Goal: Complete application form: Complete application form

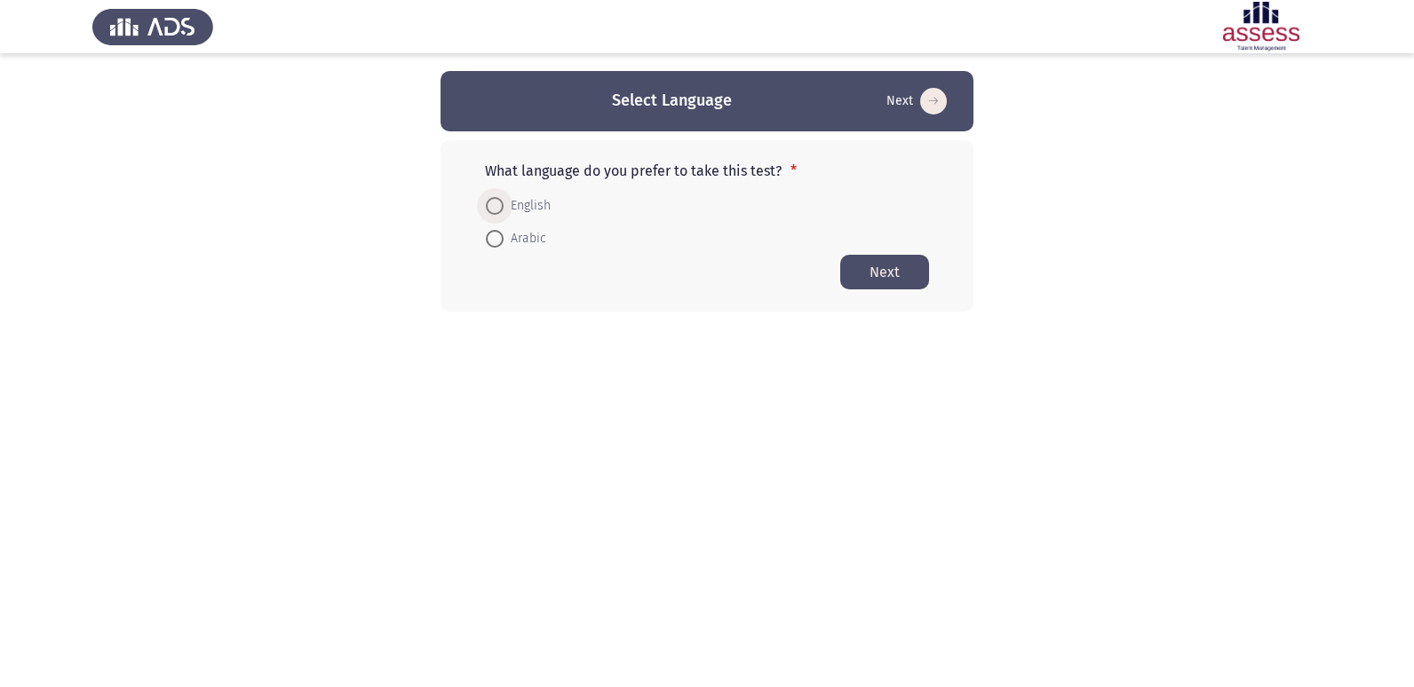
click at [503, 210] on span at bounding box center [495, 206] width 18 height 18
click at [503, 210] on input "English" at bounding box center [495, 206] width 18 height 18
radio input "true"
click at [861, 281] on button "Next" at bounding box center [884, 271] width 89 height 35
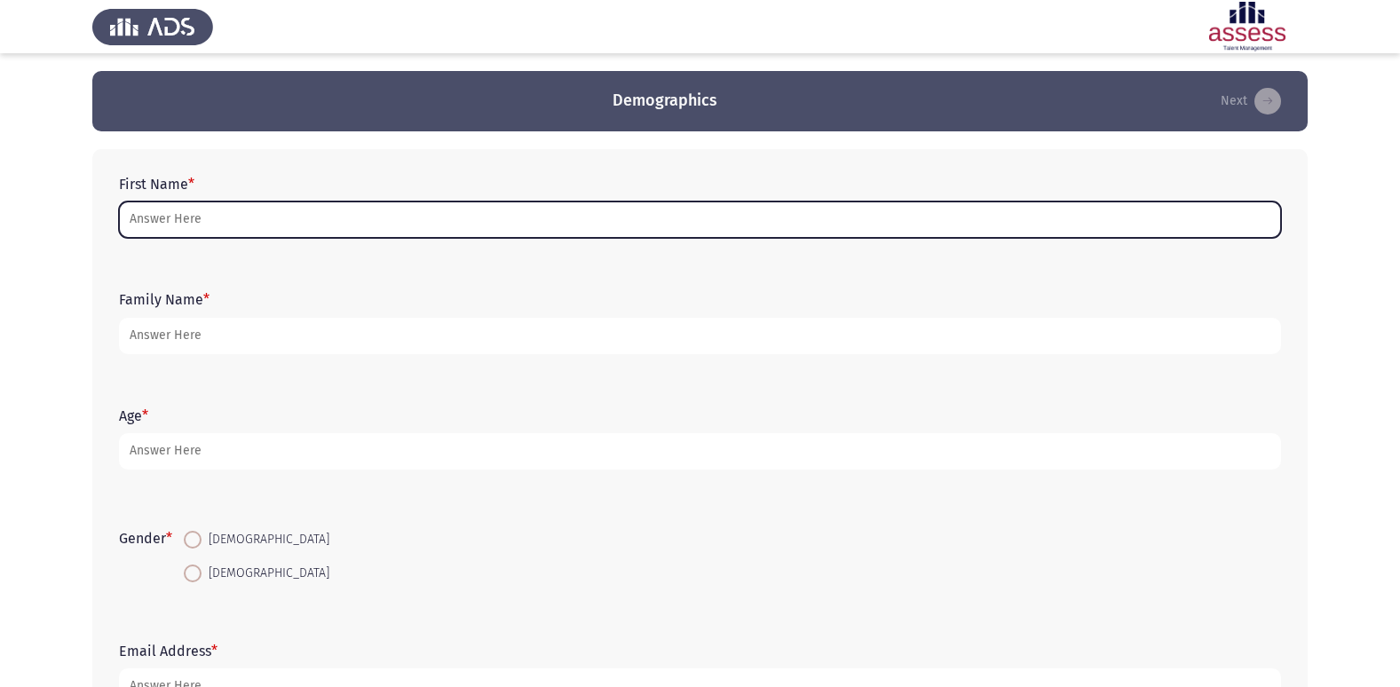
click at [229, 211] on input "First Name *" at bounding box center [700, 220] width 1162 height 36
type input "j"
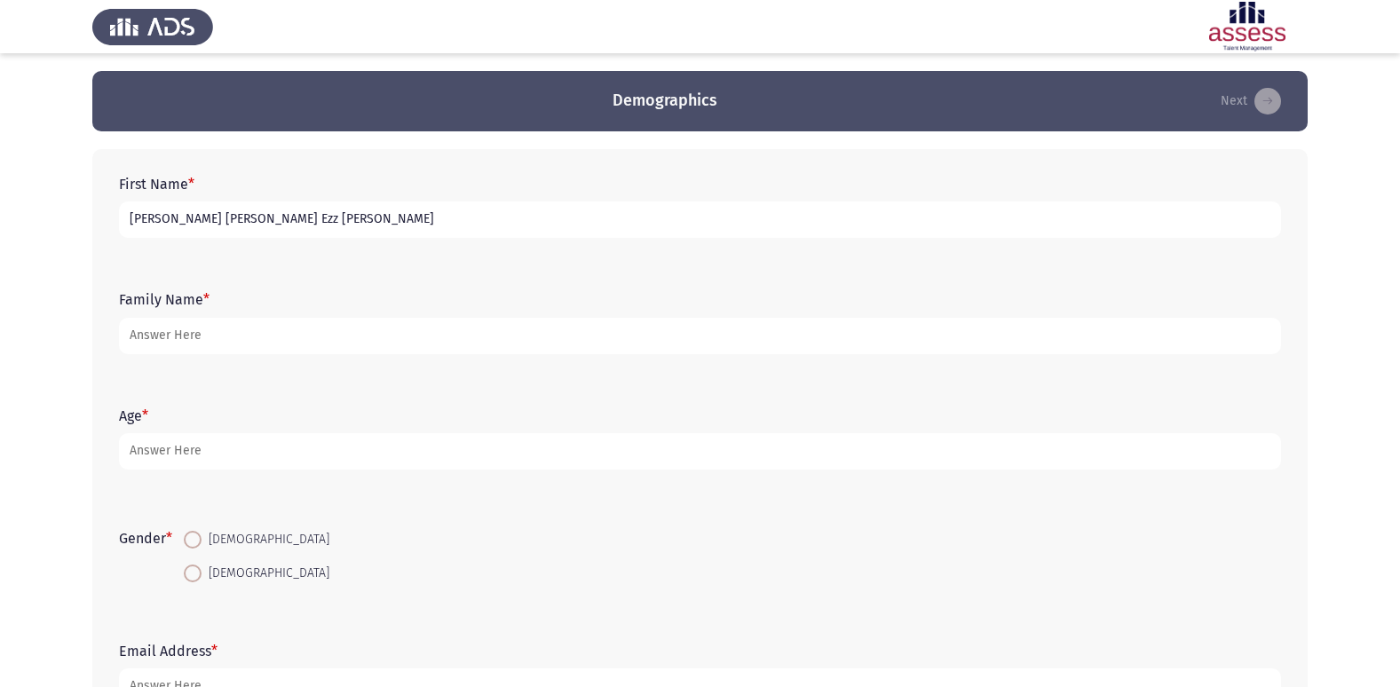
type input "[PERSON_NAME] [PERSON_NAME] Ezz [PERSON_NAME]"
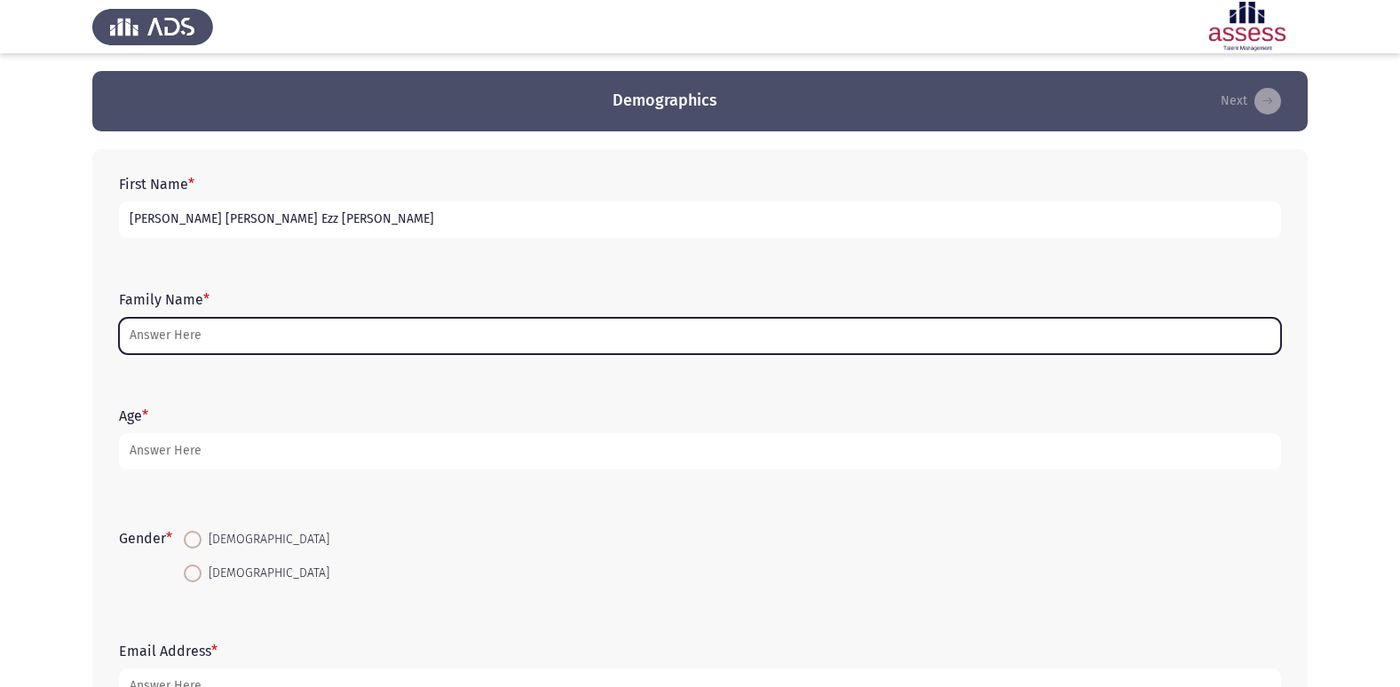
click at [215, 339] on input "Family Name *" at bounding box center [700, 336] width 1162 height 36
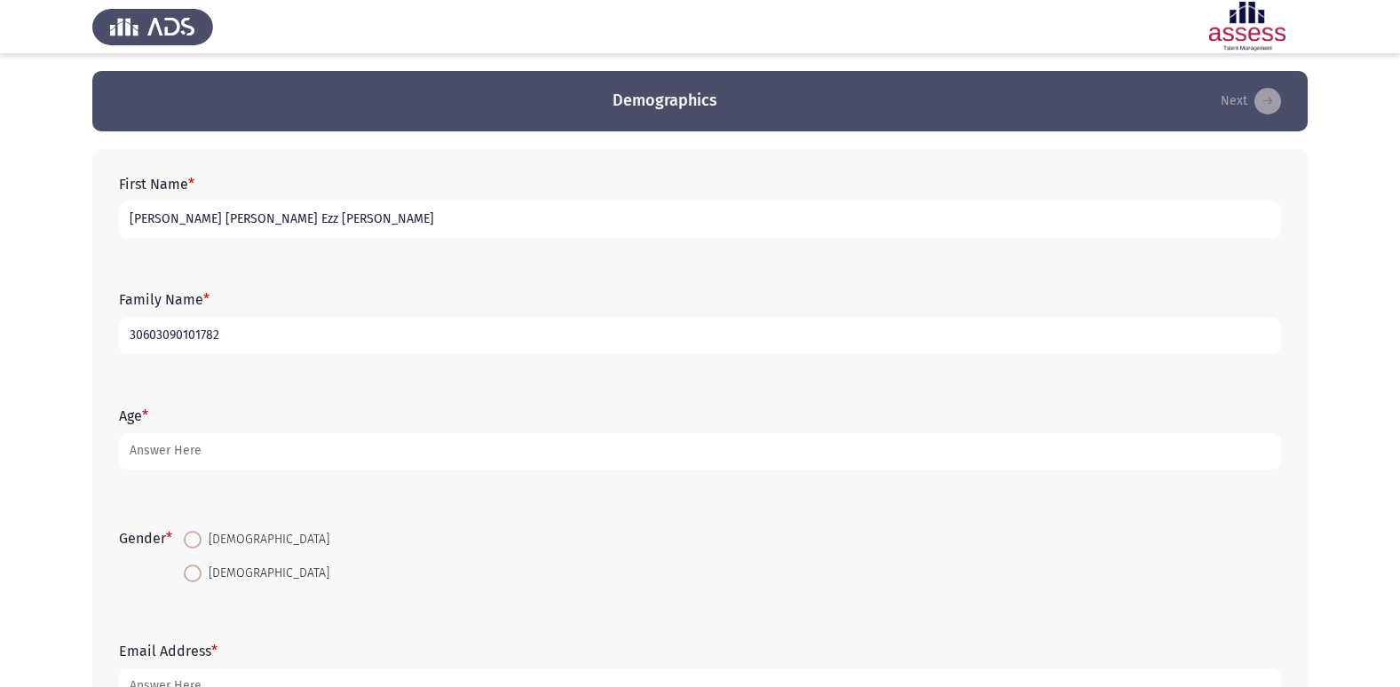
type input "30603090101782"
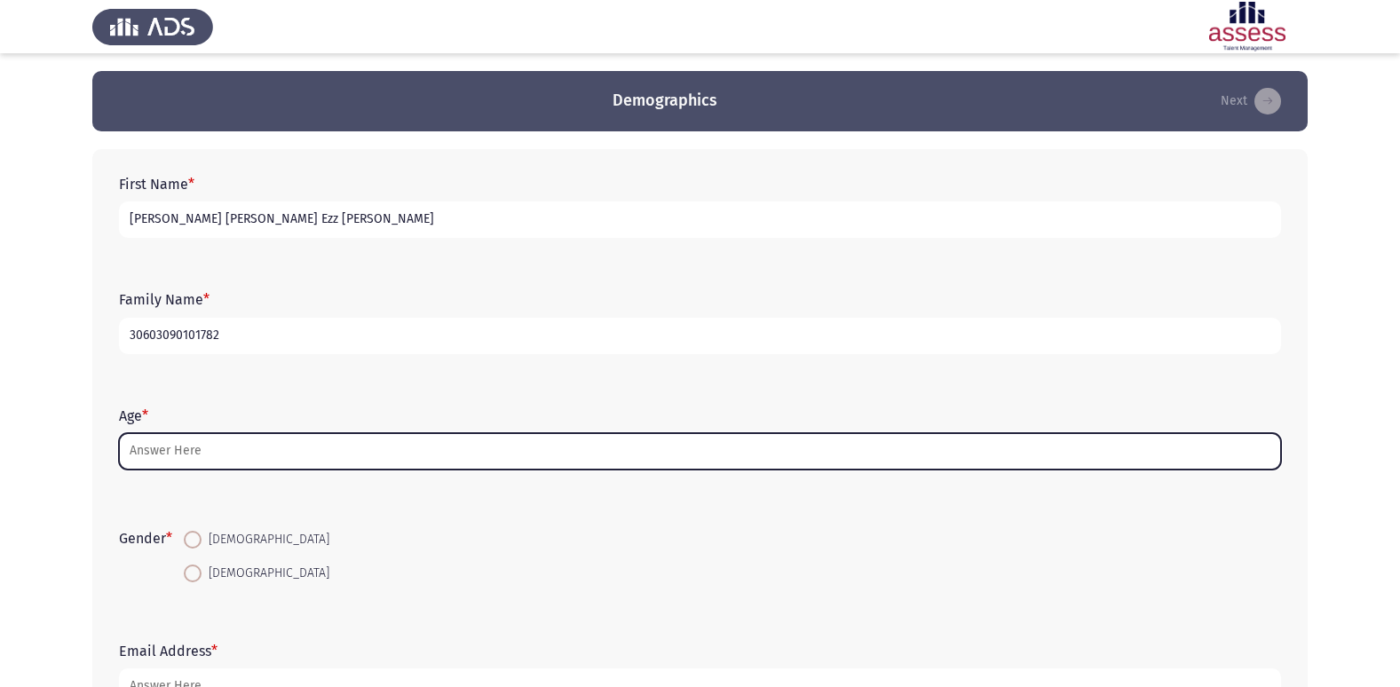
click at [266, 447] on input "Age *" at bounding box center [700, 451] width 1162 height 36
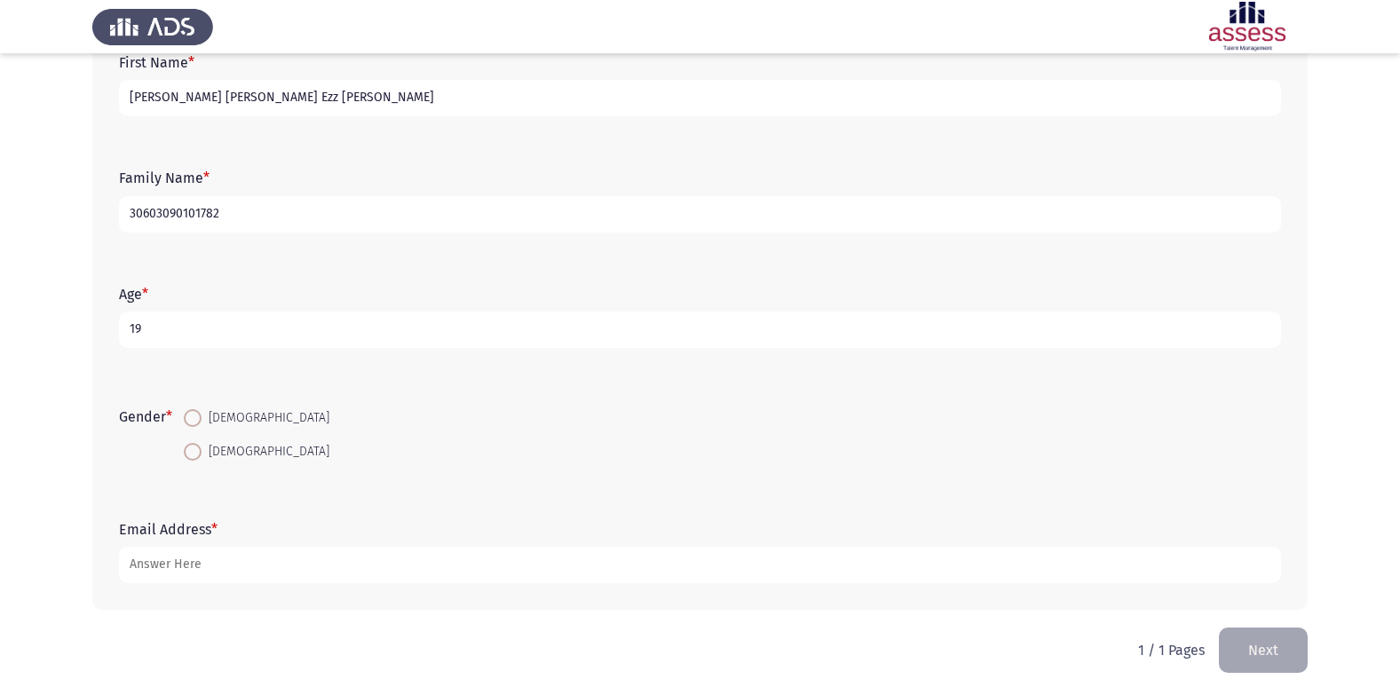
scroll to position [133, 0]
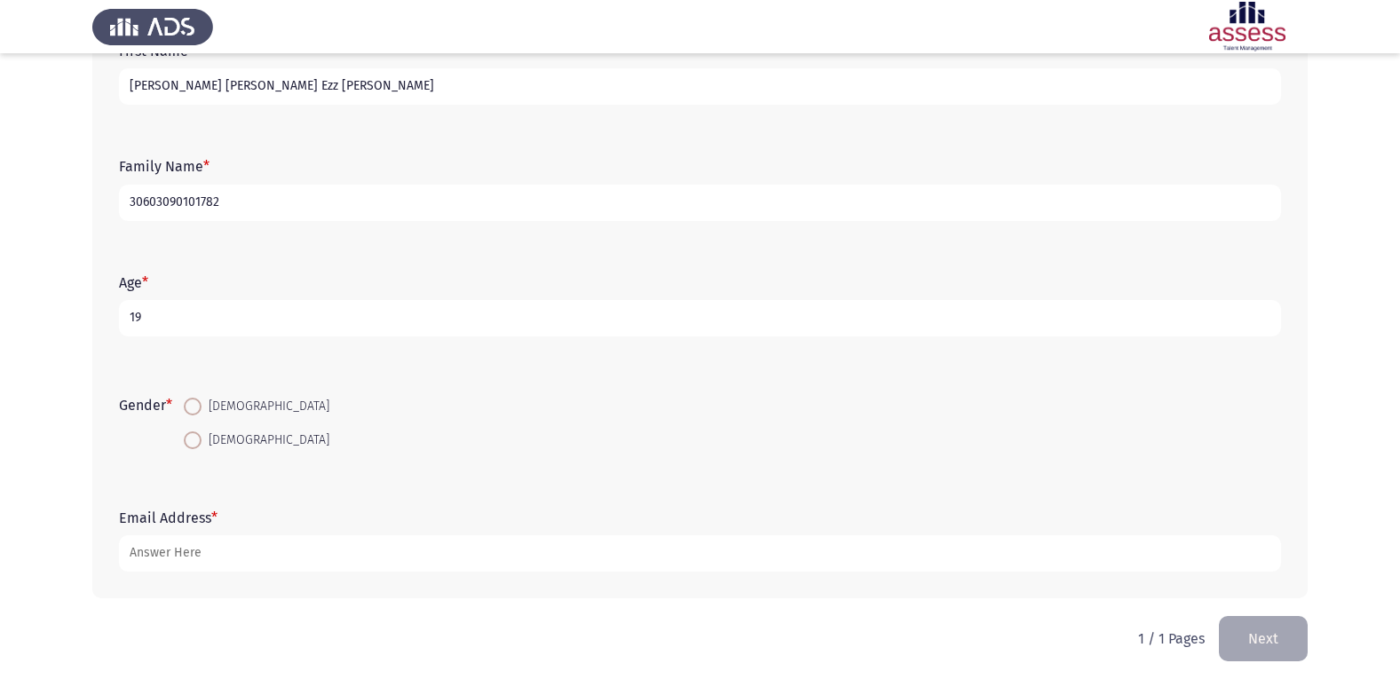
type input "19"
click at [241, 444] on span "[DEMOGRAPHIC_DATA]" at bounding box center [266, 440] width 128 height 21
click at [202, 444] on input "[DEMOGRAPHIC_DATA]" at bounding box center [193, 441] width 18 height 18
radio input "true"
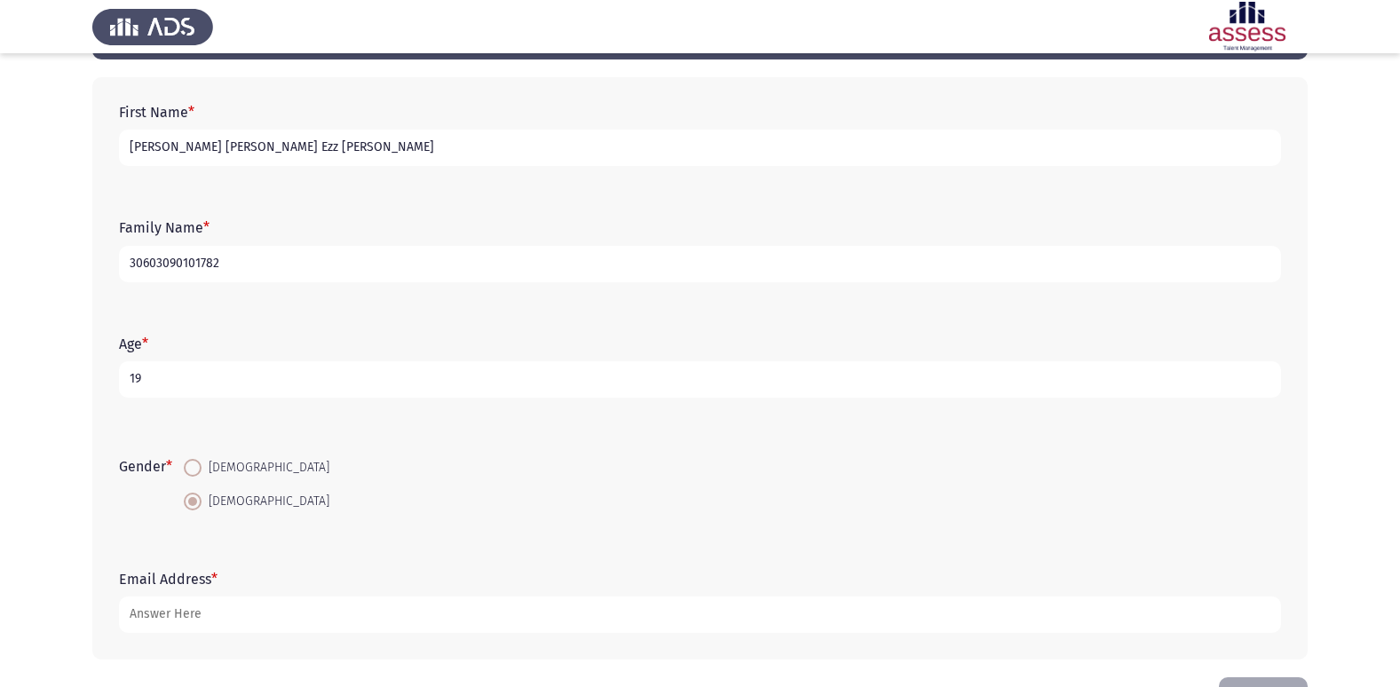
scroll to position [44, 0]
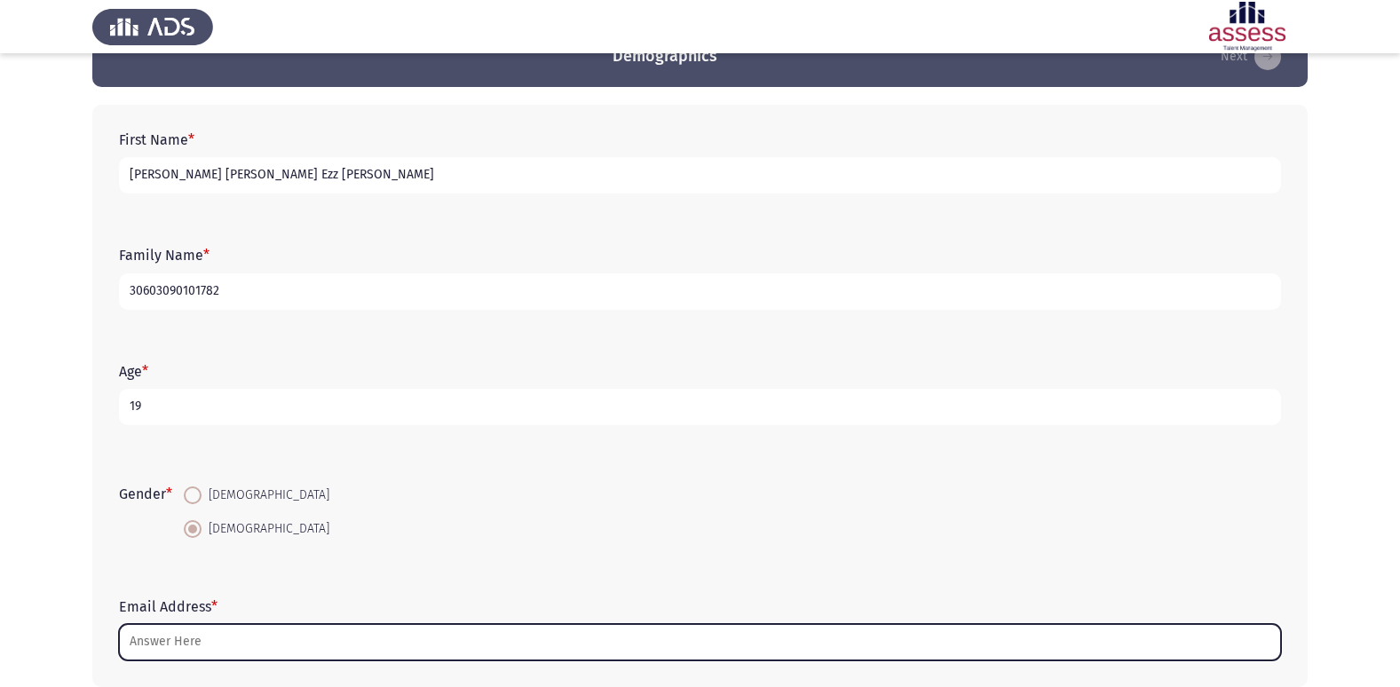
click at [322, 630] on input "Email Address *" at bounding box center [700, 642] width 1162 height 36
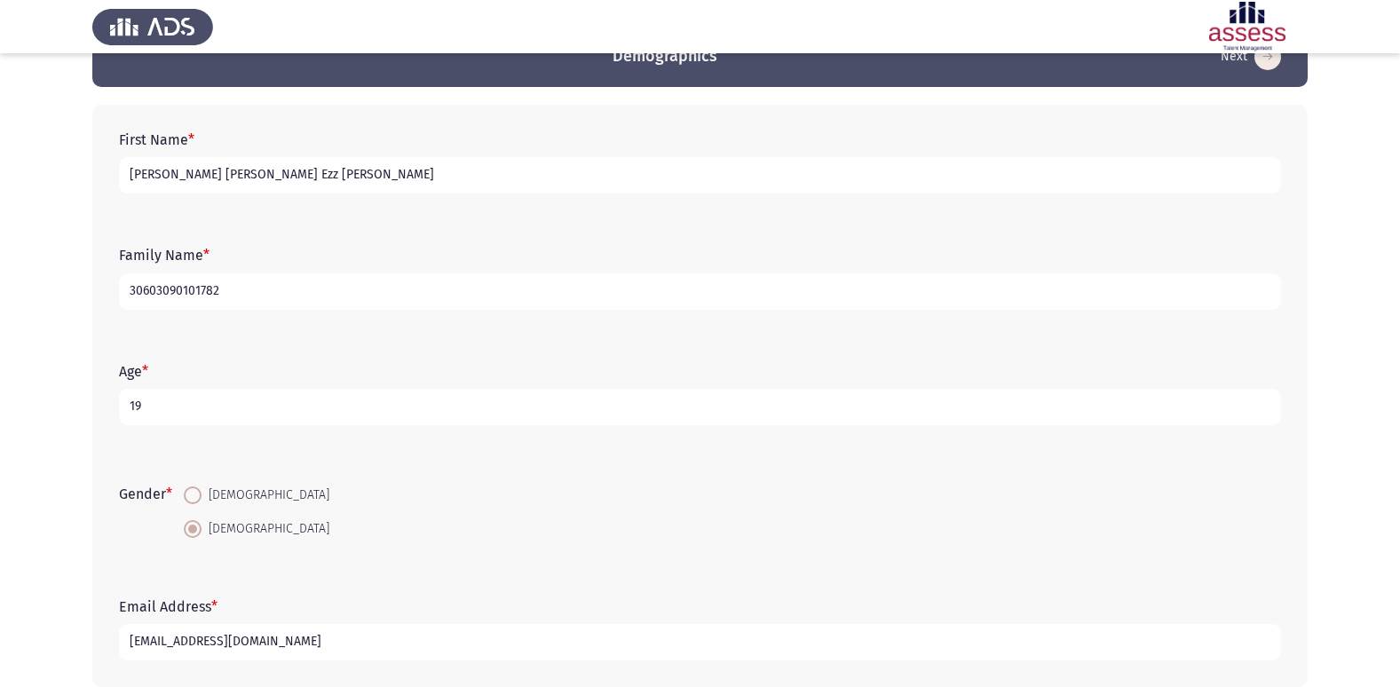
scroll to position [133, 0]
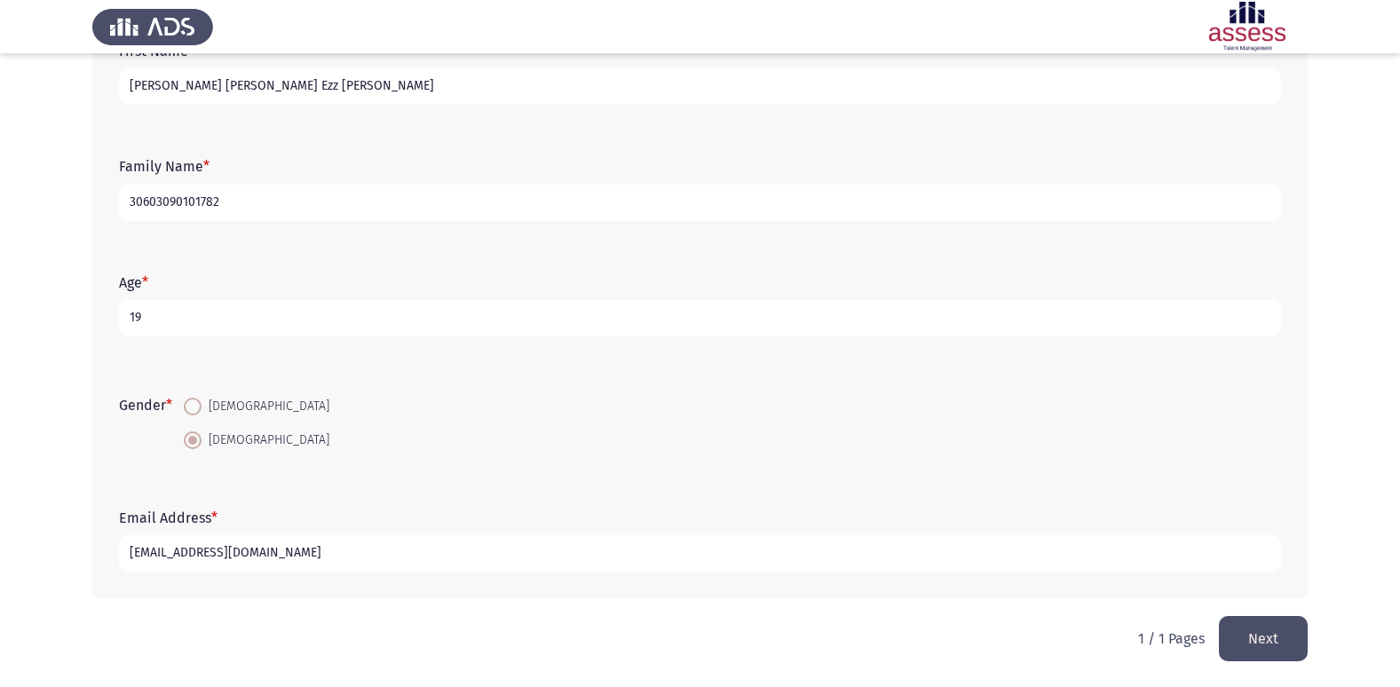
type input "[EMAIL_ADDRESS][DOMAIN_NAME]"
click at [1265, 638] on button "Next" at bounding box center [1263, 638] width 89 height 45
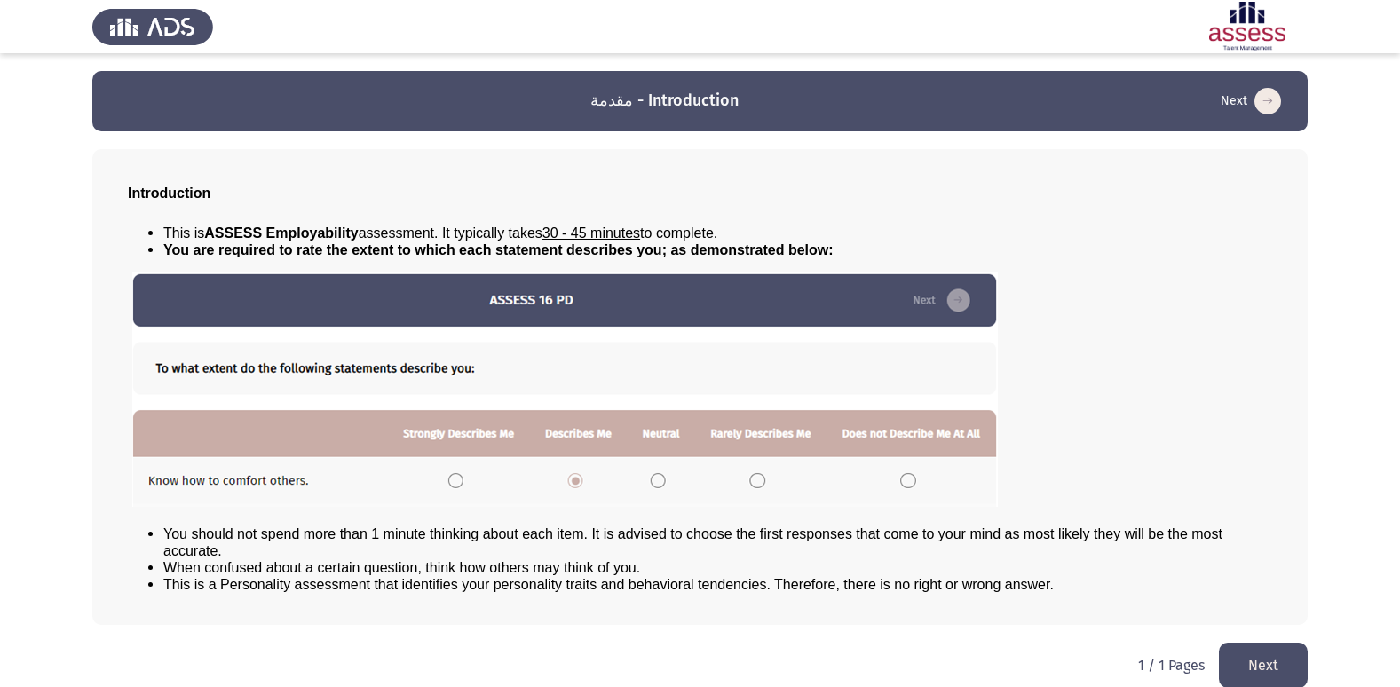
scroll to position [19, 0]
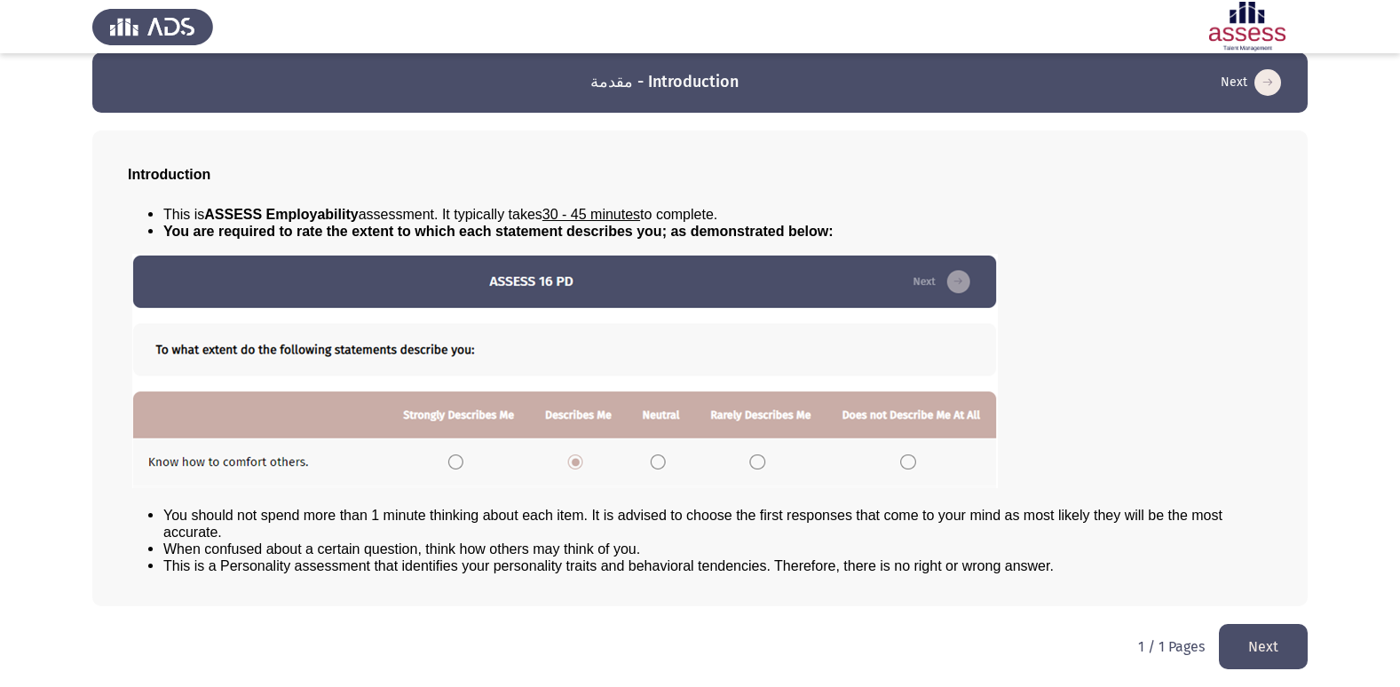
click at [1284, 651] on button "Next" at bounding box center [1263, 646] width 89 height 45
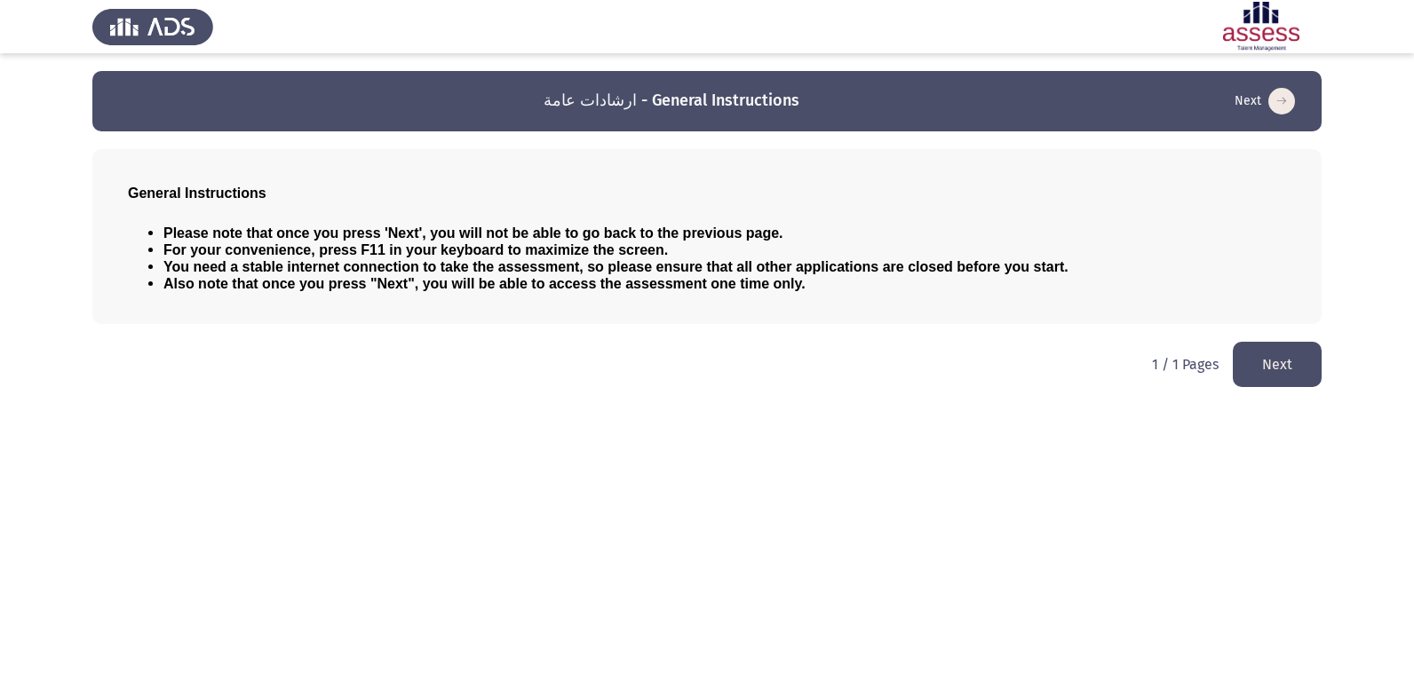
click at [1259, 365] on button "Next" at bounding box center [1277, 364] width 89 height 45
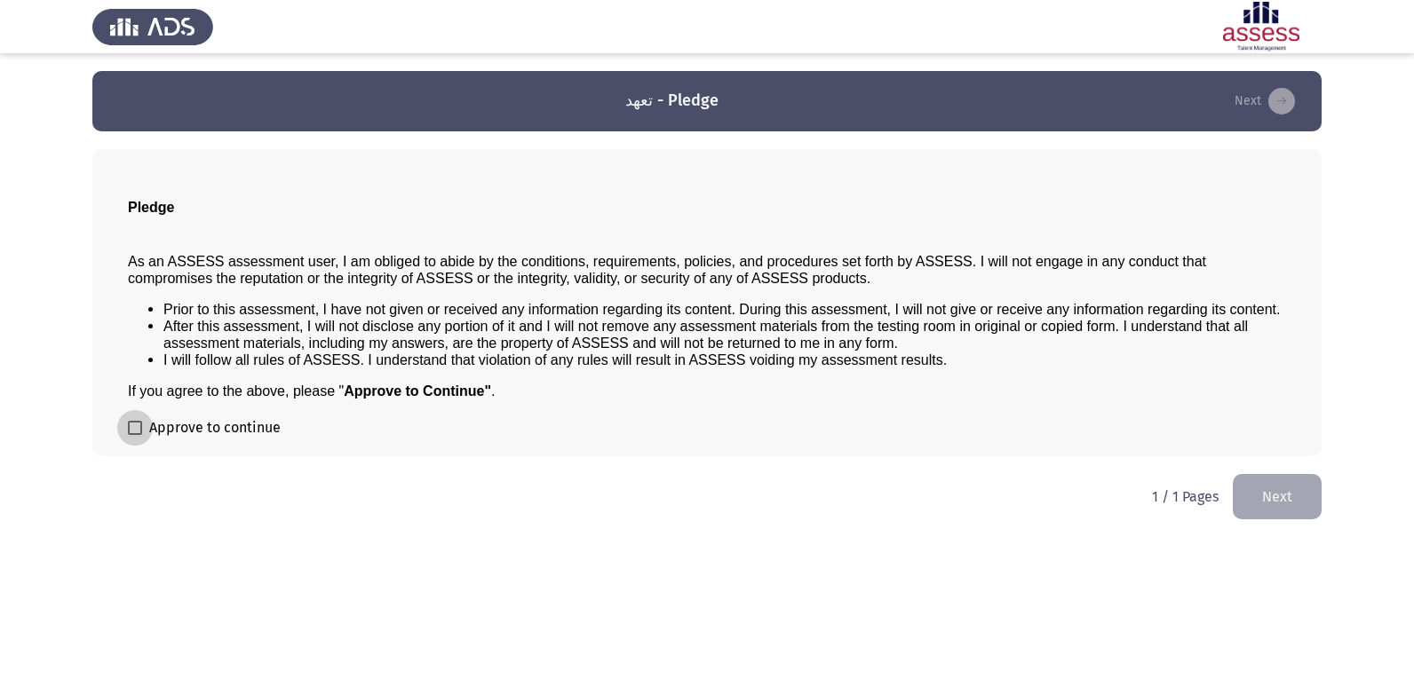
click at [177, 418] on span "Approve to continue" at bounding box center [214, 427] width 131 height 21
click at [135, 435] on input "Approve to continue" at bounding box center [134, 435] width 1 height 1
checkbox input "true"
click at [1261, 517] on button "Next" at bounding box center [1277, 496] width 89 height 45
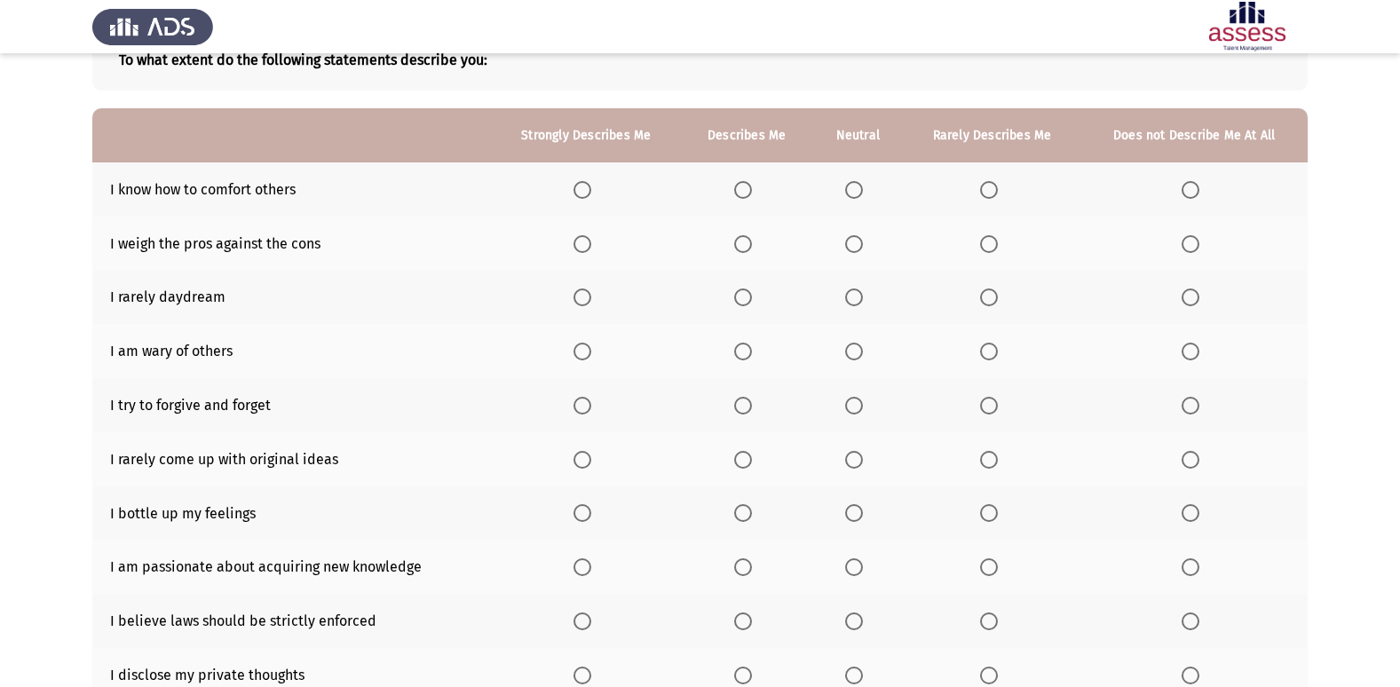
scroll to position [89, 0]
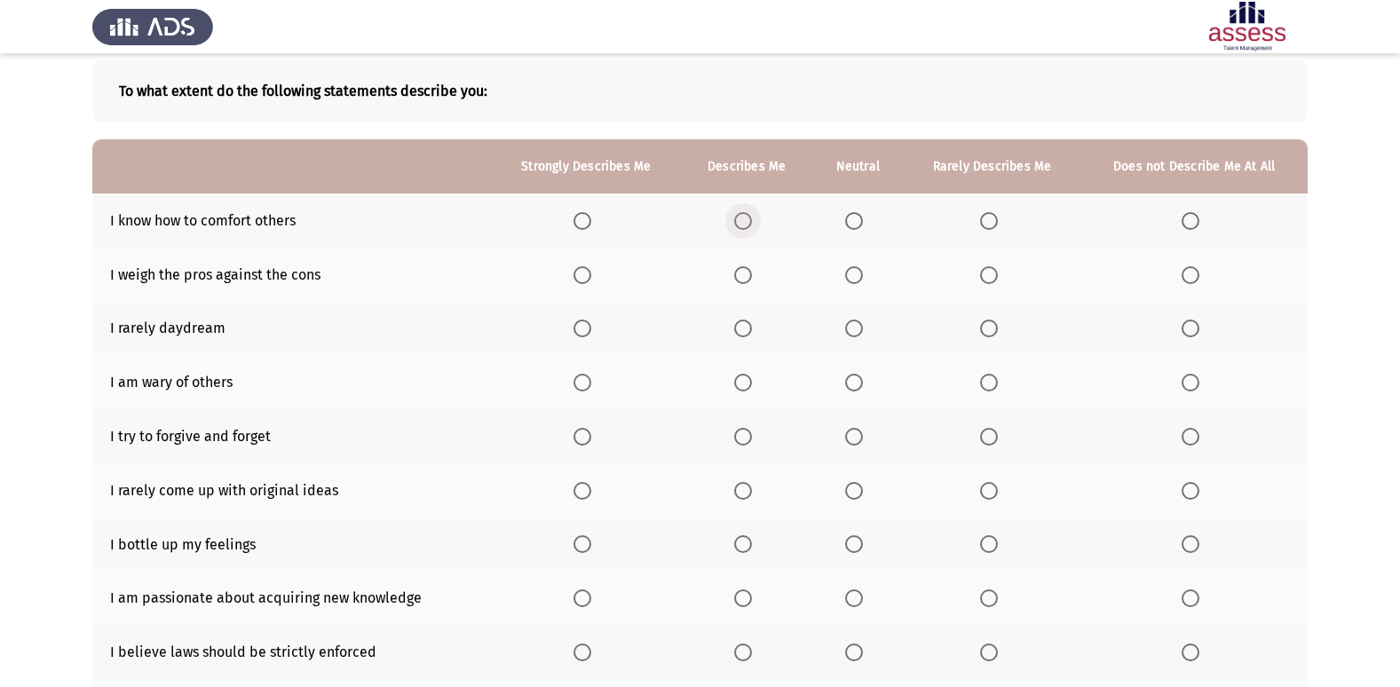
click at [750, 220] on span "Select an option" at bounding box center [743, 221] width 18 height 18
click at [750, 220] on input "Select an option" at bounding box center [743, 221] width 18 height 18
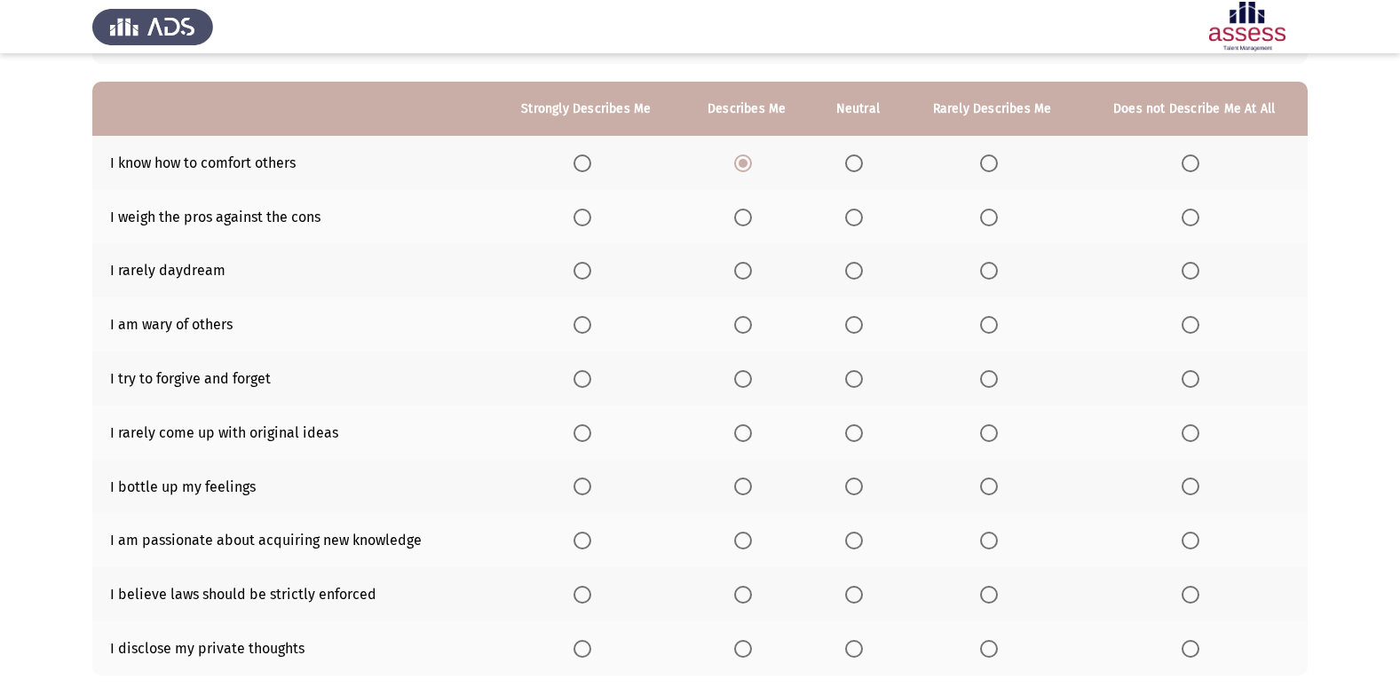
scroll to position [178, 0]
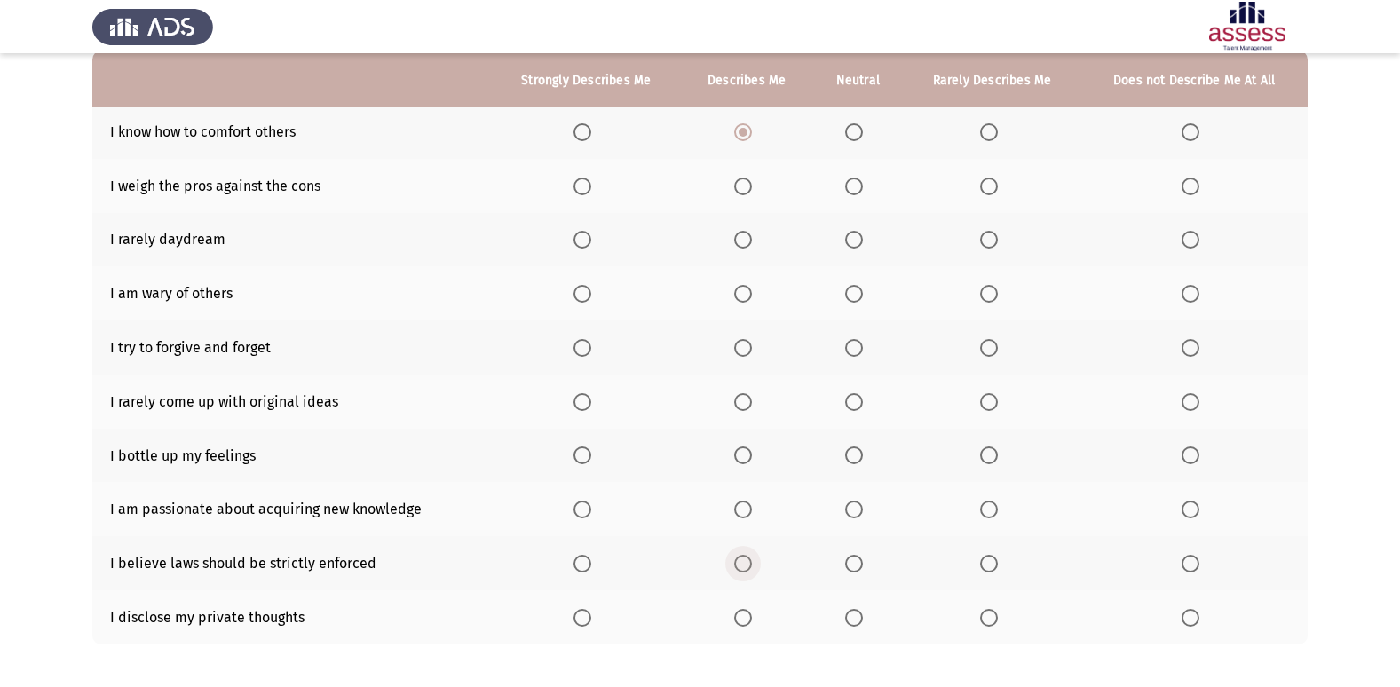
click at [739, 563] on span "Select an option" at bounding box center [743, 564] width 18 height 18
click at [739, 563] on input "Select an option" at bounding box center [743, 564] width 18 height 18
click at [581, 619] on span "Select an option" at bounding box center [583, 618] width 18 height 18
click at [581, 619] on input "Select an option" at bounding box center [583, 618] width 18 height 18
click at [745, 508] on span "Select an option" at bounding box center [743, 510] width 18 height 18
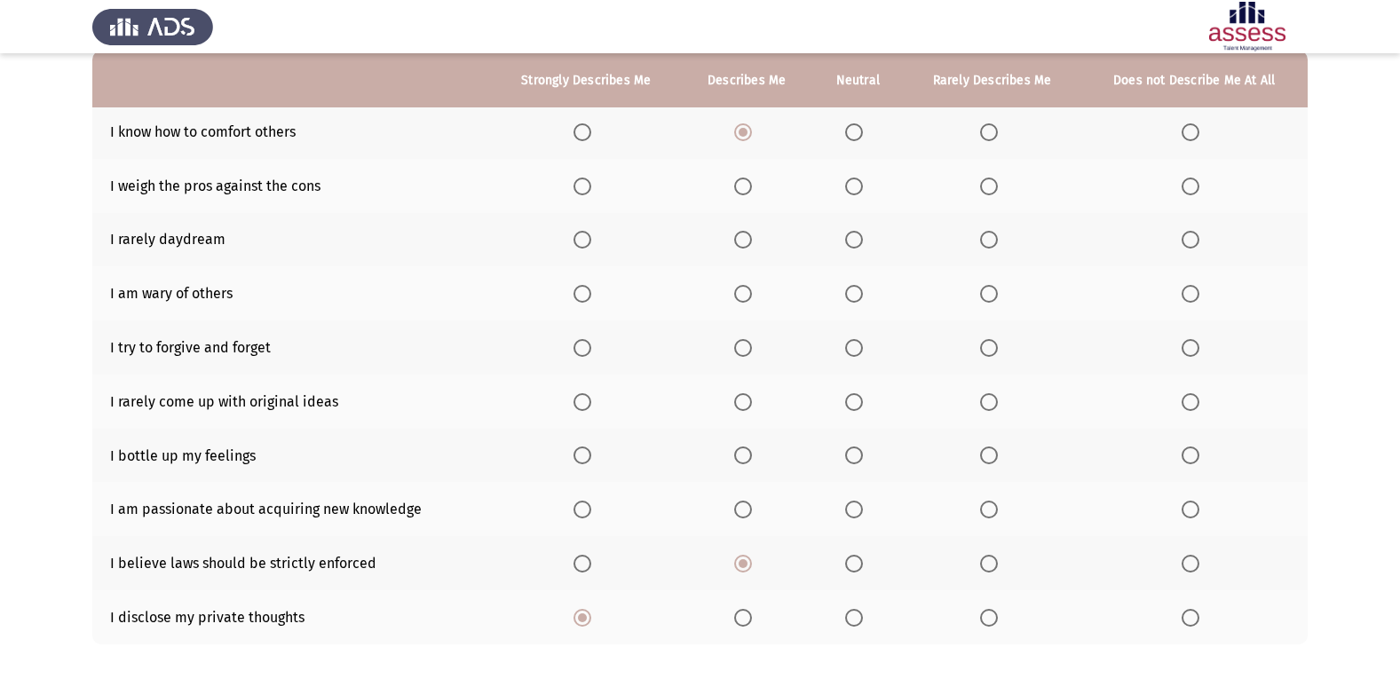
click at [745, 508] on input "Select an option" at bounding box center [743, 510] width 18 height 18
click at [576, 452] on span "Select an option" at bounding box center [583, 456] width 18 height 18
click at [576, 452] on input "Select an option" at bounding box center [583, 456] width 18 height 18
click at [990, 395] on span "Select an option" at bounding box center [989, 402] width 18 height 18
click at [990, 395] on input "Select an option" at bounding box center [989, 402] width 18 height 18
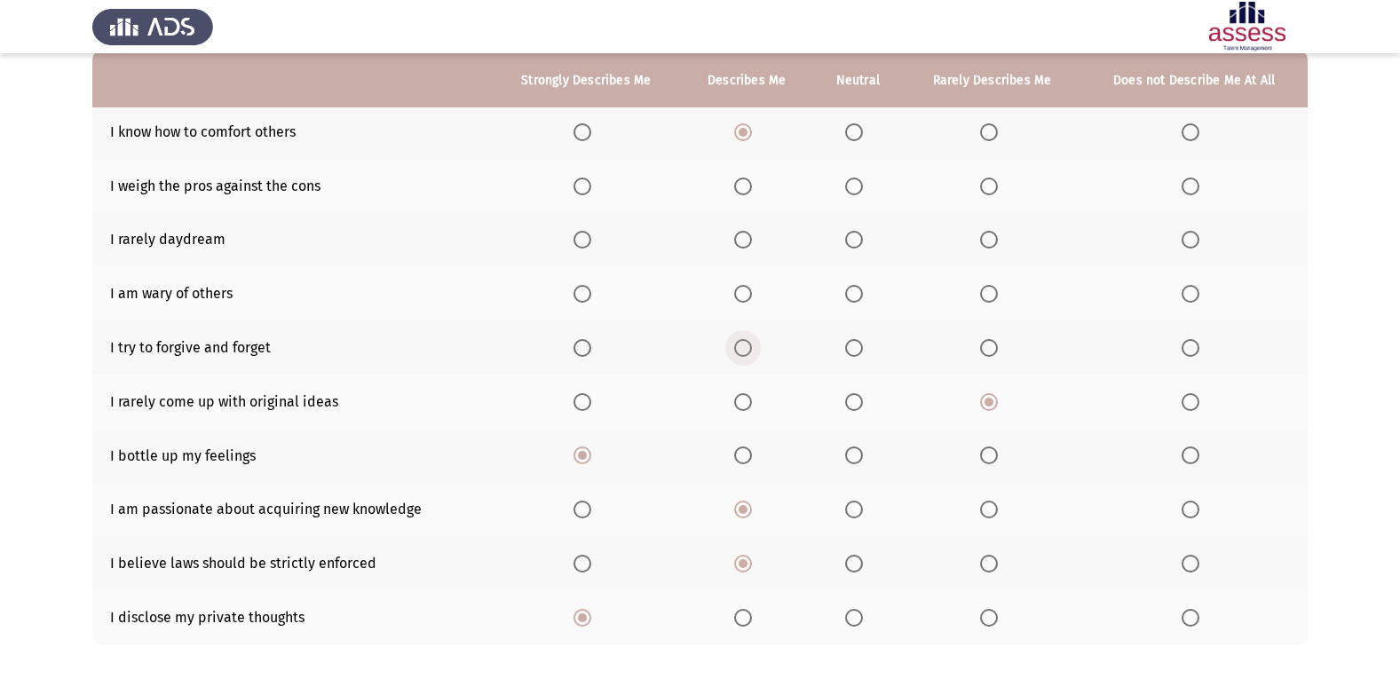
click at [741, 354] on span "Select an option" at bounding box center [743, 348] width 18 height 18
click at [741, 354] on input "Select an option" at bounding box center [743, 348] width 18 height 18
click at [591, 297] on span "Select an option" at bounding box center [583, 294] width 18 height 18
click at [591, 297] on input "Select an option" at bounding box center [583, 294] width 18 height 18
click at [995, 242] on span "Select an option" at bounding box center [989, 240] width 18 height 18
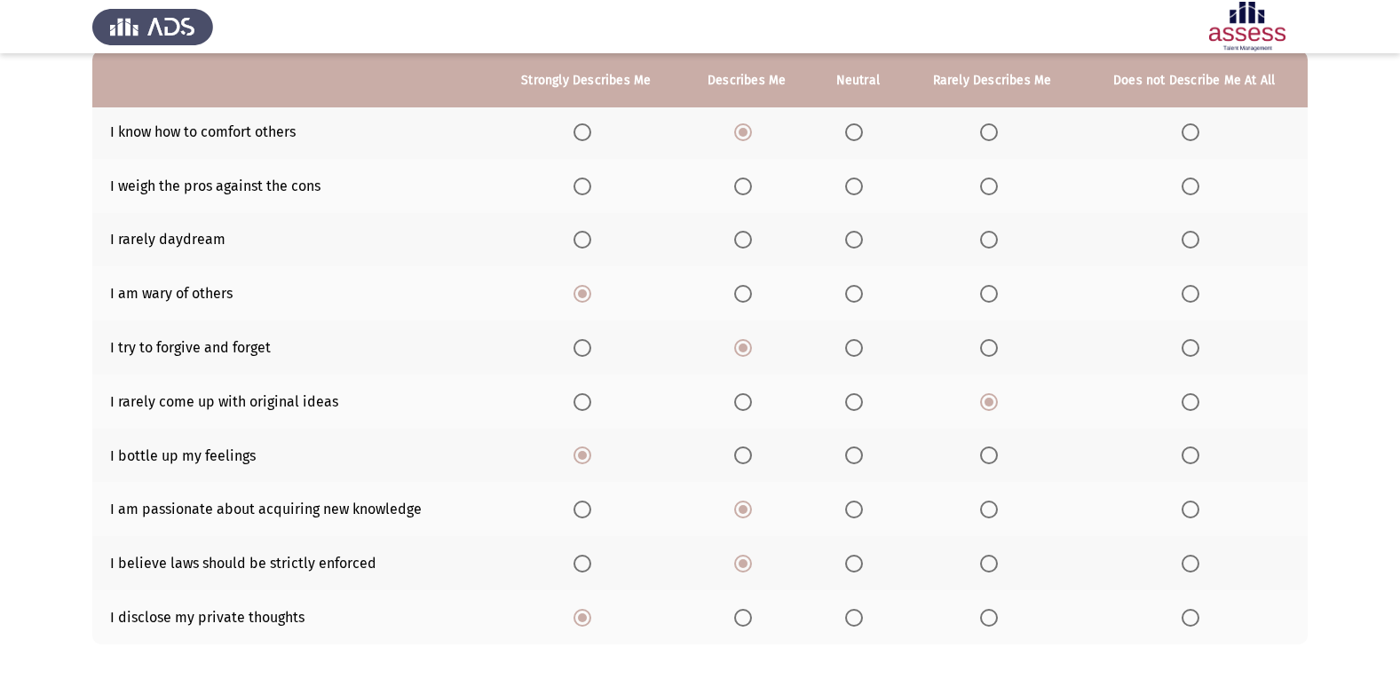
click at [995, 242] on input "Select an option" at bounding box center [989, 240] width 18 height 18
click at [740, 182] on span "Select an option" at bounding box center [743, 187] width 18 height 18
click at [740, 182] on input "Select an option" at bounding box center [743, 187] width 18 height 18
click at [590, 295] on span "Select an option" at bounding box center [583, 294] width 18 height 18
click at [590, 295] on input "Select an option" at bounding box center [583, 294] width 18 height 18
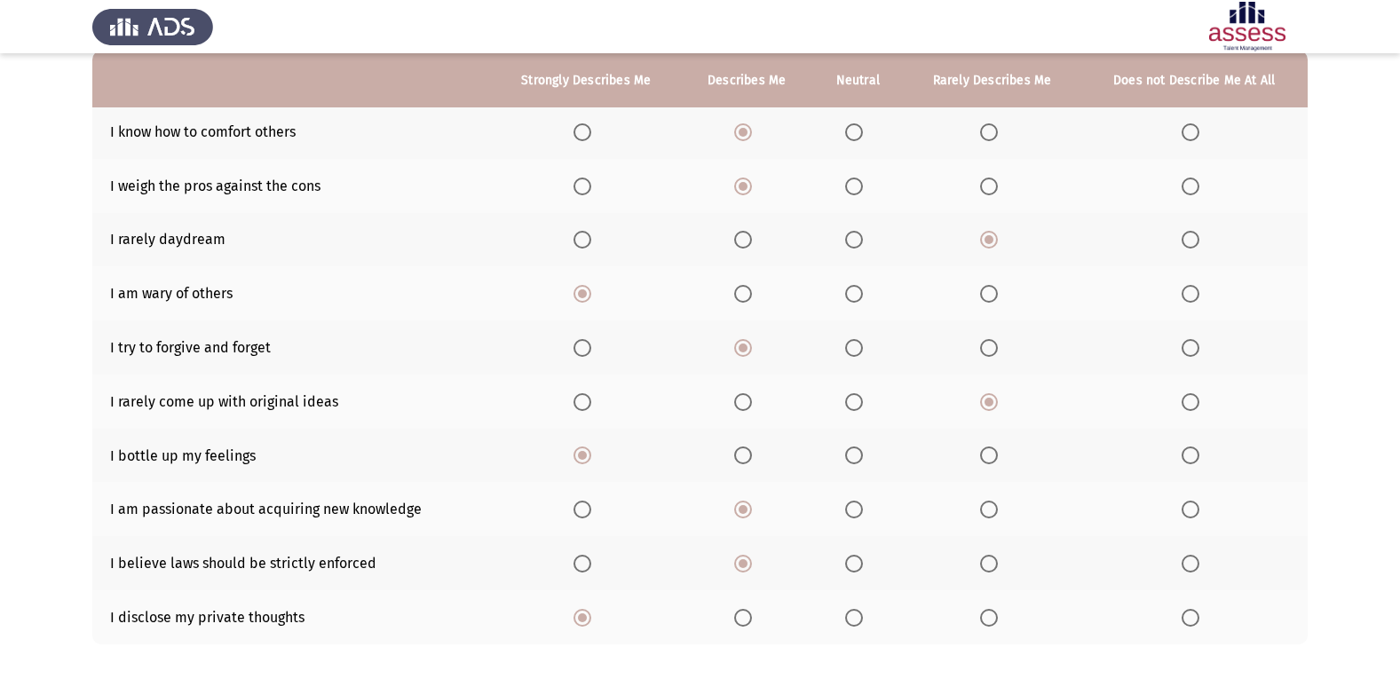
click at [742, 353] on span "Select an option" at bounding box center [743, 348] width 18 height 18
click at [742, 353] on input "Select an option" at bounding box center [743, 348] width 18 height 18
click at [990, 404] on span "Select an option" at bounding box center [989, 402] width 9 height 9
click at [990, 404] on input "Select an option" at bounding box center [989, 402] width 18 height 18
click at [579, 453] on span "Select an option" at bounding box center [583, 456] width 18 height 18
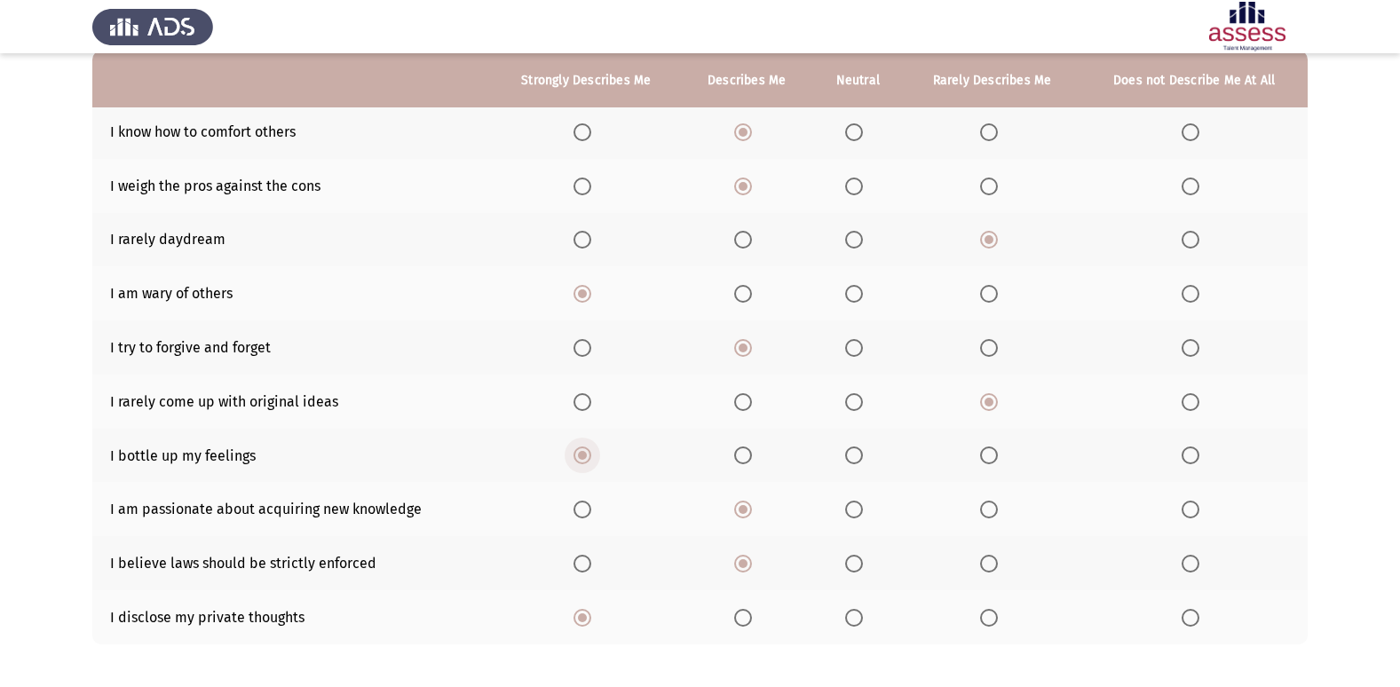
click at [579, 453] on input "Select an option" at bounding box center [583, 456] width 18 height 18
click at [751, 513] on span "Select an option" at bounding box center [743, 510] width 18 height 18
click at [751, 513] on input "Select an option" at bounding box center [743, 510] width 18 height 18
click at [748, 567] on span "Select an option" at bounding box center [743, 563] width 9 height 9
click at [748, 567] on input "Select an option" at bounding box center [743, 564] width 18 height 18
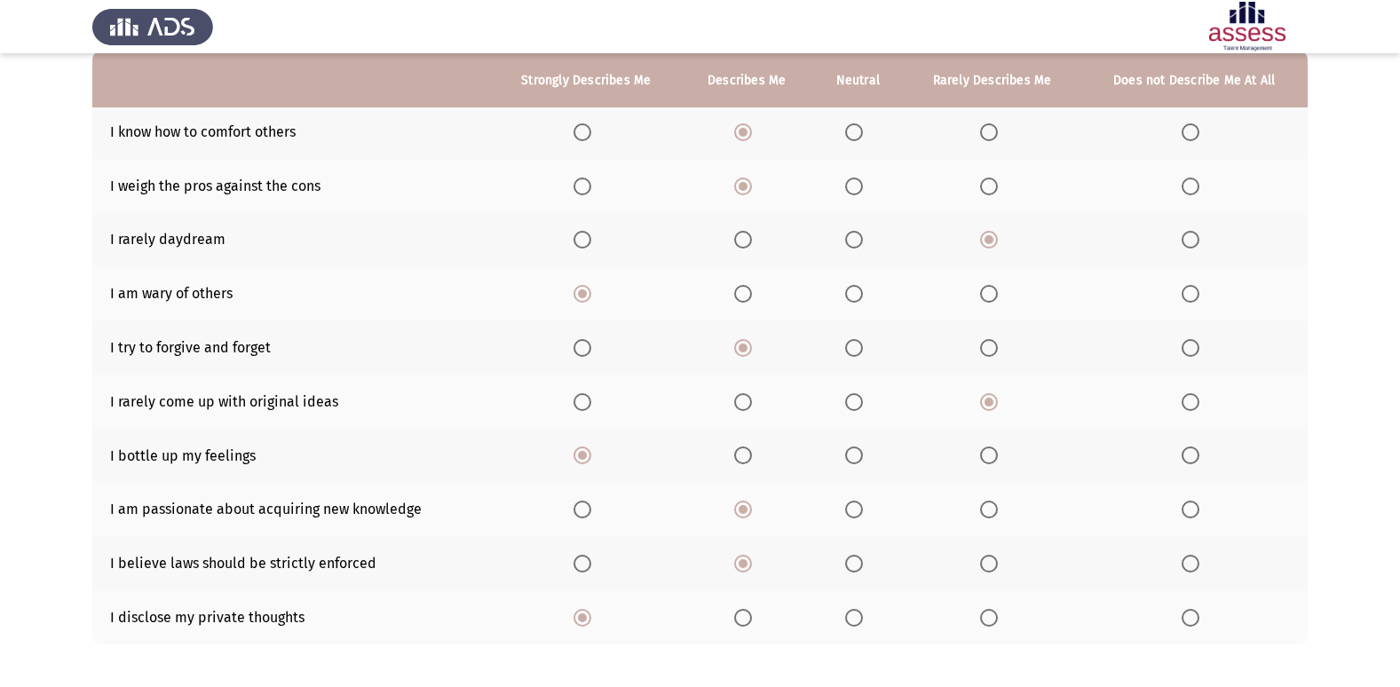
click at [579, 621] on span "Select an option" at bounding box center [583, 618] width 18 height 18
click at [579, 621] on input "Select an option" at bounding box center [583, 618] width 18 height 18
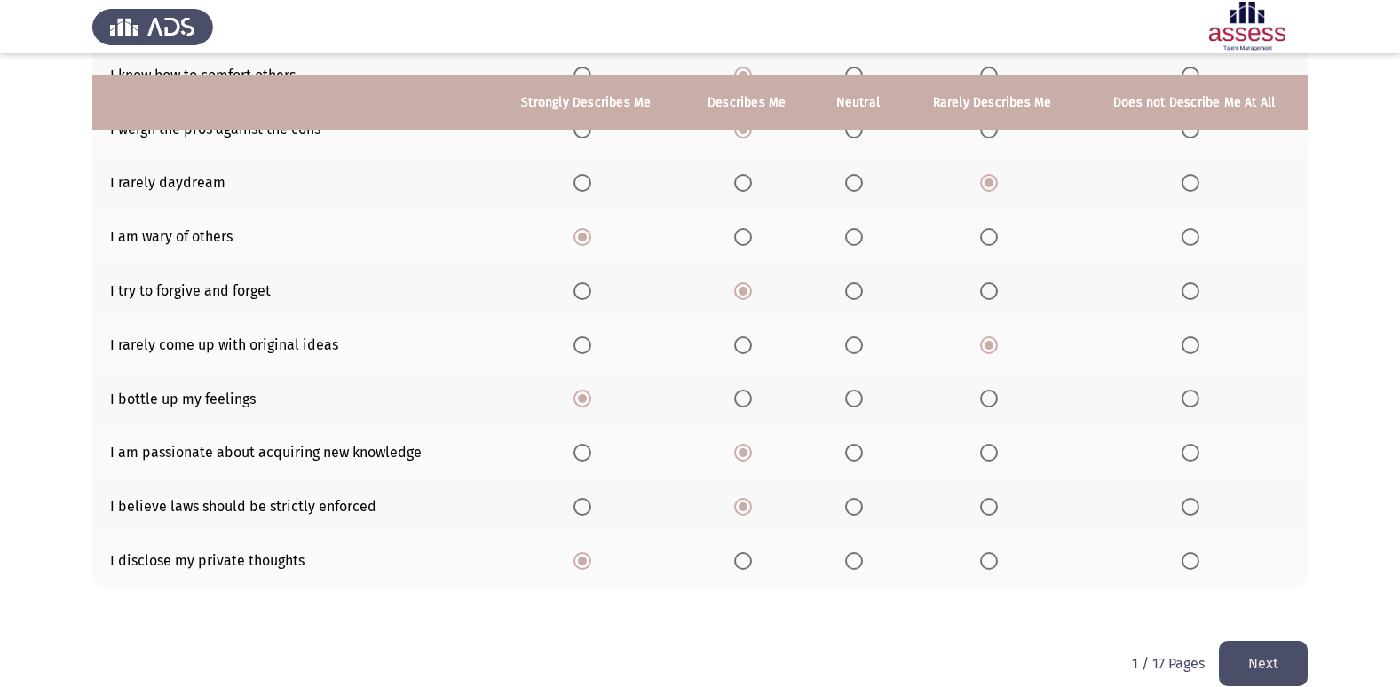
scroll to position [259, 0]
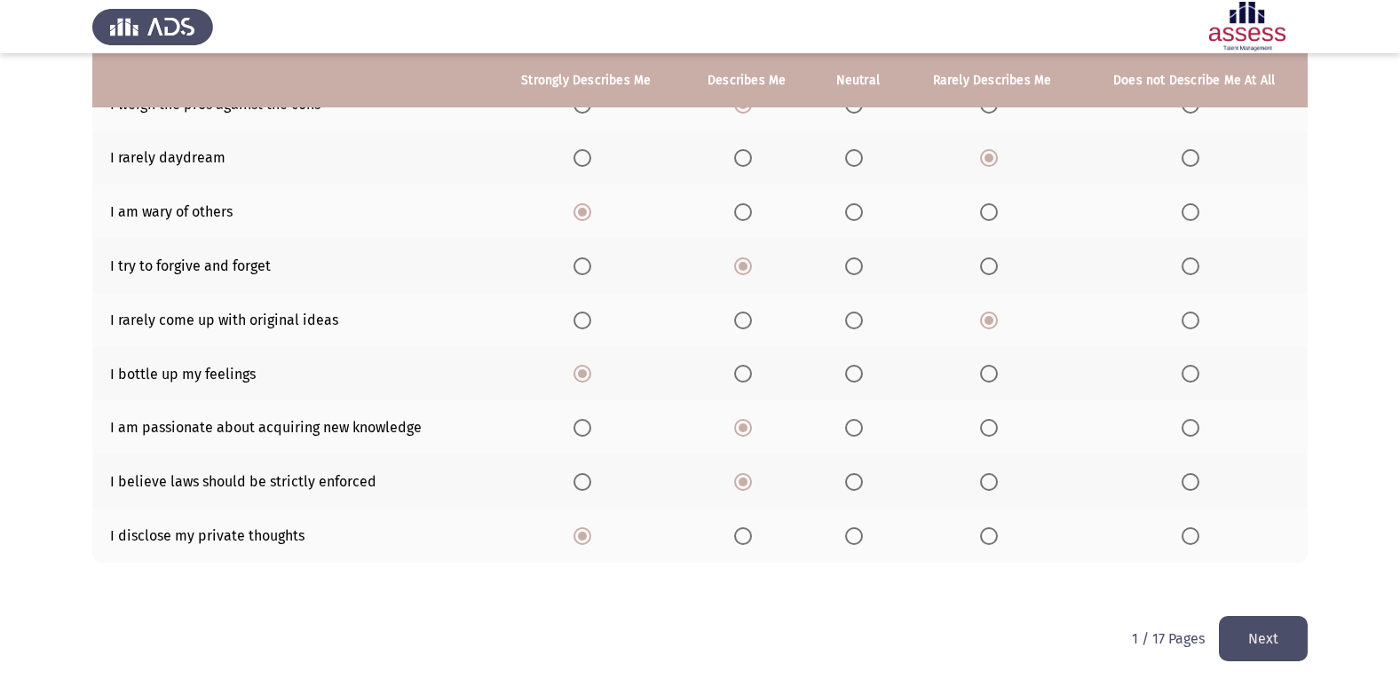
click at [1256, 632] on button "Next" at bounding box center [1263, 638] width 89 height 45
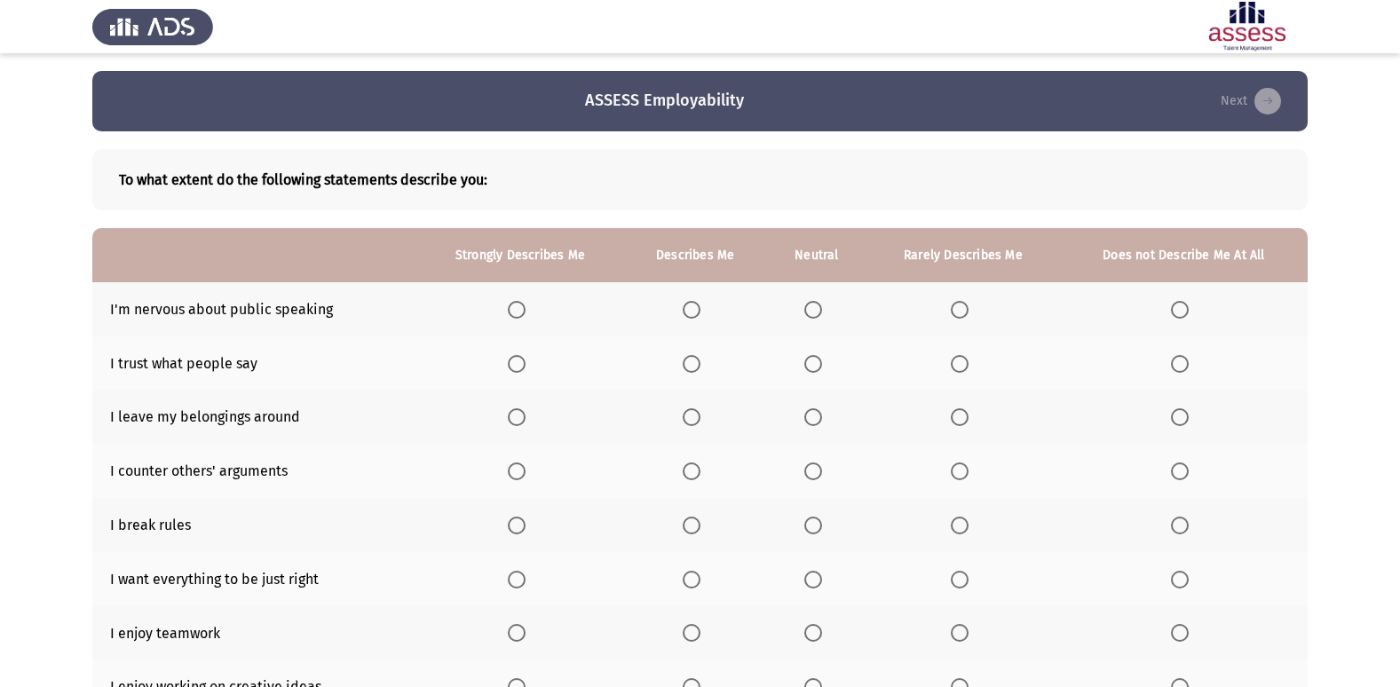
click at [699, 318] on span "Select an option" at bounding box center [692, 310] width 18 height 18
click at [699, 318] on input "Select an option" at bounding box center [692, 310] width 18 height 18
click at [1183, 419] on span "Select an option" at bounding box center [1180, 417] width 18 height 18
click at [1183, 419] on input "Select an option" at bounding box center [1180, 417] width 18 height 18
click at [517, 472] on span "Select an option" at bounding box center [517, 472] width 0 height 0
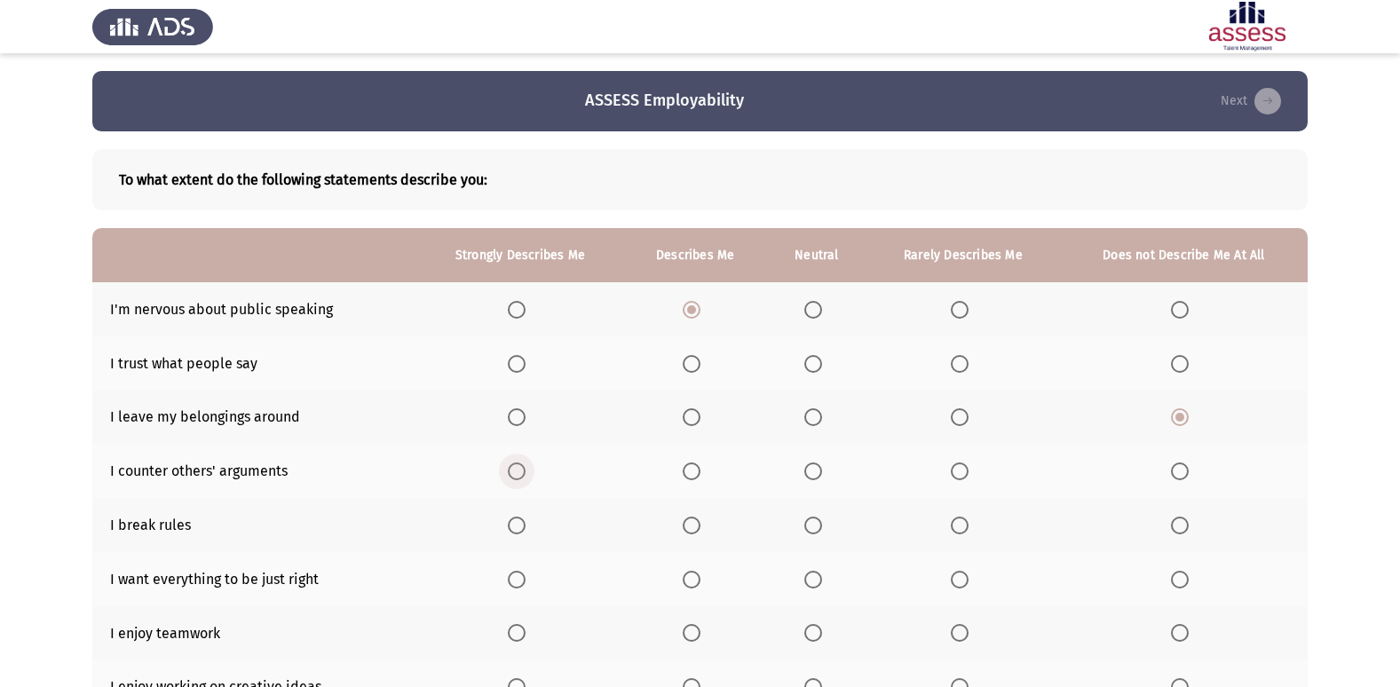
click at [518, 471] on input "Select an option" at bounding box center [517, 472] width 18 height 18
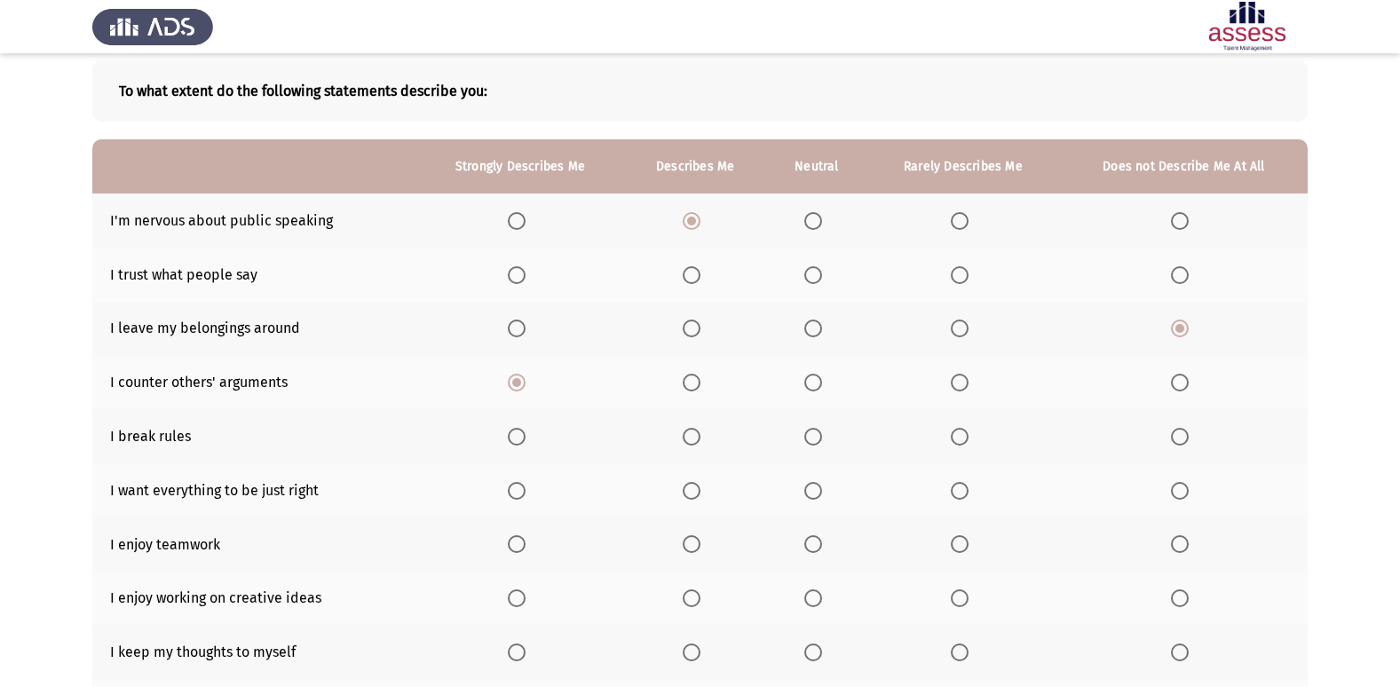
click at [1186, 436] on span "Select an option" at bounding box center [1180, 437] width 18 height 18
click at [1186, 436] on input "Select an option" at bounding box center [1180, 437] width 18 height 18
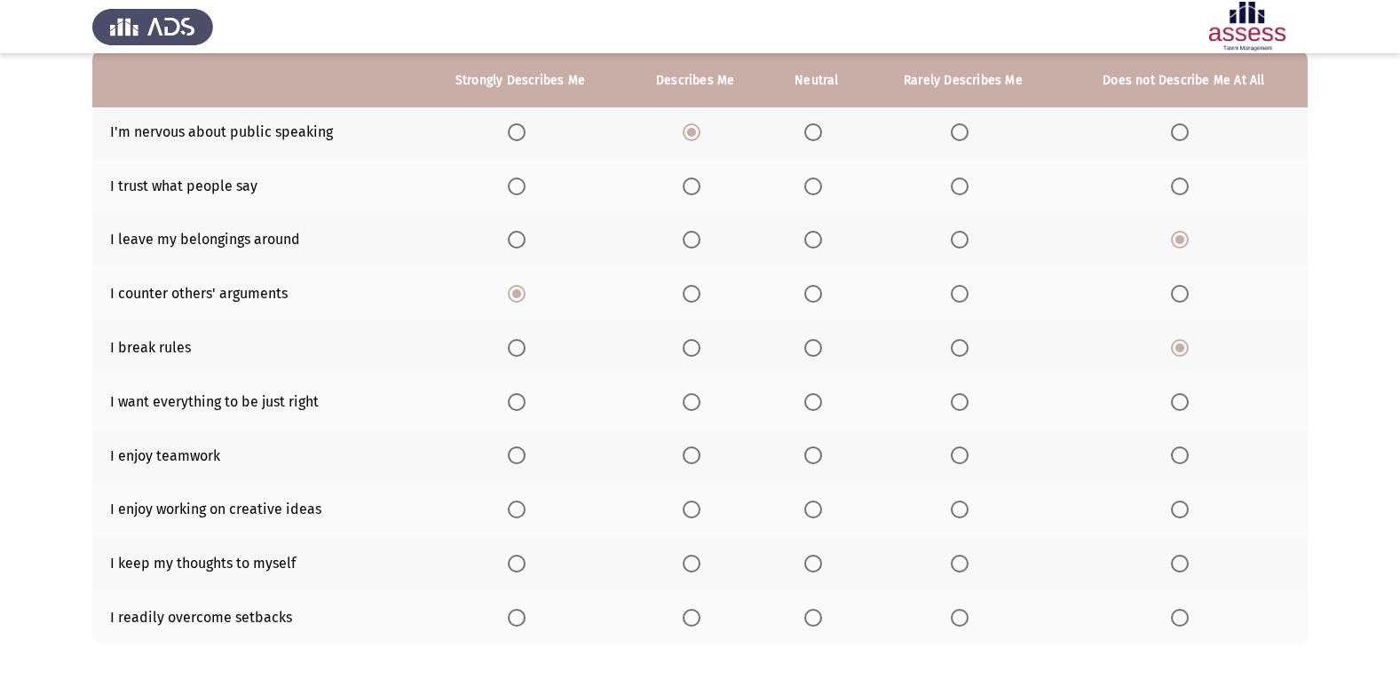
click at [701, 140] on span "Select an option" at bounding box center [692, 132] width 18 height 18
click at [701, 140] on input "Select an option" at bounding box center [692, 132] width 18 height 18
click at [957, 191] on span "Select an option" at bounding box center [960, 187] width 18 height 18
click at [957, 191] on input "Select an option" at bounding box center [960, 187] width 18 height 18
click at [964, 353] on span "Select an option" at bounding box center [960, 348] width 18 height 18
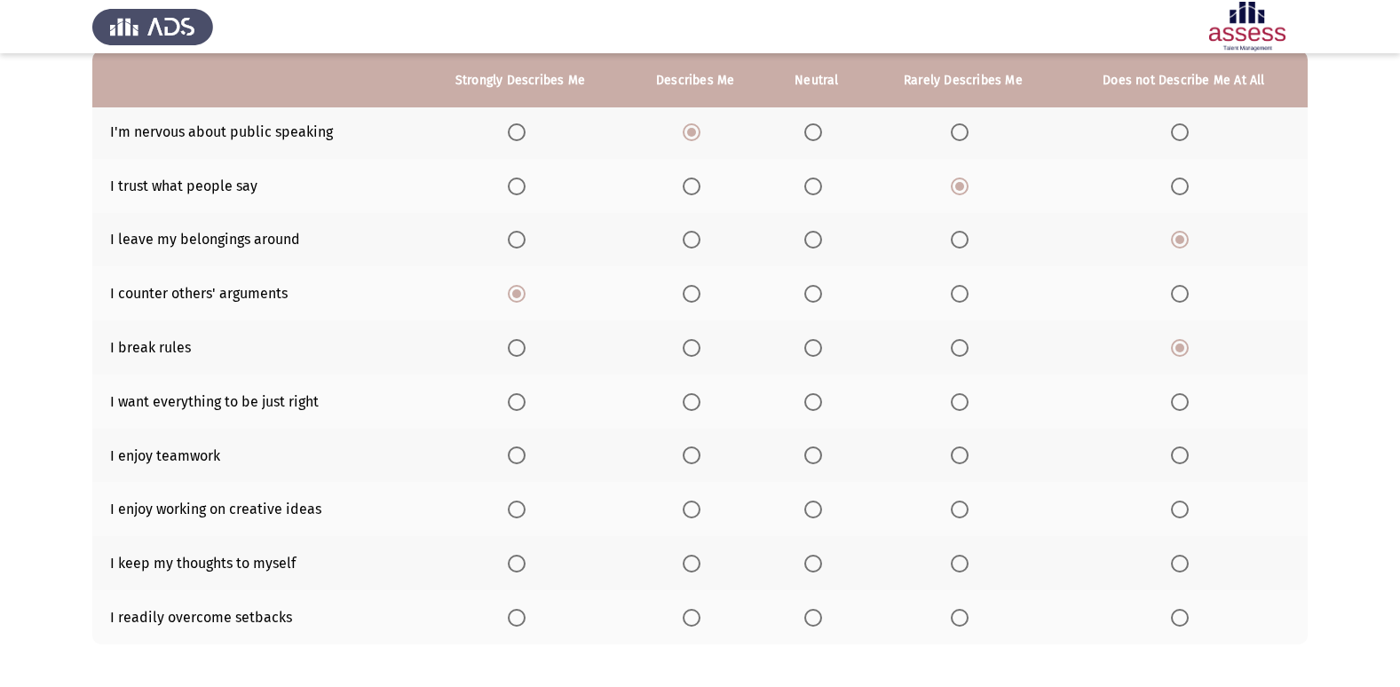
click at [964, 353] on input "Select an option" at bounding box center [960, 348] width 18 height 18
click at [694, 408] on span "Select an option" at bounding box center [692, 402] width 18 height 18
click at [694, 408] on input "Select an option" at bounding box center [692, 402] width 18 height 18
click at [807, 457] on span "Select an option" at bounding box center [814, 456] width 18 height 18
click at [807, 457] on input "Select an option" at bounding box center [814, 456] width 18 height 18
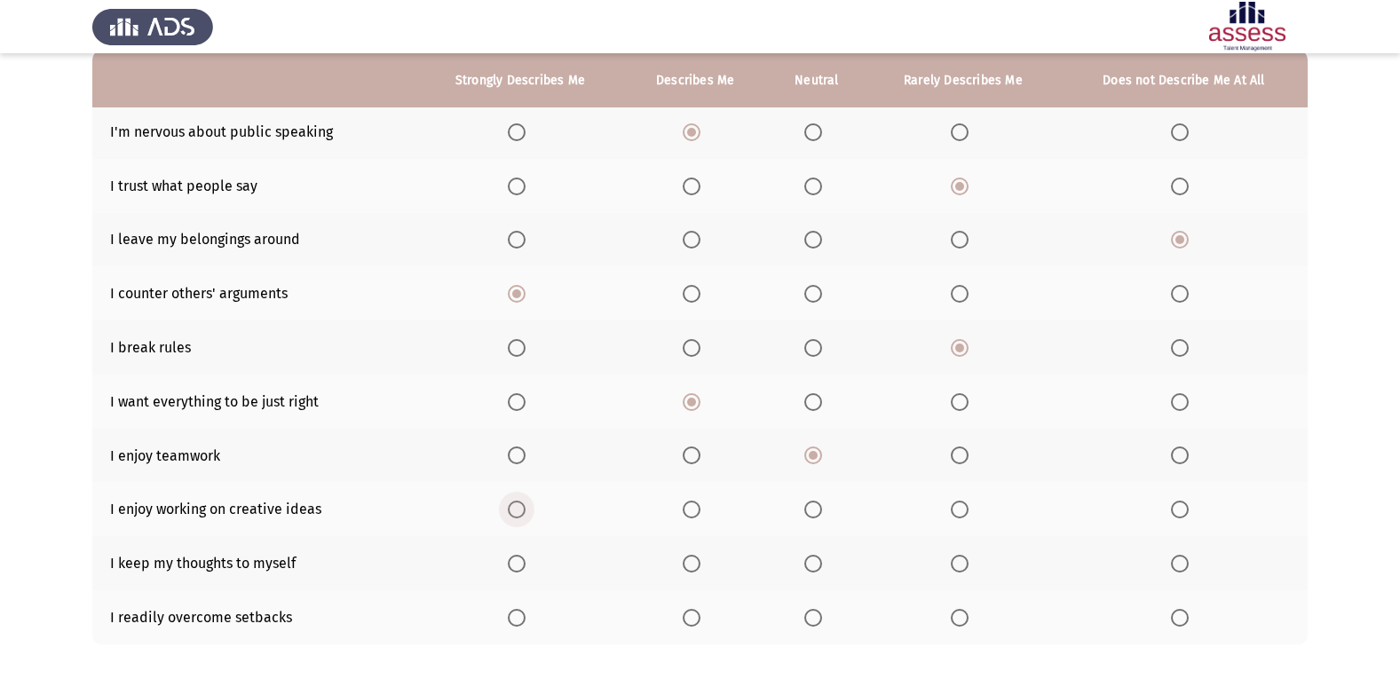
click at [526, 516] on span "Select an option" at bounding box center [517, 510] width 18 height 18
click at [526, 516] on input "Select an option" at bounding box center [517, 510] width 18 height 18
click at [694, 562] on span "Select an option" at bounding box center [692, 564] width 18 height 18
click at [694, 562] on input "Select an option" at bounding box center [692, 564] width 18 height 18
click at [700, 616] on span "Select an option" at bounding box center [692, 618] width 18 height 18
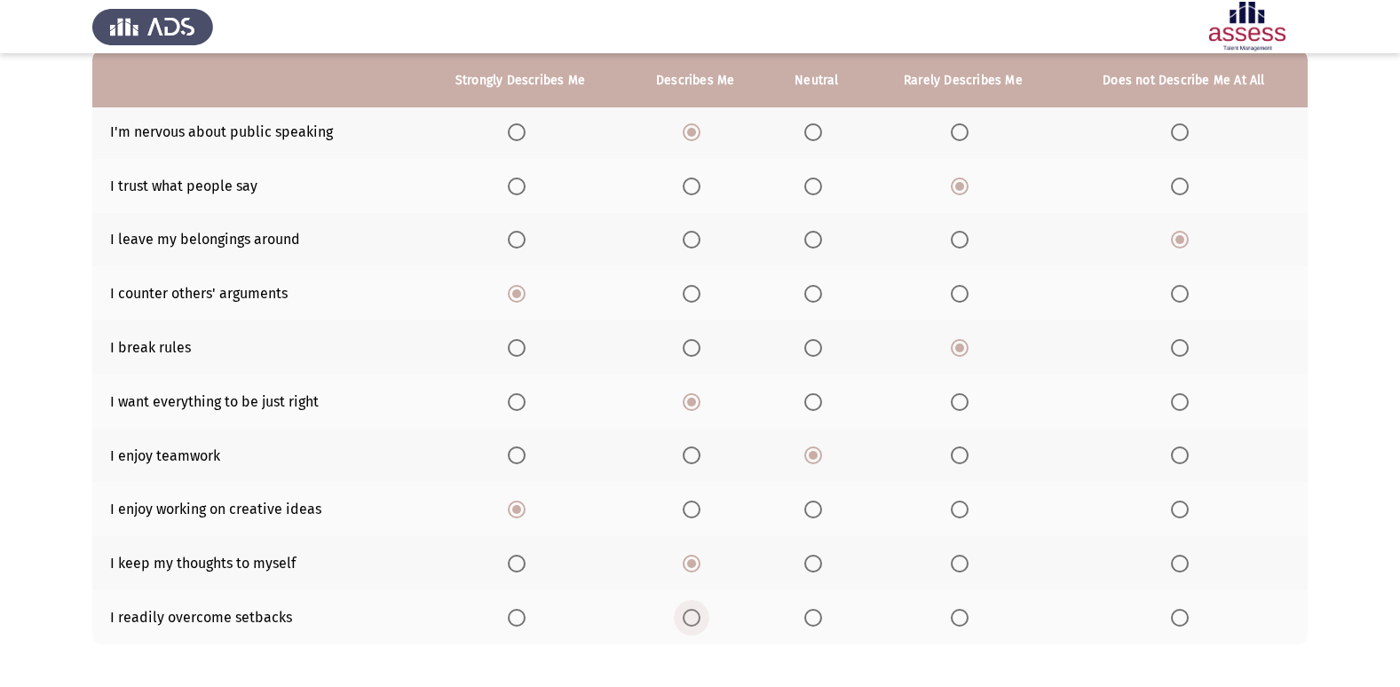
click at [700, 616] on input "Select an option" at bounding box center [692, 618] width 18 height 18
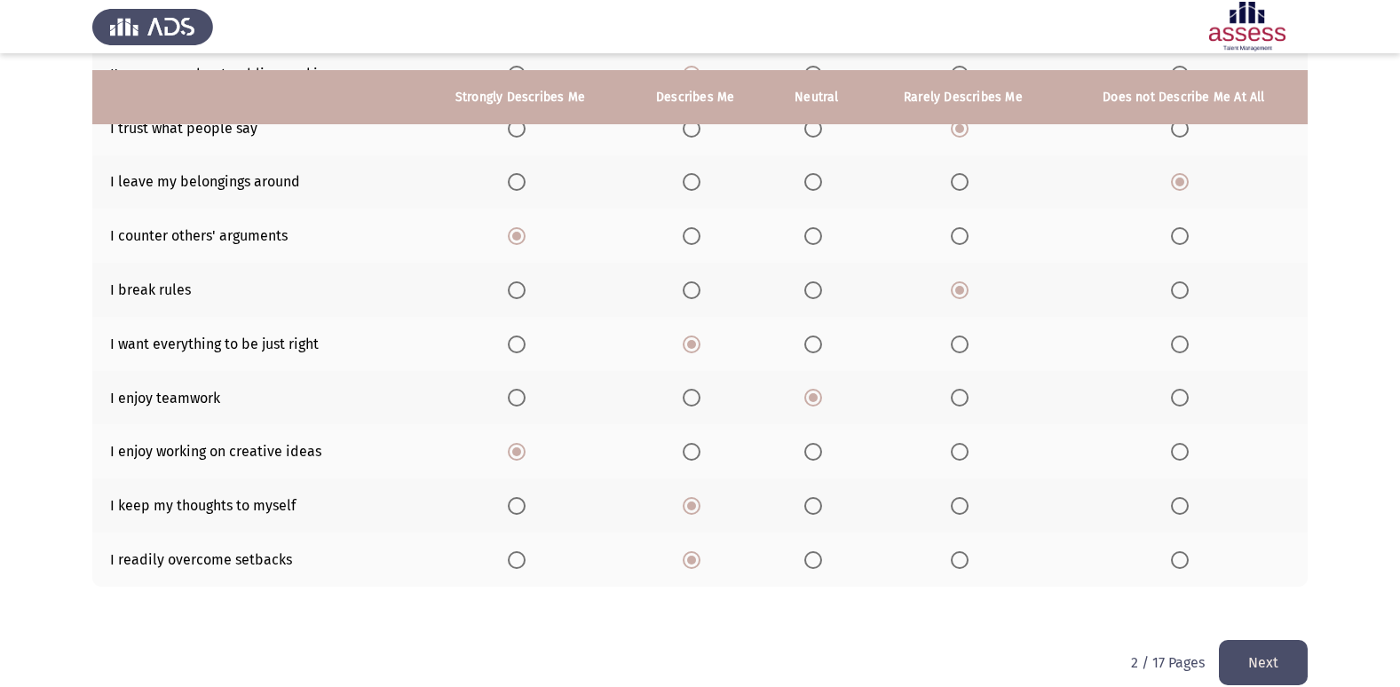
scroll to position [259, 0]
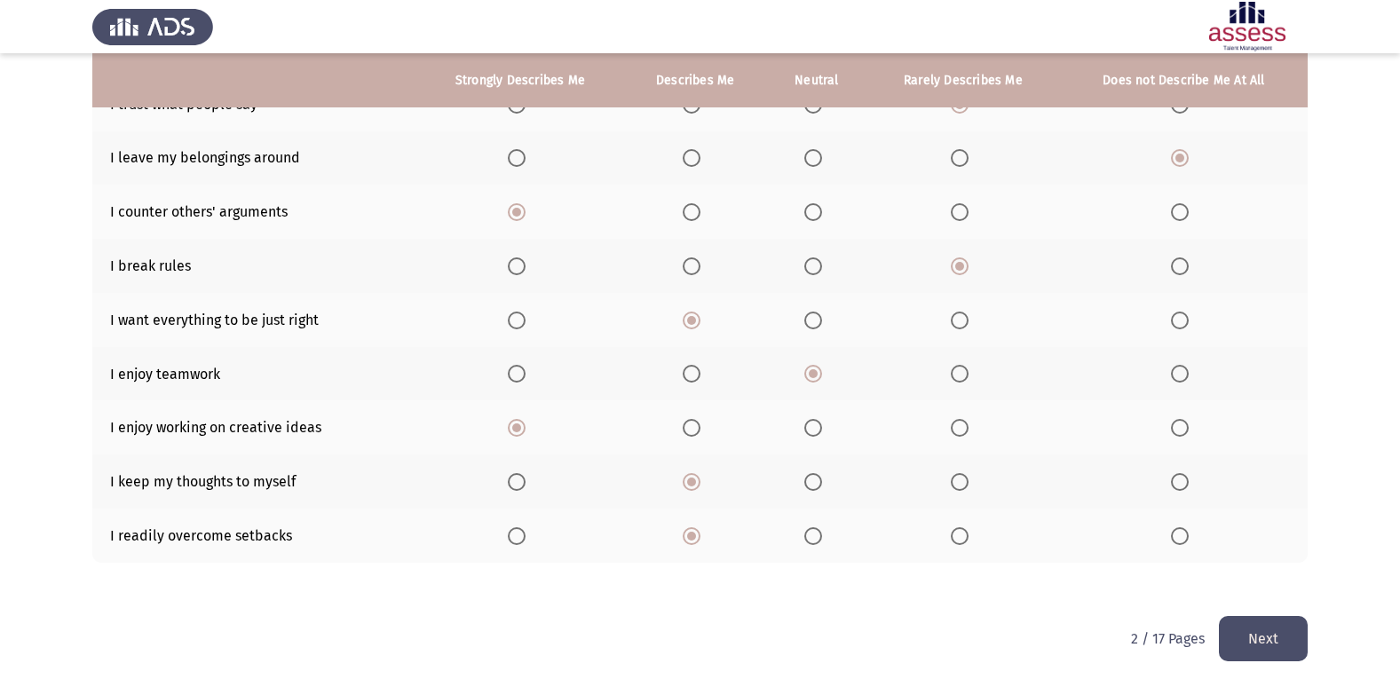
click at [1272, 643] on button "Next" at bounding box center [1263, 638] width 89 height 45
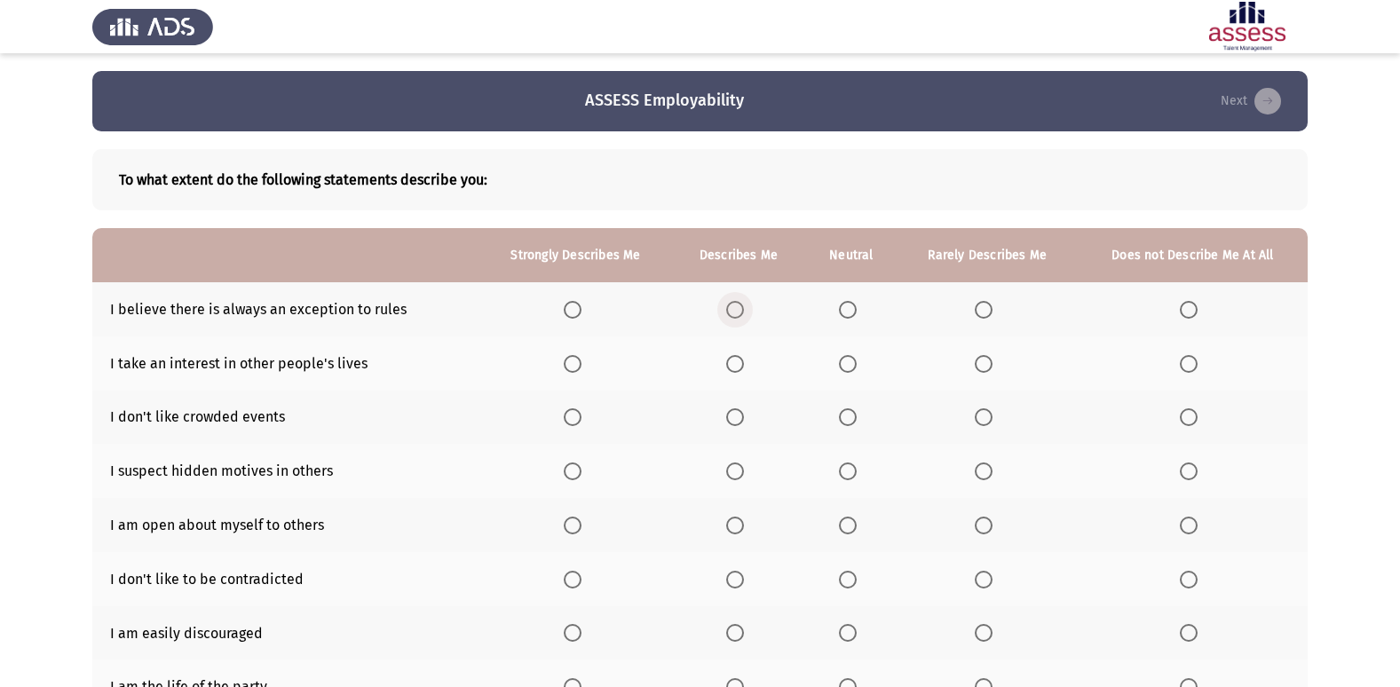
click at [735, 312] on span "Select an option" at bounding box center [735, 310] width 18 height 18
click at [735, 312] on input "Select an option" at bounding box center [735, 310] width 18 height 18
click at [1185, 365] on span "Select an option" at bounding box center [1189, 364] width 18 height 18
click at [1185, 365] on input "Select an option" at bounding box center [1189, 364] width 18 height 18
click at [584, 419] on label "Select an option" at bounding box center [576, 417] width 25 height 18
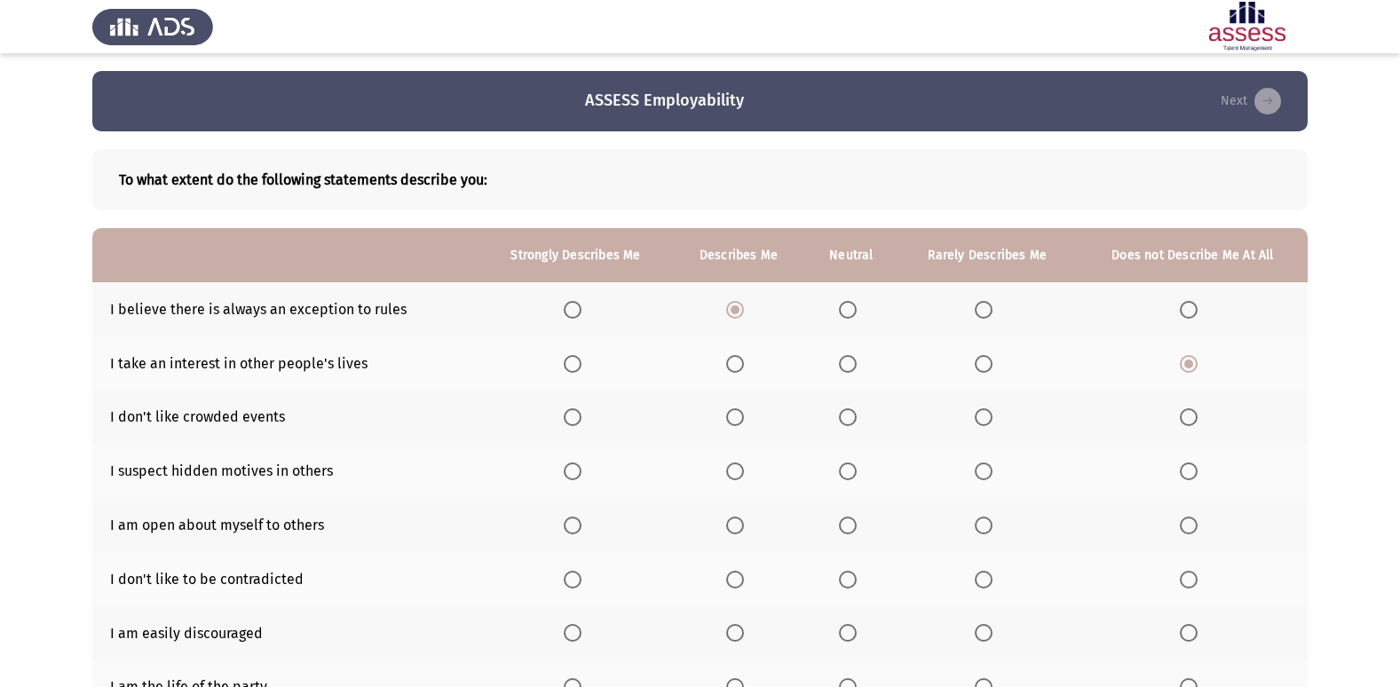
click at [582, 419] on input "Select an option" at bounding box center [573, 417] width 18 height 18
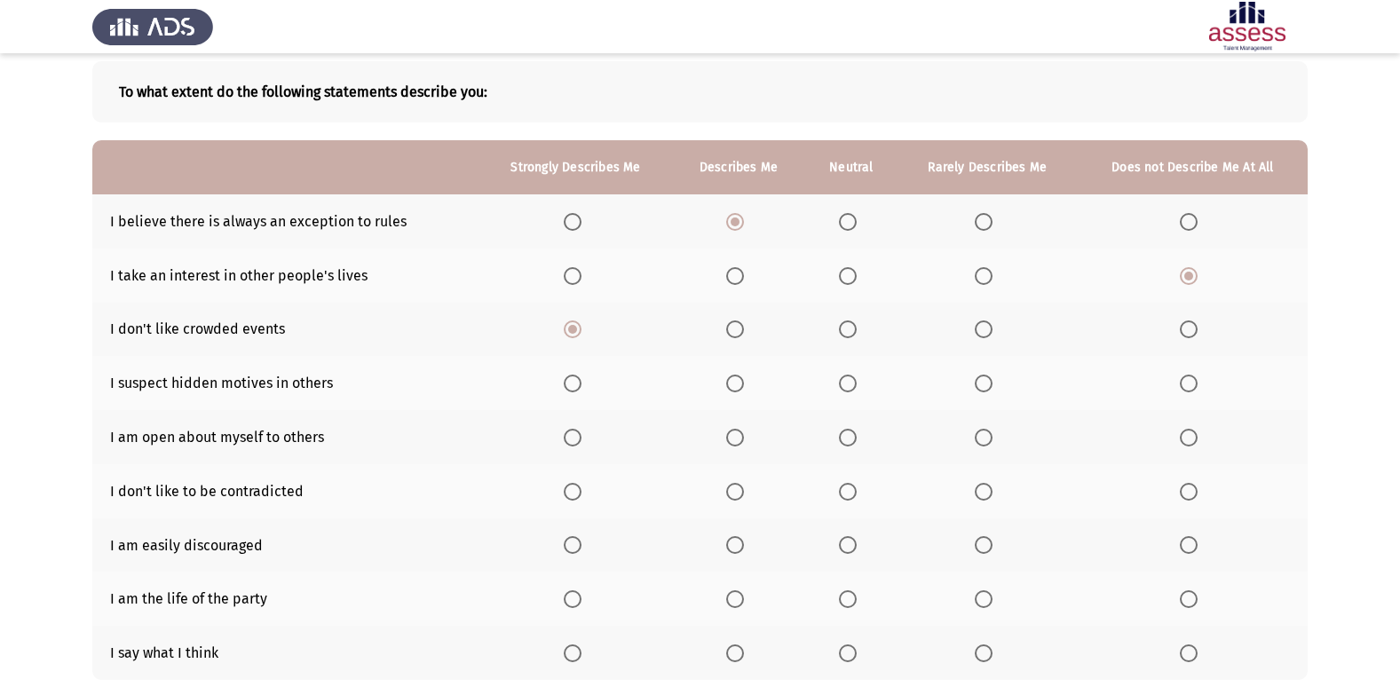
scroll to position [89, 0]
click at [733, 389] on span "Select an option" at bounding box center [735, 383] width 18 height 18
click at [733, 389] on input "Select an option" at bounding box center [735, 383] width 18 height 18
click at [1191, 434] on span "Select an option" at bounding box center [1189, 437] width 18 height 18
click at [1191, 434] on input "Select an option" at bounding box center [1189, 437] width 18 height 18
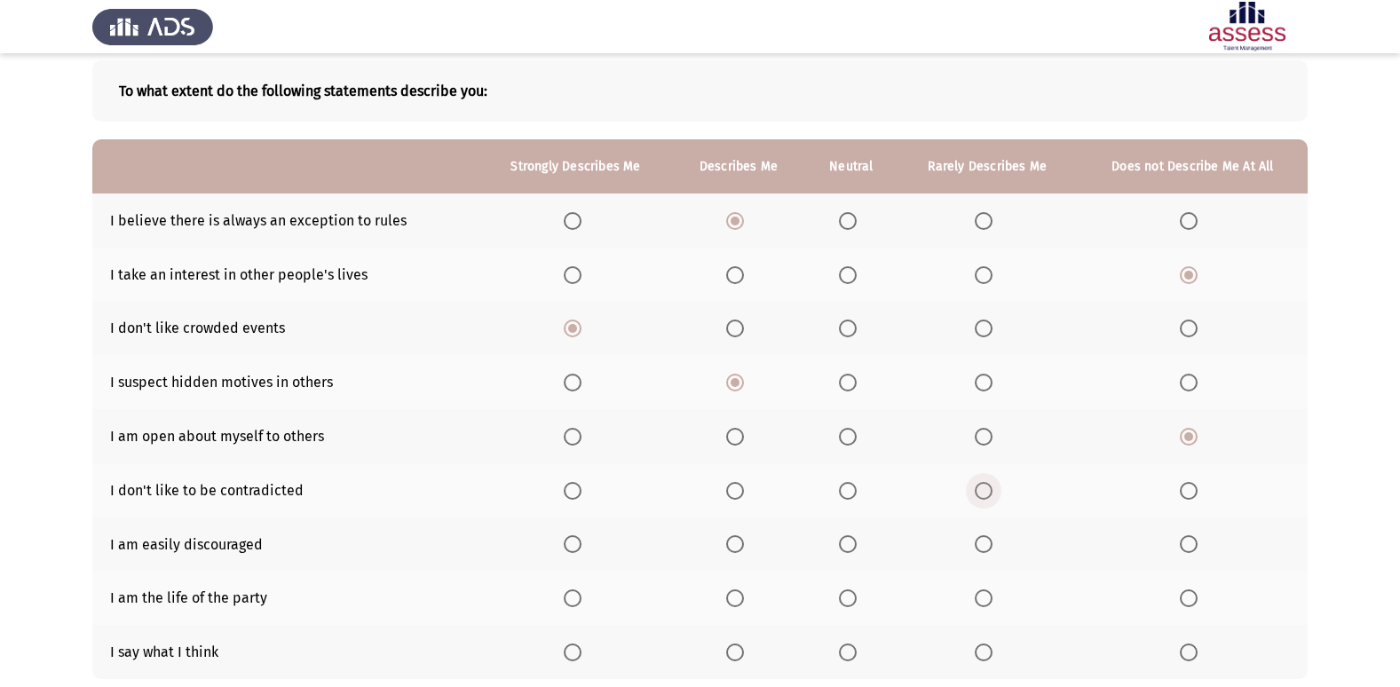
click at [991, 497] on span "Select an option" at bounding box center [984, 491] width 18 height 18
click at [991, 497] on input "Select an option" at bounding box center [984, 491] width 18 height 18
click at [1196, 599] on span "Select an option" at bounding box center [1189, 599] width 18 height 18
click at [1196, 599] on input "Select an option" at bounding box center [1189, 599] width 18 height 18
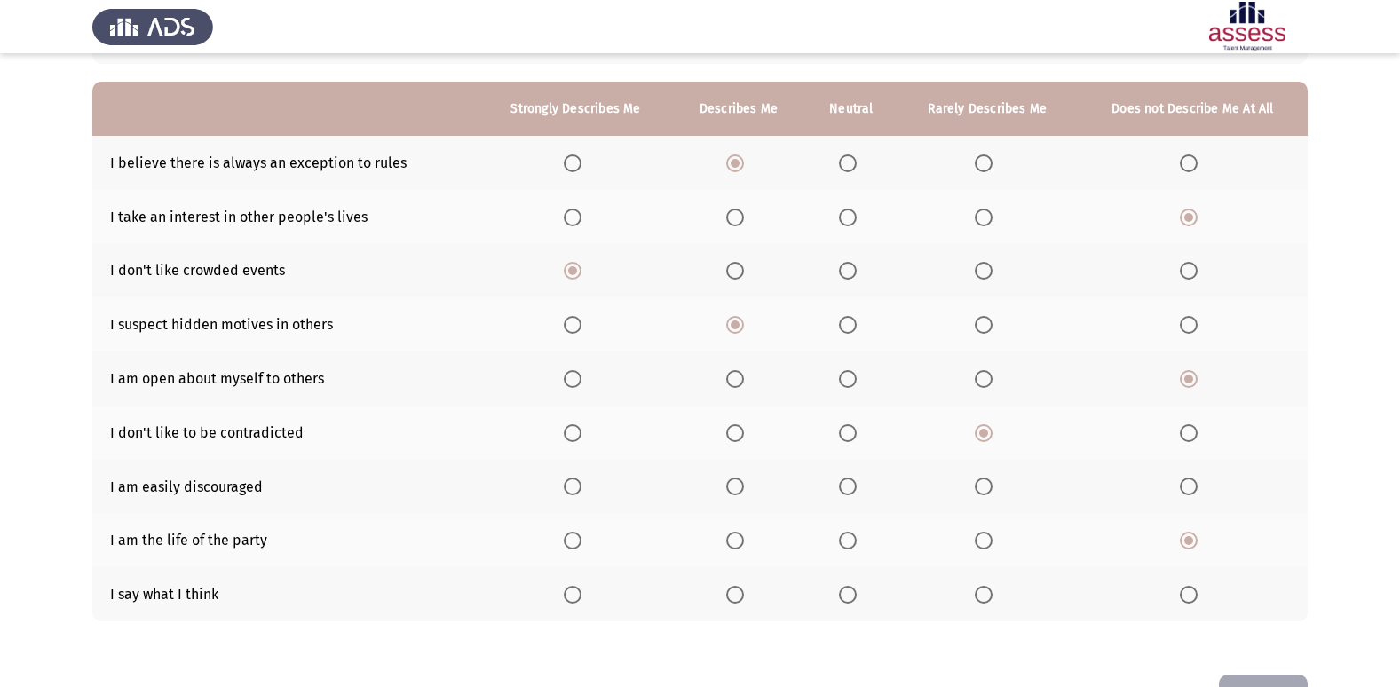
scroll to position [178, 0]
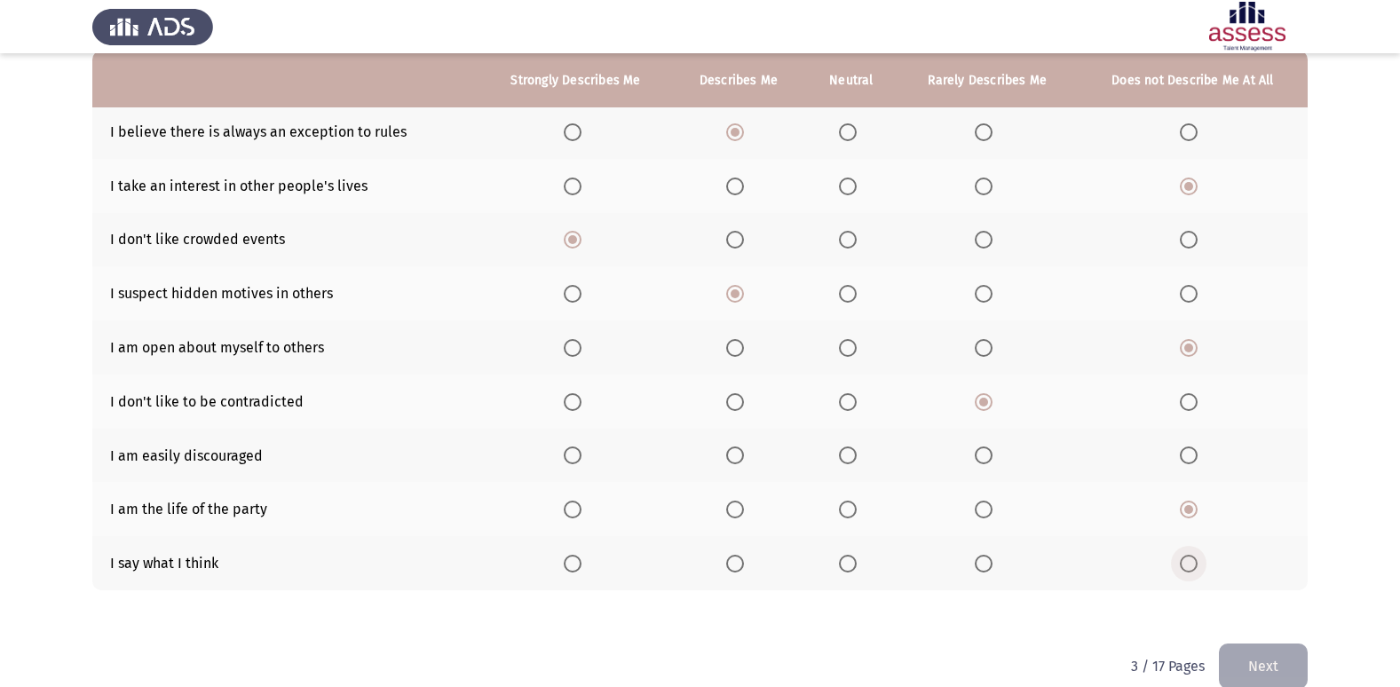
click at [1189, 567] on span "Select an option" at bounding box center [1189, 564] width 18 height 18
click at [1189, 567] on input "Select an option" at bounding box center [1189, 564] width 18 height 18
click at [985, 453] on span "Select an option" at bounding box center [984, 456] width 18 height 18
click at [985, 453] on input "Select an option" at bounding box center [984, 456] width 18 height 18
click at [1255, 665] on button "Next" at bounding box center [1263, 666] width 89 height 45
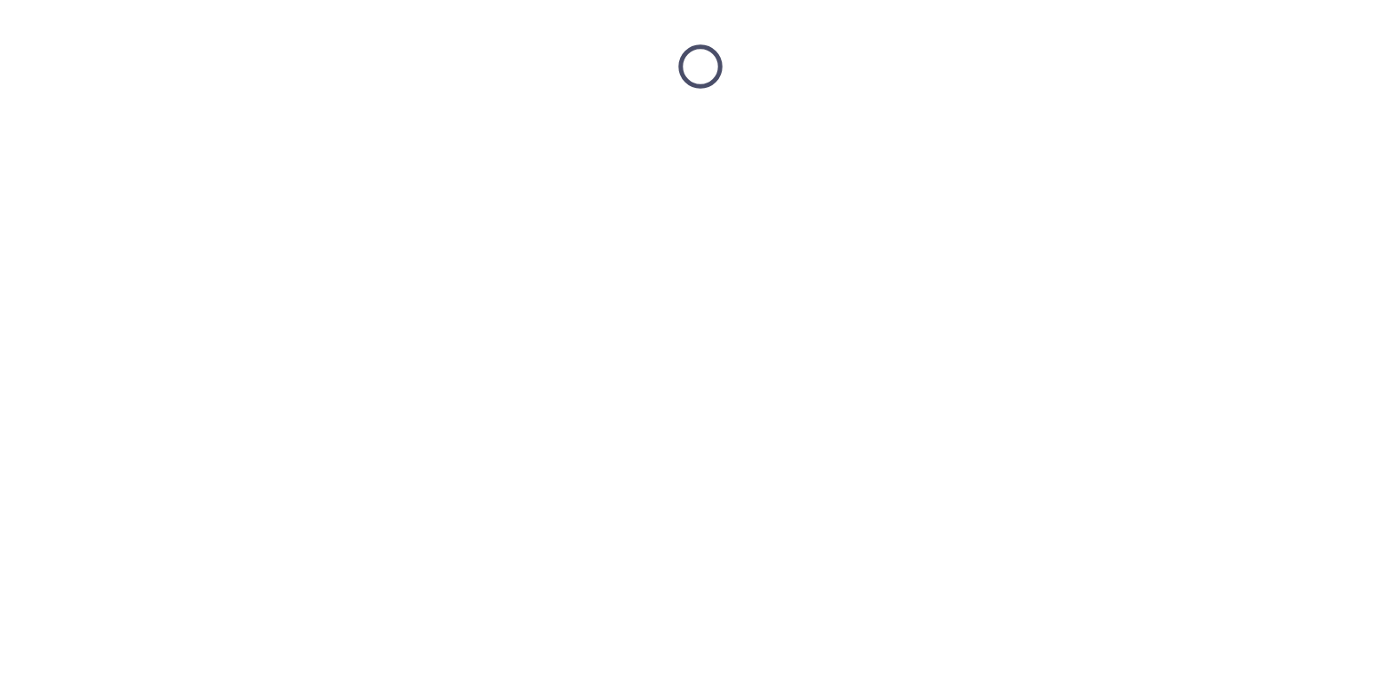
scroll to position [0, 0]
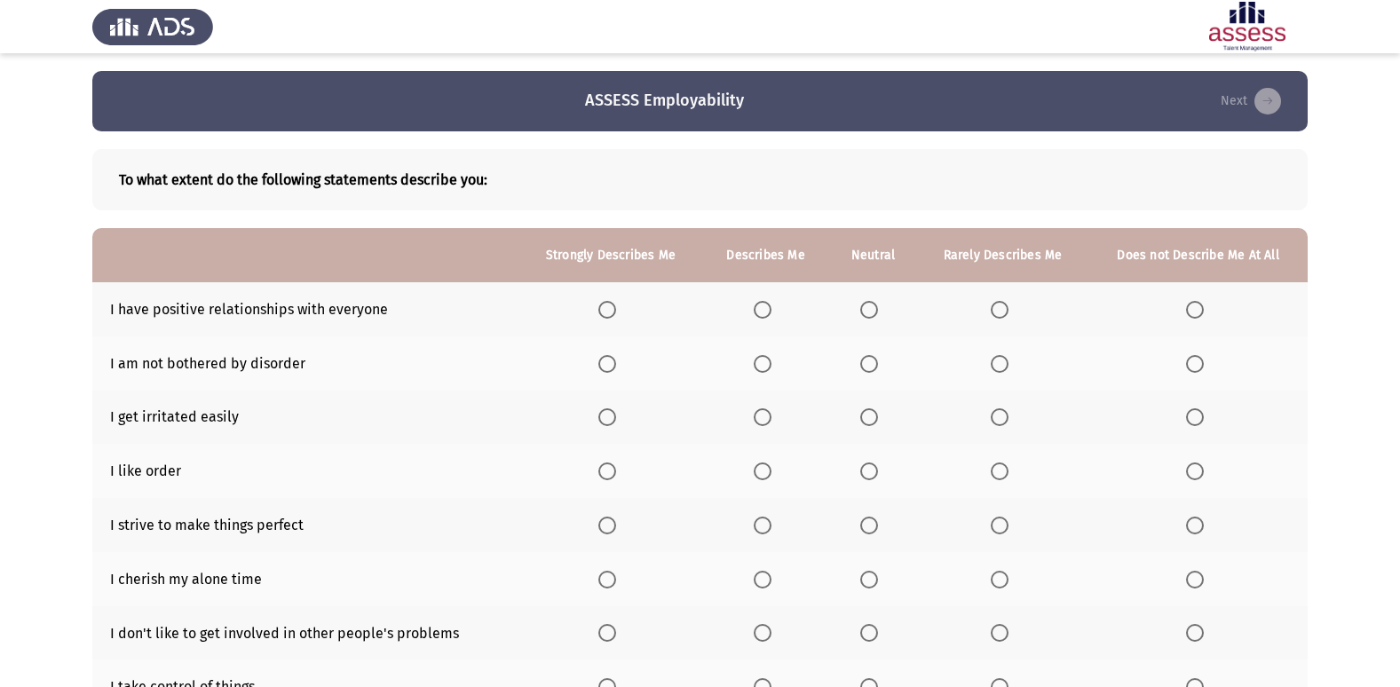
click at [765, 305] on span "Select an option" at bounding box center [763, 310] width 18 height 18
click at [765, 305] on input "Select an option" at bounding box center [763, 310] width 18 height 18
click at [614, 579] on span "Select an option" at bounding box center [608, 580] width 18 height 18
click at [614, 579] on input "Select an option" at bounding box center [608, 580] width 18 height 18
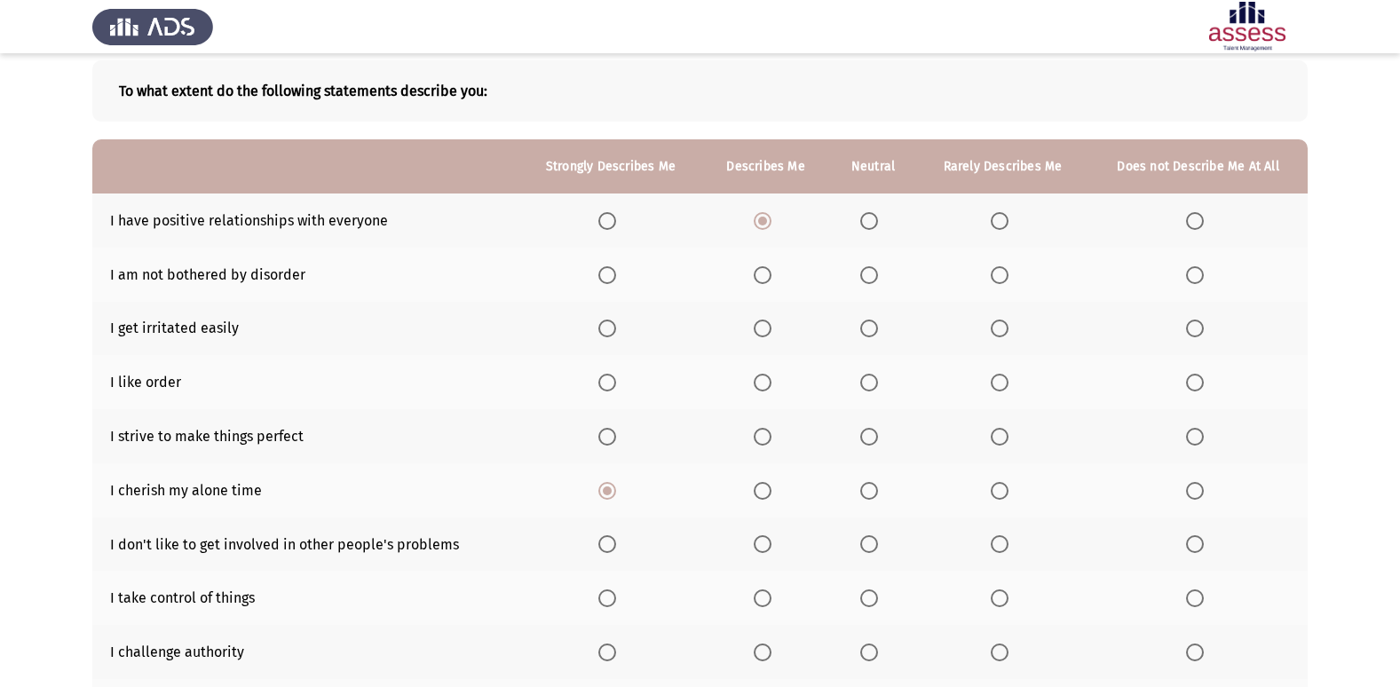
click at [756, 228] on span "Select an option" at bounding box center [763, 221] width 18 height 18
click at [756, 228] on input "Select an option" at bounding box center [763, 221] width 18 height 18
click at [1206, 283] on label "Select an option" at bounding box center [1198, 275] width 25 height 18
click at [1204, 283] on input "Select an option" at bounding box center [1195, 275] width 18 height 18
click at [773, 335] on label "Select an option" at bounding box center [766, 329] width 25 height 18
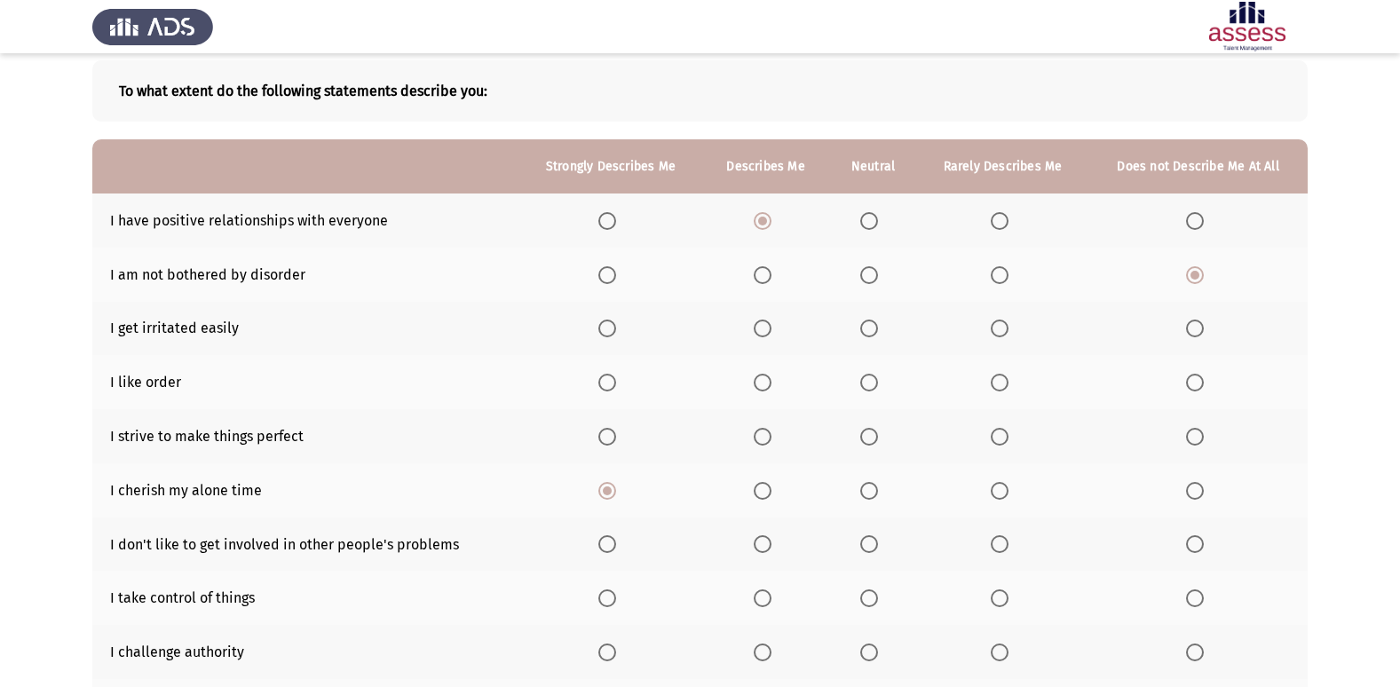
click at [772, 335] on input "Select an option" at bounding box center [763, 329] width 18 height 18
click at [605, 390] on span "Select an option" at bounding box center [608, 383] width 18 height 18
click at [605, 390] on input "Select an option" at bounding box center [608, 383] width 18 height 18
click at [769, 437] on span "Select an option" at bounding box center [763, 437] width 18 height 18
click at [769, 437] on input "Select an option" at bounding box center [763, 437] width 18 height 18
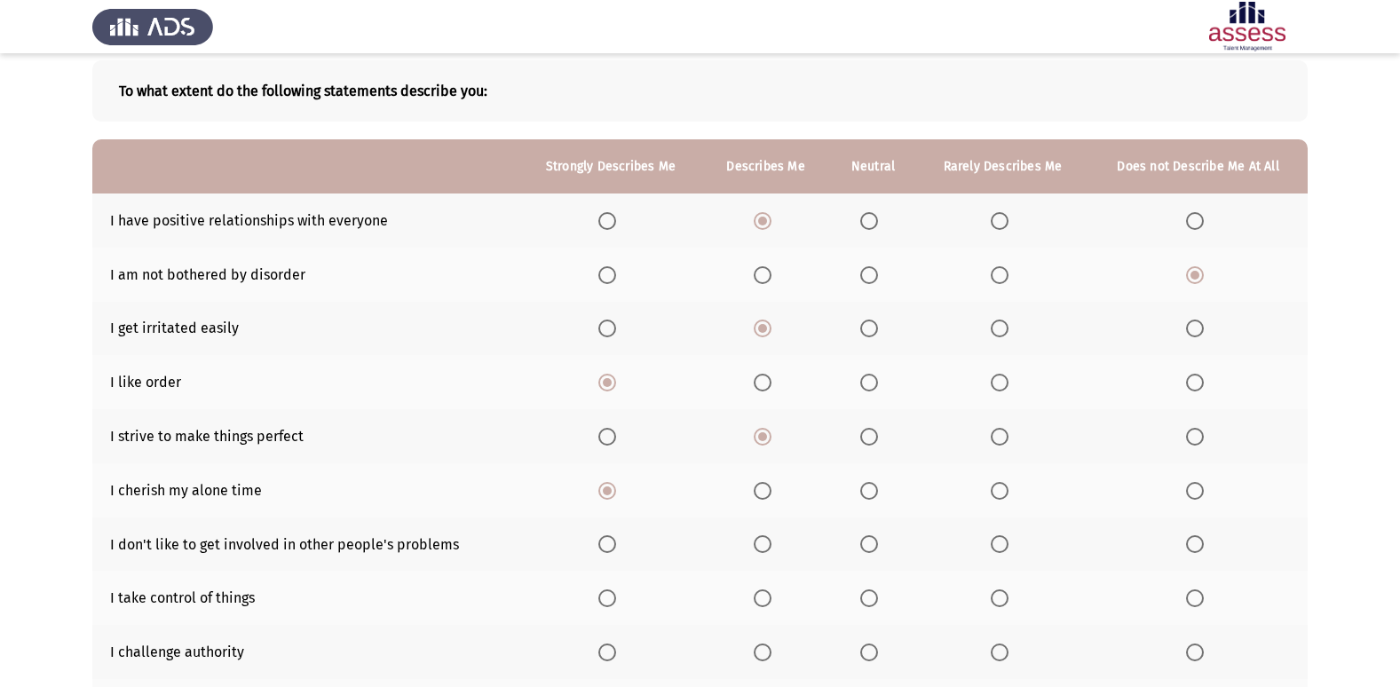
scroll to position [178, 0]
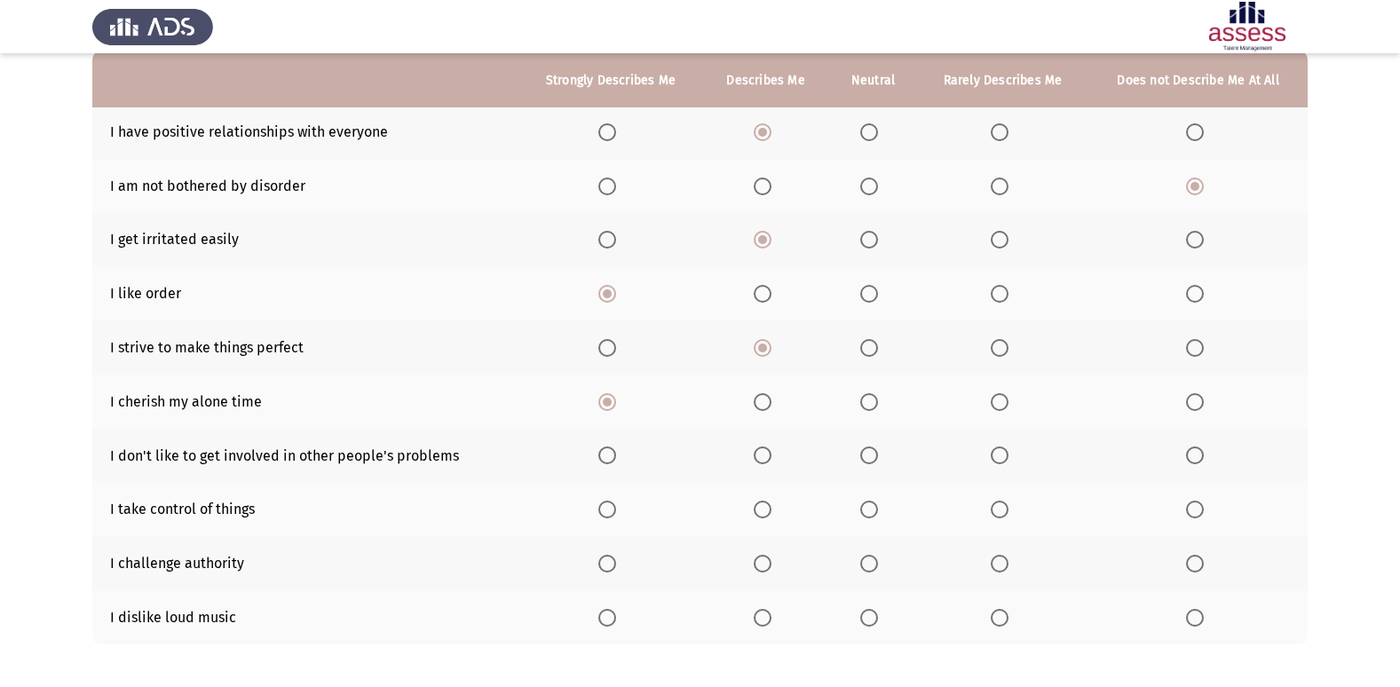
click at [601, 464] on span "Select an option" at bounding box center [608, 456] width 18 height 18
click at [601, 464] on input "Select an option" at bounding box center [608, 456] width 18 height 18
click at [1192, 566] on span "Select an option" at bounding box center [1195, 564] width 18 height 18
click at [1192, 566] on input "Select an option" at bounding box center [1195, 564] width 18 height 18
click at [612, 618] on span "Select an option" at bounding box center [608, 618] width 18 height 18
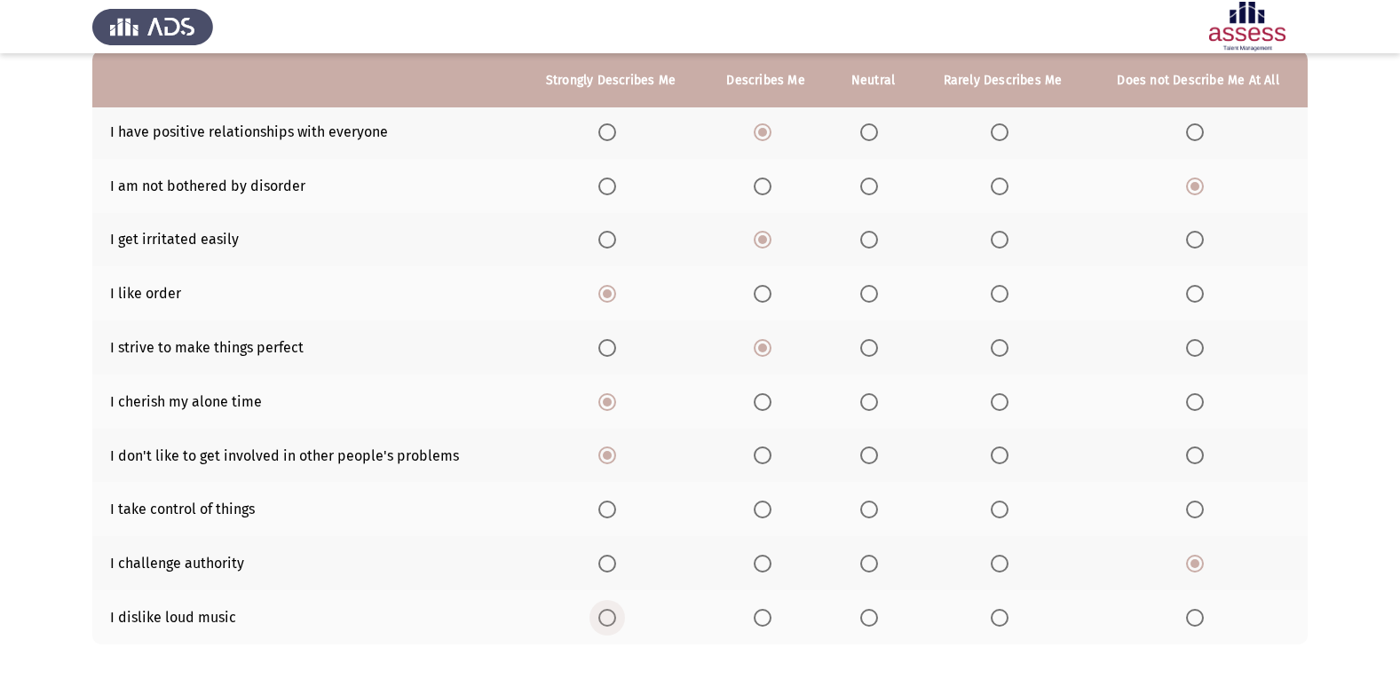
click at [612, 618] on input "Select an option" at bounding box center [608, 618] width 18 height 18
click at [994, 518] on span "Select an option" at bounding box center [1000, 510] width 18 height 18
click at [994, 518] on input "Select an option" at bounding box center [1000, 510] width 18 height 18
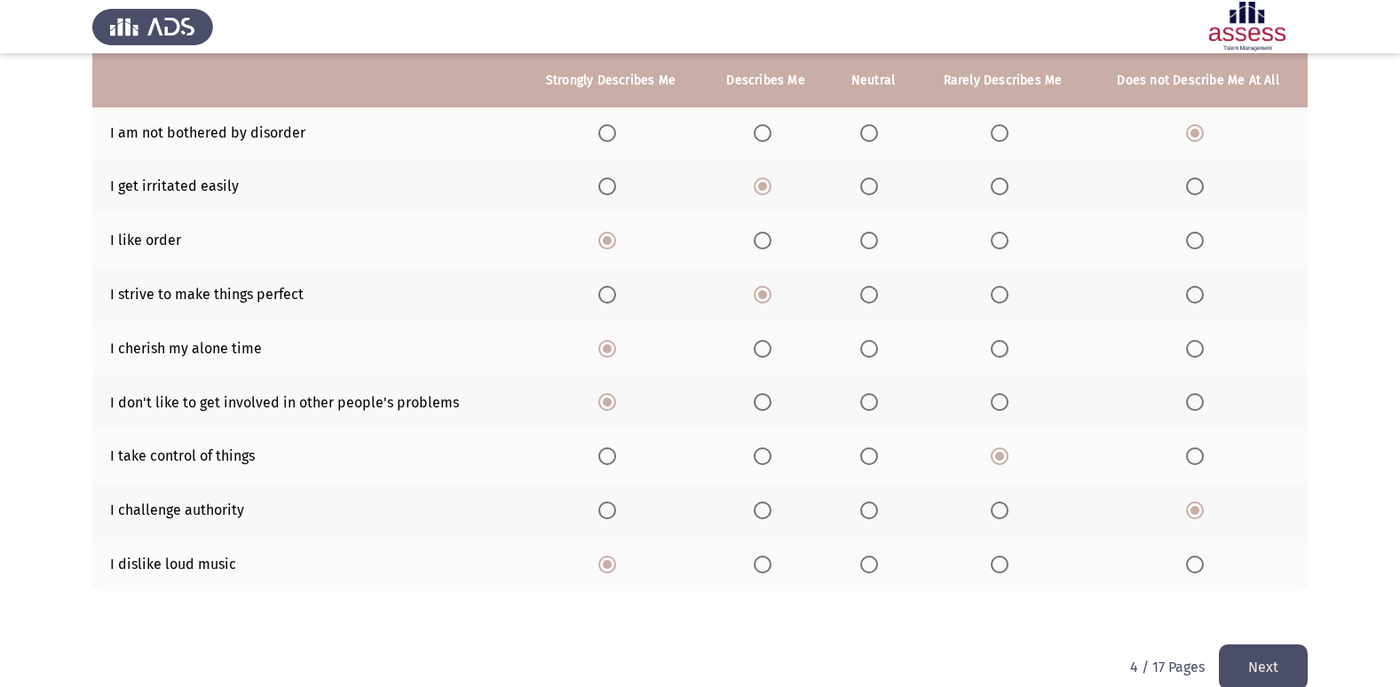
scroll to position [259, 0]
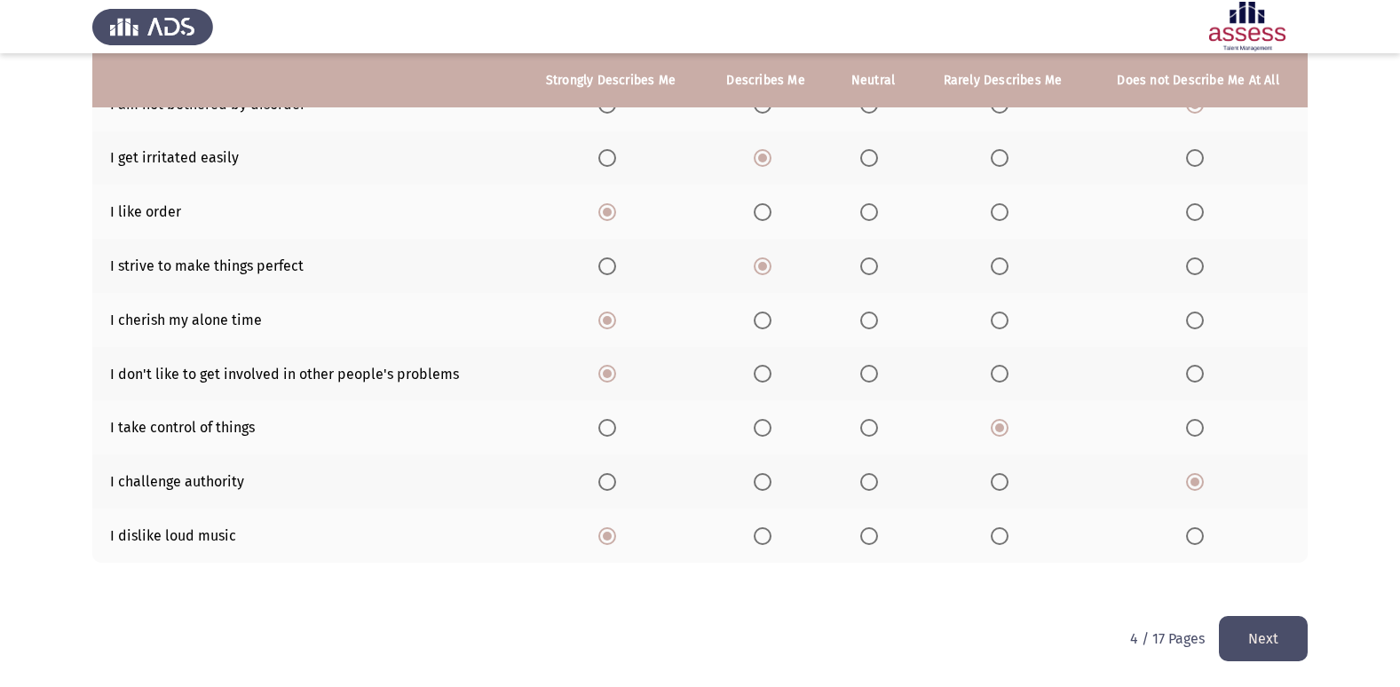
click at [614, 377] on span "Select an option" at bounding box center [608, 374] width 18 height 18
click at [614, 377] on input "Select an option" at bounding box center [608, 374] width 18 height 18
click at [1278, 644] on button "Next" at bounding box center [1263, 638] width 89 height 45
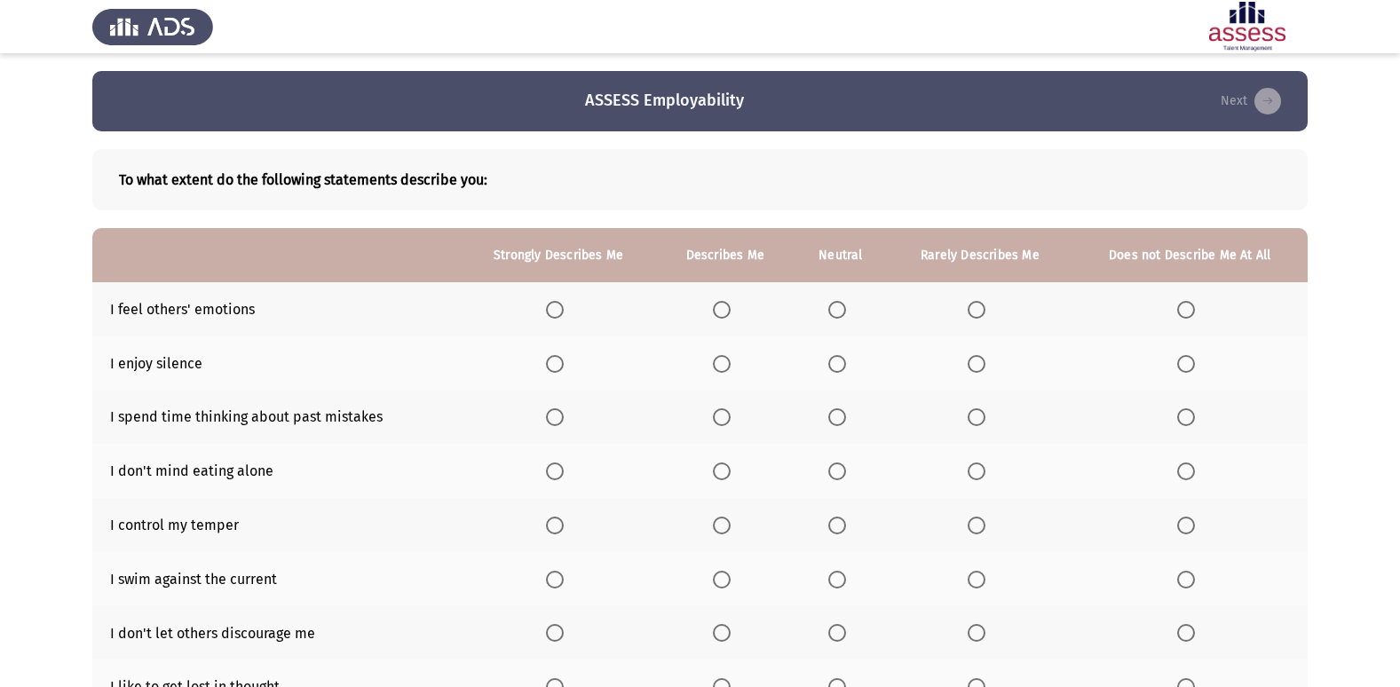
click at [728, 306] on span "Select an option" at bounding box center [722, 310] width 18 height 18
click at [728, 306] on input "Select an option" at bounding box center [722, 310] width 18 height 18
click at [562, 368] on span "Select an option" at bounding box center [555, 364] width 18 height 18
click at [562, 368] on input "Select an option" at bounding box center [555, 364] width 18 height 18
click at [559, 409] on span "Select an option" at bounding box center [555, 417] width 18 height 18
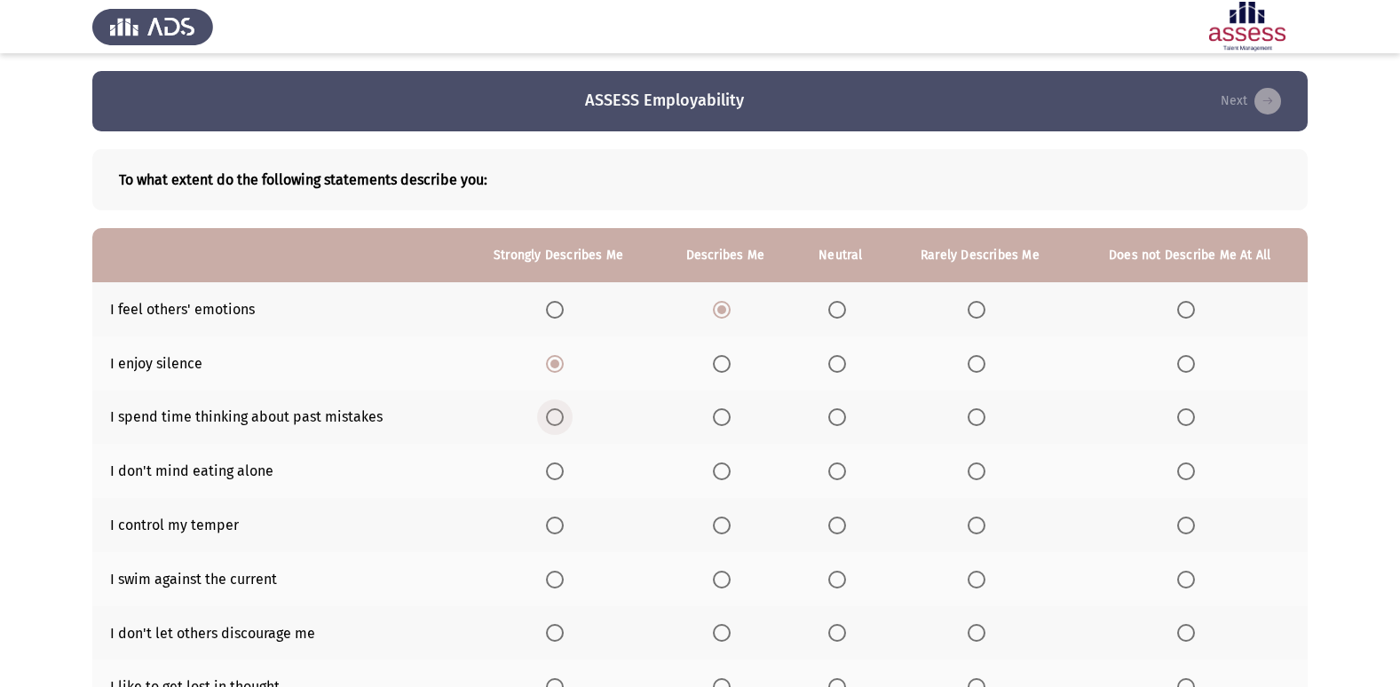
click at [559, 409] on input "Select an option" at bounding box center [555, 417] width 18 height 18
click at [548, 473] on span "Select an option" at bounding box center [555, 472] width 18 height 18
click at [548, 473] on input "Select an option" at bounding box center [555, 472] width 18 height 18
click at [730, 533] on span "Select an option" at bounding box center [722, 526] width 18 height 18
click at [730, 533] on input "Select an option" at bounding box center [722, 526] width 18 height 18
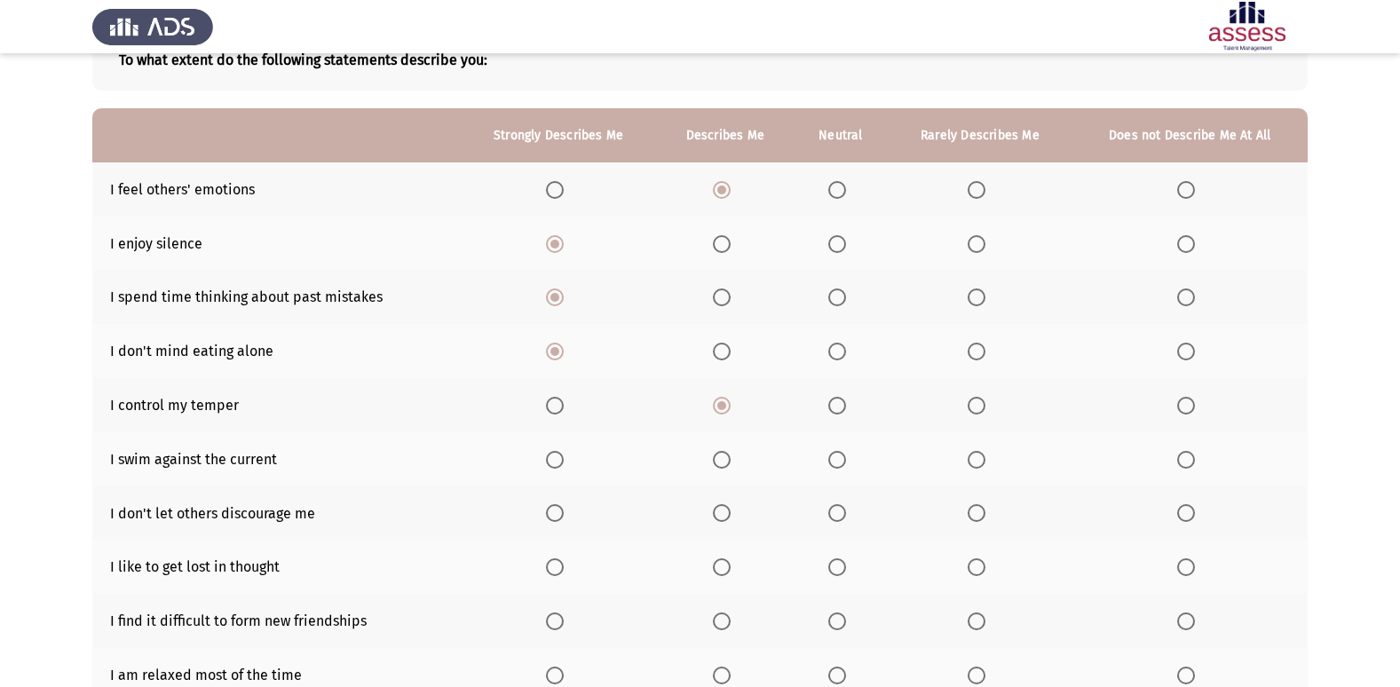
scroll to position [178, 0]
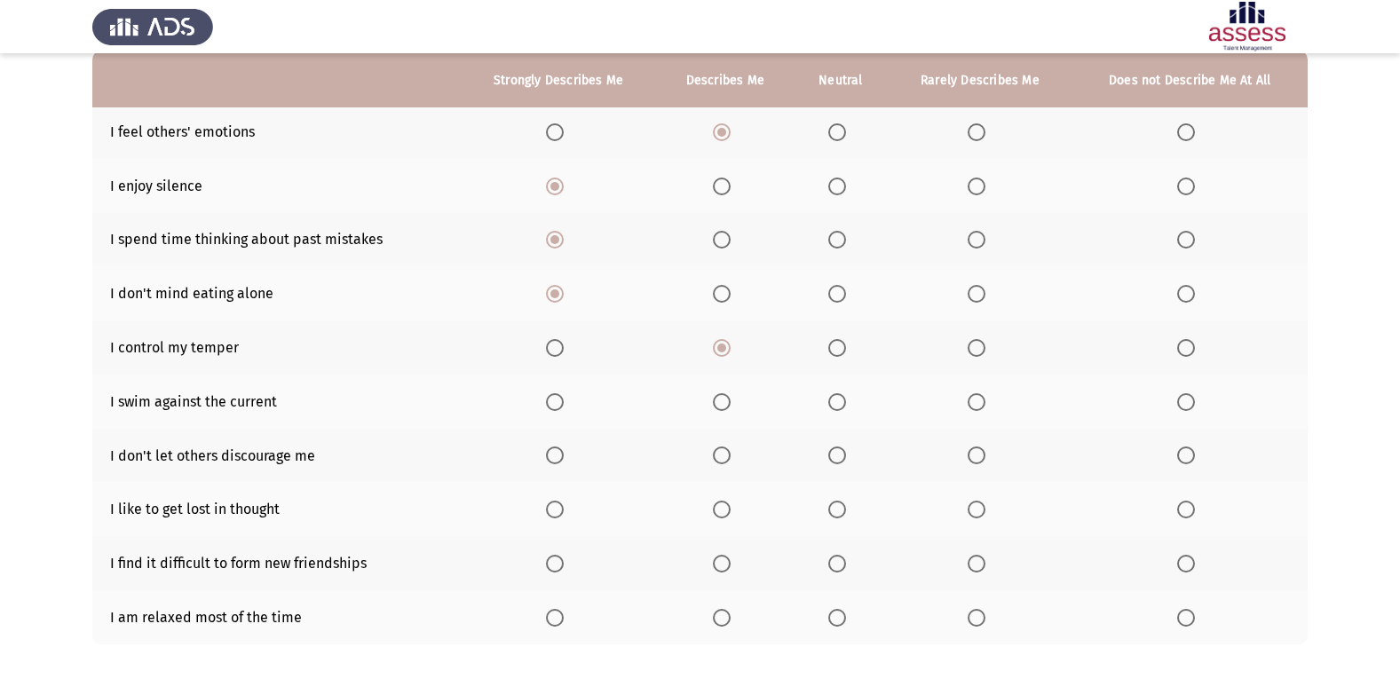
click at [842, 454] on span "Select an option" at bounding box center [838, 456] width 18 height 18
click at [842, 454] on input "Select an option" at bounding box center [838, 456] width 18 height 18
click at [562, 514] on span "Select an option" at bounding box center [555, 510] width 18 height 18
click at [562, 514] on input "Select an option" at bounding box center [555, 510] width 18 height 18
click at [978, 569] on span "Select an option" at bounding box center [977, 564] width 18 height 18
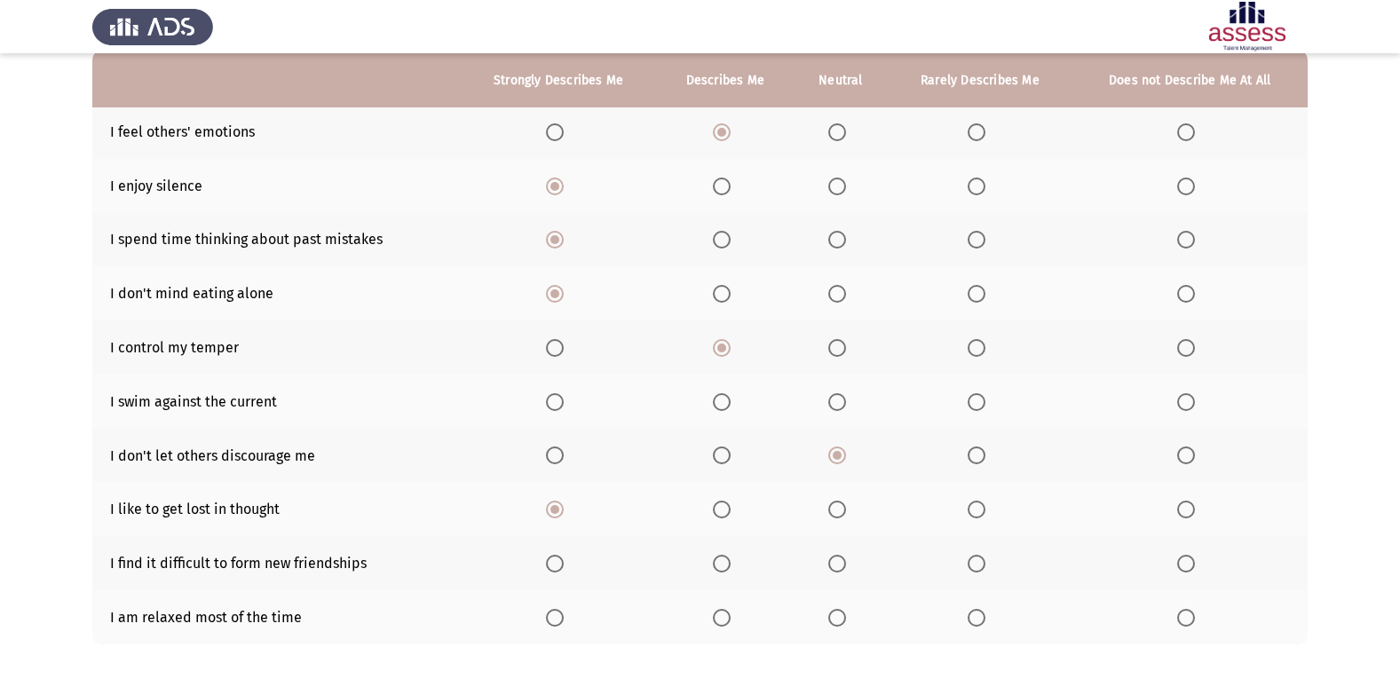
click at [978, 569] on input "Select an option" at bounding box center [977, 564] width 18 height 18
click at [975, 620] on span "Select an option" at bounding box center [977, 618] width 18 height 18
click at [975, 620] on input "Select an option" at bounding box center [977, 618] width 18 height 18
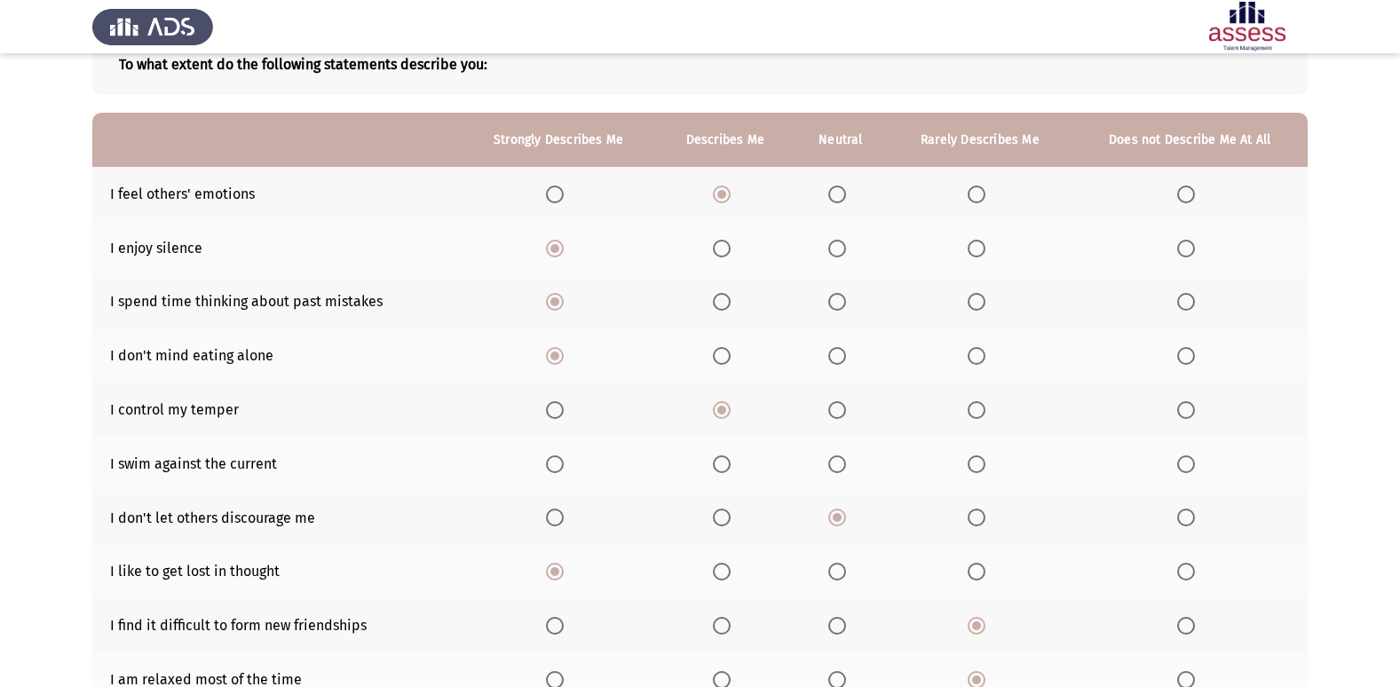
scroll to position [89, 0]
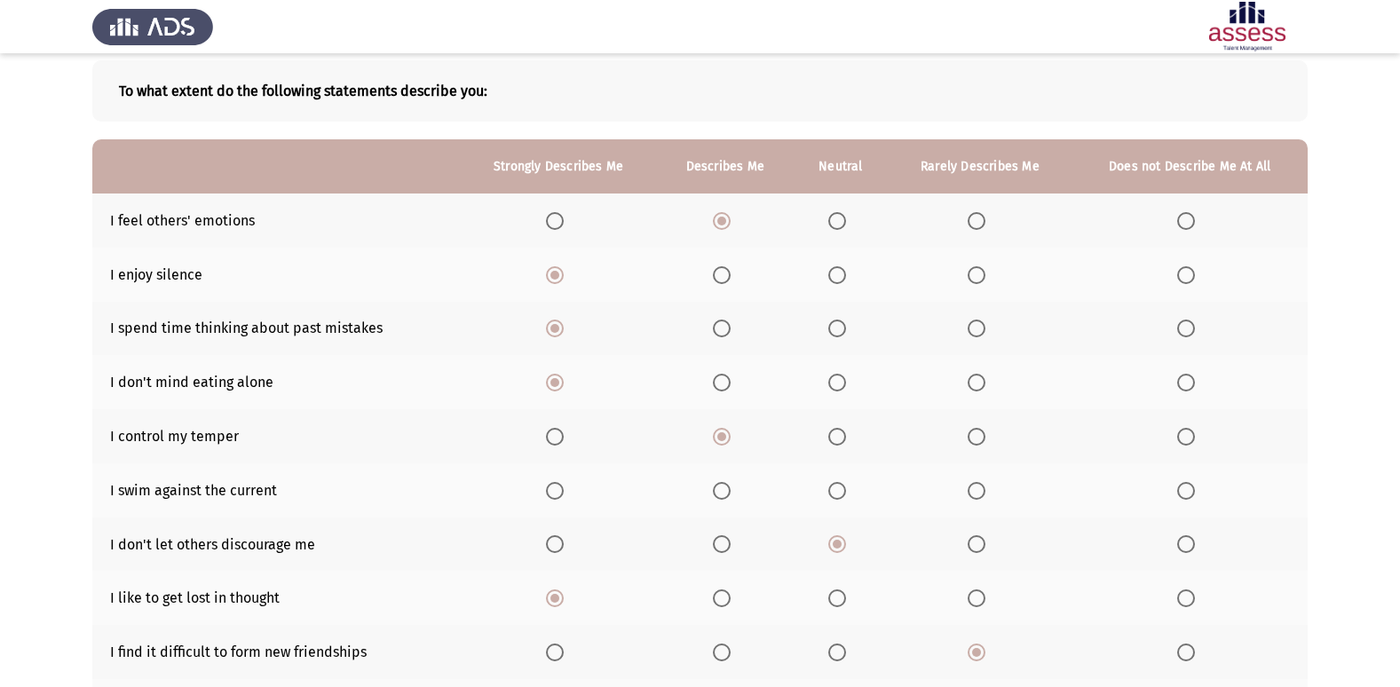
click at [556, 377] on span "Select an option" at bounding box center [555, 383] width 18 height 18
click at [556, 377] on input "Select an option" at bounding box center [555, 383] width 18 height 18
click at [985, 496] on span "Select an option" at bounding box center [977, 491] width 18 height 18
click at [985, 496] on input "Select an option" at bounding box center [977, 491] width 18 height 18
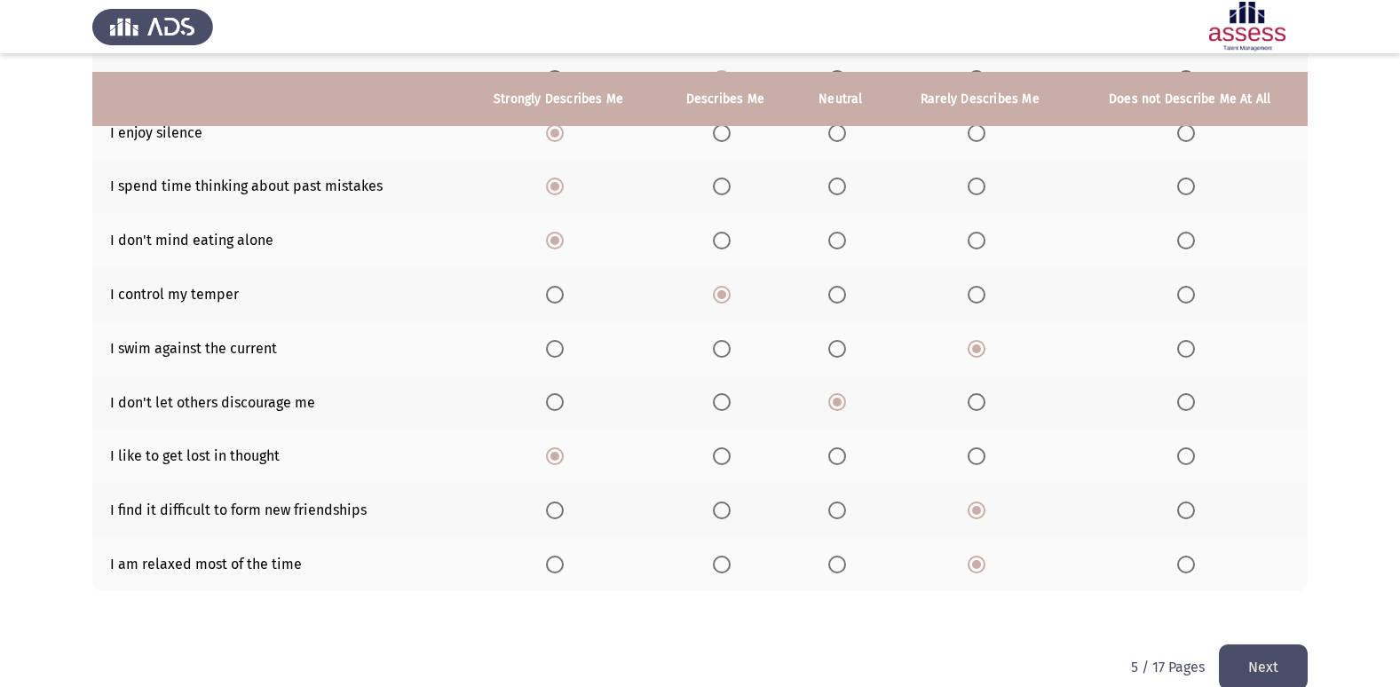
scroll to position [259, 0]
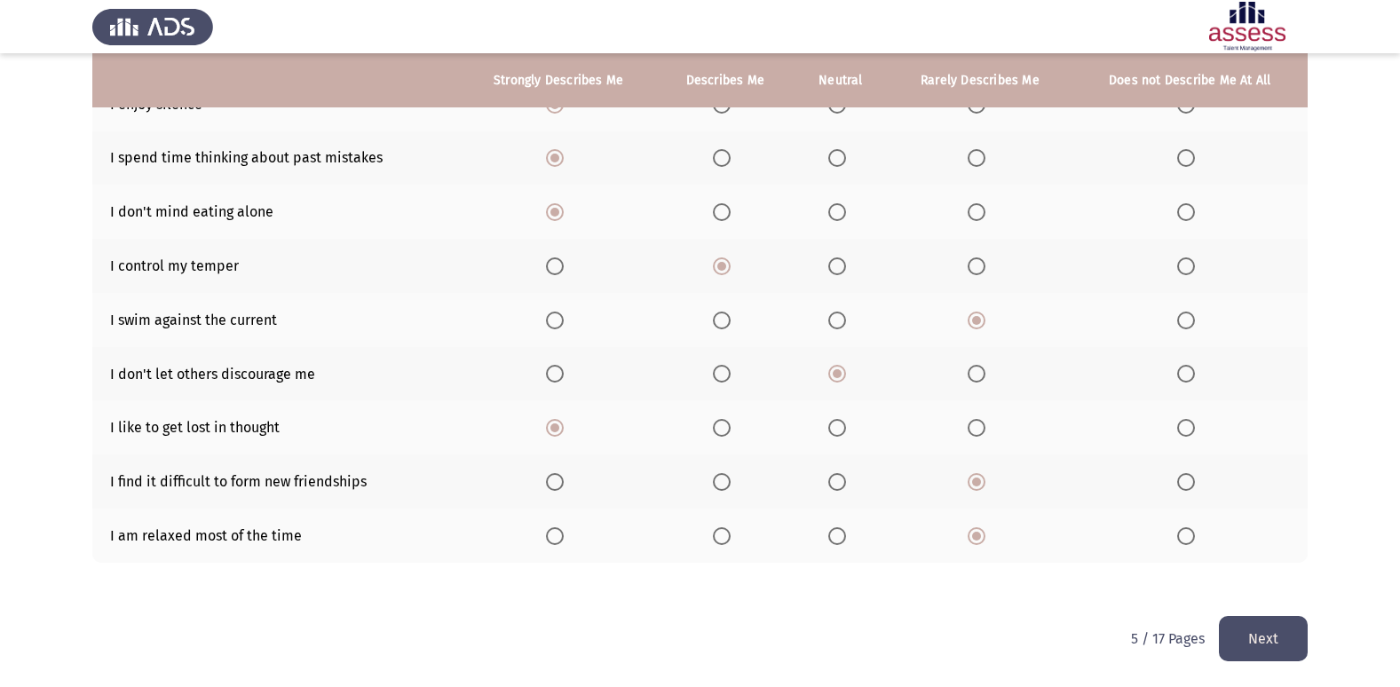
click at [1289, 645] on button "Next" at bounding box center [1263, 638] width 89 height 45
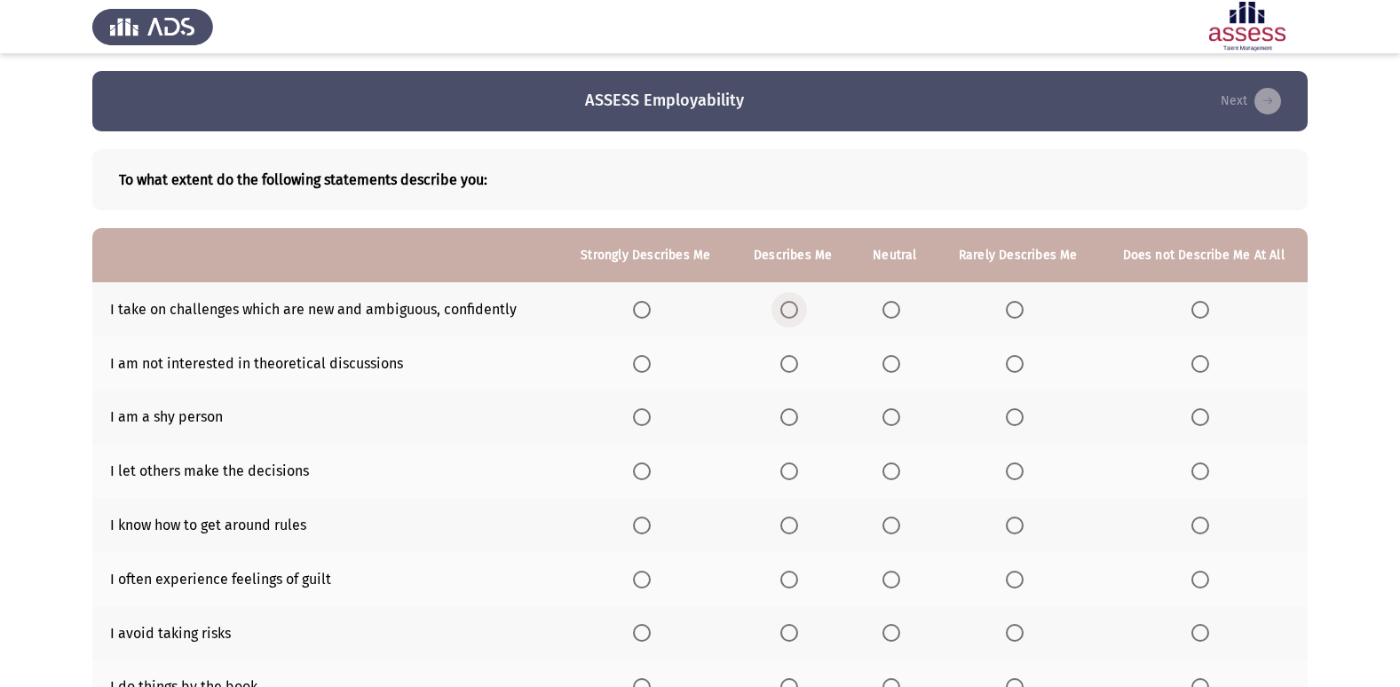
click at [796, 308] on span "Select an option" at bounding box center [790, 310] width 18 height 18
click at [796, 308] on input "Select an option" at bounding box center [790, 310] width 18 height 18
click at [1196, 368] on span "Select an option" at bounding box center [1201, 364] width 18 height 18
click at [1196, 368] on input "Select an option" at bounding box center [1201, 364] width 18 height 18
click at [640, 416] on span "Select an option" at bounding box center [642, 417] width 18 height 18
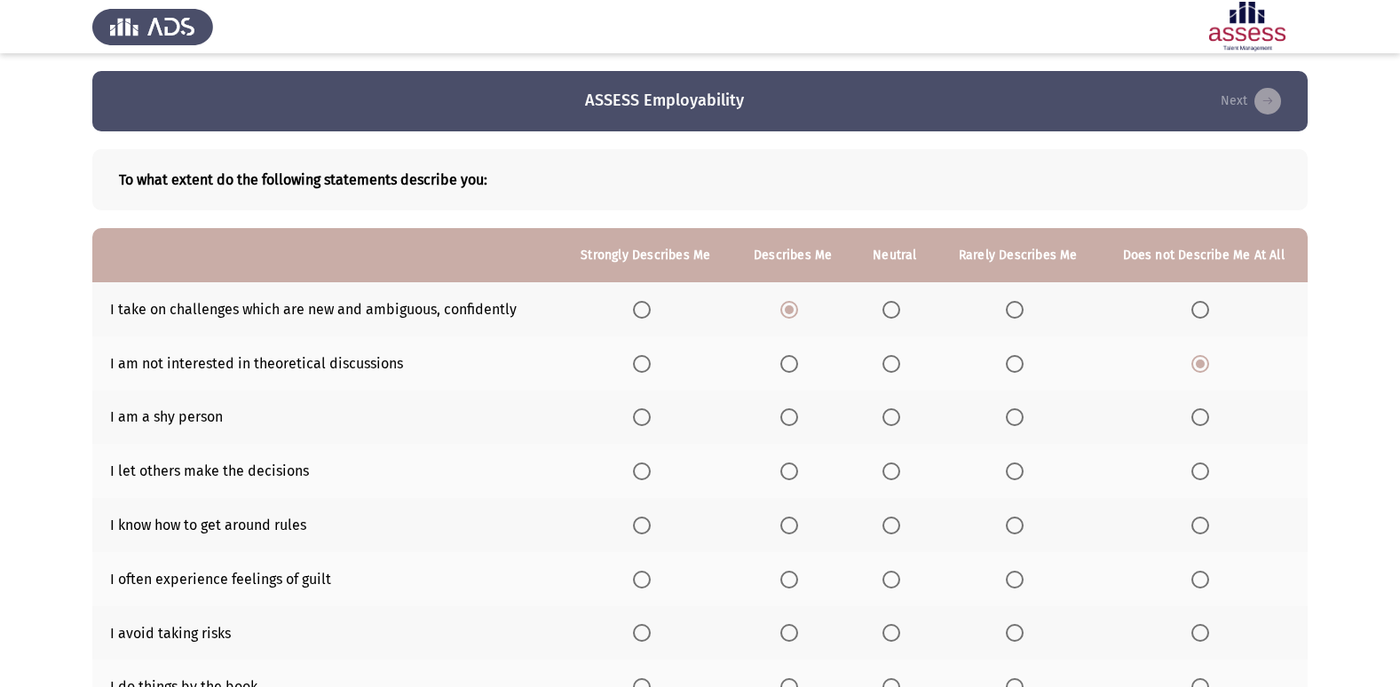
click at [640, 416] on input "Select an option" at bounding box center [642, 417] width 18 height 18
click at [1201, 479] on span "Select an option" at bounding box center [1201, 472] width 18 height 18
click at [1201, 479] on input "Select an option" at bounding box center [1201, 472] width 18 height 18
click at [784, 530] on span "Select an option" at bounding box center [790, 526] width 18 height 18
click at [784, 530] on input "Select an option" at bounding box center [790, 526] width 18 height 18
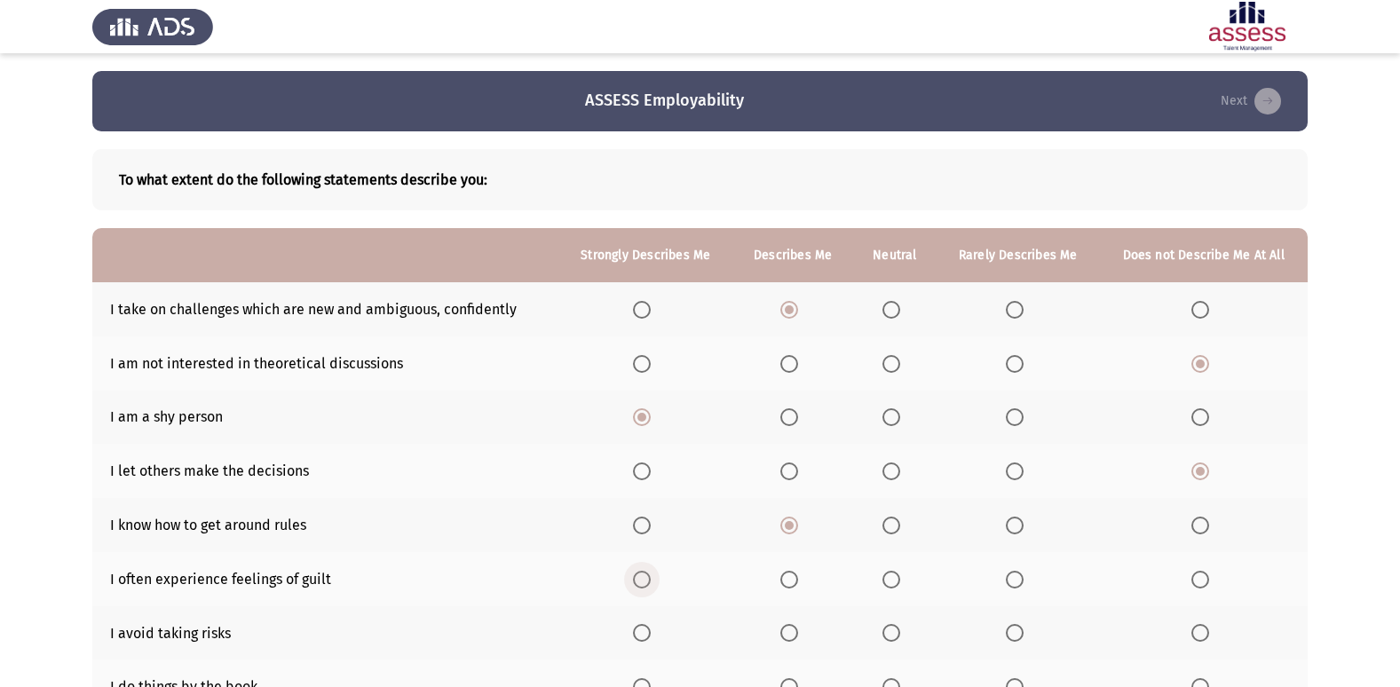
click at [642, 582] on span "Select an option" at bounding box center [642, 580] width 18 height 18
click at [642, 582] on input "Select an option" at bounding box center [642, 580] width 18 height 18
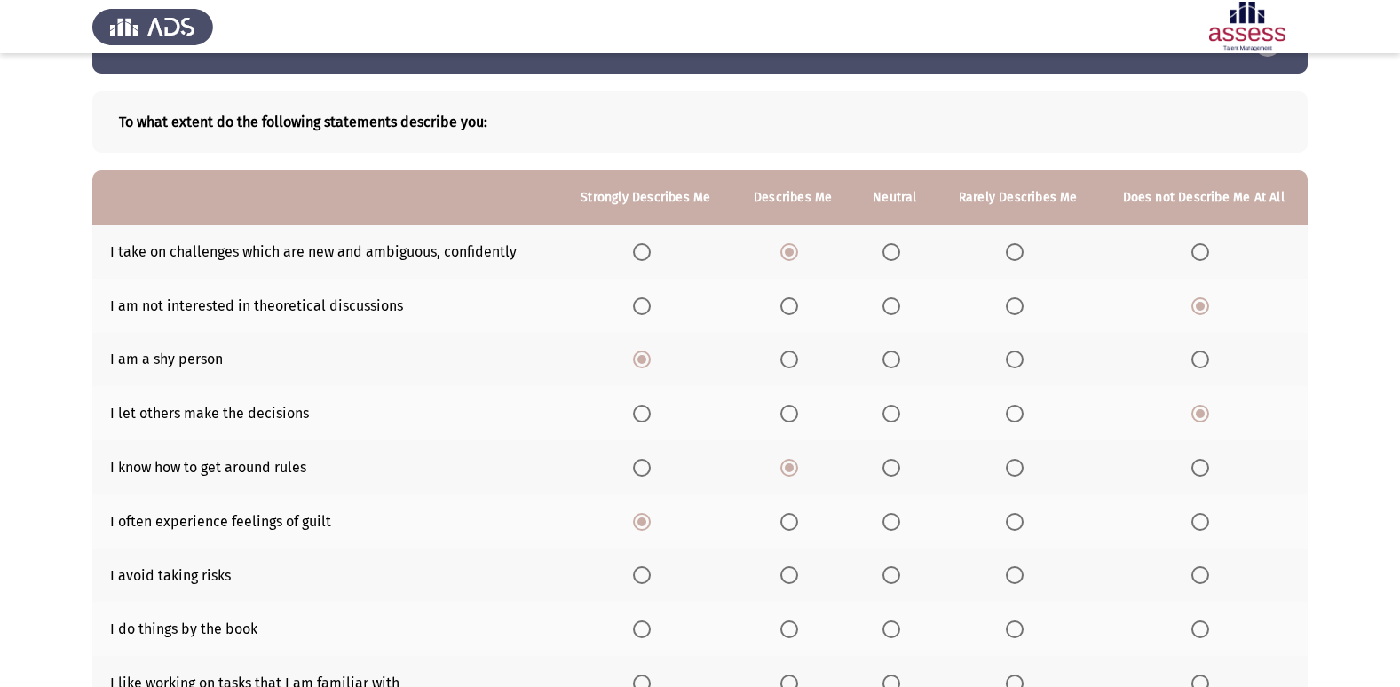
scroll to position [89, 0]
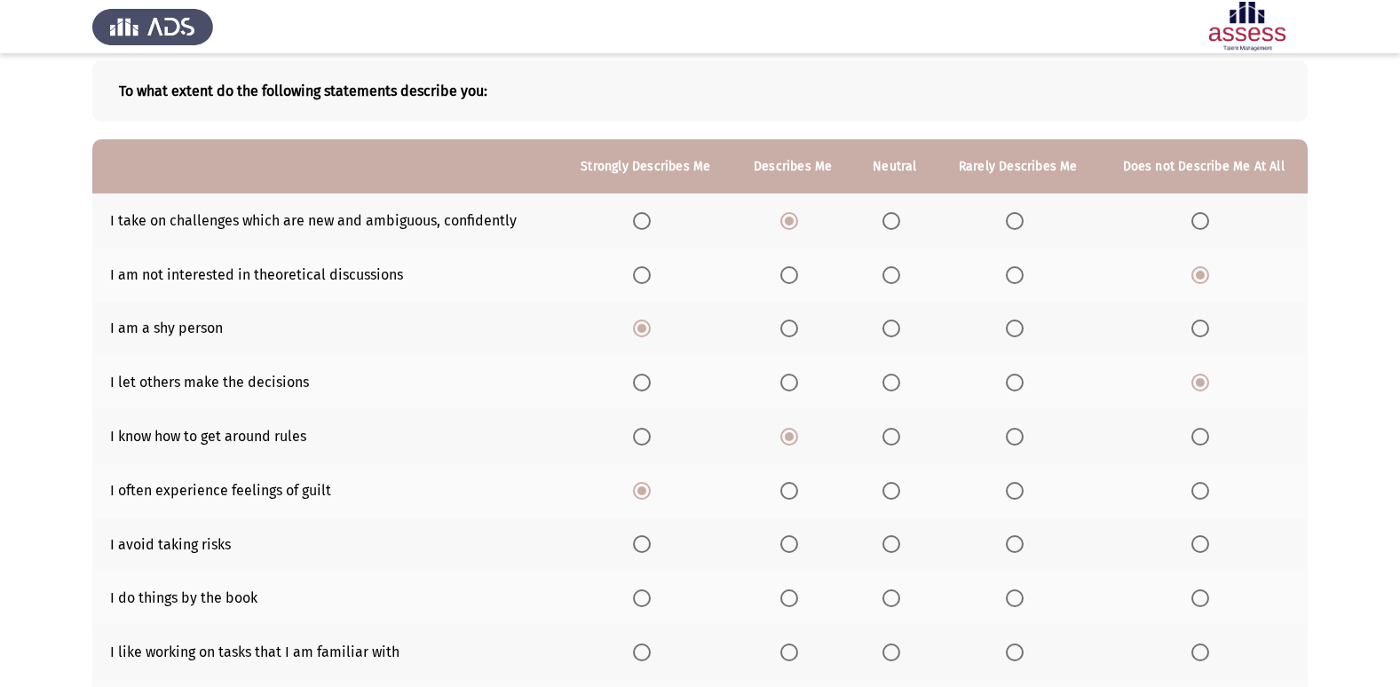
click at [1008, 539] on span "Select an option" at bounding box center [1015, 544] width 18 height 18
click at [1008, 539] on input "Select an option" at bounding box center [1015, 544] width 18 height 18
click at [900, 542] on span "Select an option" at bounding box center [892, 544] width 18 height 18
click at [900, 542] on input "Select an option" at bounding box center [892, 544] width 18 height 18
click at [779, 603] on th at bounding box center [793, 598] width 120 height 54
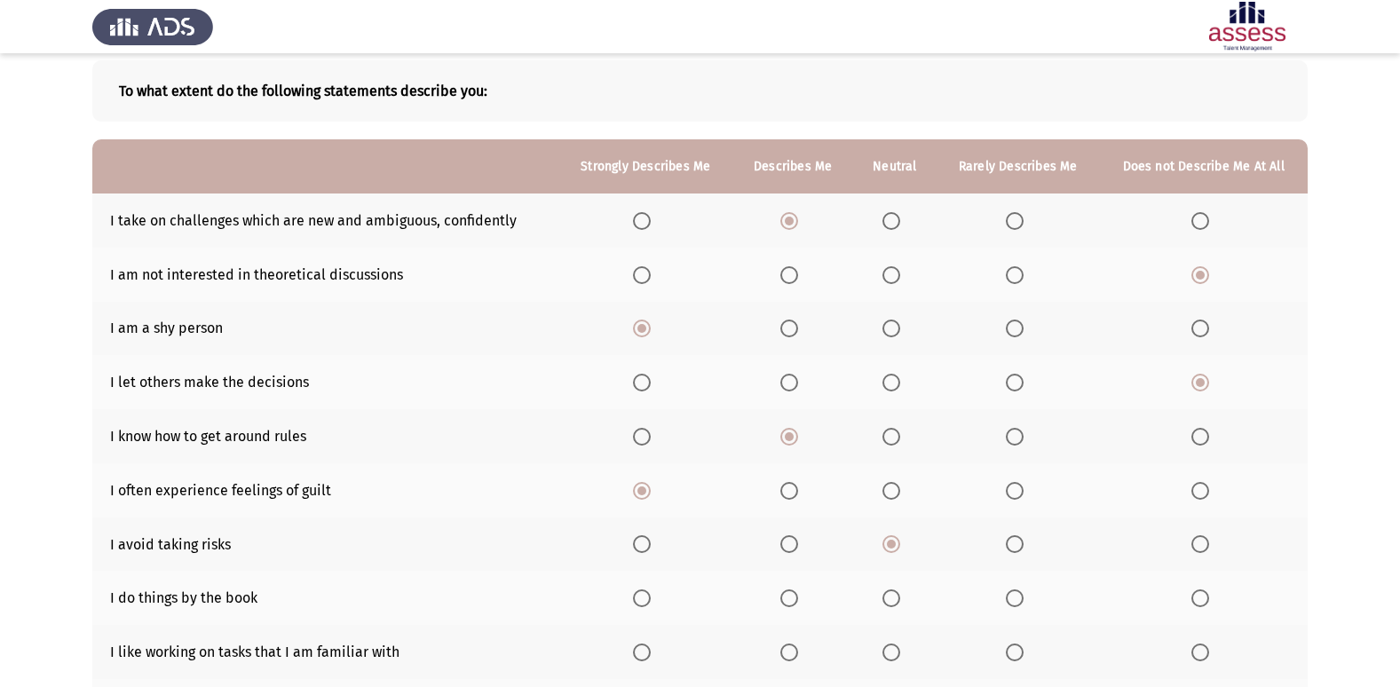
click at [794, 600] on span "Select an option" at bounding box center [790, 599] width 18 height 18
click at [794, 600] on input "Select an option" at bounding box center [790, 599] width 18 height 18
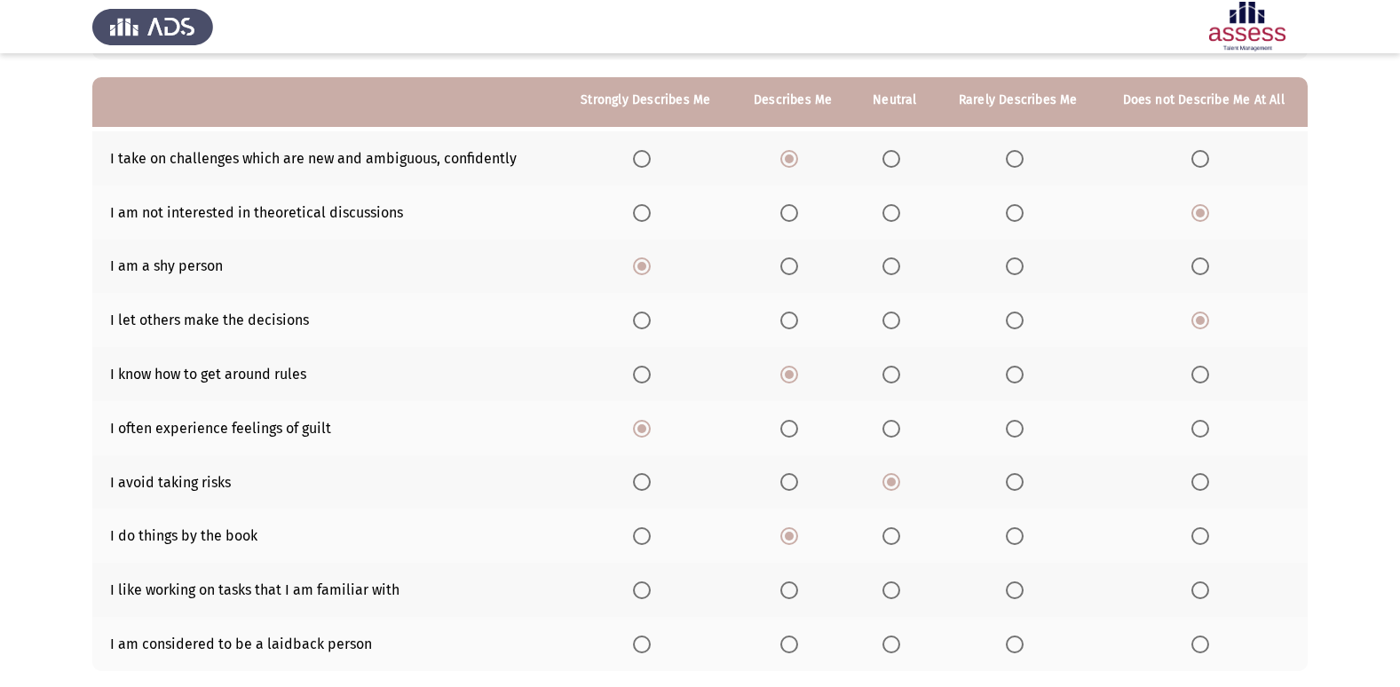
scroll to position [178, 0]
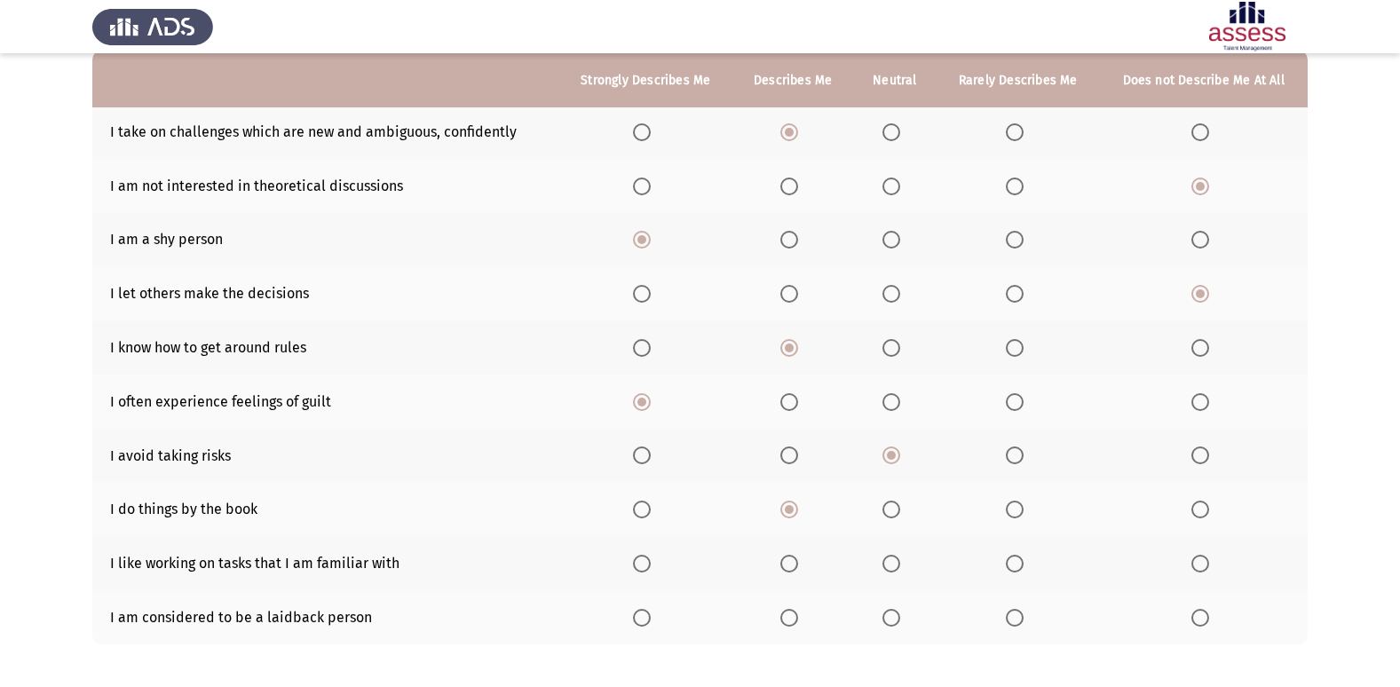
click at [789, 567] on span "Select an option" at bounding box center [790, 564] width 18 height 18
click at [789, 567] on input "Select an option" at bounding box center [790, 564] width 18 height 18
click at [797, 623] on span "Select an option" at bounding box center [790, 618] width 18 height 18
click at [797, 623] on input "Select an option" at bounding box center [790, 618] width 18 height 18
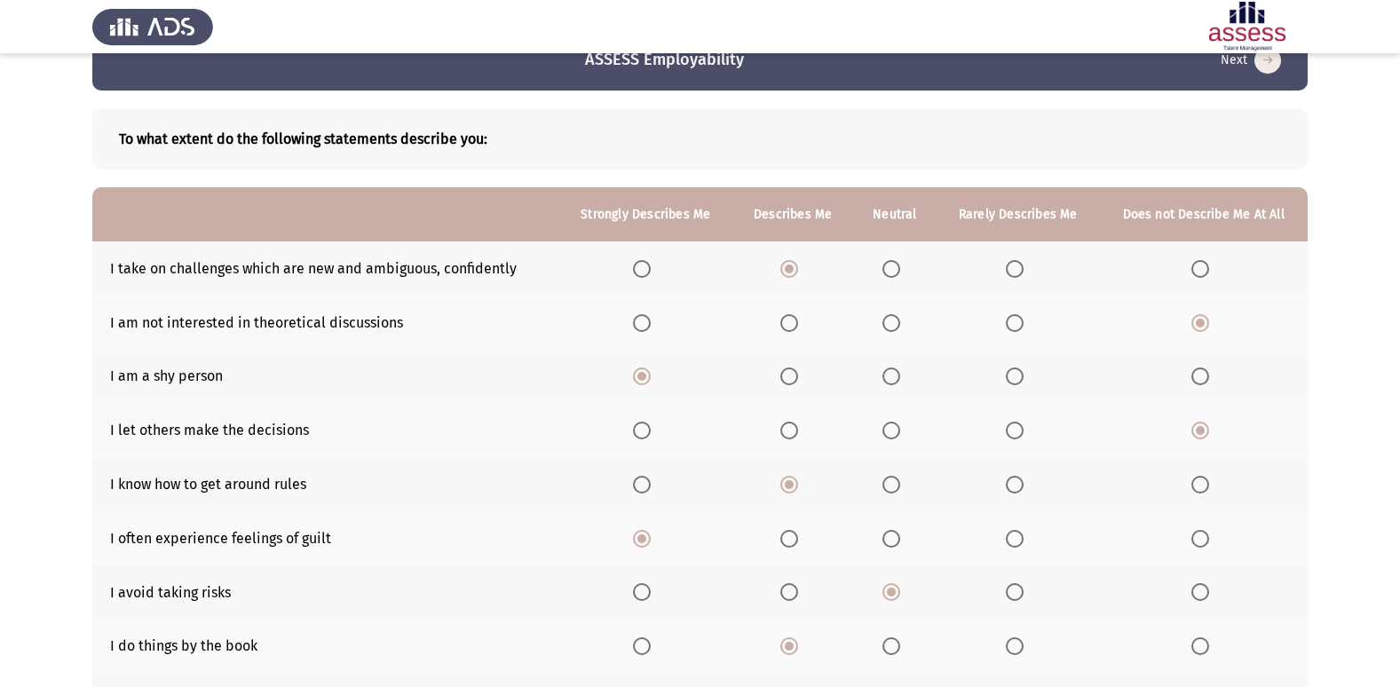
scroll to position [0, 0]
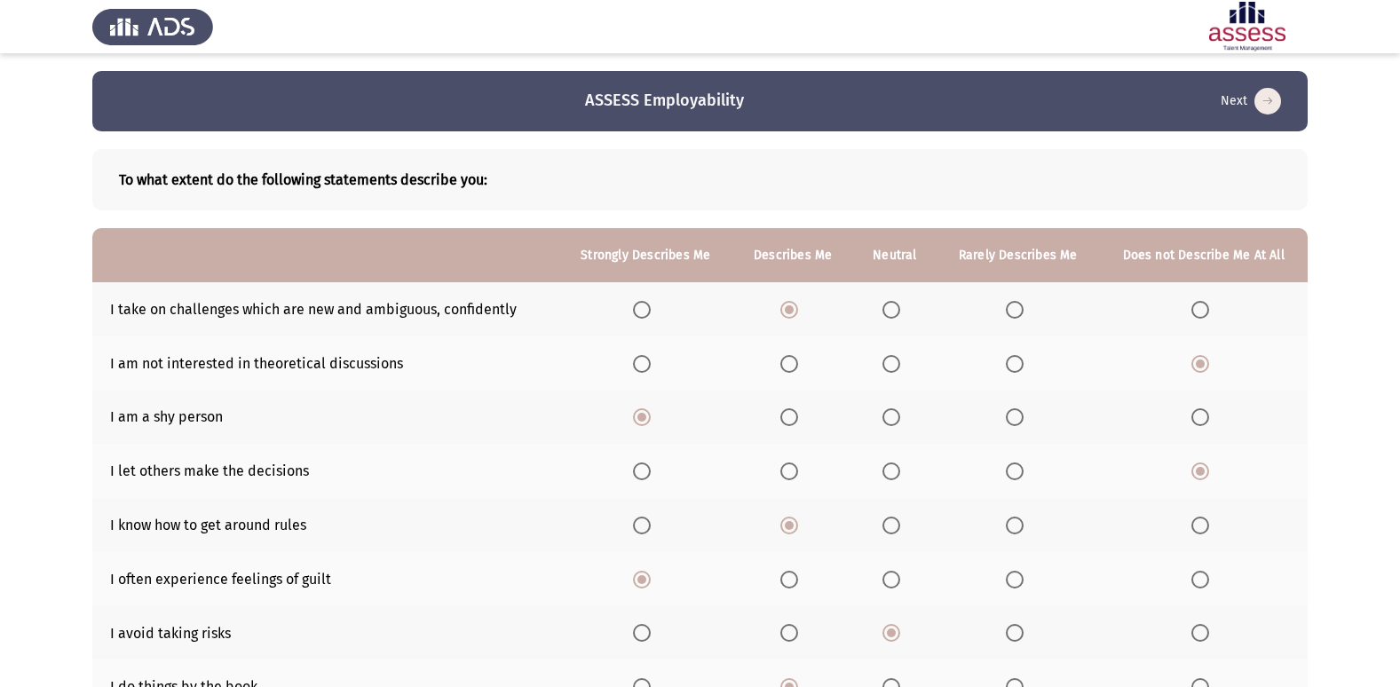
click at [639, 315] on span "Select an option" at bounding box center [642, 310] width 18 height 18
click at [639, 315] on input "Select an option" at bounding box center [642, 310] width 18 height 18
click at [798, 311] on span "Select an option" at bounding box center [790, 310] width 18 height 18
click at [798, 311] on input "Select an option" at bounding box center [790, 310] width 18 height 18
click at [798, 311] on span "Select an option" at bounding box center [790, 310] width 18 height 18
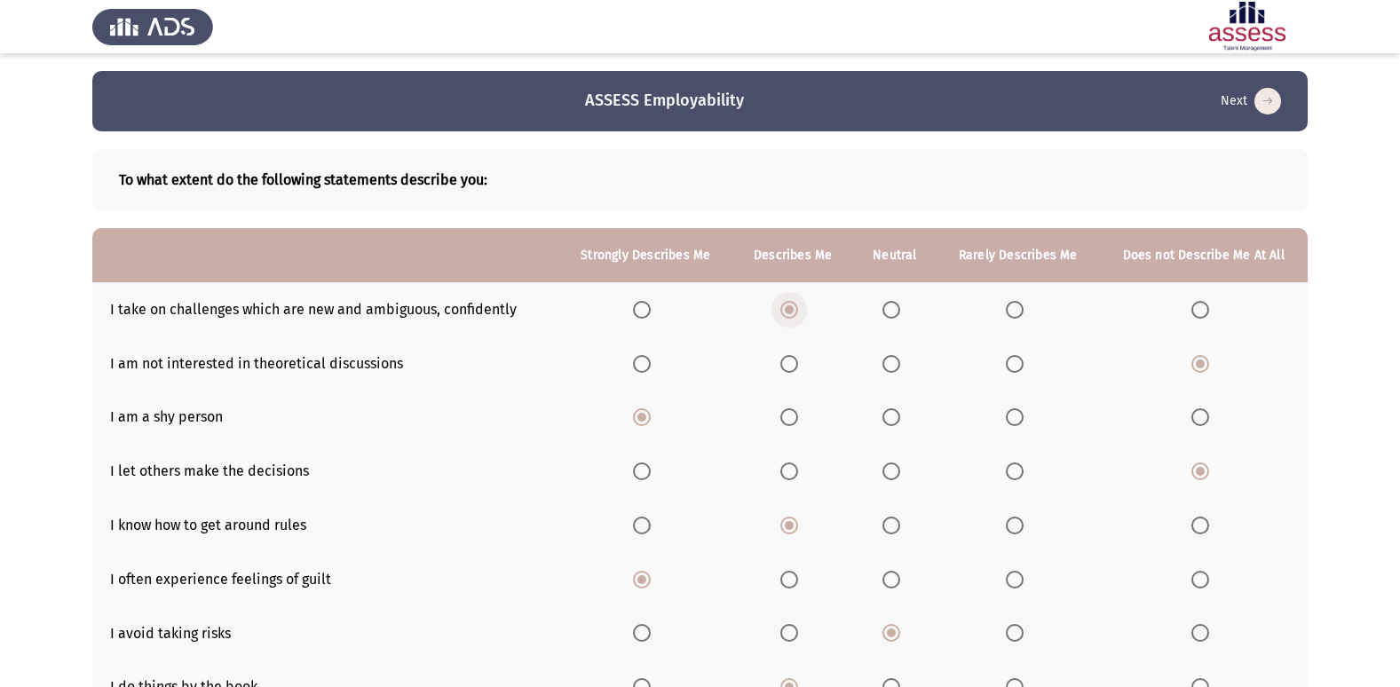
click at [798, 311] on input "Select an option" at bounding box center [790, 310] width 18 height 18
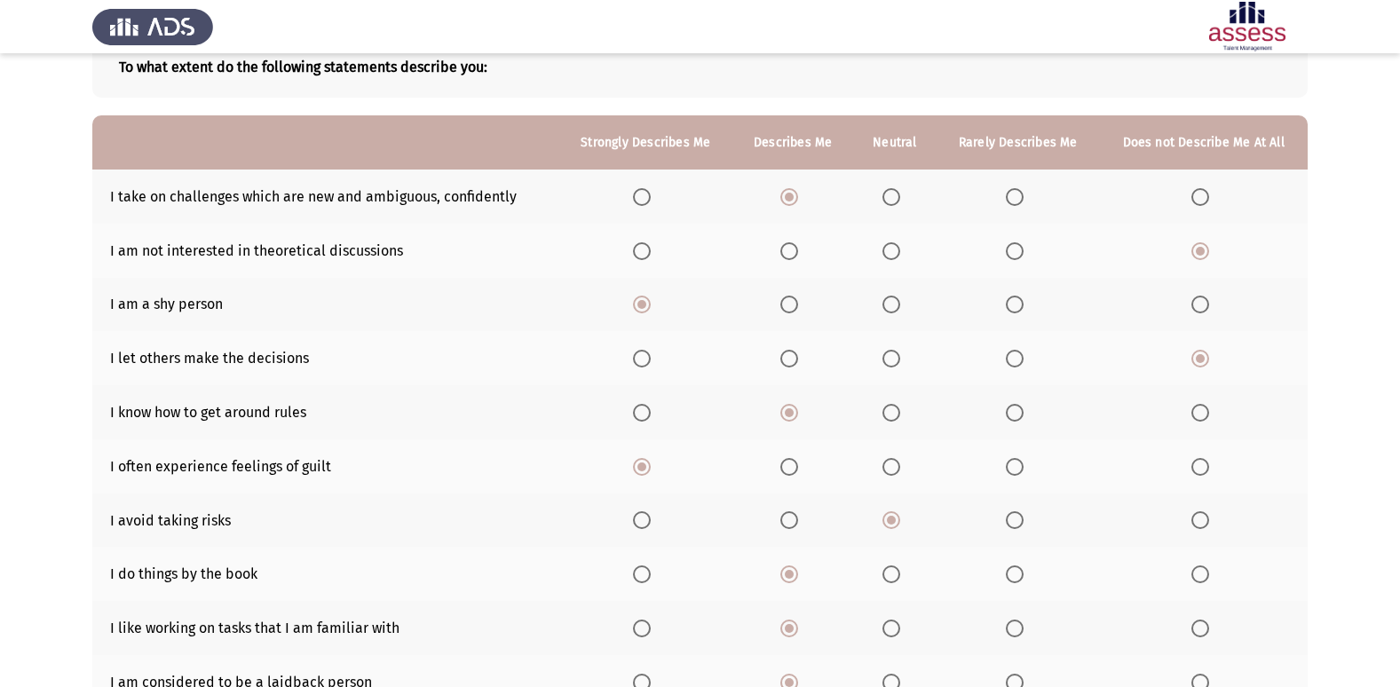
scroll to position [82, 0]
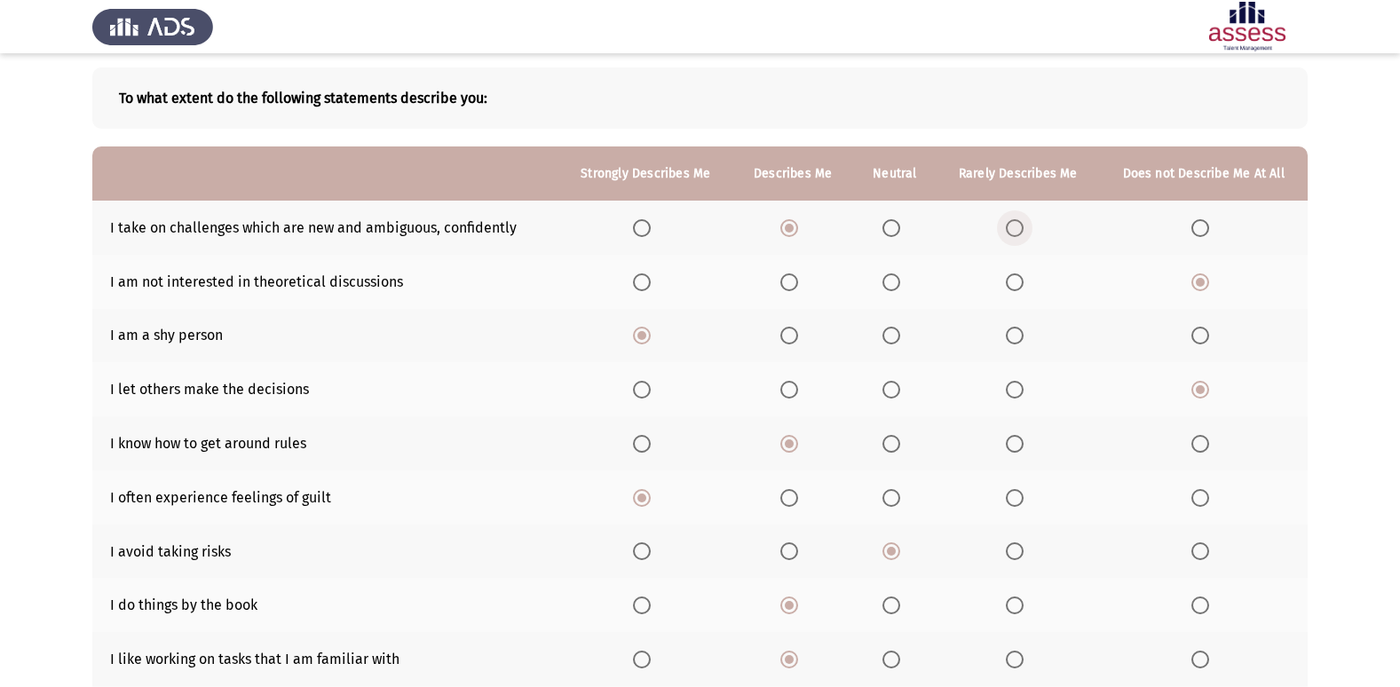
click at [1022, 227] on span "Select an option" at bounding box center [1015, 228] width 18 height 18
click at [1022, 227] on input "Select an option" at bounding box center [1015, 228] width 18 height 18
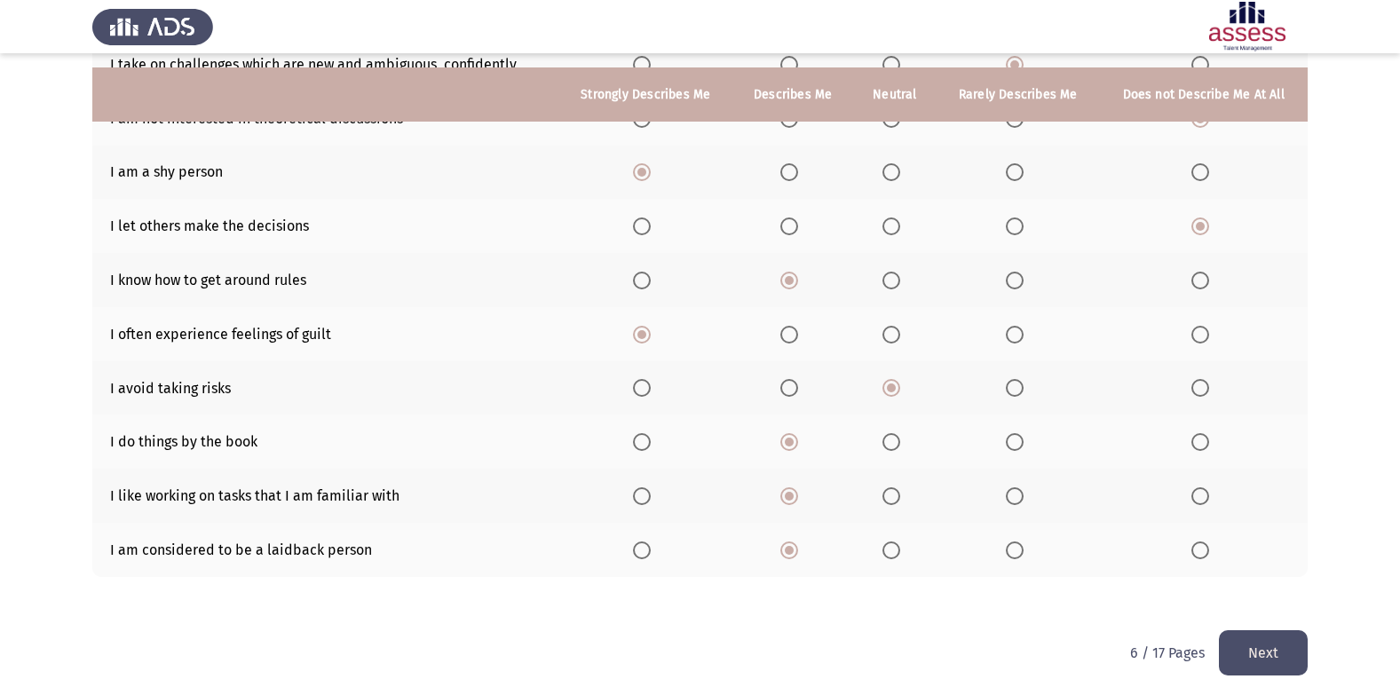
scroll to position [259, 0]
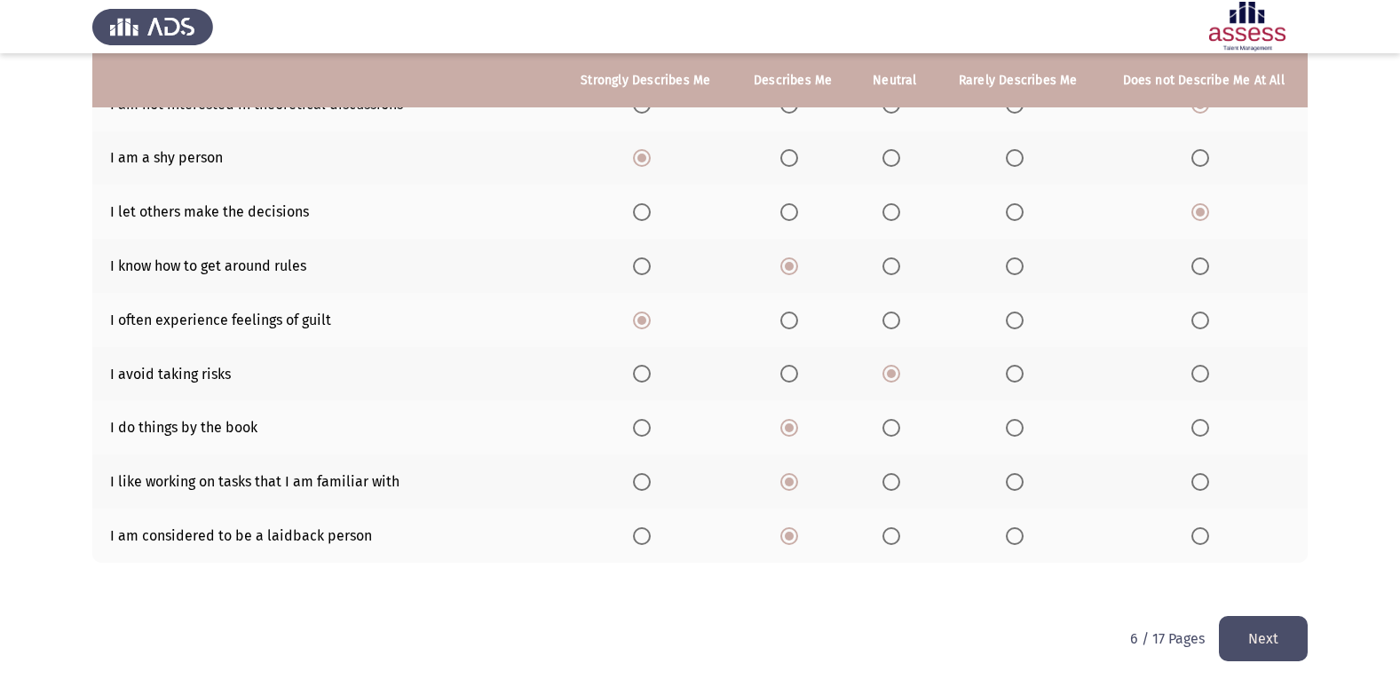
click at [1287, 649] on button "Next" at bounding box center [1263, 638] width 89 height 45
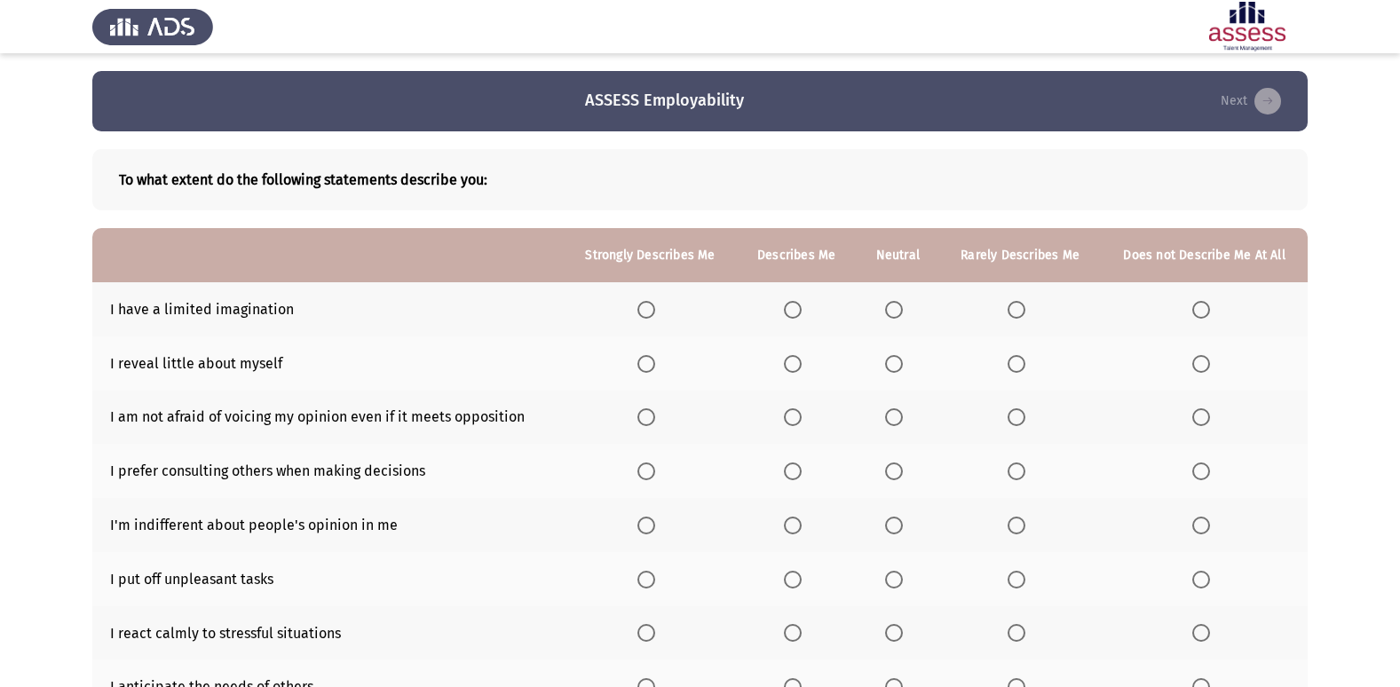
click at [1199, 315] on span "Select an option" at bounding box center [1202, 310] width 18 height 18
click at [1199, 315] on input "Select an option" at bounding box center [1202, 310] width 18 height 18
click at [1202, 365] on span "Select an option" at bounding box center [1202, 364] width 18 height 18
click at [1202, 365] on input "Select an option" at bounding box center [1202, 364] width 18 height 18
click at [1030, 365] on label "Select an option" at bounding box center [1020, 364] width 25 height 18
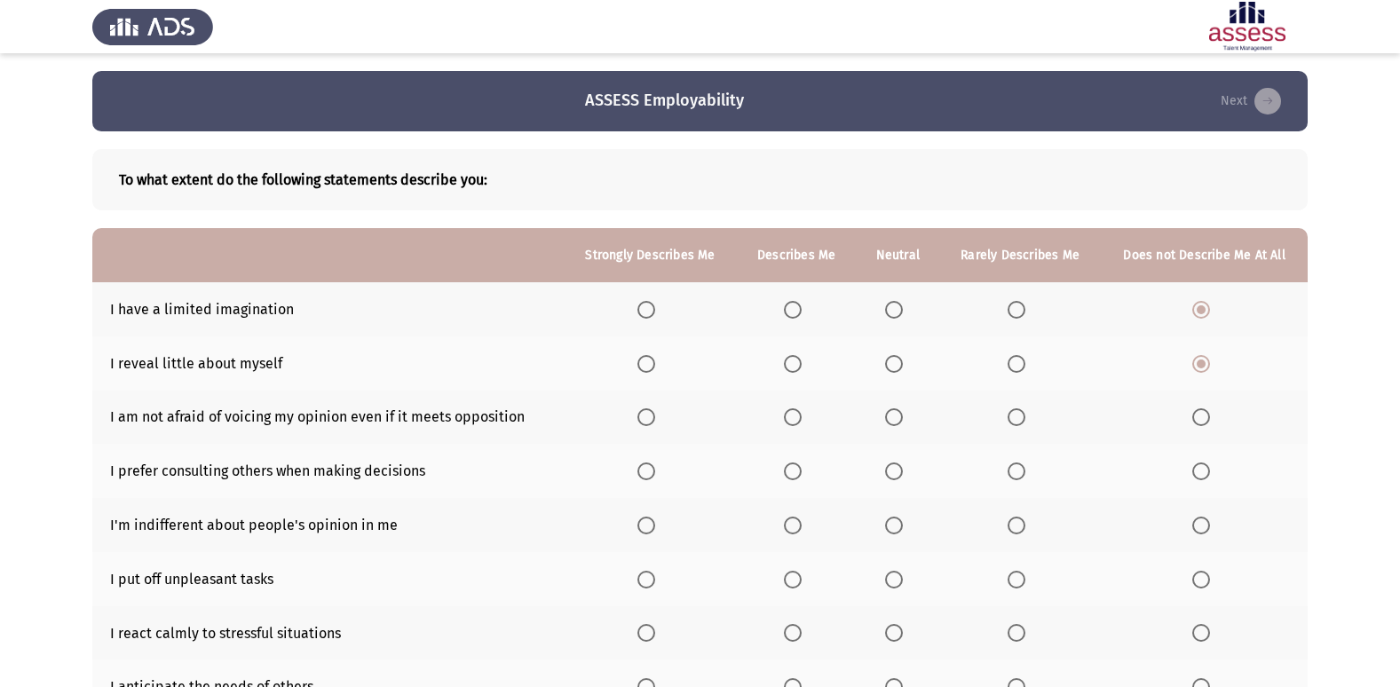
click at [1026, 365] on input "Select an option" at bounding box center [1017, 364] width 18 height 18
click at [653, 417] on span "Select an option" at bounding box center [647, 417] width 18 height 18
click at [653, 417] on input "Select an option" at bounding box center [647, 417] width 18 height 18
click at [802, 480] on span "Select an option" at bounding box center [793, 472] width 18 height 18
click at [802, 480] on input "Select an option" at bounding box center [793, 472] width 18 height 18
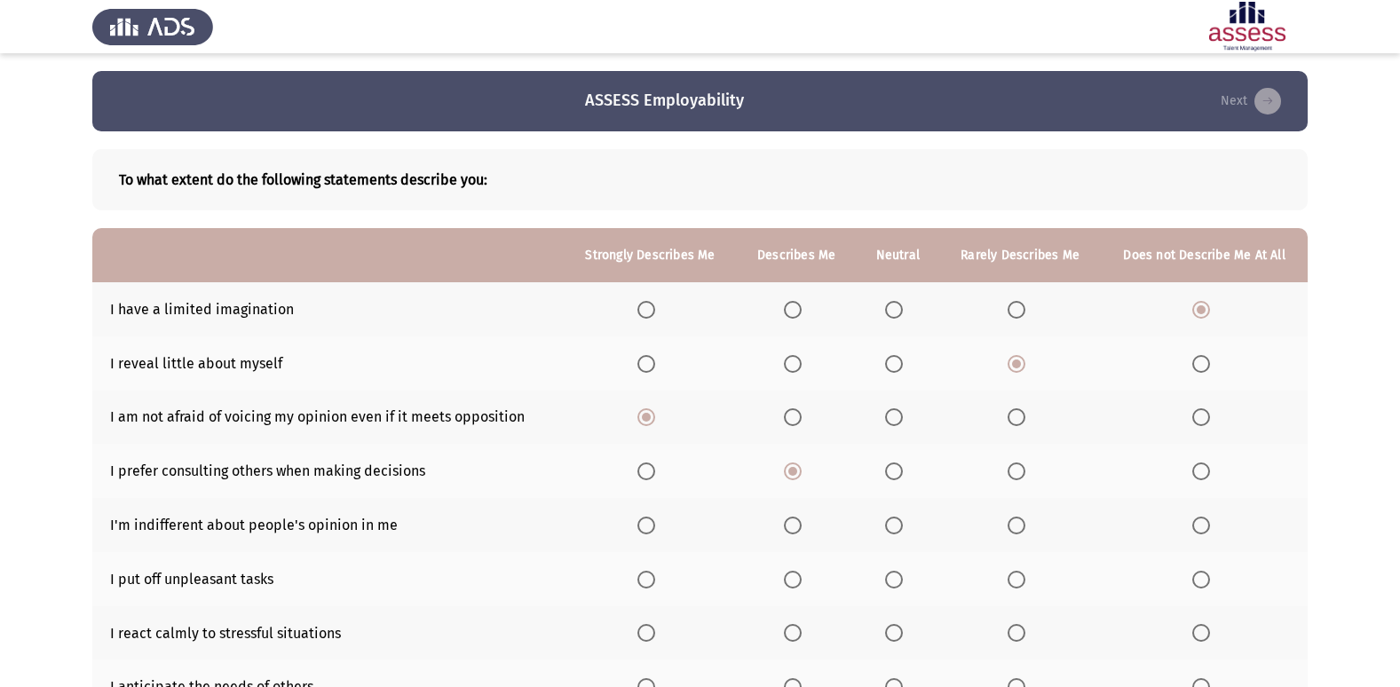
click at [1200, 530] on span "Select an option" at bounding box center [1202, 526] width 18 height 18
click at [1200, 530] on input "Select an option" at bounding box center [1202, 526] width 18 height 18
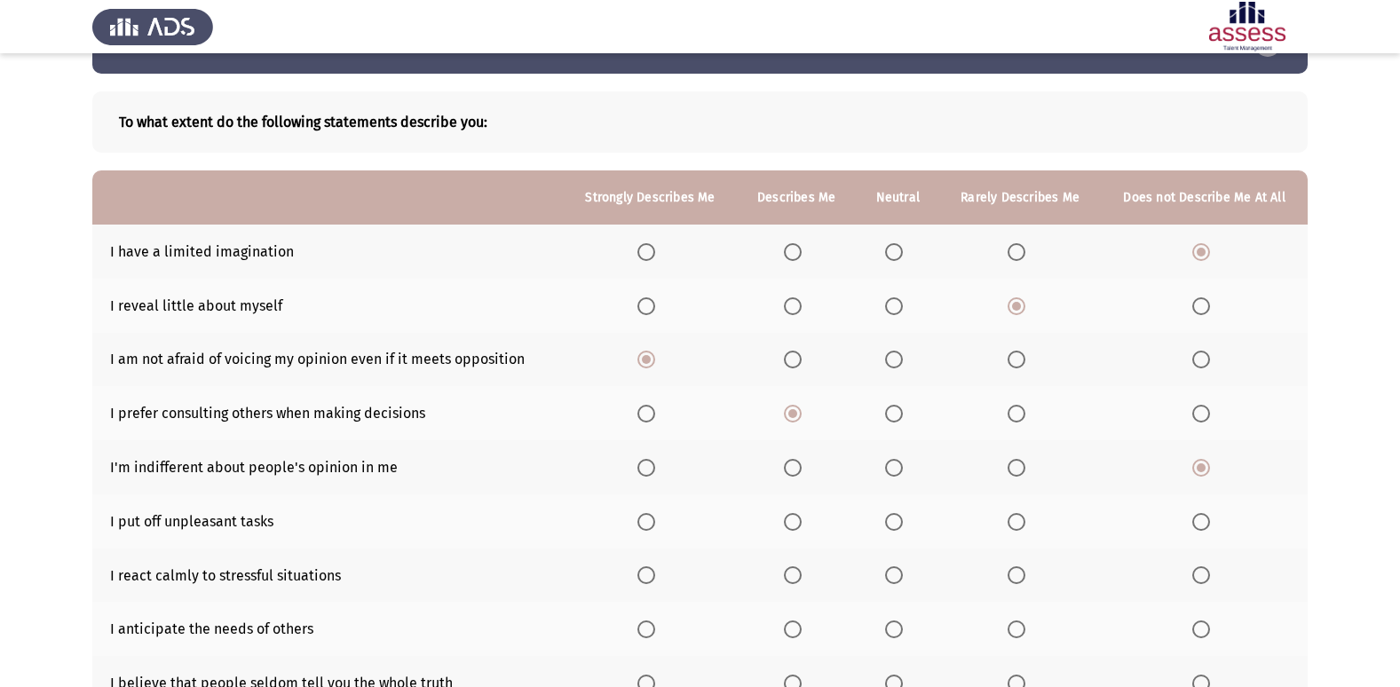
scroll to position [89, 0]
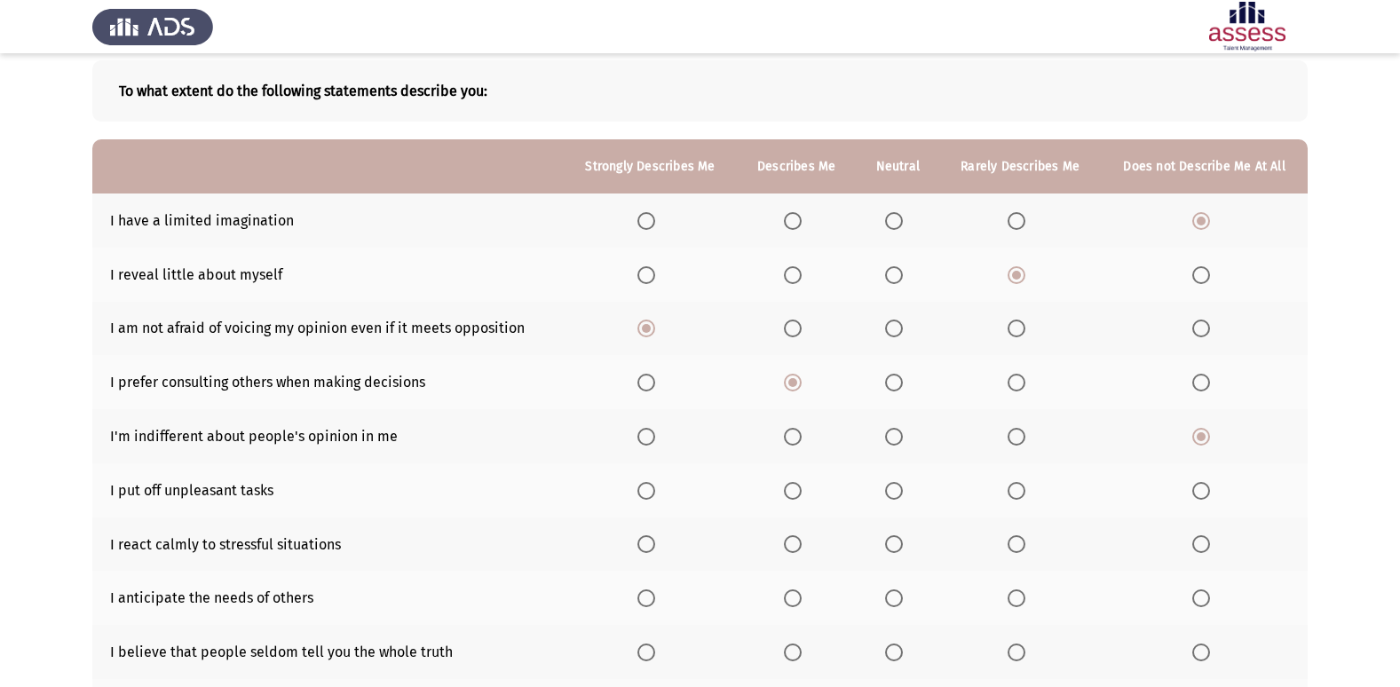
click at [819, 495] on th at bounding box center [796, 491] width 119 height 54
click at [795, 494] on span "Select an option" at bounding box center [793, 491] width 18 height 18
click at [795, 494] on input "Select an option" at bounding box center [793, 491] width 18 height 18
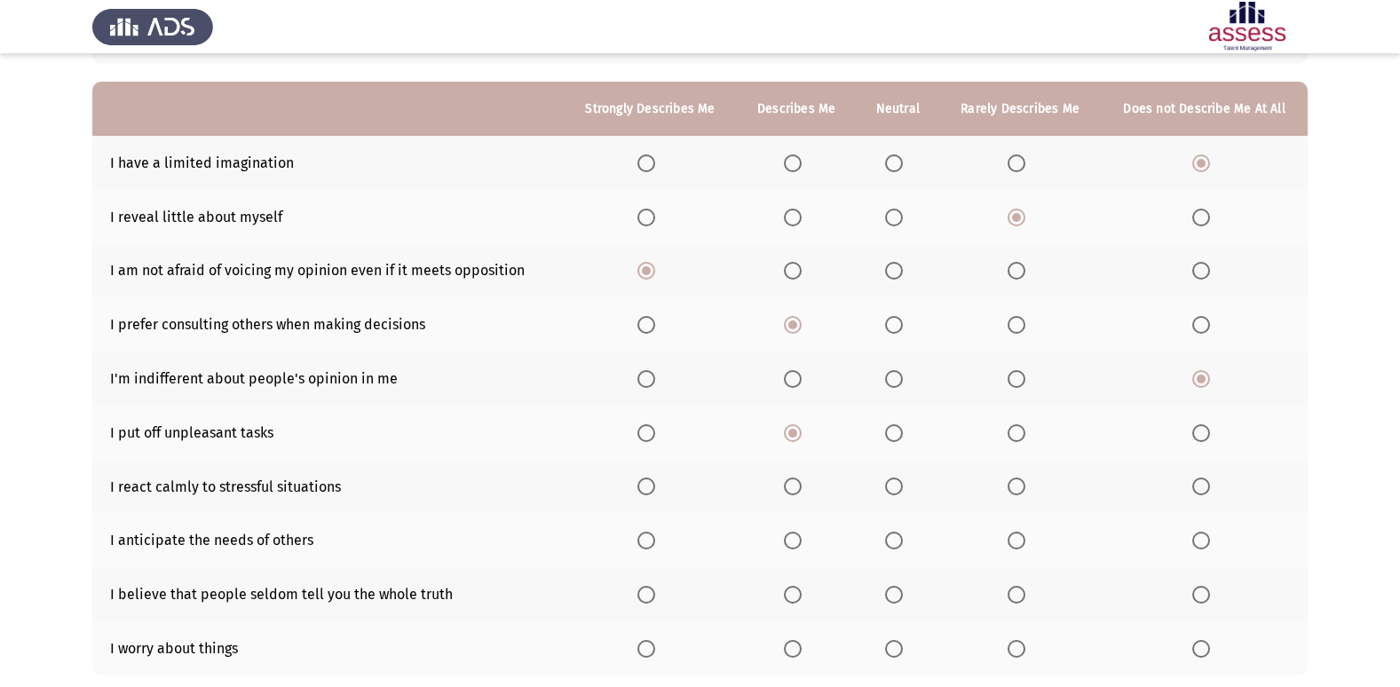
scroll to position [178, 0]
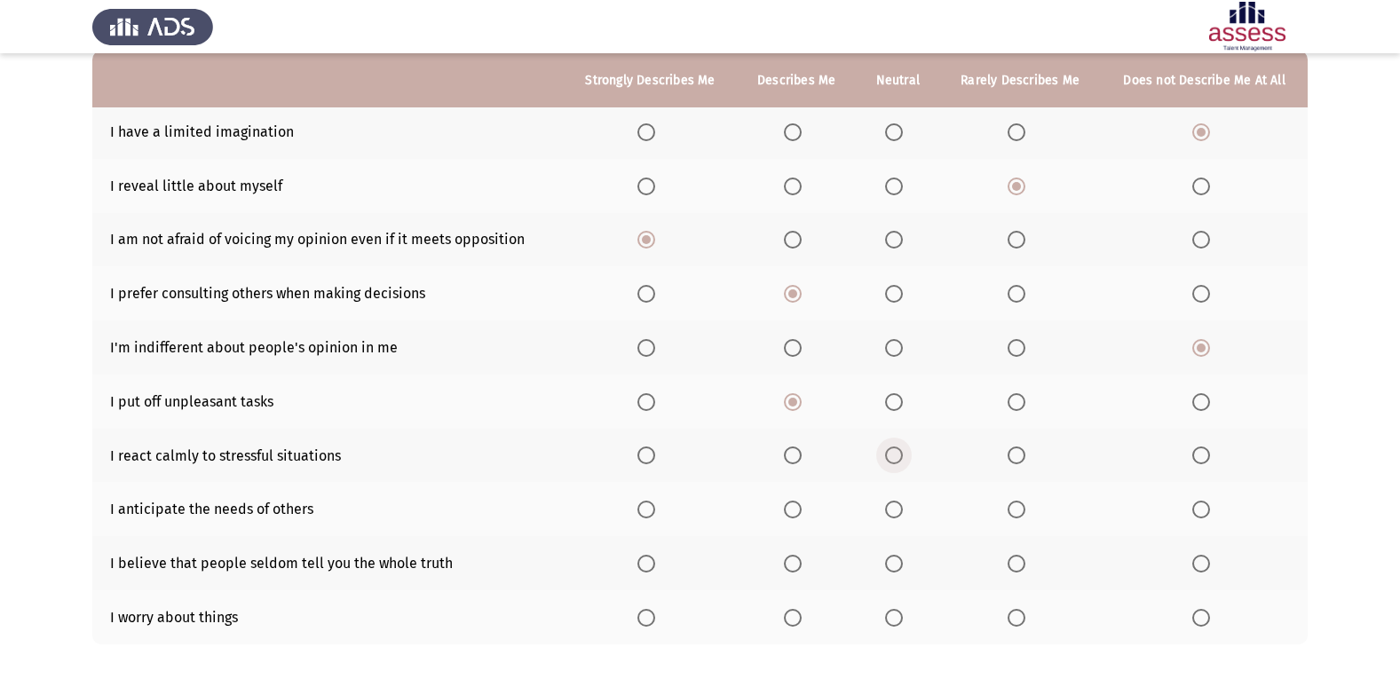
click at [907, 463] on label "Select an option" at bounding box center [897, 456] width 25 height 18
click at [903, 463] on input "Select an option" at bounding box center [894, 456] width 18 height 18
click at [650, 570] on span "Select an option" at bounding box center [647, 564] width 18 height 18
click at [650, 570] on input "Select an option" at bounding box center [647, 564] width 18 height 18
click at [650, 623] on span "Select an option" at bounding box center [647, 618] width 18 height 18
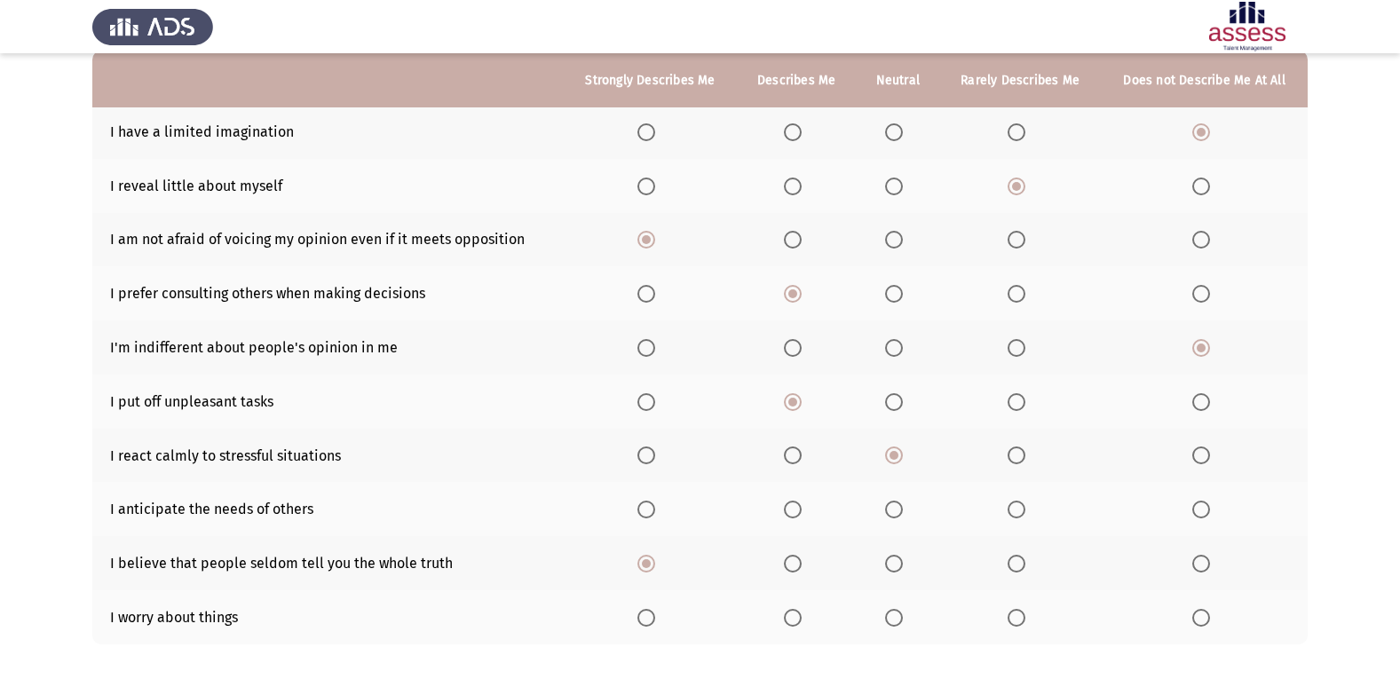
click at [650, 623] on input "Select an option" at bounding box center [647, 618] width 18 height 18
click at [802, 508] on span "Select an option" at bounding box center [793, 510] width 18 height 18
click at [802, 508] on input "Select an option" at bounding box center [793, 510] width 18 height 18
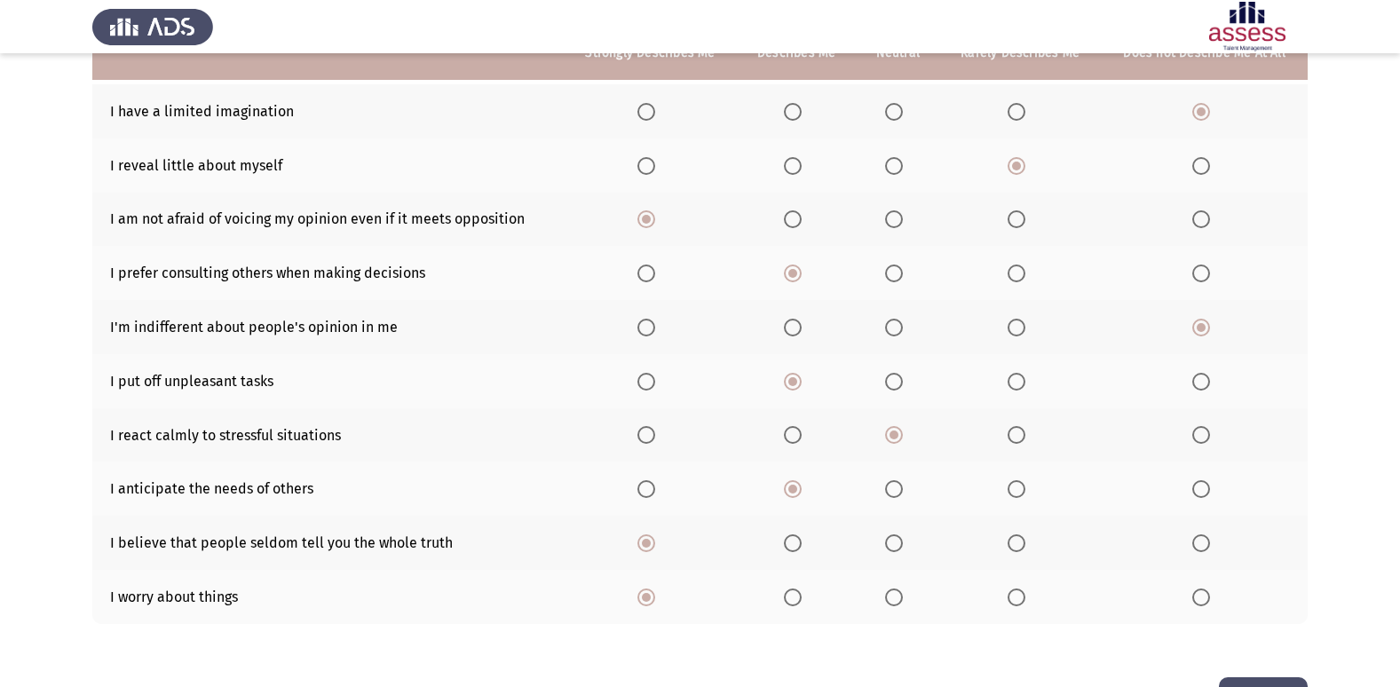
scroll to position [171, 0]
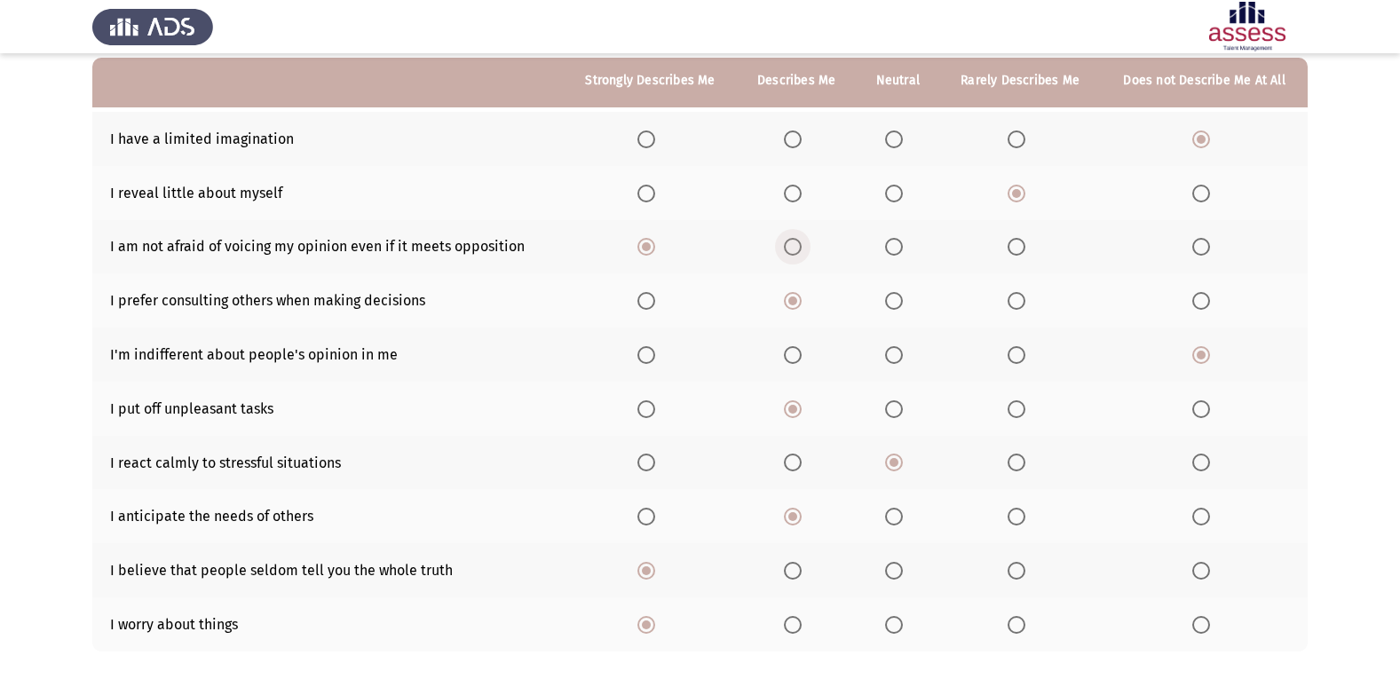
click at [799, 244] on span "Select an option" at bounding box center [793, 247] width 18 height 18
click at [799, 244] on input "Select an option" at bounding box center [793, 247] width 18 height 18
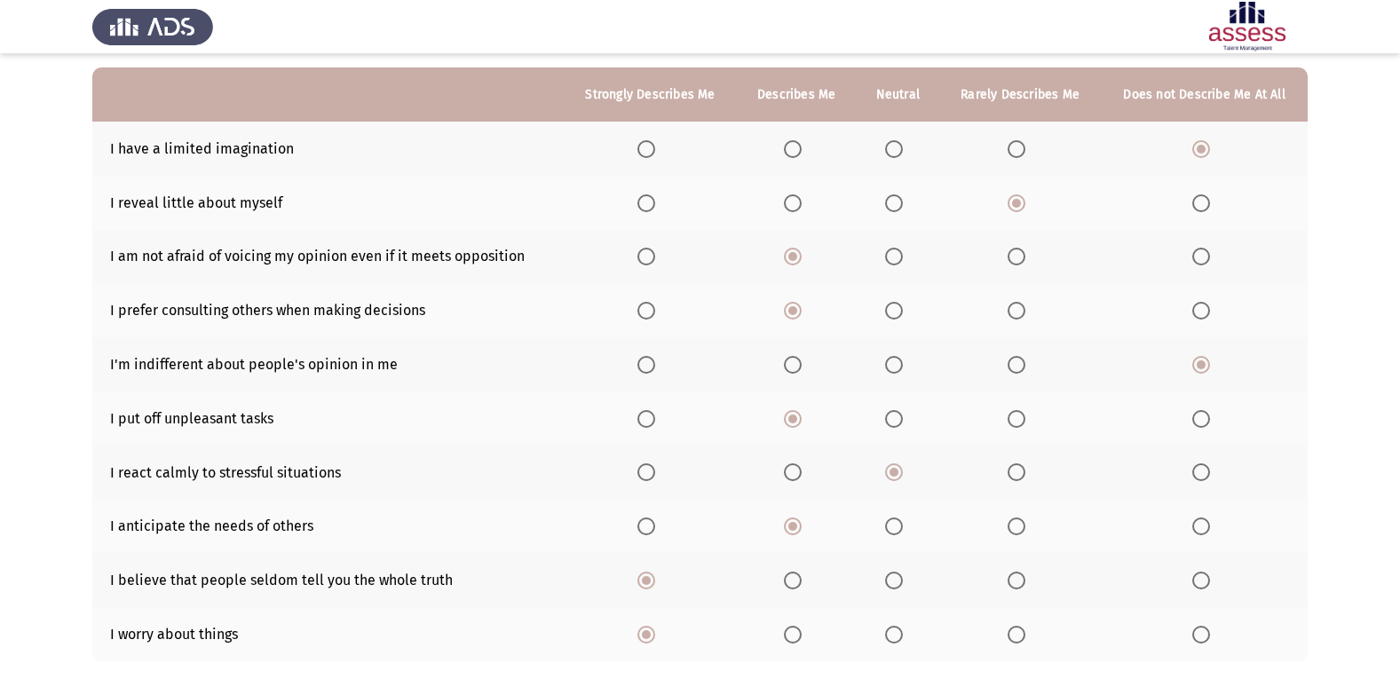
scroll to position [259, 0]
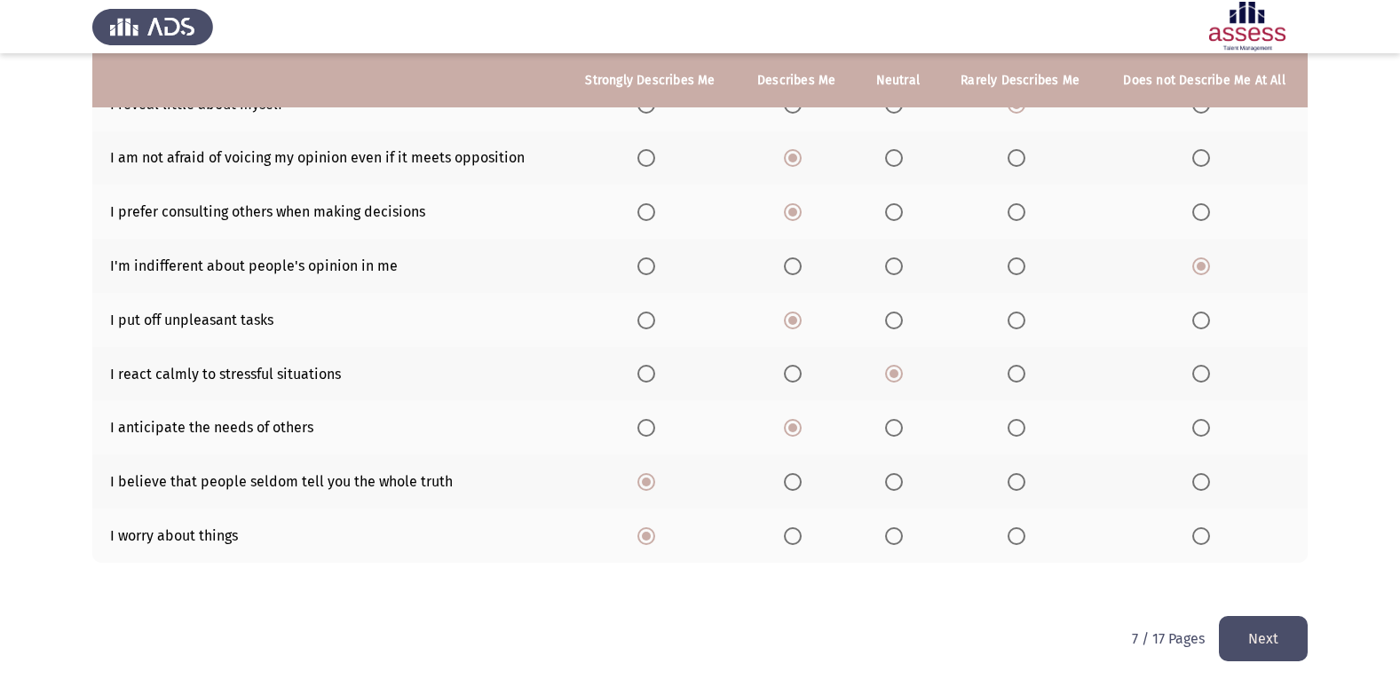
click at [1289, 644] on button "Next" at bounding box center [1263, 638] width 89 height 45
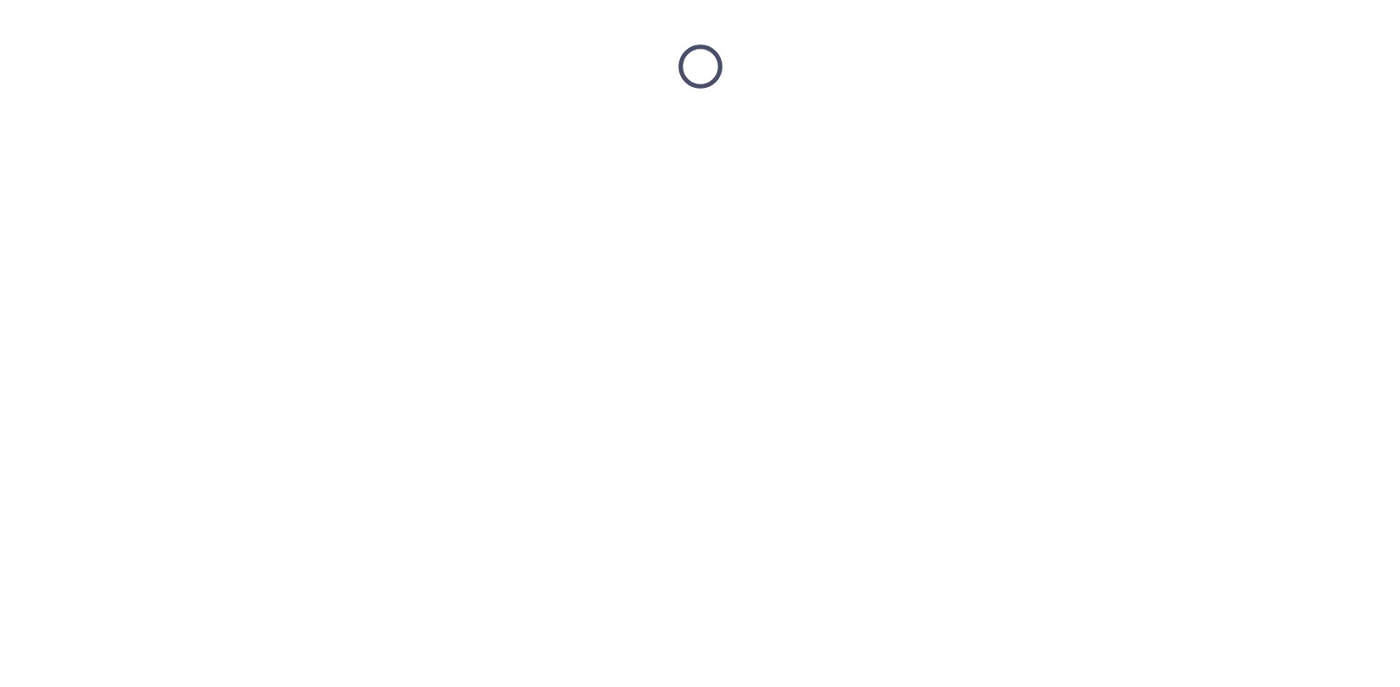
scroll to position [0, 0]
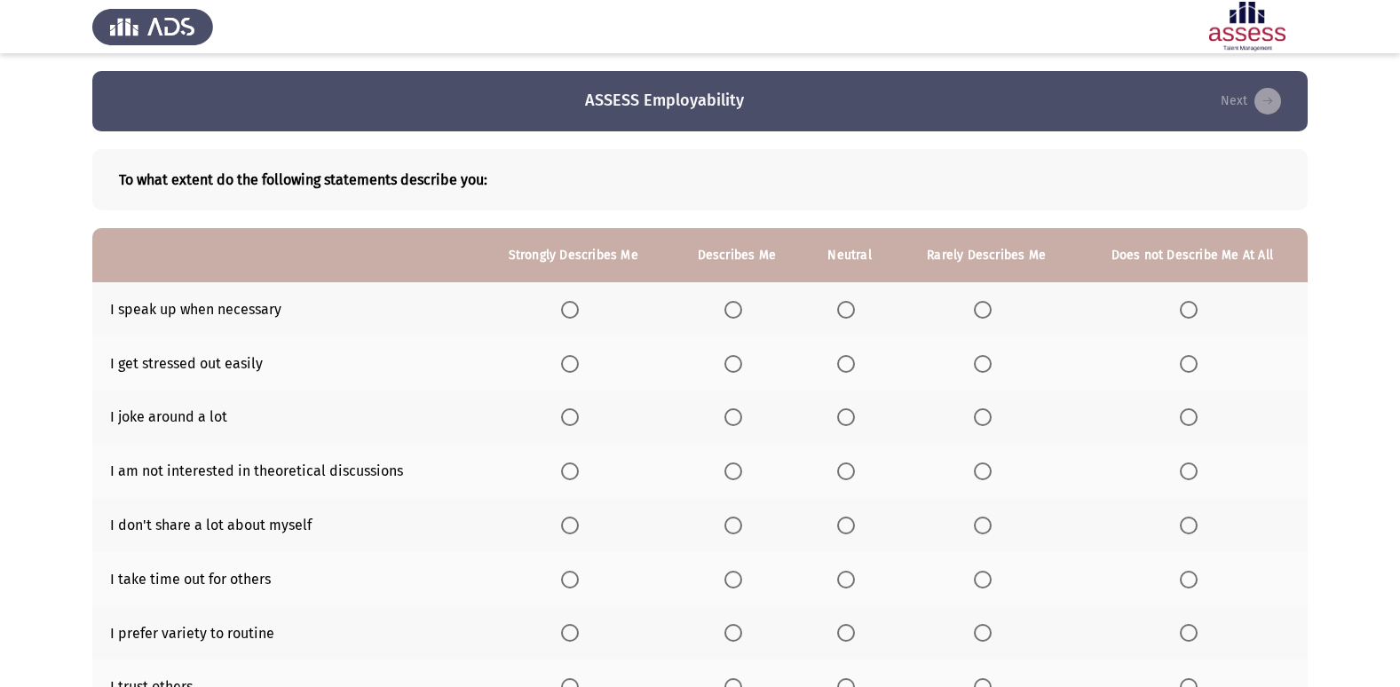
click at [742, 312] on span "Select an option" at bounding box center [734, 310] width 18 height 18
click at [742, 312] on input "Select an option" at bounding box center [734, 310] width 18 height 18
click at [575, 366] on span "Select an option" at bounding box center [570, 364] width 18 height 18
click at [575, 366] on input "Select an option" at bounding box center [570, 364] width 18 height 18
click at [979, 424] on span "Select an option" at bounding box center [983, 417] width 18 height 18
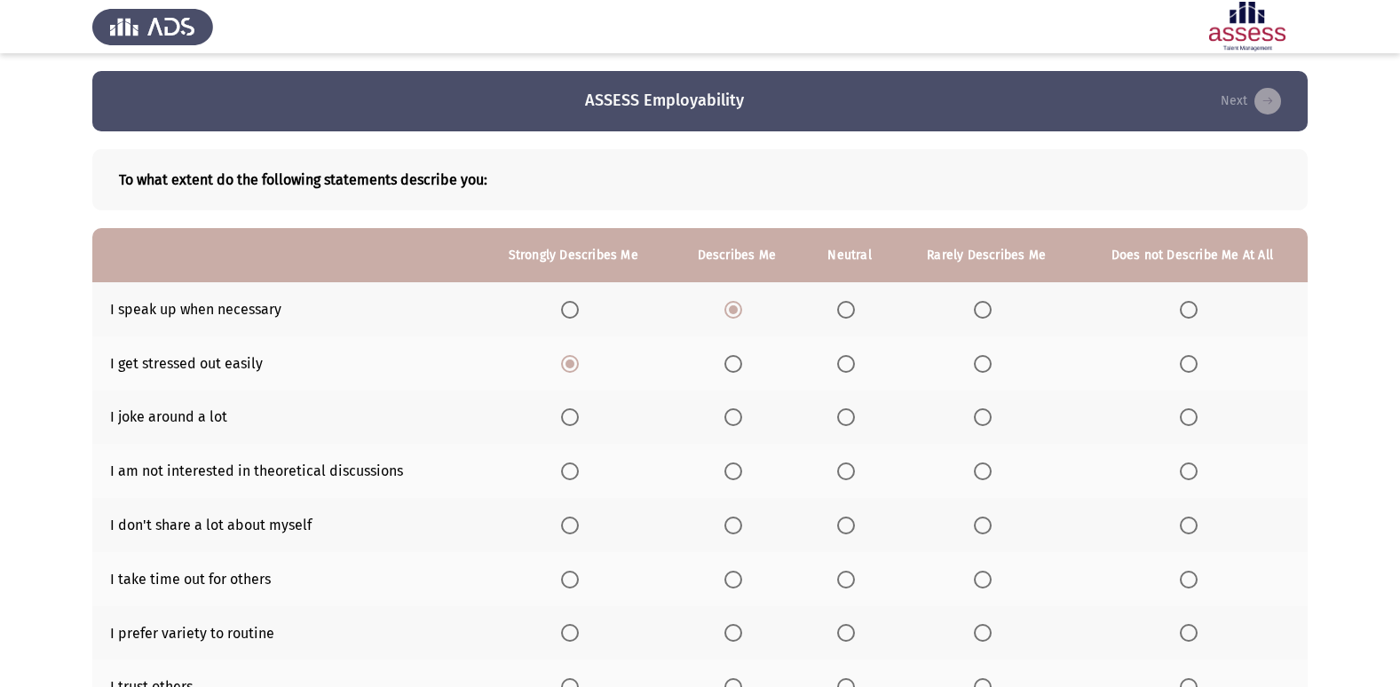
click at [979, 424] on input "Select an option" at bounding box center [983, 417] width 18 height 18
click at [578, 531] on span "Select an option" at bounding box center [570, 526] width 18 height 18
click at [578, 531] on input "Select an option" at bounding box center [570, 526] width 18 height 18
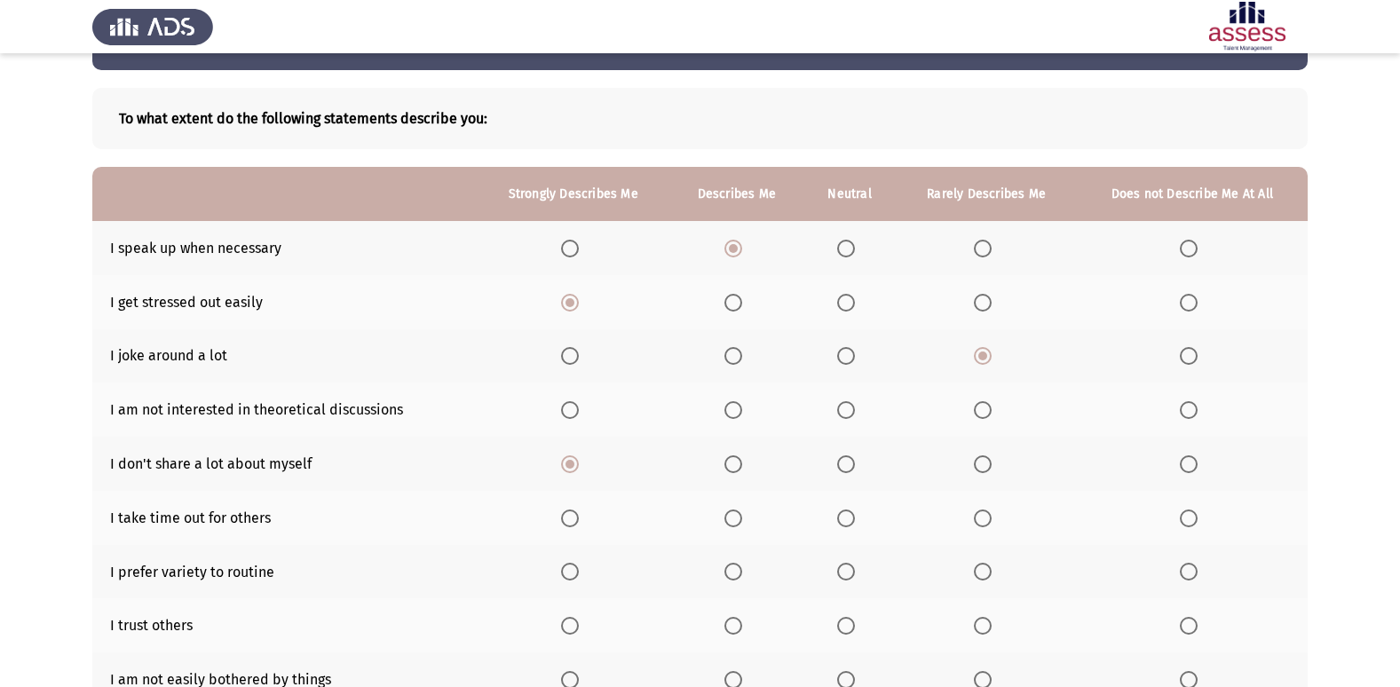
scroll to position [89, 0]
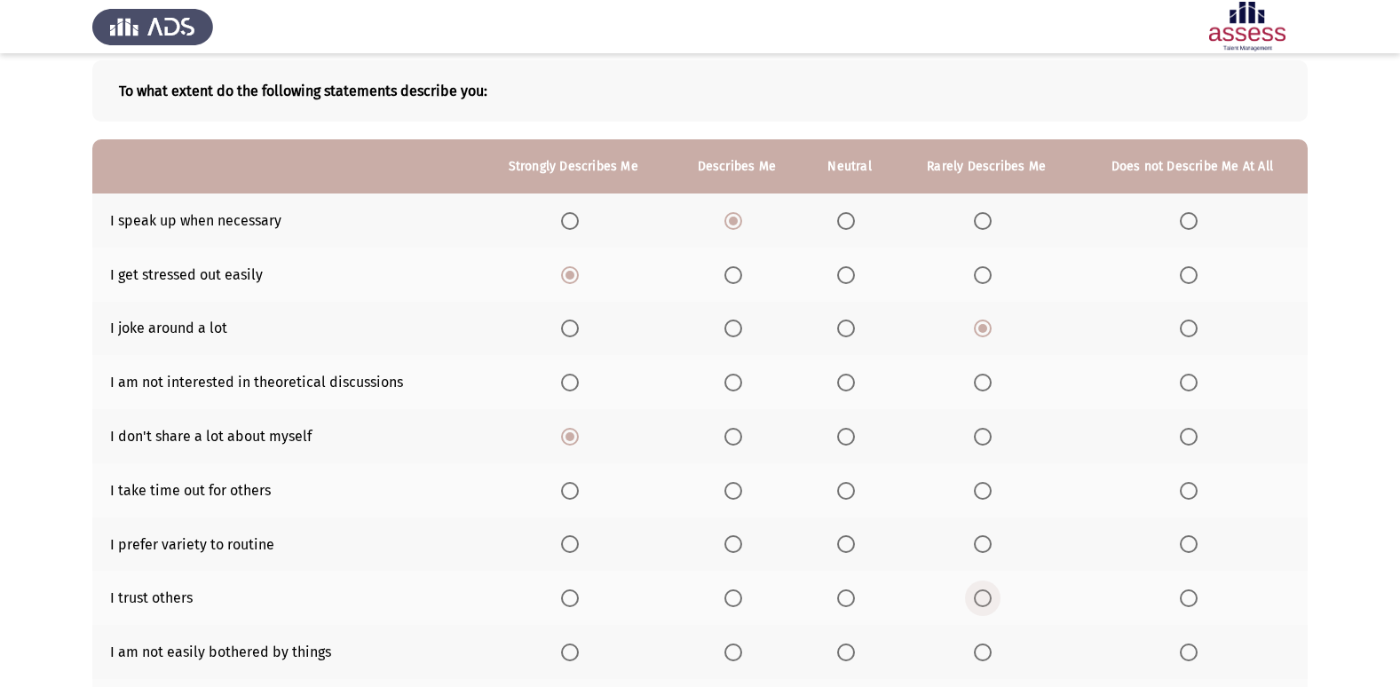
click at [989, 599] on span "Select an option" at bounding box center [983, 599] width 18 height 18
click at [989, 599] on input "Select an option" at bounding box center [983, 599] width 18 height 18
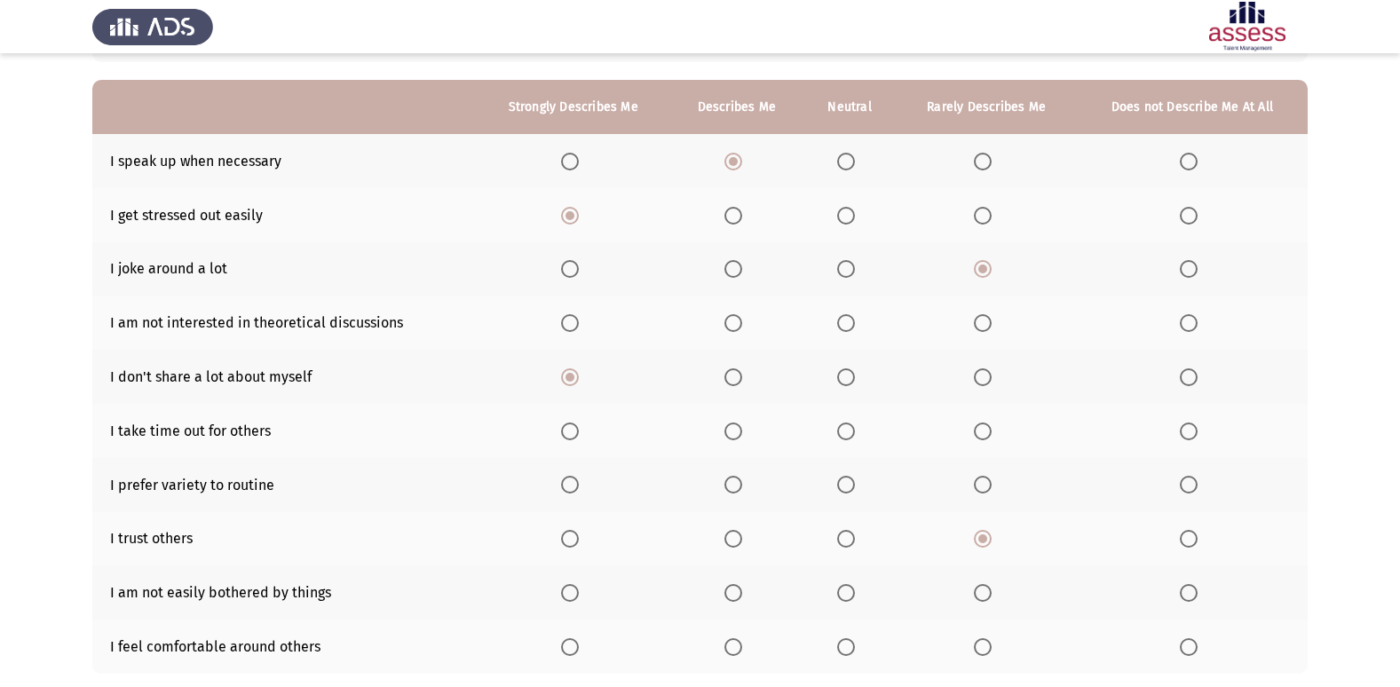
scroll to position [178, 0]
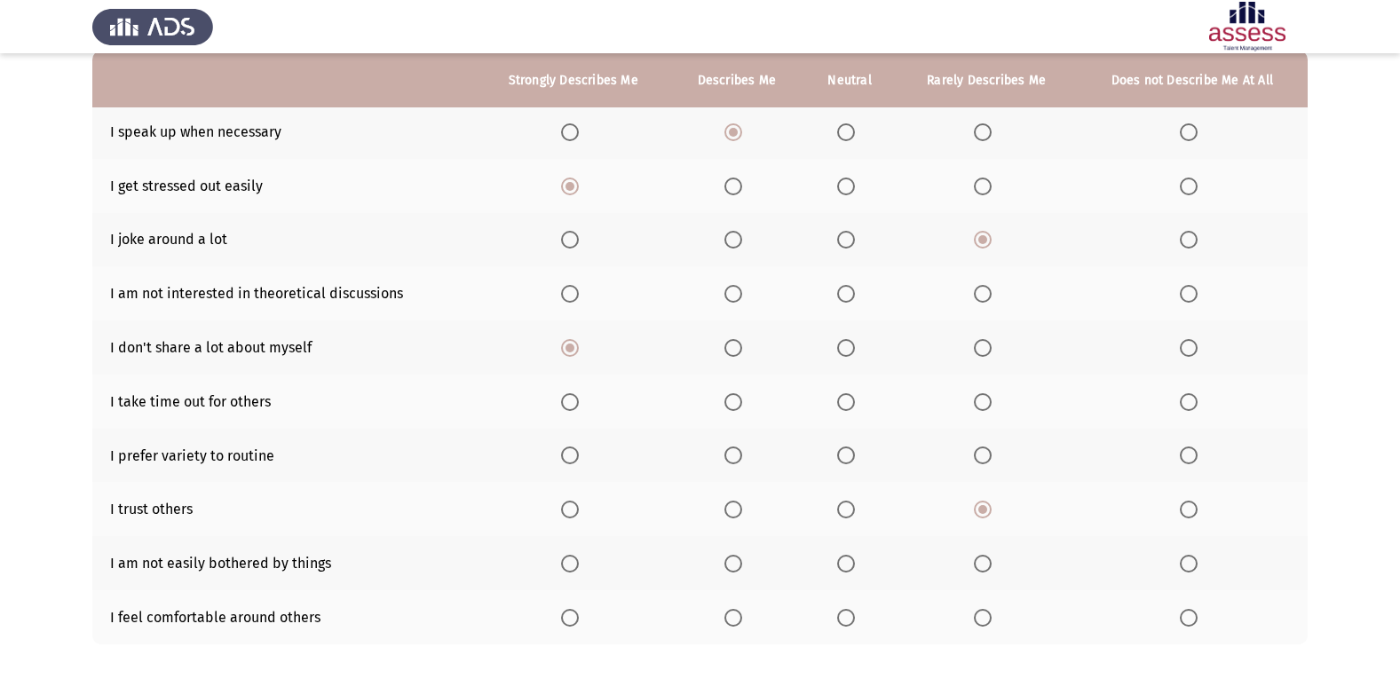
click at [1186, 564] on span "Select an option" at bounding box center [1189, 564] width 18 height 18
click at [1186, 564] on input "Select an option" at bounding box center [1189, 564] width 18 height 18
click at [987, 623] on span "Select an option" at bounding box center [983, 618] width 18 height 18
click at [987, 623] on input "Select an option" at bounding box center [983, 618] width 18 height 18
click at [1190, 560] on span "Select an option" at bounding box center [1189, 563] width 9 height 9
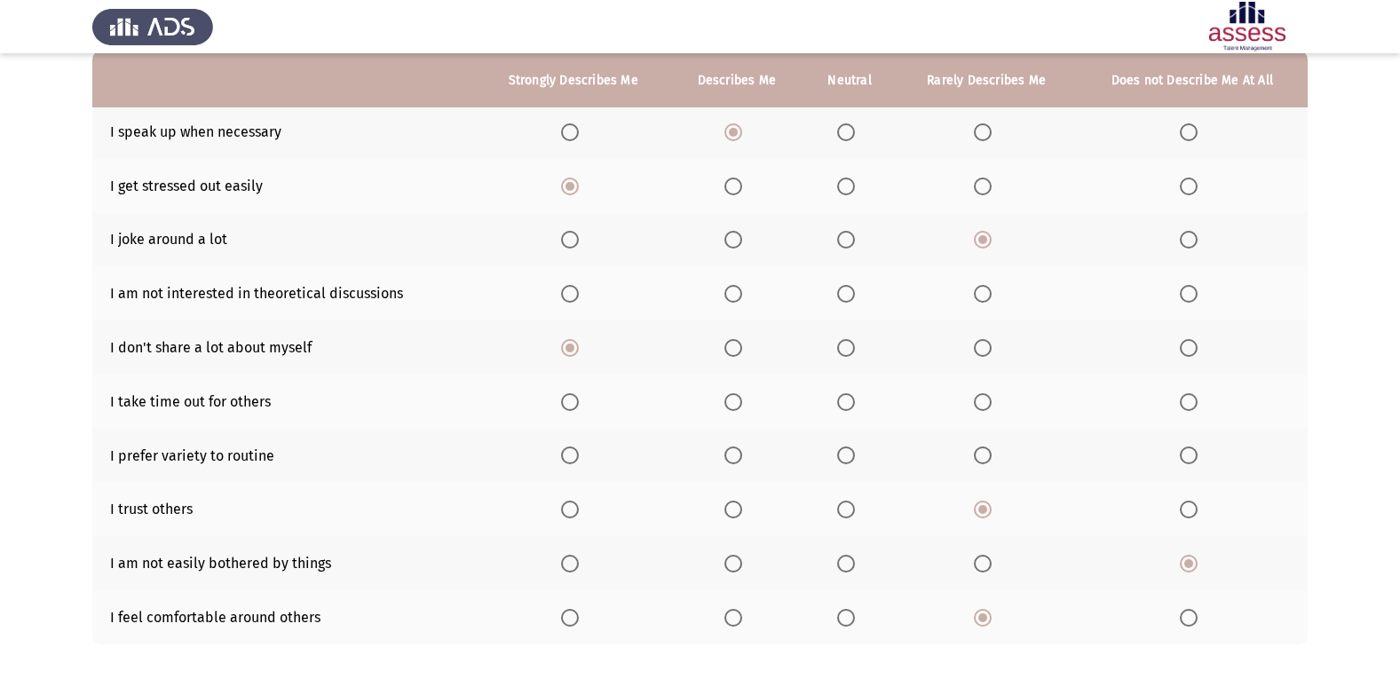
click at [1190, 560] on input "Select an option" at bounding box center [1189, 564] width 18 height 18
click at [987, 504] on span "Select an option" at bounding box center [983, 510] width 18 height 18
click at [987, 504] on input "Select an option" at bounding box center [983, 510] width 18 height 18
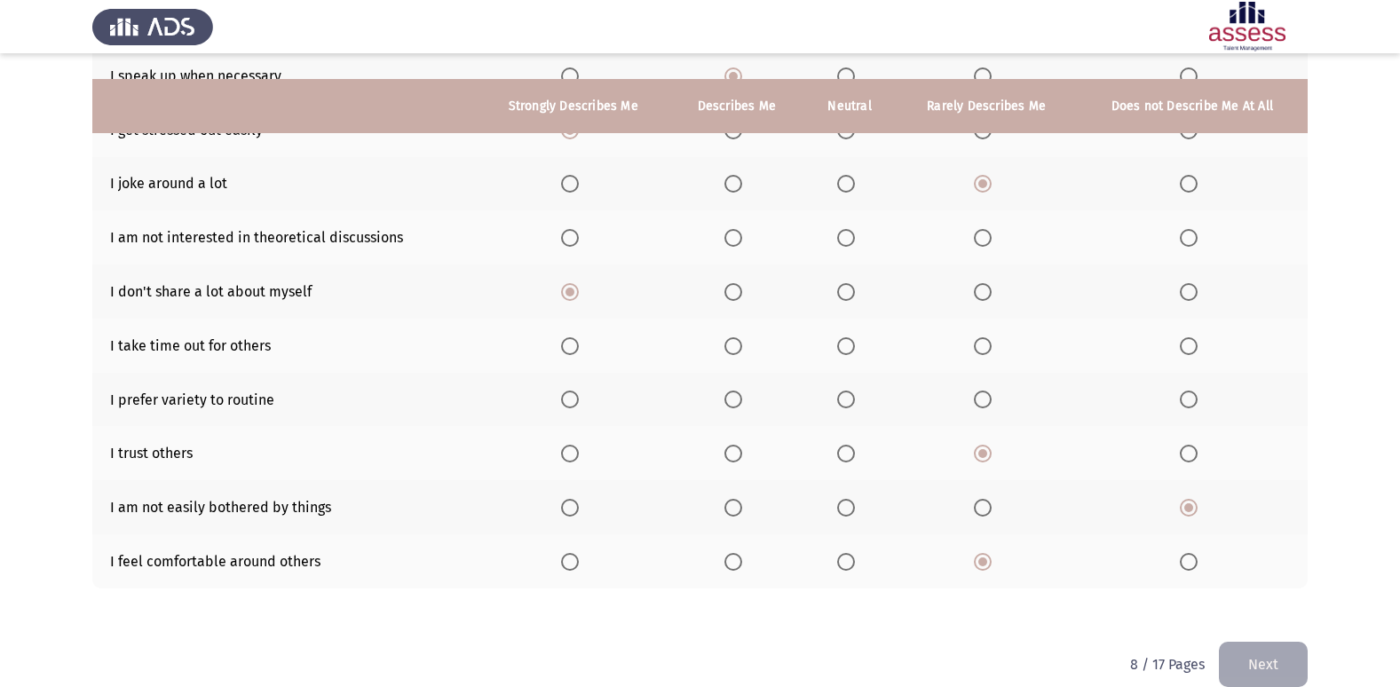
scroll to position [259, 0]
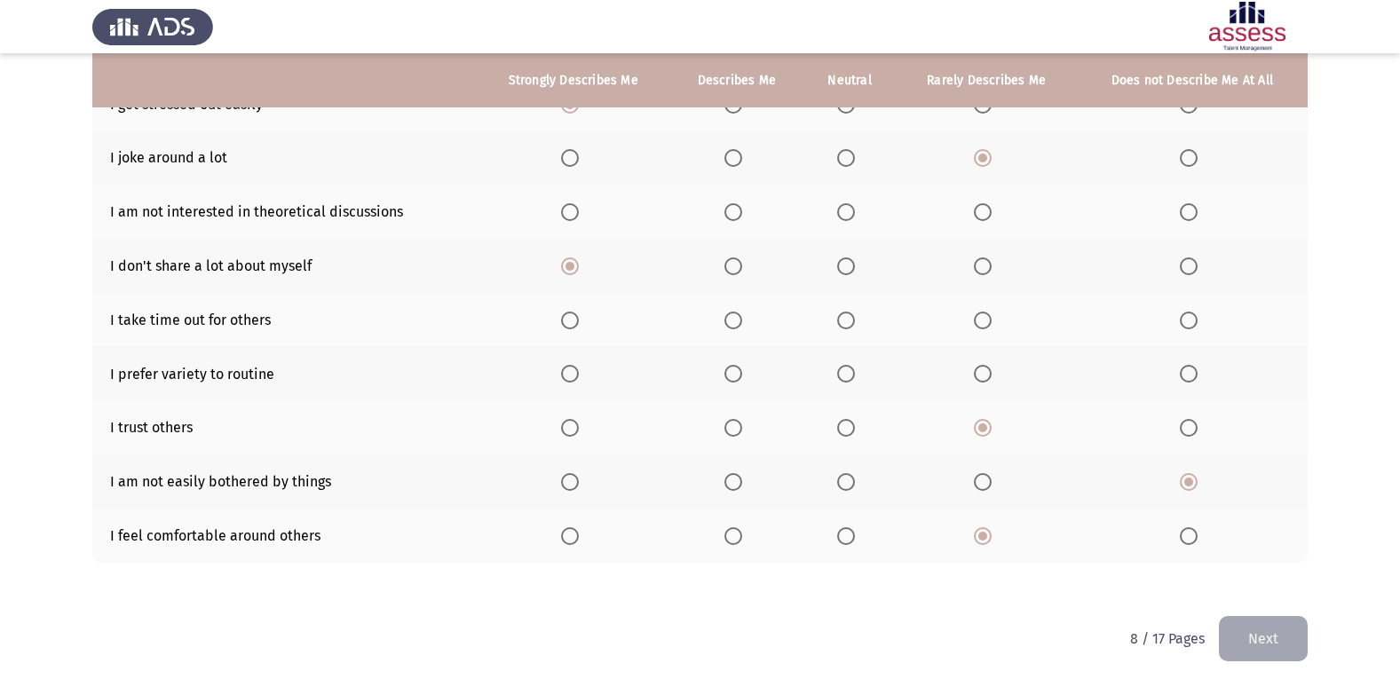
click at [729, 374] on span "Select an option" at bounding box center [734, 374] width 18 height 18
click at [729, 374] on input "Select an option" at bounding box center [734, 374] width 18 height 18
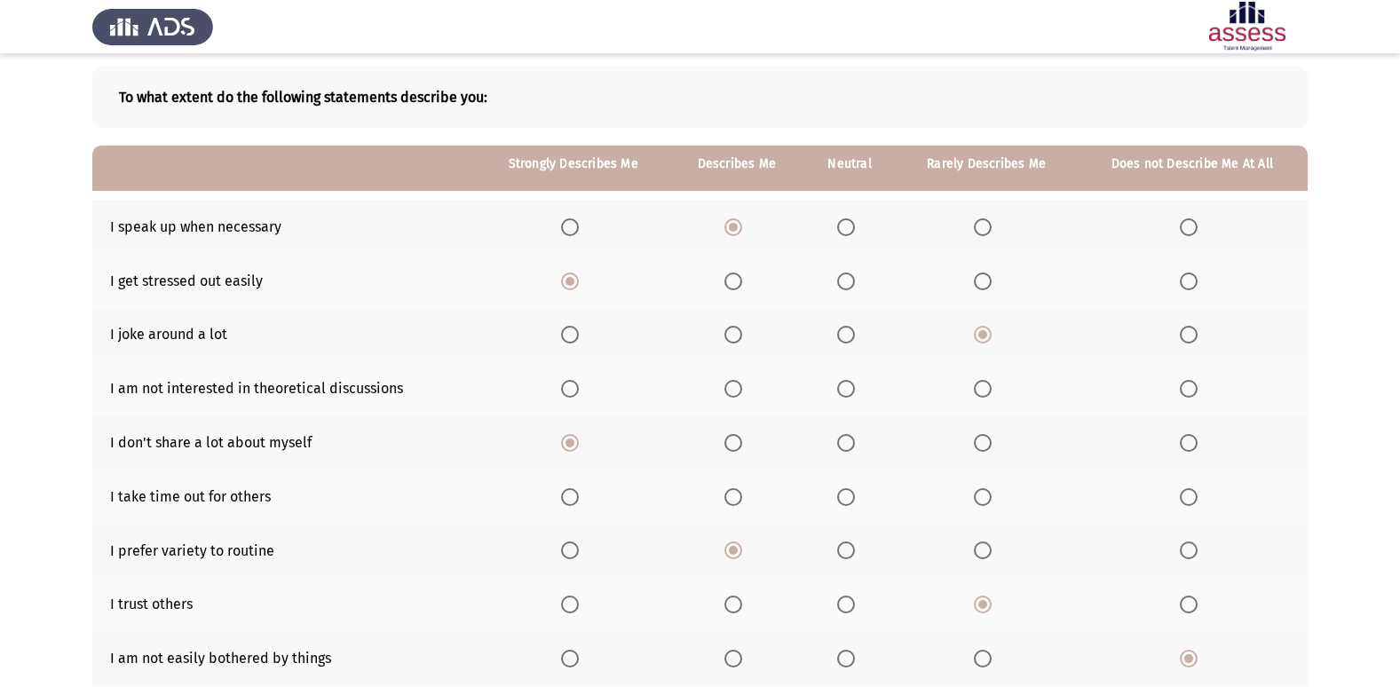
scroll to position [82, 0]
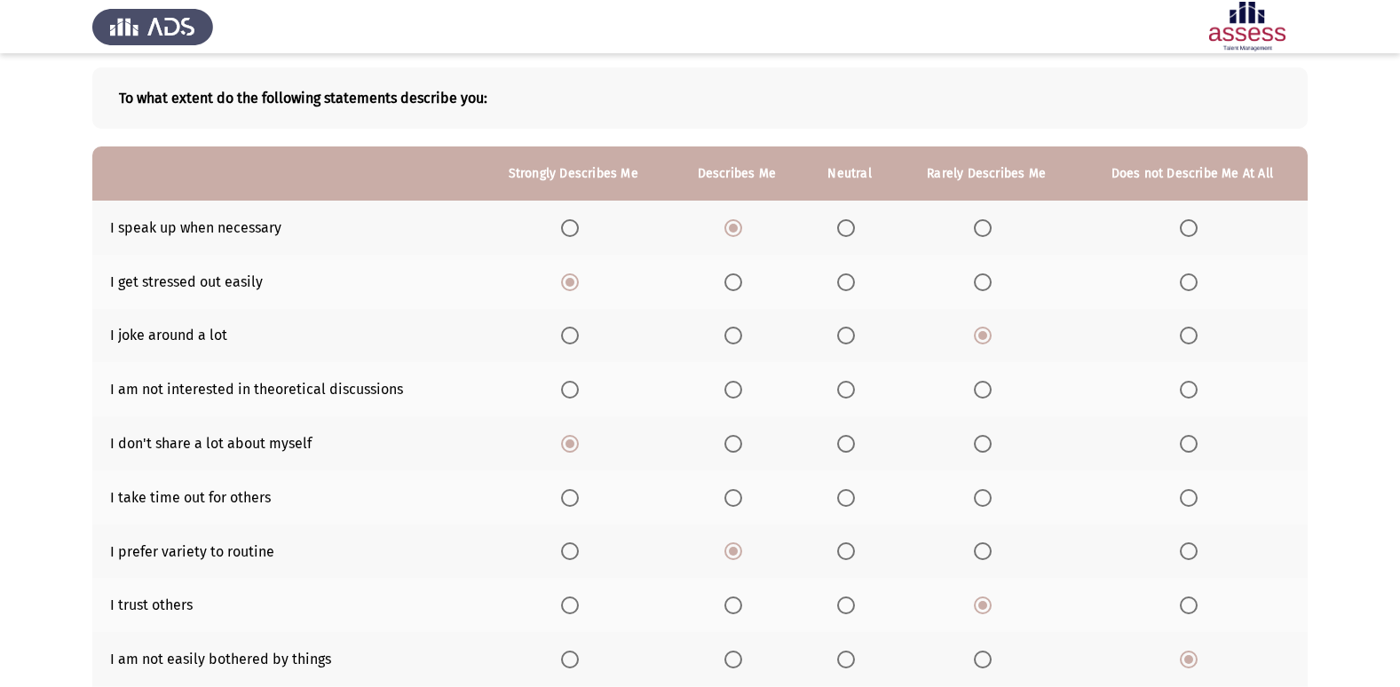
click at [1191, 397] on span "Select an option" at bounding box center [1189, 390] width 18 height 18
click at [1191, 397] on input "Select an option" at bounding box center [1189, 390] width 18 height 18
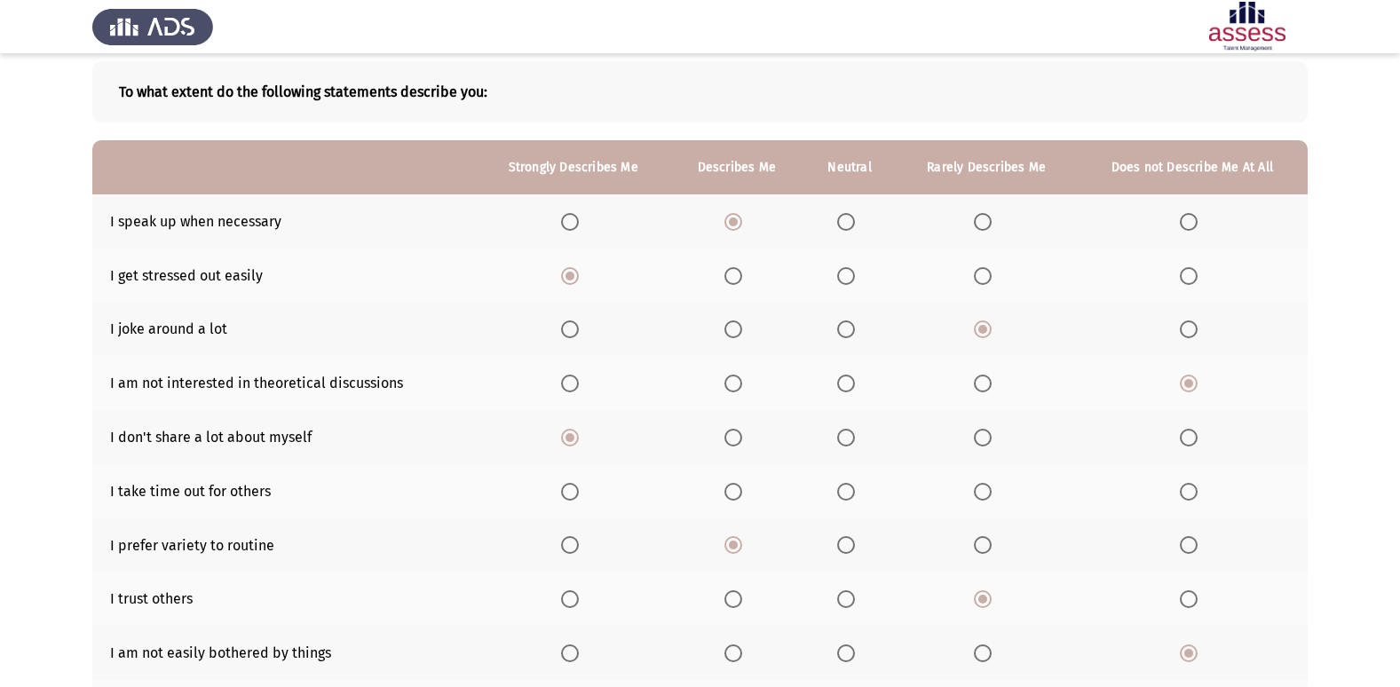
scroll to position [259, 0]
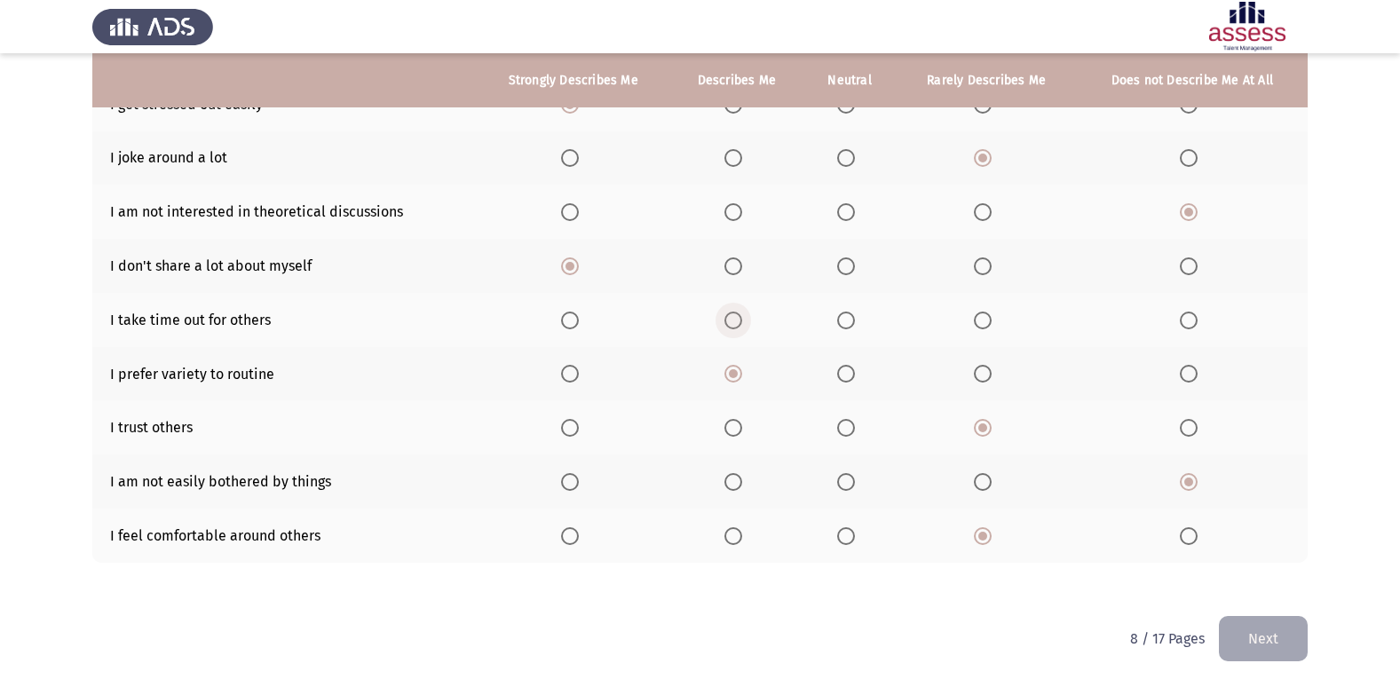
click at [734, 327] on span "Select an option" at bounding box center [734, 321] width 18 height 18
click at [734, 327] on input "Select an option" at bounding box center [734, 321] width 18 height 18
click at [1279, 650] on button "Next" at bounding box center [1263, 638] width 89 height 45
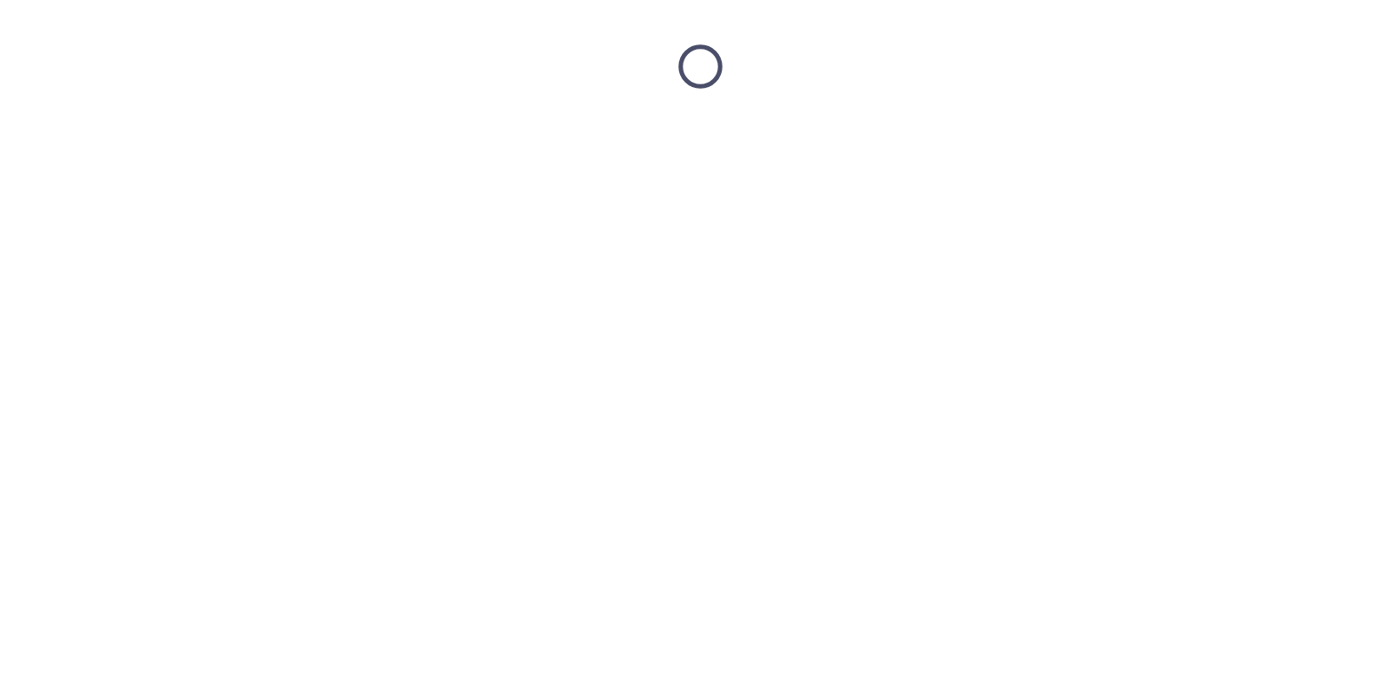
scroll to position [0, 0]
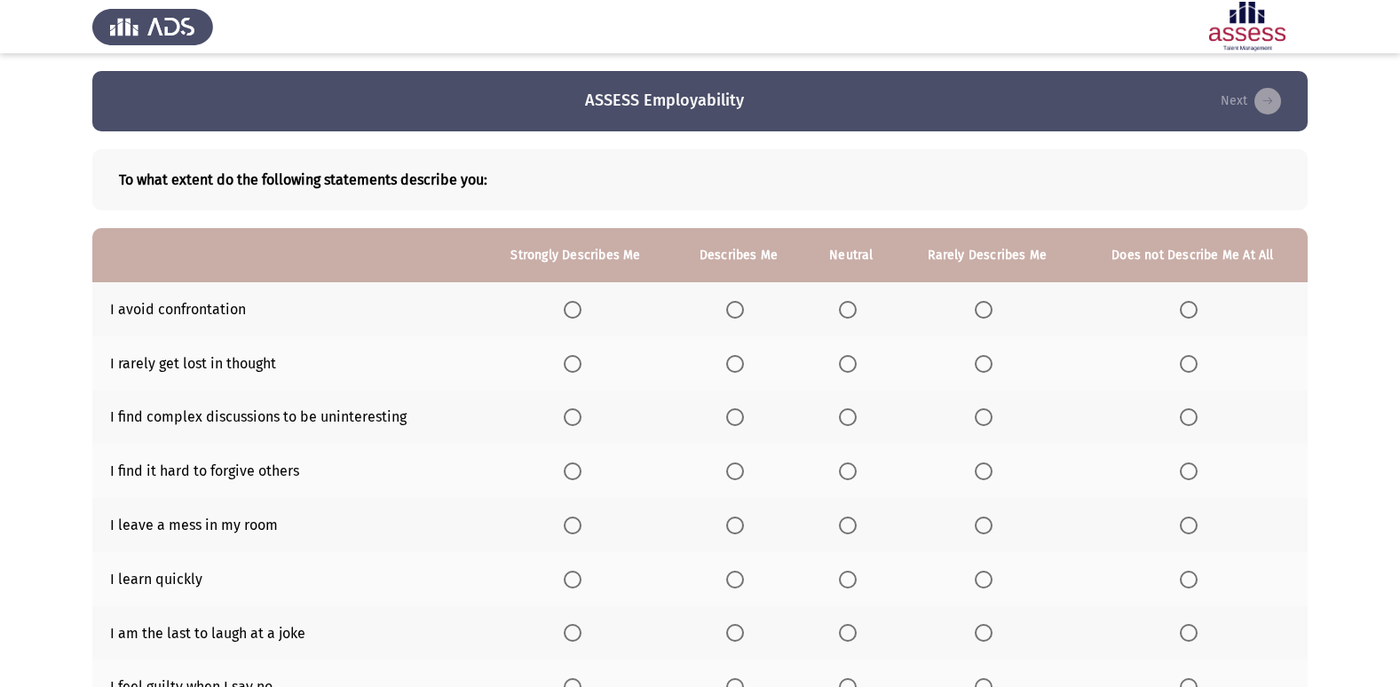
click at [990, 312] on span "Select an option" at bounding box center [984, 310] width 18 height 18
click at [990, 312] on input "Select an option" at bounding box center [984, 310] width 18 height 18
click at [1193, 357] on span "Select an option" at bounding box center [1189, 364] width 18 height 18
click at [1193, 357] on input "Select an option" at bounding box center [1189, 364] width 18 height 18
click at [744, 416] on span "Select an option" at bounding box center [735, 417] width 18 height 18
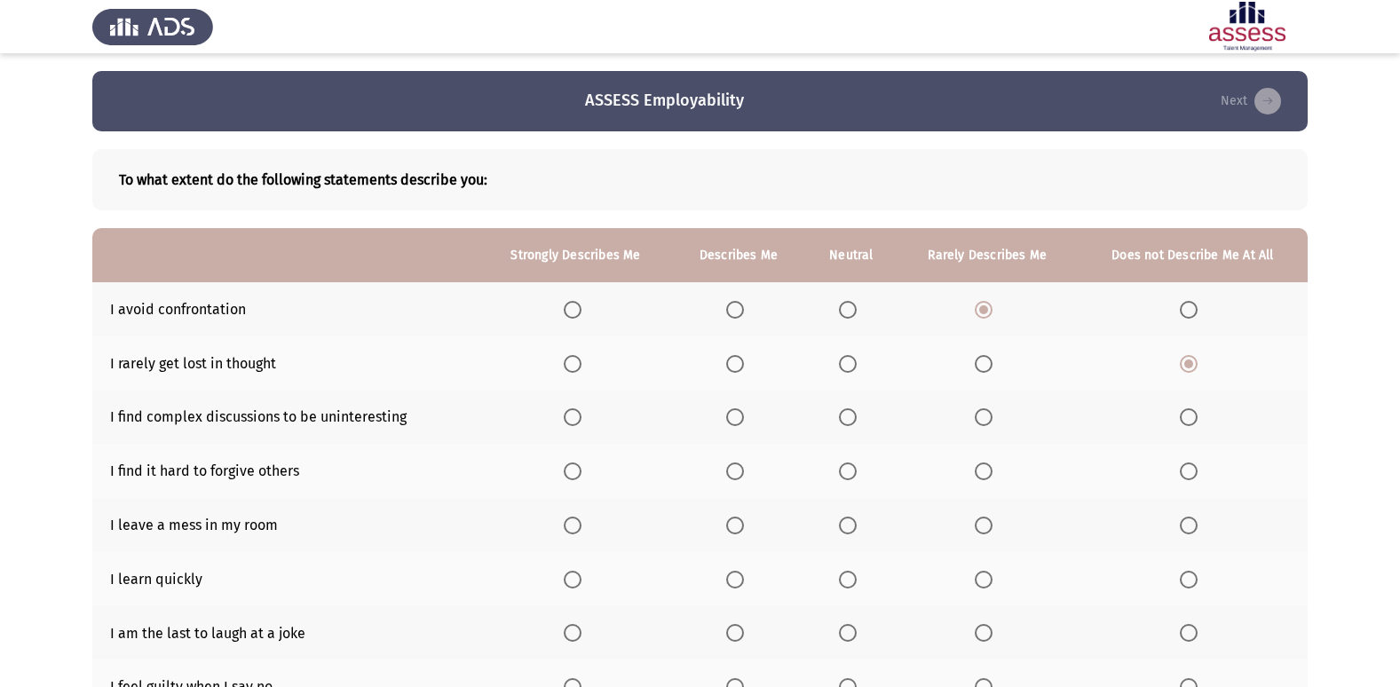
click at [744, 416] on input "Select an option" at bounding box center [735, 417] width 18 height 18
click at [739, 474] on span "Select an option" at bounding box center [735, 472] width 18 height 18
click at [739, 474] on input "Select an option" at bounding box center [735, 472] width 18 height 18
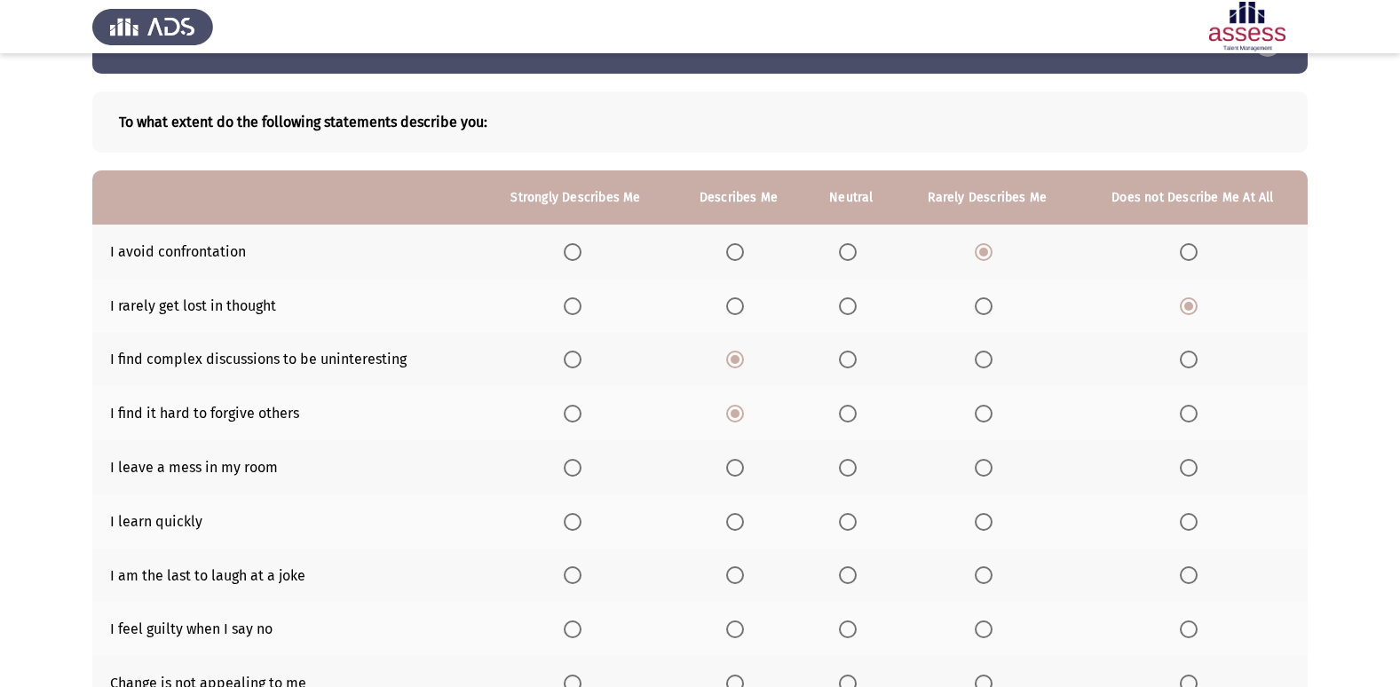
scroll to position [89, 0]
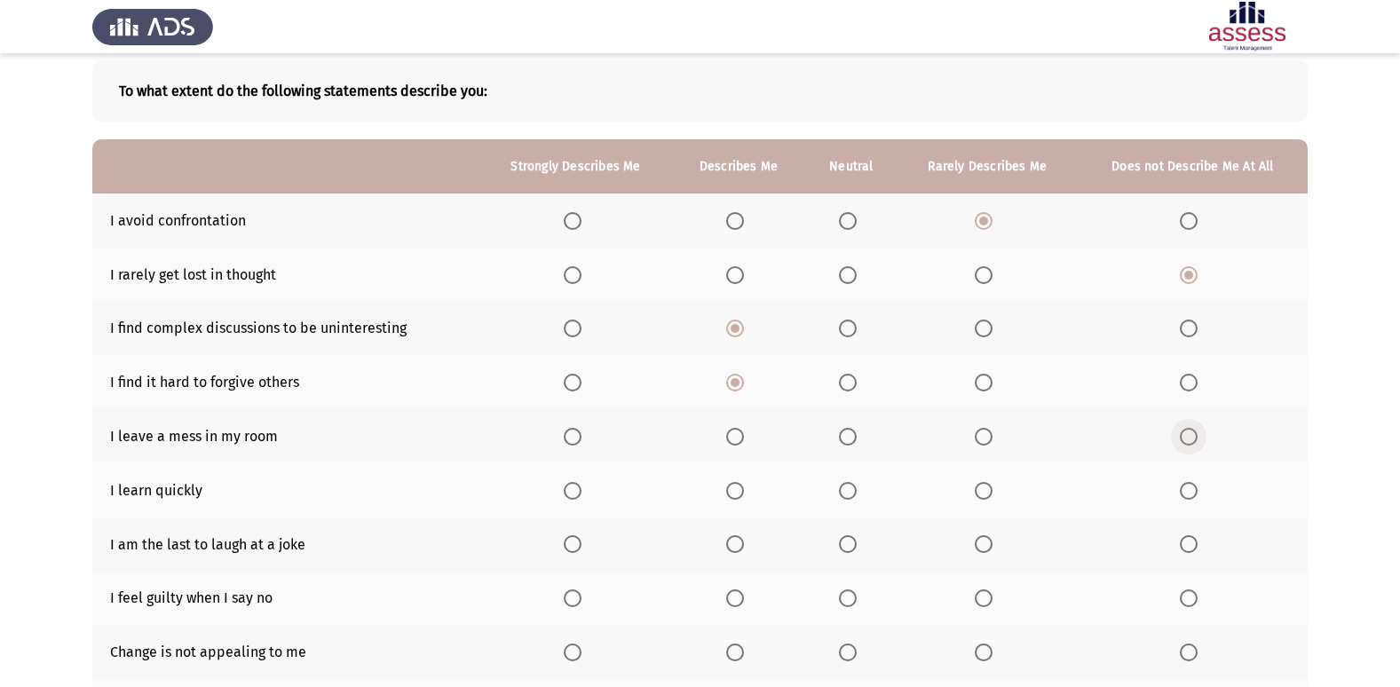
click at [1202, 435] on label "Select an option" at bounding box center [1192, 437] width 25 height 18
click at [1198, 435] on input "Select an option" at bounding box center [1189, 437] width 18 height 18
click at [735, 491] on span "Select an option" at bounding box center [735, 491] width 0 height 0
click at [736, 490] on input "Select an option" at bounding box center [735, 491] width 18 height 18
click at [727, 603] on th at bounding box center [738, 598] width 133 height 54
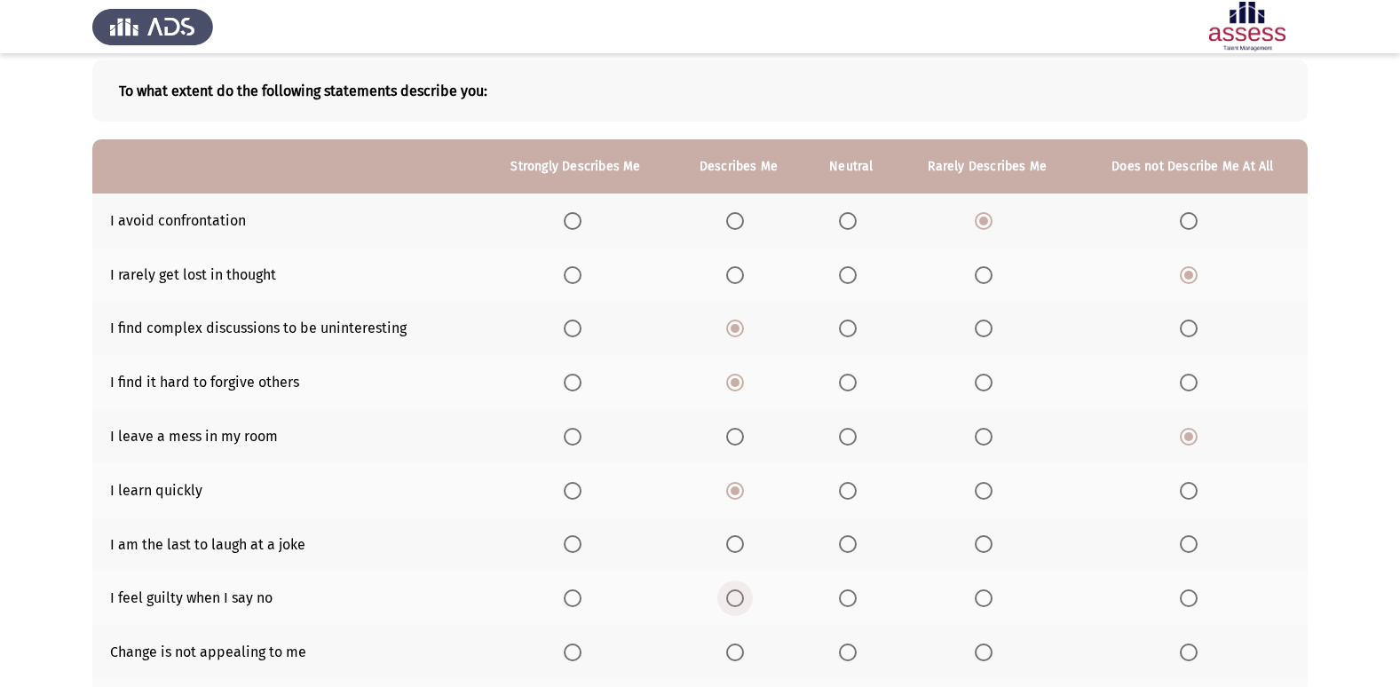
click at [739, 600] on span "Select an option" at bounding box center [735, 599] width 18 height 18
click at [739, 600] on input "Select an option" at bounding box center [735, 599] width 18 height 18
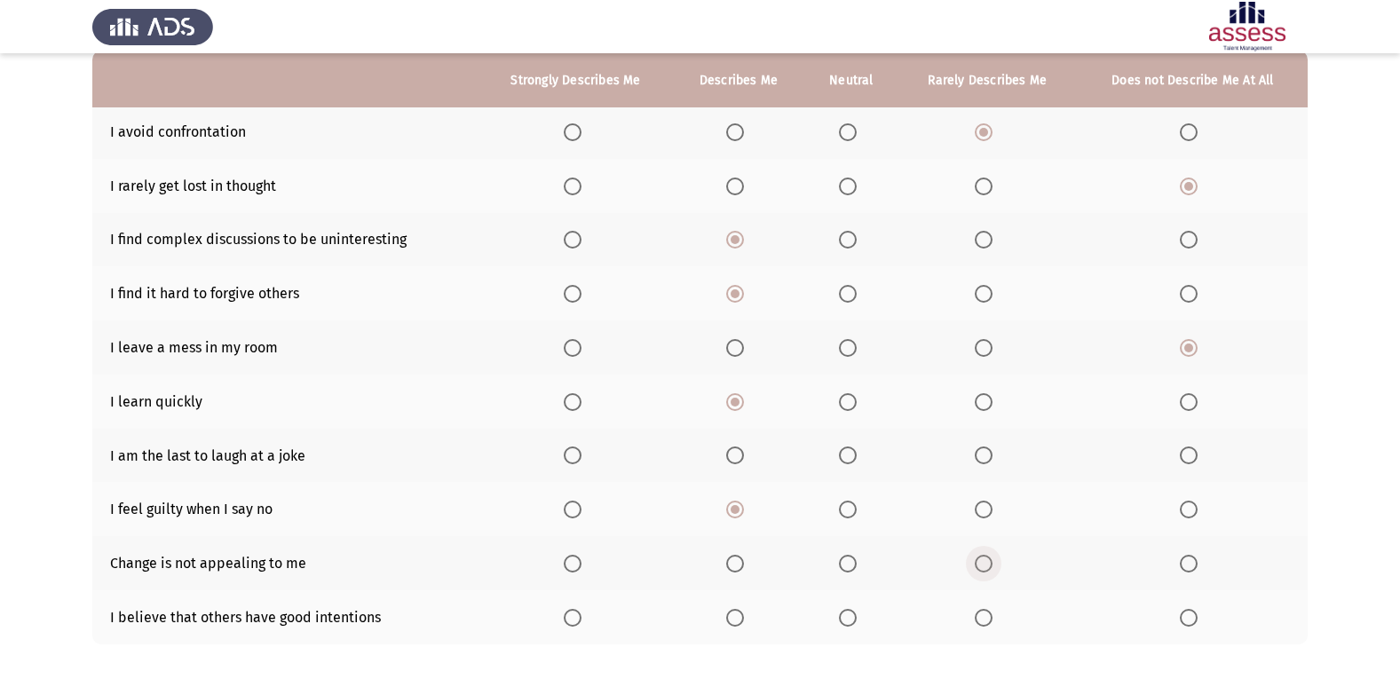
click at [986, 568] on span "Select an option" at bounding box center [984, 564] width 18 height 18
click at [986, 568] on input "Select an option" at bounding box center [984, 564] width 18 height 18
click at [980, 620] on span "Select an option" at bounding box center [984, 618] width 18 height 18
click at [980, 620] on input "Select an option" at bounding box center [984, 618] width 18 height 18
click at [987, 452] on span "Select an option" at bounding box center [984, 456] width 18 height 18
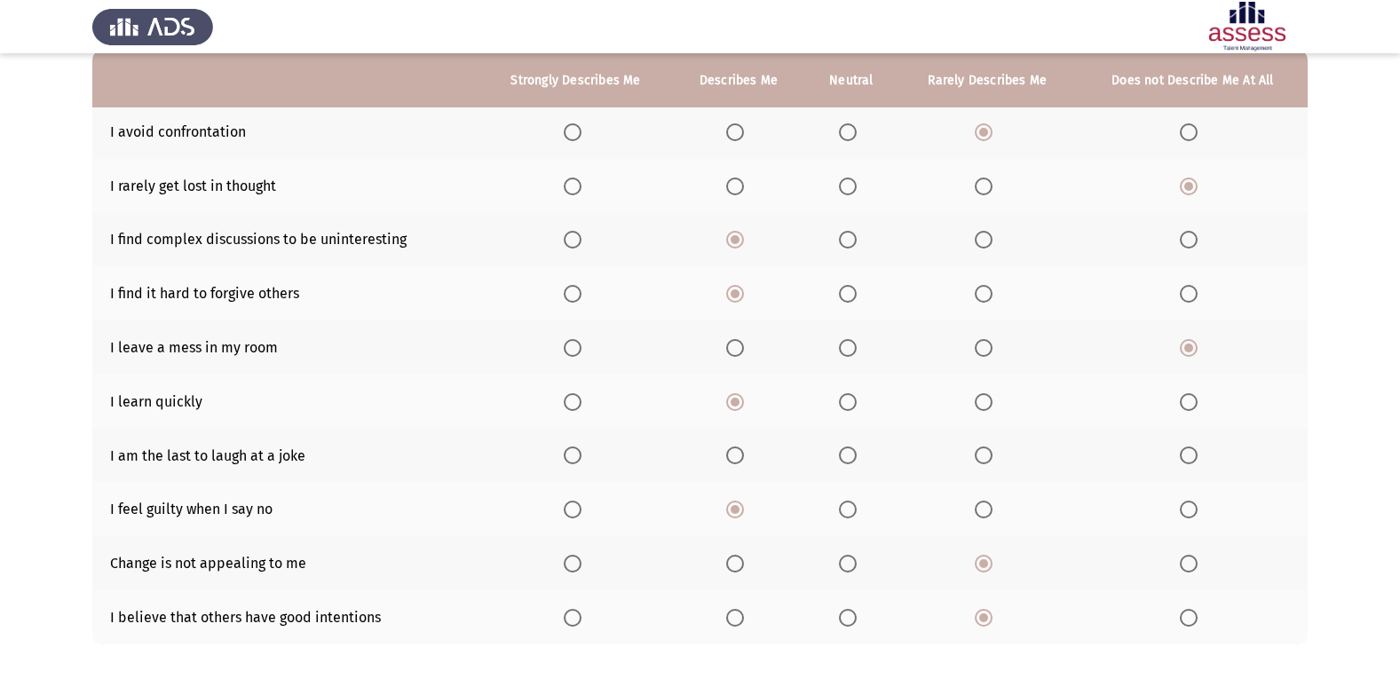
click at [987, 452] on input "Select an option" at bounding box center [984, 456] width 18 height 18
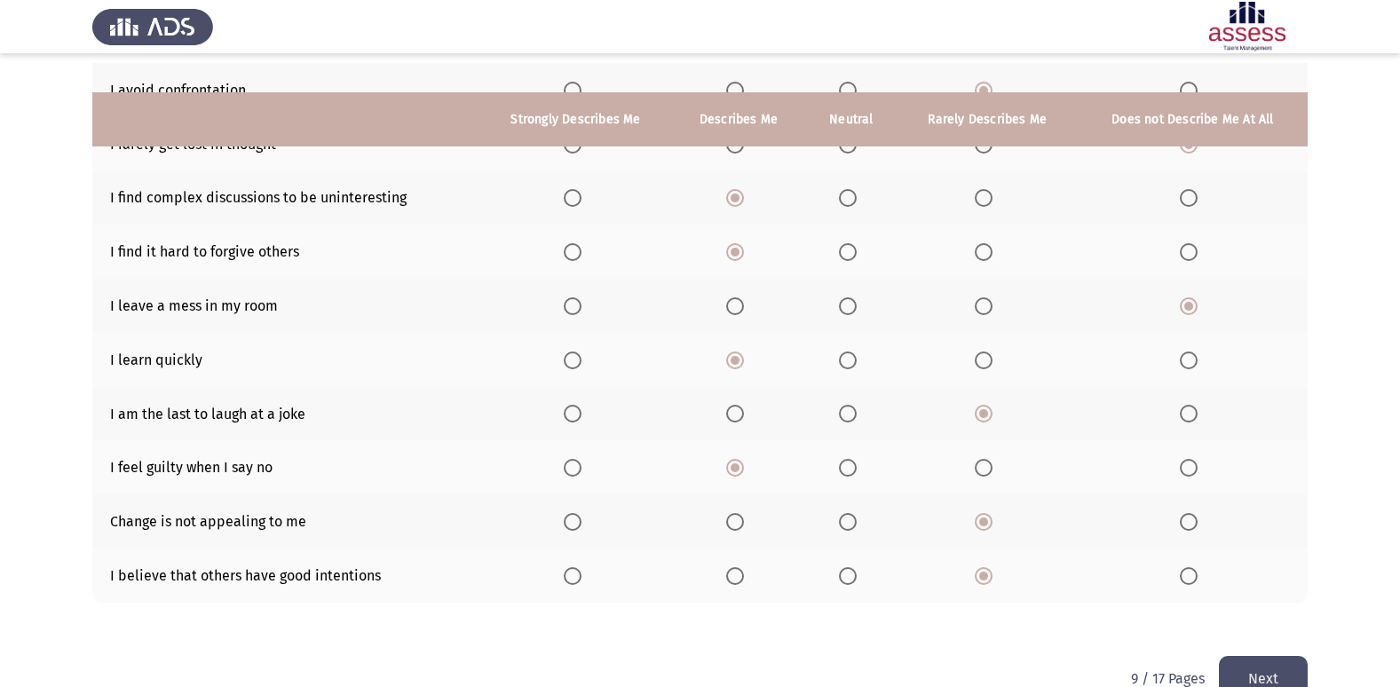
scroll to position [259, 0]
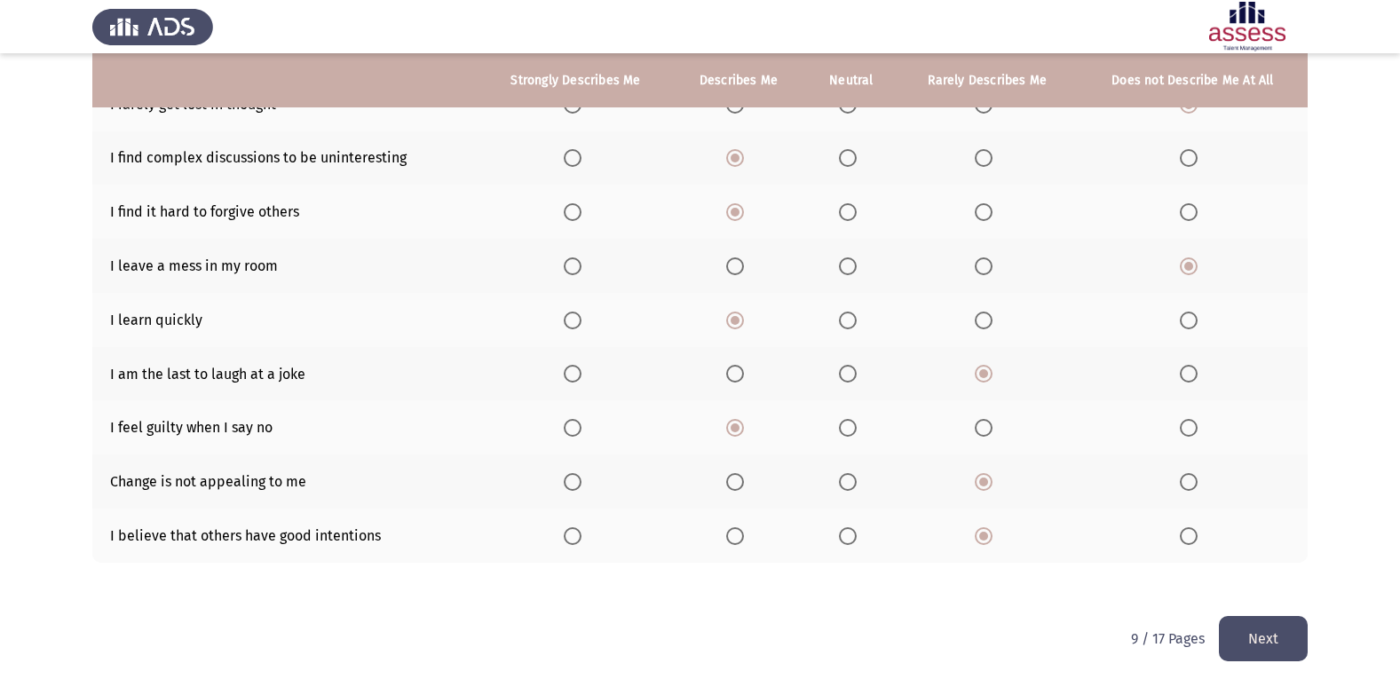
click at [1248, 641] on button "Next" at bounding box center [1263, 638] width 89 height 45
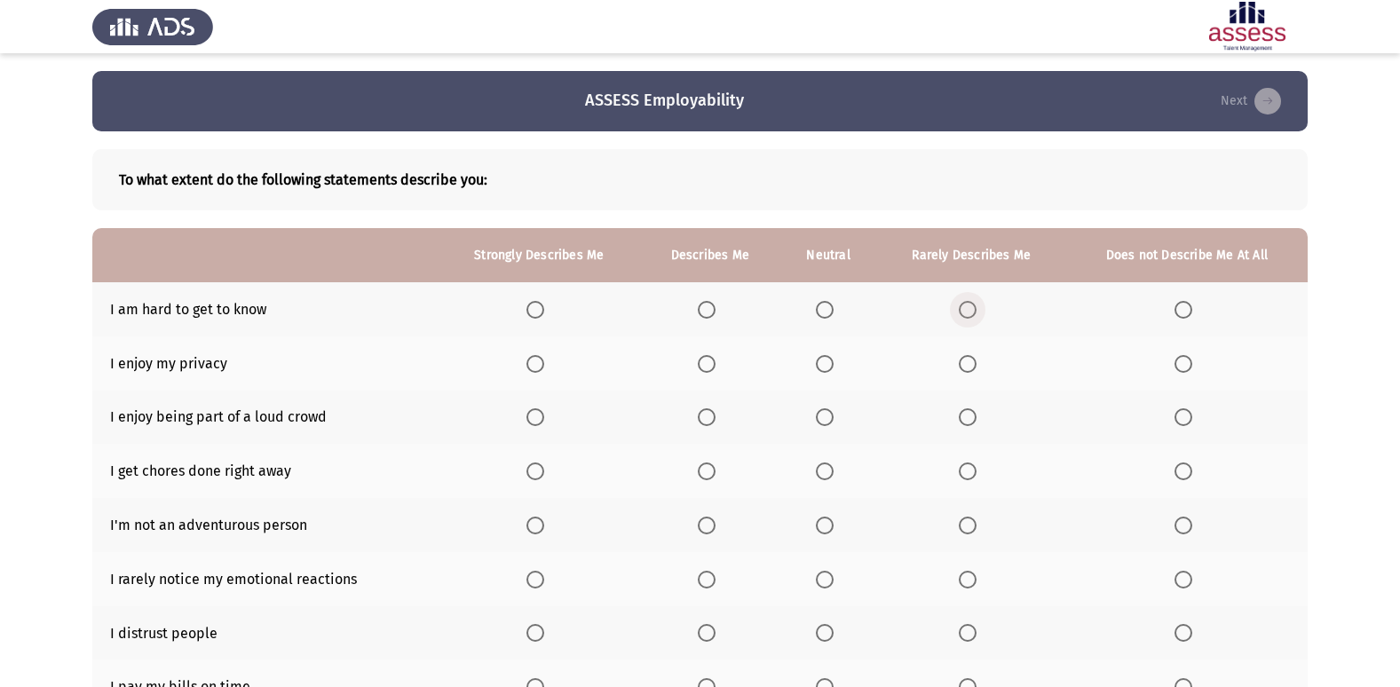
click at [969, 318] on span "Select an option" at bounding box center [968, 310] width 18 height 18
click at [969, 318] on input "Select an option" at bounding box center [968, 310] width 18 height 18
click at [534, 364] on span "Select an option" at bounding box center [536, 364] width 18 height 18
click at [534, 364] on input "Select an option" at bounding box center [536, 364] width 18 height 18
click at [1194, 418] on label "Select an option" at bounding box center [1187, 417] width 25 height 18
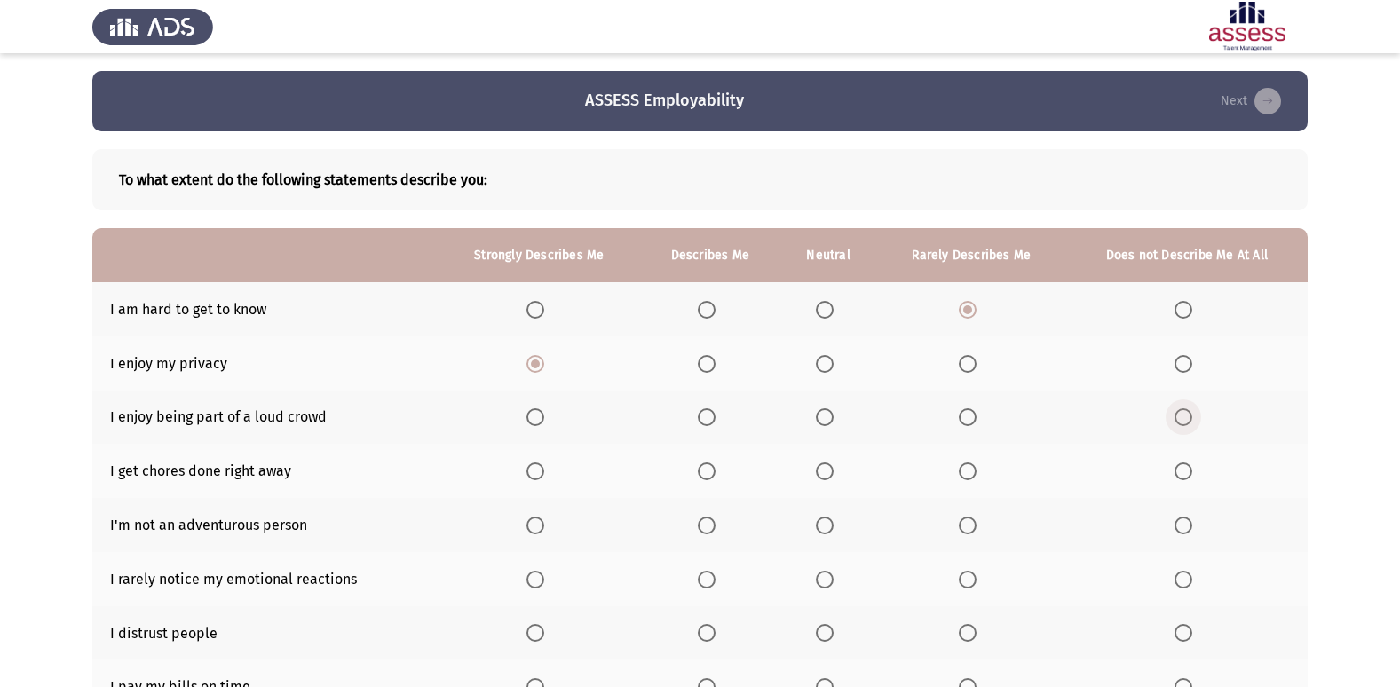
click at [1193, 418] on input "Select an option" at bounding box center [1184, 417] width 18 height 18
click at [969, 475] on span "Select an option" at bounding box center [968, 472] width 18 height 18
click at [969, 475] on input "Select an option" at bounding box center [968, 472] width 18 height 18
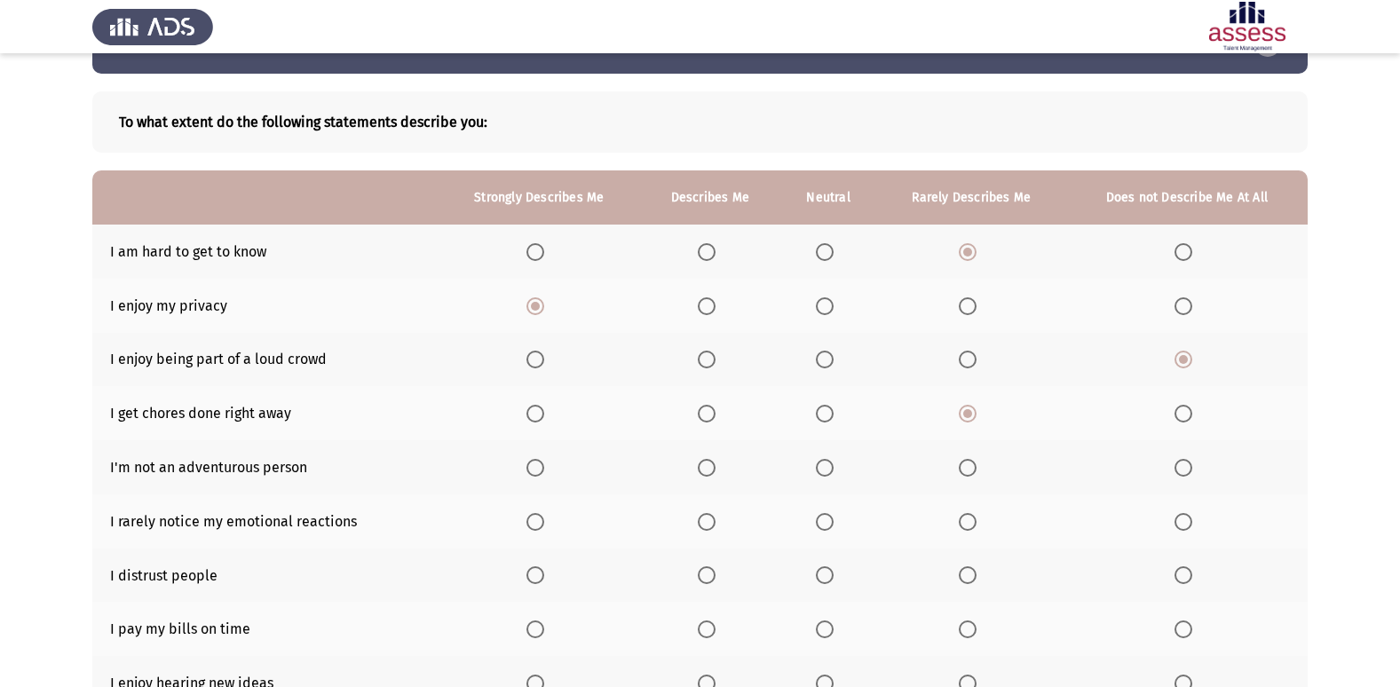
scroll to position [89, 0]
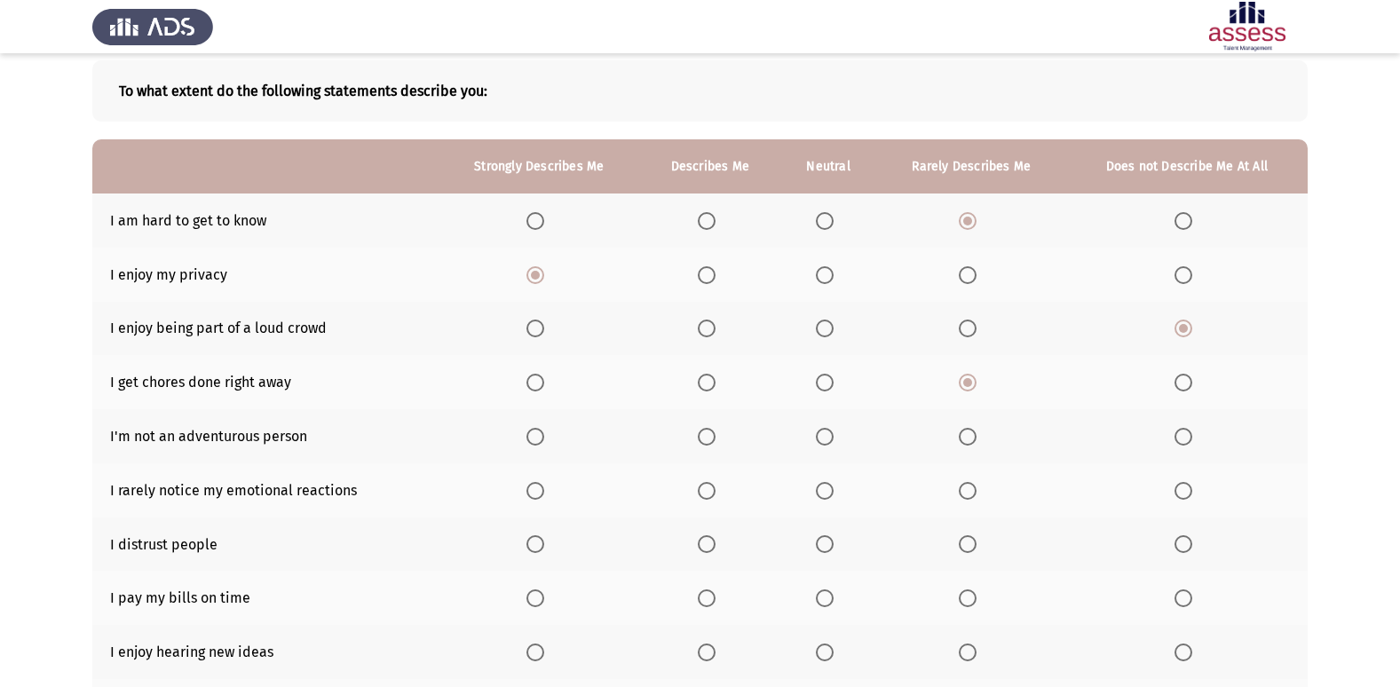
click at [1177, 493] on span "Select an option" at bounding box center [1184, 491] width 18 height 18
click at [1177, 493] on input "Select an option" at bounding box center [1184, 491] width 18 height 18
click at [533, 545] on span "Select an option" at bounding box center [536, 544] width 18 height 18
click at [533, 545] on input "Select an option" at bounding box center [536, 544] width 18 height 18
click at [538, 594] on span "Select an option" at bounding box center [536, 599] width 18 height 18
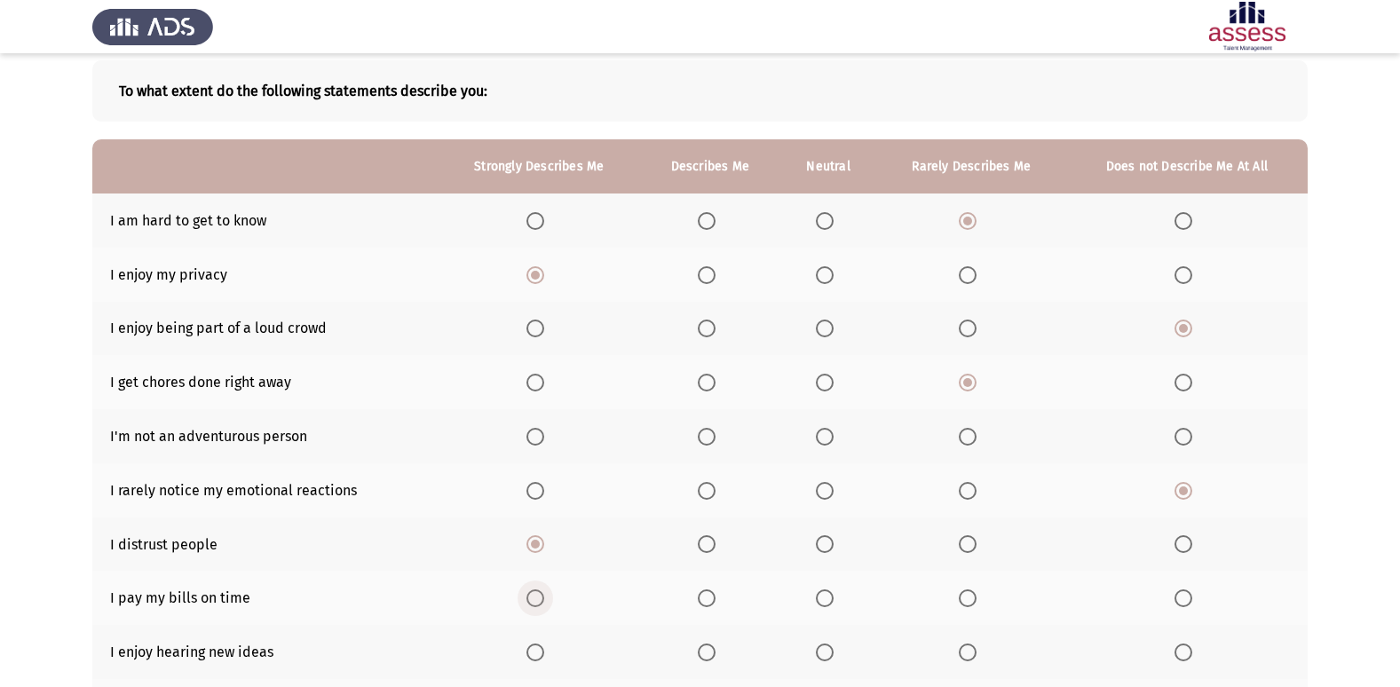
click at [538, 594] on input "Select an option" at bounding box center [536, 599] width 18 height 18
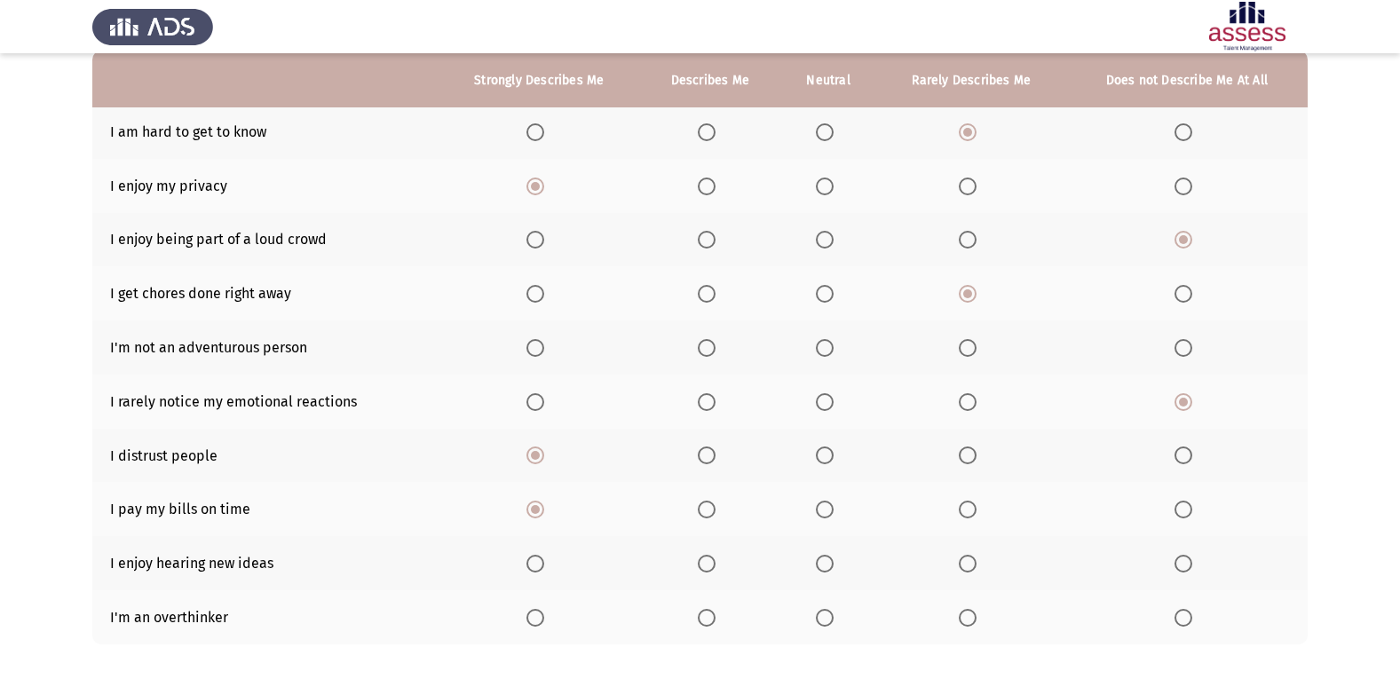
click at [541, 568] on span "Select an option" at bounding box center [536, 564] width 18 height 18
click at [541, 568] on input "Select an option" at bounding box center [536, 564] width 18 height 18
click at [713, 458] on span "Select an option" at bounding box center [707, 456] width 18 height 18
click at [713, 458] on input "Select an option" at bounding box center [707, 456] width 18 height 18
click at [534, 624] on span "Select an option" at bounding box center [536, 618] width 18 height 18
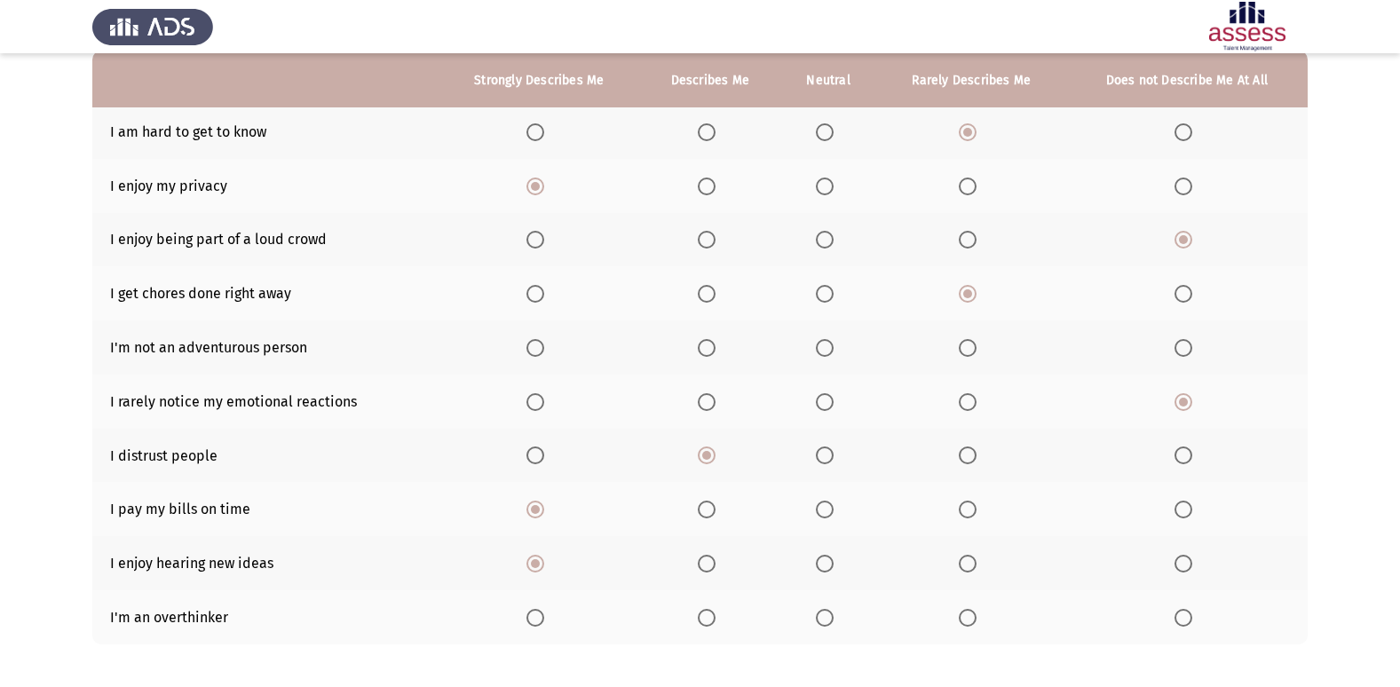
click at [534, 624] on input "Select an option" at bounding box center [536, 618] width 18 height 18
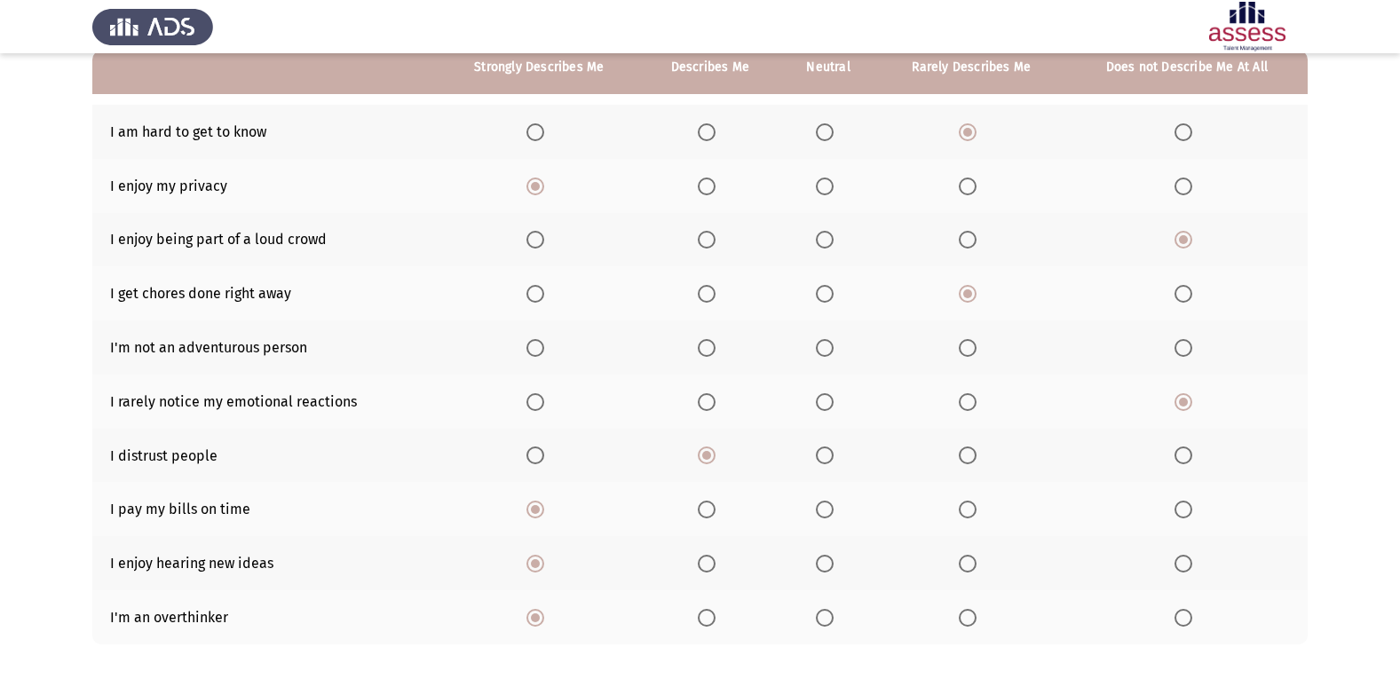
scroll to position [89, 0]
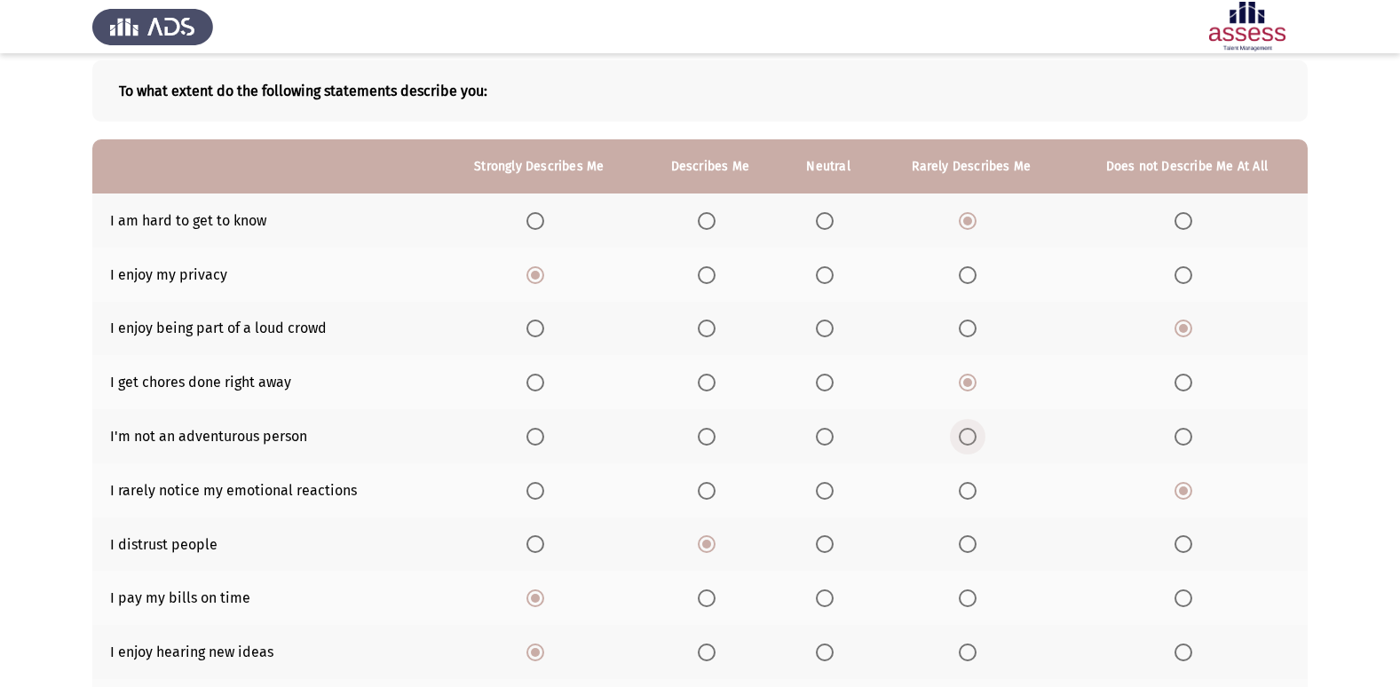
click at [972, 444] on span "Select an option" at bounding box center [968, 437] width 18 height 18
click at [972, 444] on input "Select an option" at bounding box center [968, 437] width 18 height 18
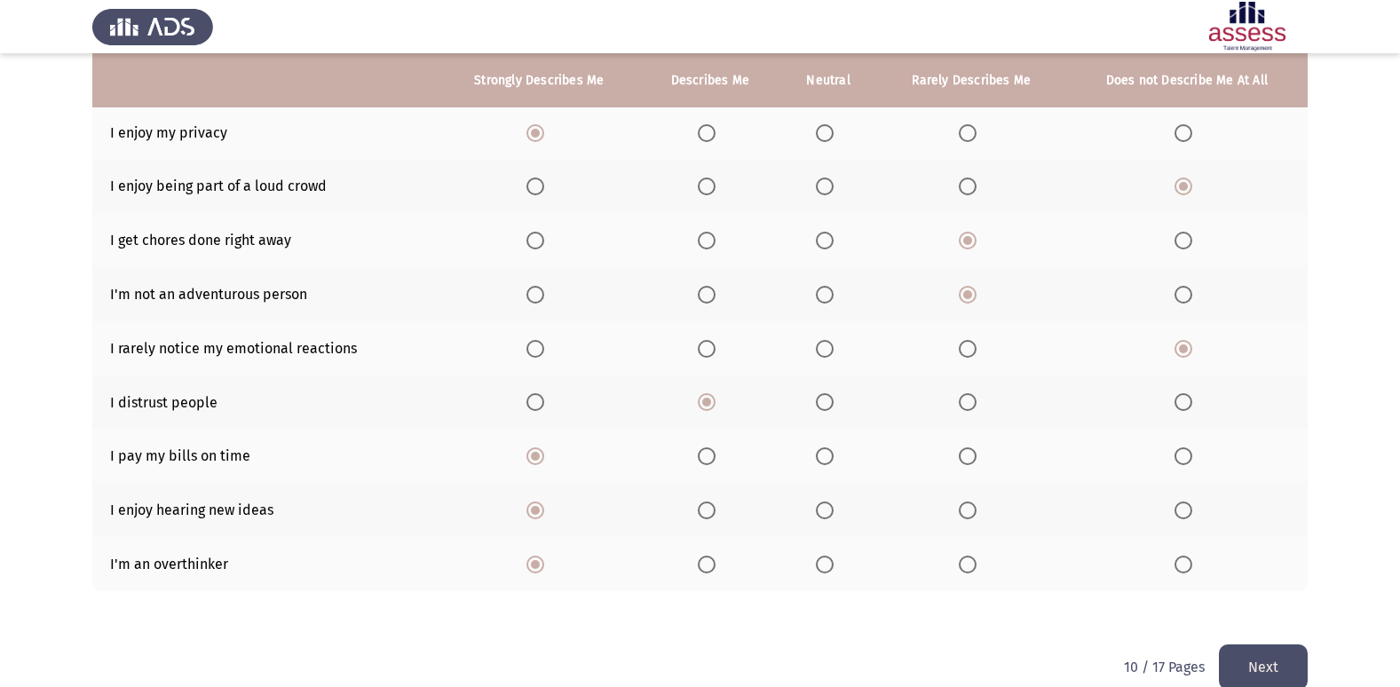
scroll to position [259, 0]
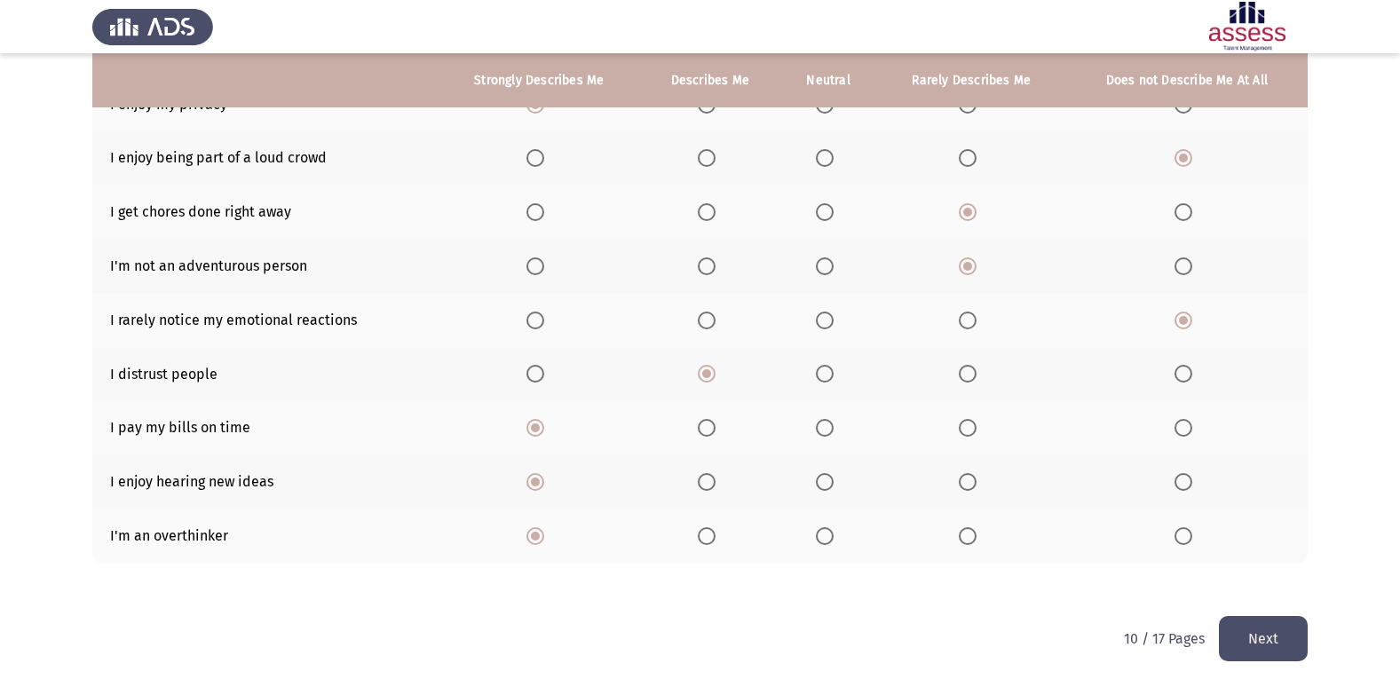
click at [1278, 635] on button "Next" at bounding box center [1263, 638] width 89 height 45
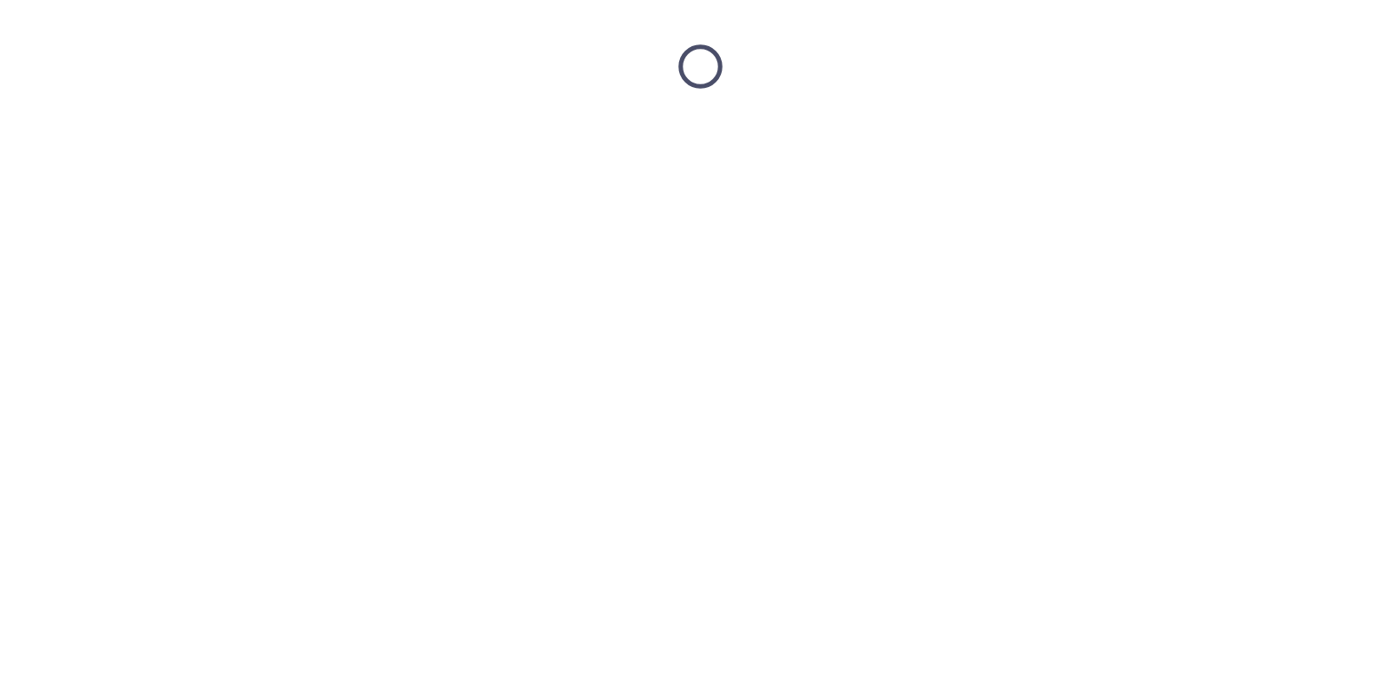
scroll to position [0, 0]
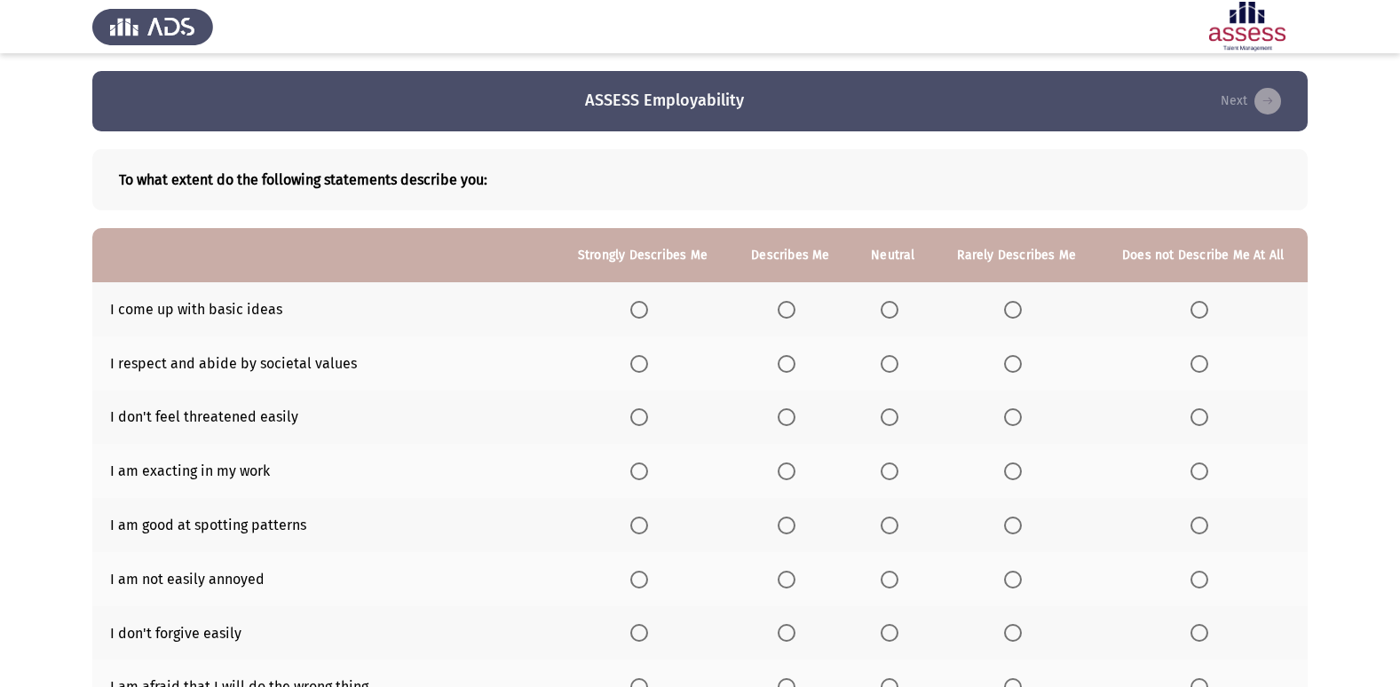
click at [1004, 303] on th at bounding box center [1016, 309] width 163 height 54
click at [1011, 307] on span "Select an option" at bounding box center [1013, 310] width 18 height 18
click at [1011, 307] on input "Select an option" at bounding box center [1013, 310] width 18 height 18
click at [788, 369] on span "Select an option" at bounding box center [787, 364] width 18 height 18
click at [788, 369] on input "Select an option" at bounding box center [787, 364] width 18 height 18
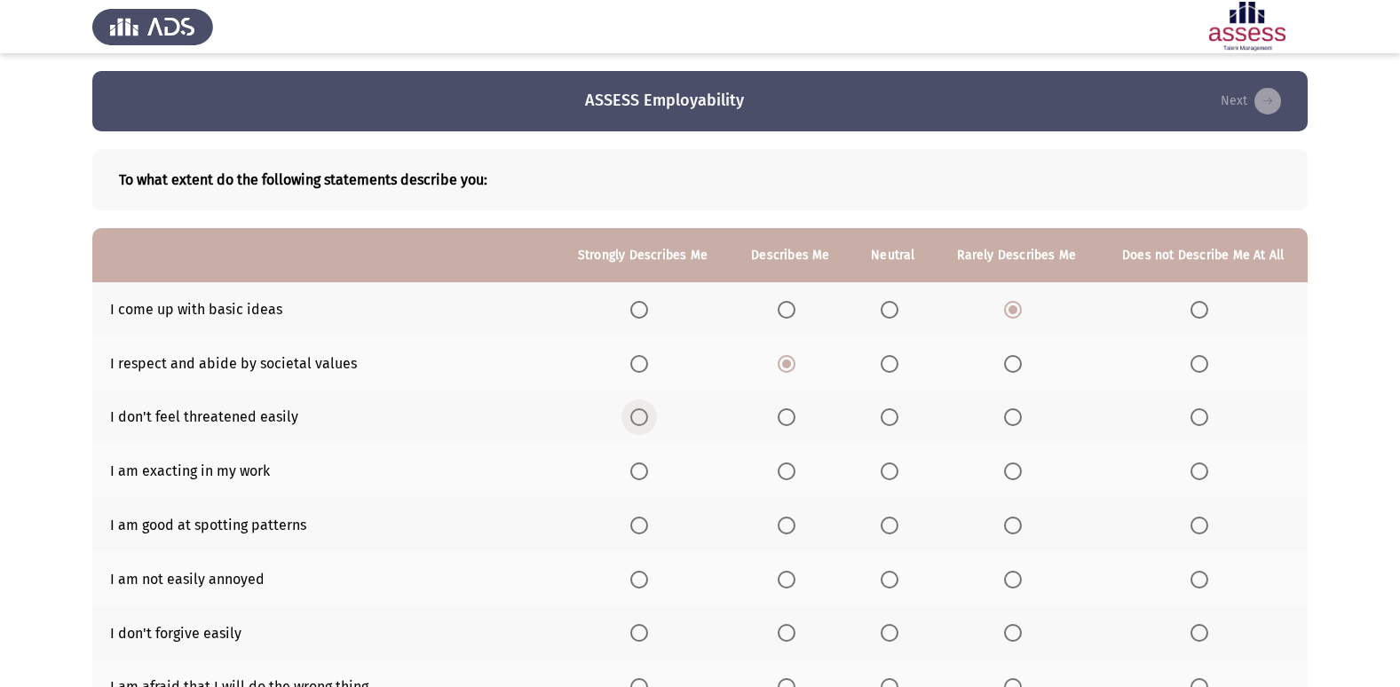
click at [645, 418] on span "Select an option" at bounding box center [640, 417] width 18 height 18
click at [645, 418] on input "Select an option" at bounding box center [640, 417] width 18 height 18
click at [792, 480] on span "Select an option" at bounding box center [787, 472] width 18 height 18
click at [792, 480] on input "Select an option" at bounding box center [787, 472] width 18 height 18
click at [781, 422] on span "Select an option" at bounding box center [787, 417] width 18 height 18
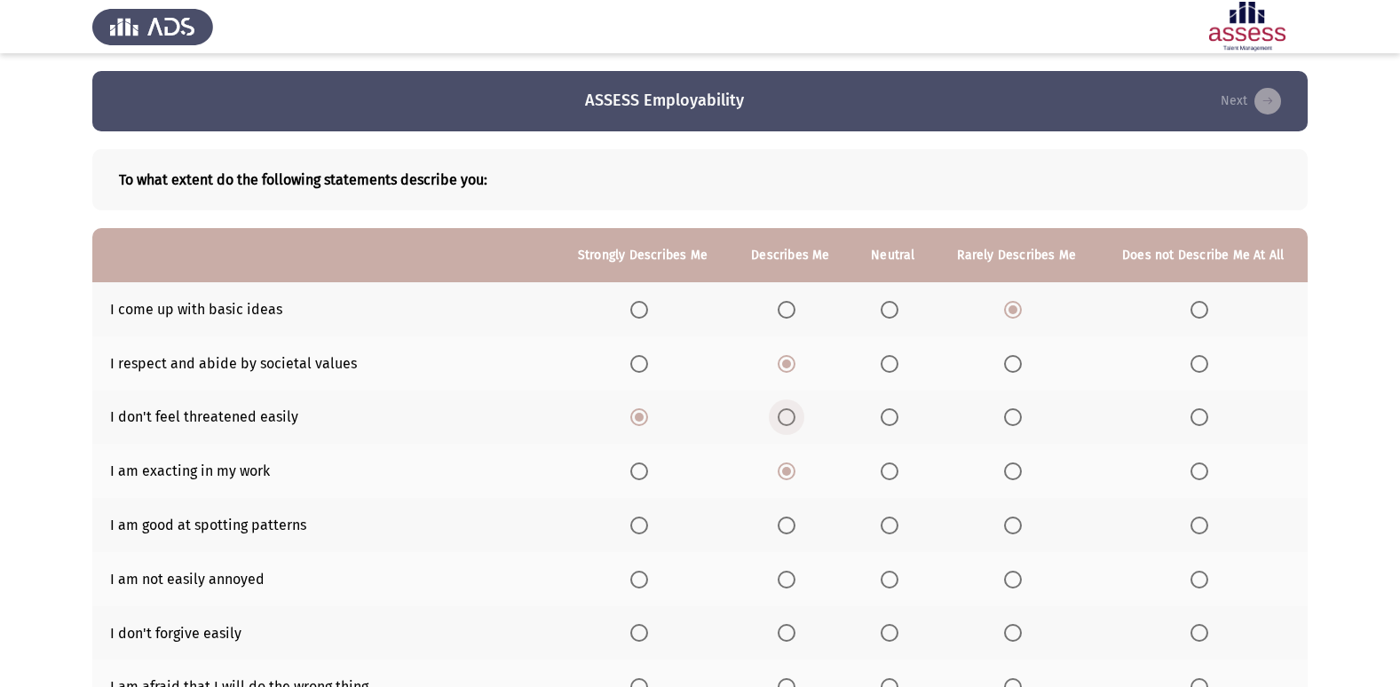
click at [781, 422] on input "Select an option" at bounding box center [787, 417] width 18 height 18
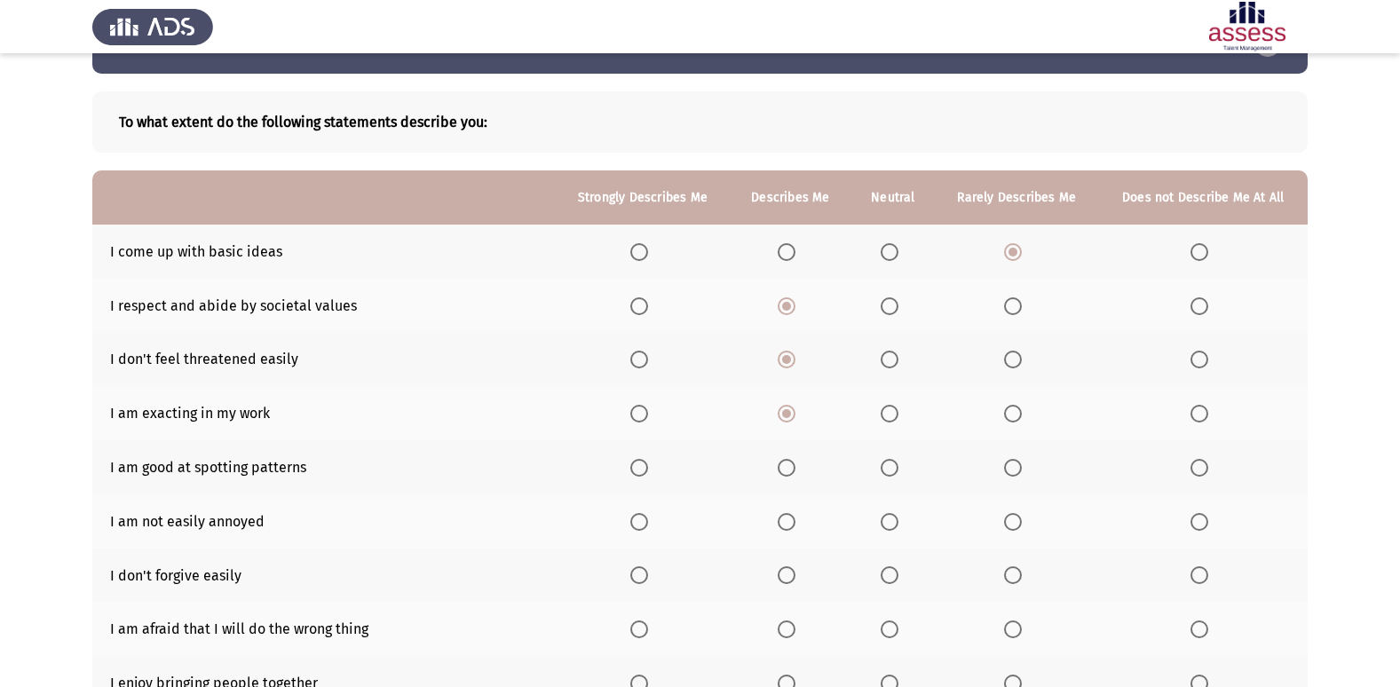
scroll to position [89, 0]
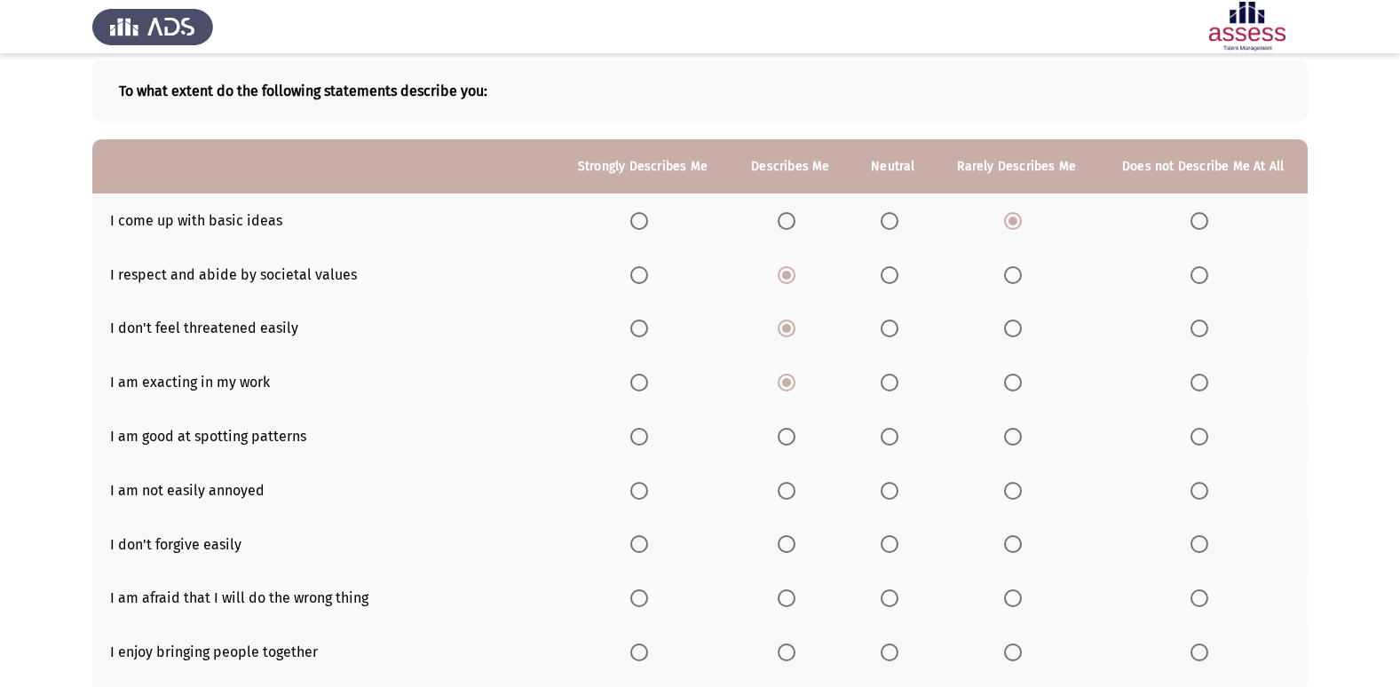
click at [889, 442] on span "Select an option" at bounding box center [890, 437] width 18 height 18
click at [889, 442] on input "Select an option" at bounding box center [890, 437] width 18 height 18
click at [781, 592] on span "Select an option" at bounding box center [787, 599] width 18 height 18
click at [781, 592] on input "Select an option" at bounding box center [787, 599] width 18 height 18
click at [645, 549] on span "Select an option" at bounding box center [640, 544] width 18 height 18
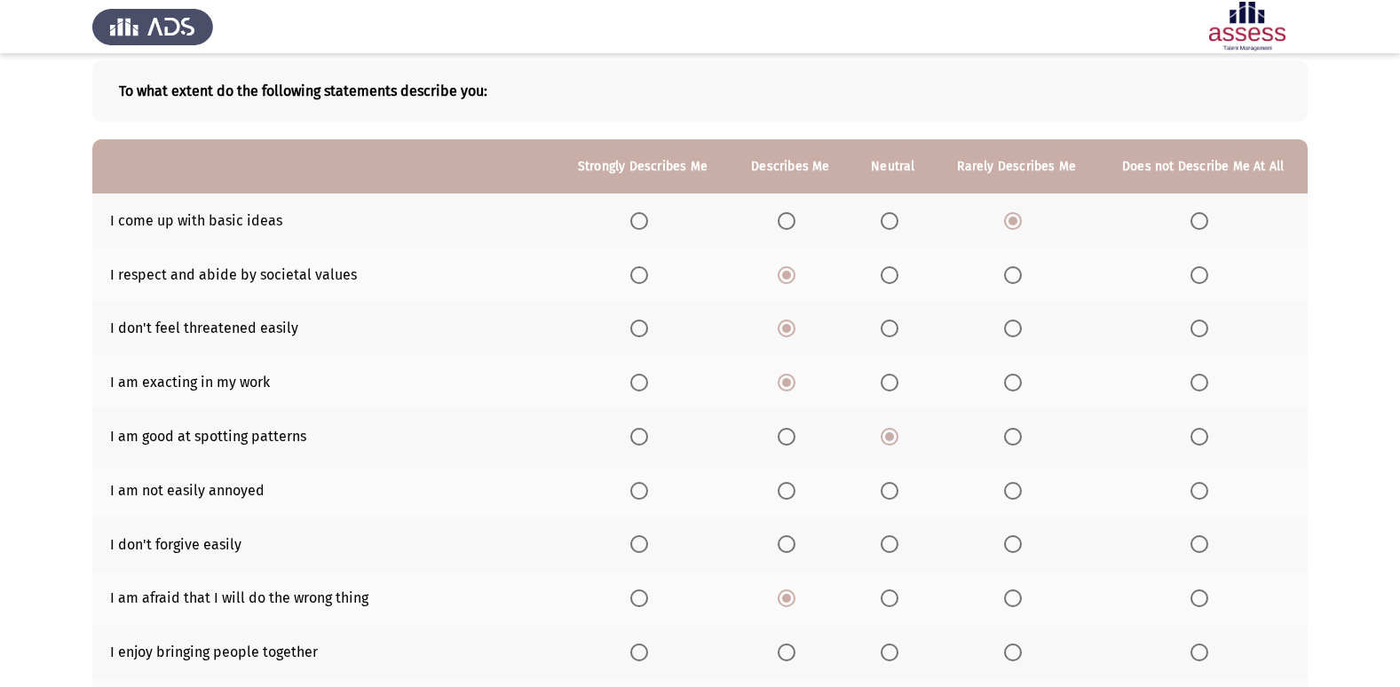
click at [645, 549] on input "Select an option" at bounding box center [640, 544] width 18 height 18
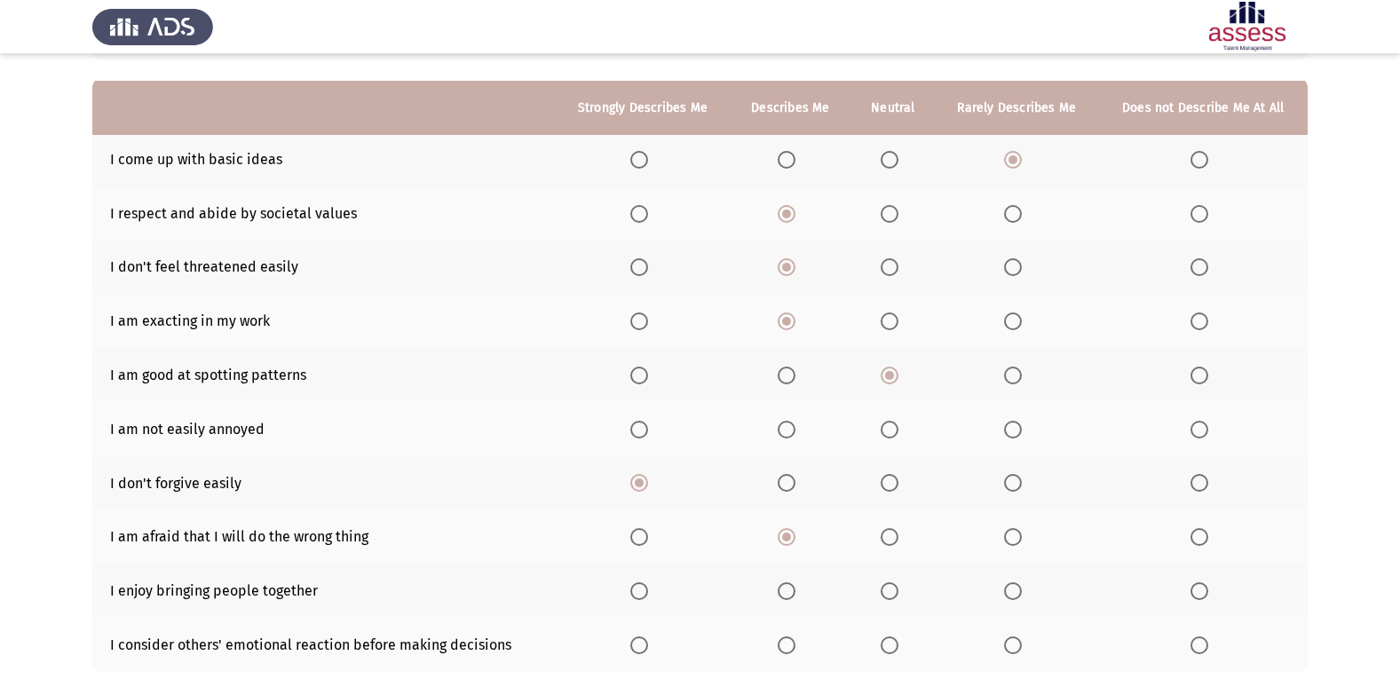
scroll to position [178, 0]
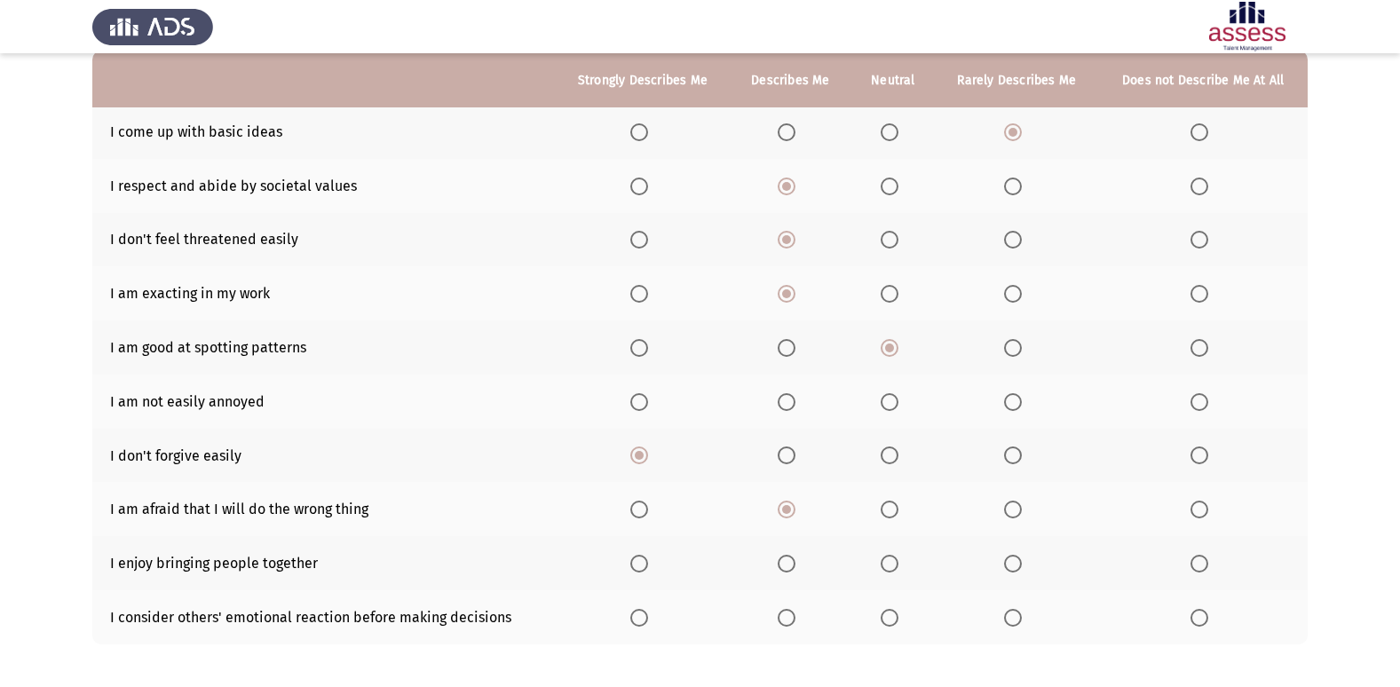
click at [888, 567] on span "Select an option" at bounding box center [890, 564] width 18 height 18
click at [888, 567] on input "Select an option" at bounding box center [890, 564] width 18 height 18
click at [785, 621] on span "Select an option" at bounding box center [787, 618] width 18 height 18
click at [785, 621] on input "Select an option" at bounding box center [787, 618] width 18 height 18
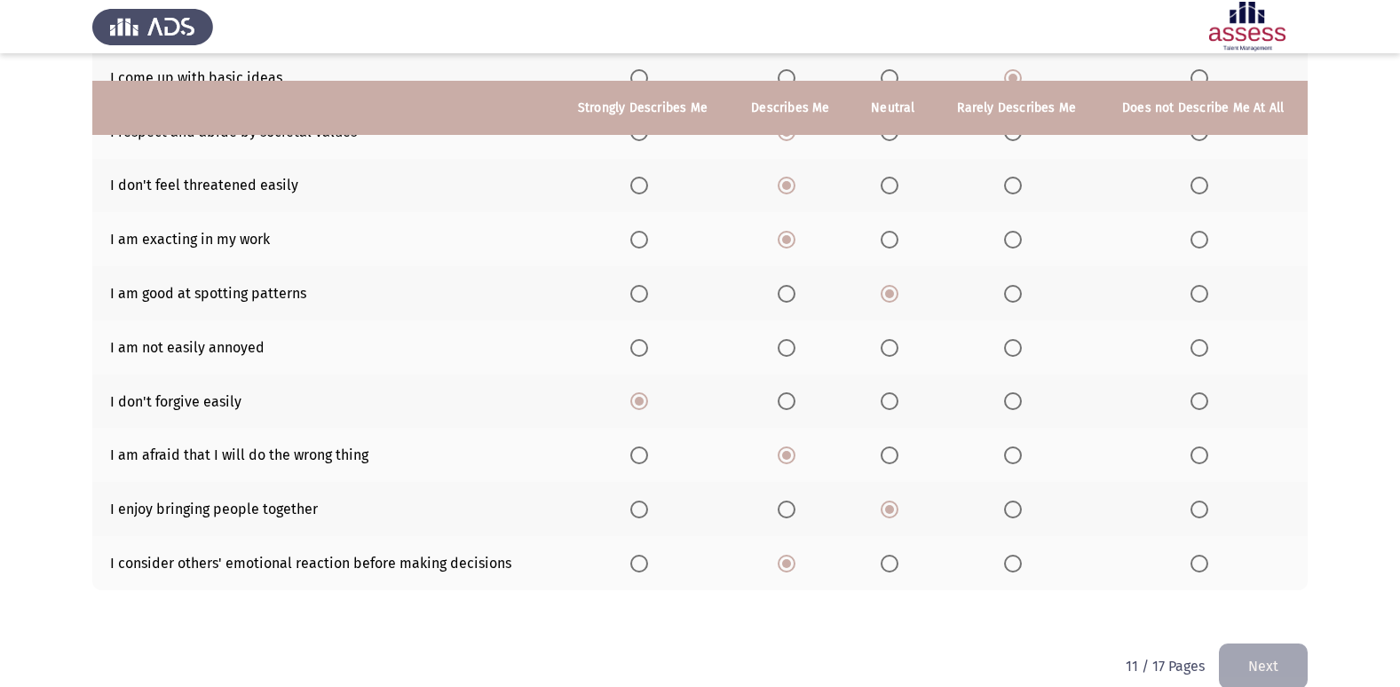
scroll to position [259, 0]
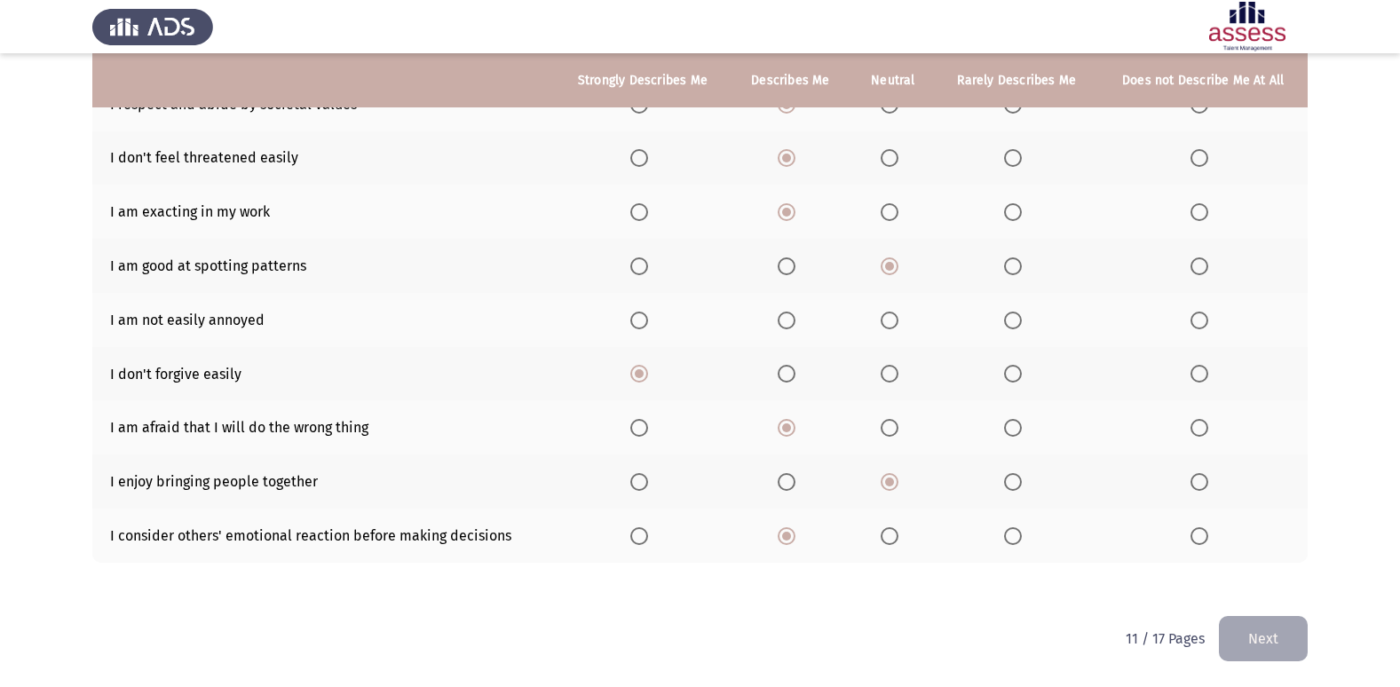
click at [1010, 329] on span "Select an option" at bounding box center [1013, 321] width 18 height 18
click at [1010, 329] on input "Select an option" at bounding box center [1013, 321] width 18 height 18
click at [1285, 646] on button "Next" at bounding box center [1263, 638] width 89 height 45
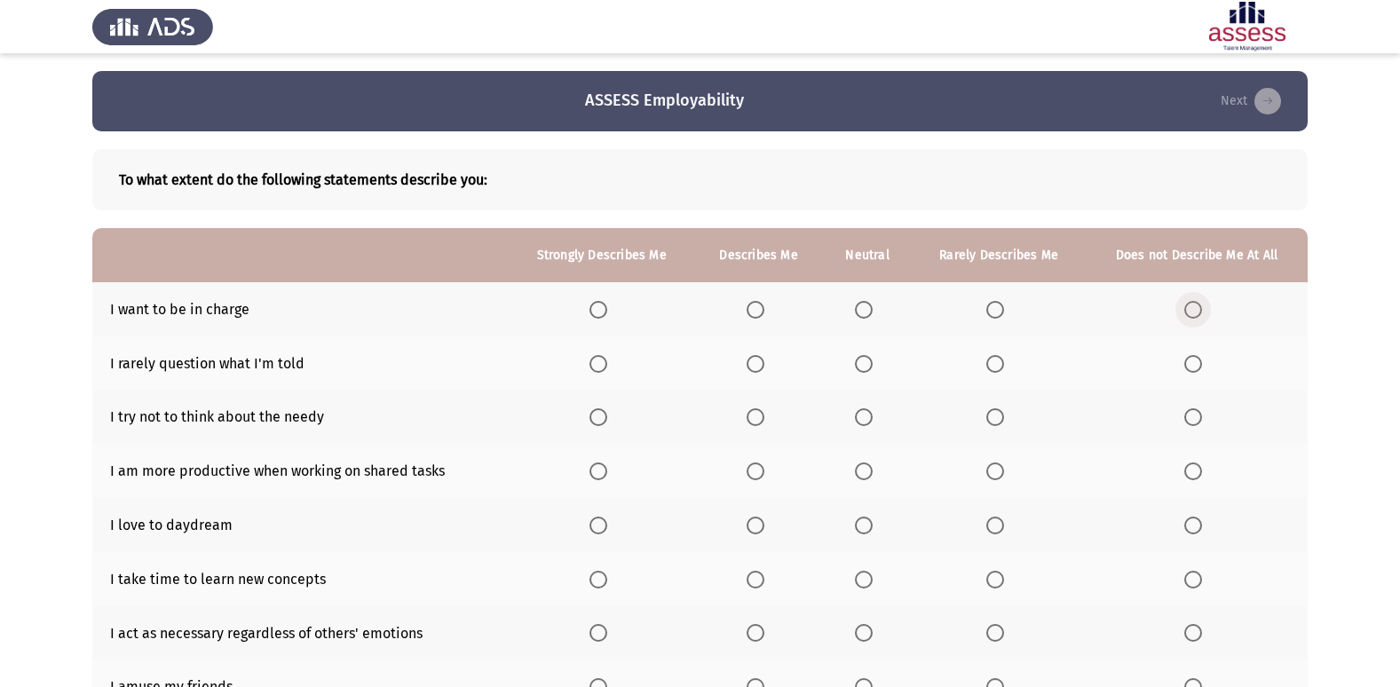
click at [1191, 309] on span "Select an option" at bounding box center [1194, 310] width 18 height 18
click at [1191, 309] on input "Select an option" at bounding box center [1194, 310] width 18 height 18
click at [1003, 369] on span "Select an option" at bounding box center [996, 364] width 18 height 18
click at [1003, 369] on input "Select an option" at bounding box center [996, 364] width 18 height 18
click at [870, 471] on span "Select an option" at bounding box center [864, 472] width 18 height 18
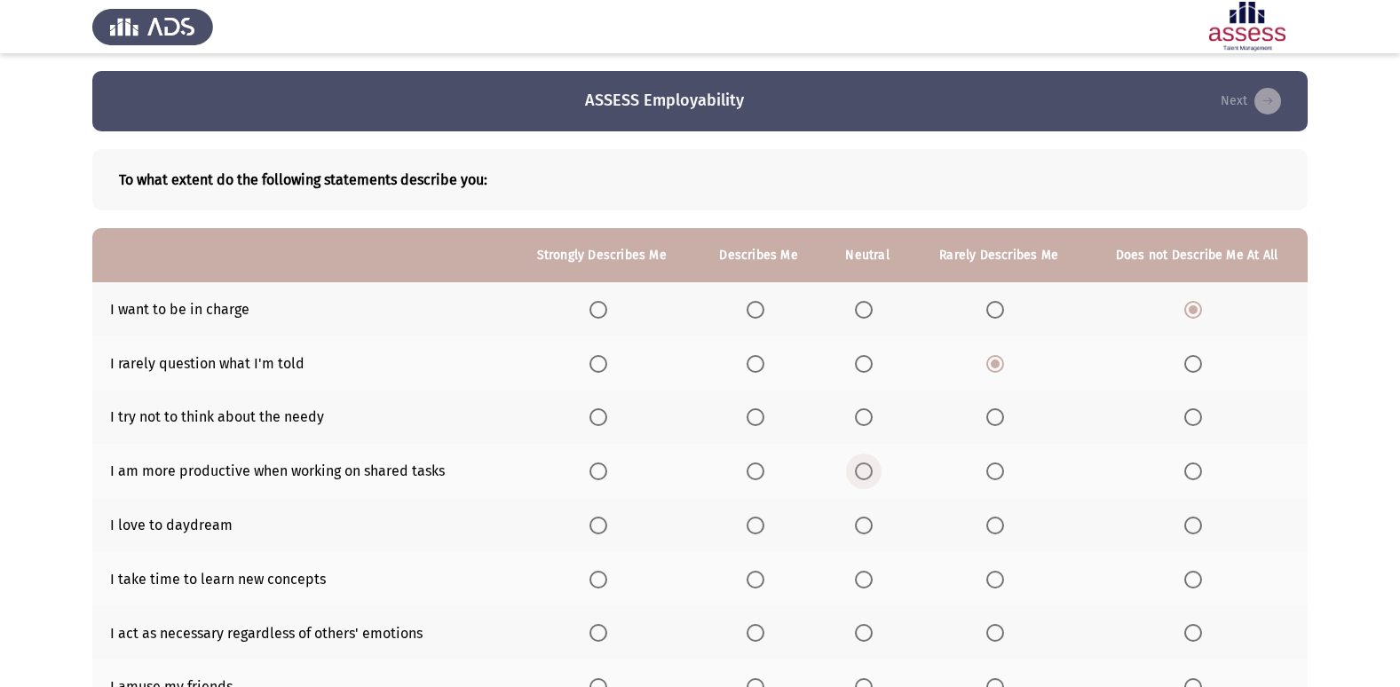
click at [870, 471] on input "Select an option" at bounding box center [864, 472] width 18 height 18
click at [595, 530] on span "Select an option" at bounding box center [599, 526] width 18 height 18
click at [595, 530] on input "Select an option" at bounding box center [599, 526] width 18 height 18
click at [769, 576] on label "Select an option" at bounding box center [759, 580] width 25 height 18
click at [765, 576] on input "Select an option" at bounding box center [756, 580] width 18 height 18
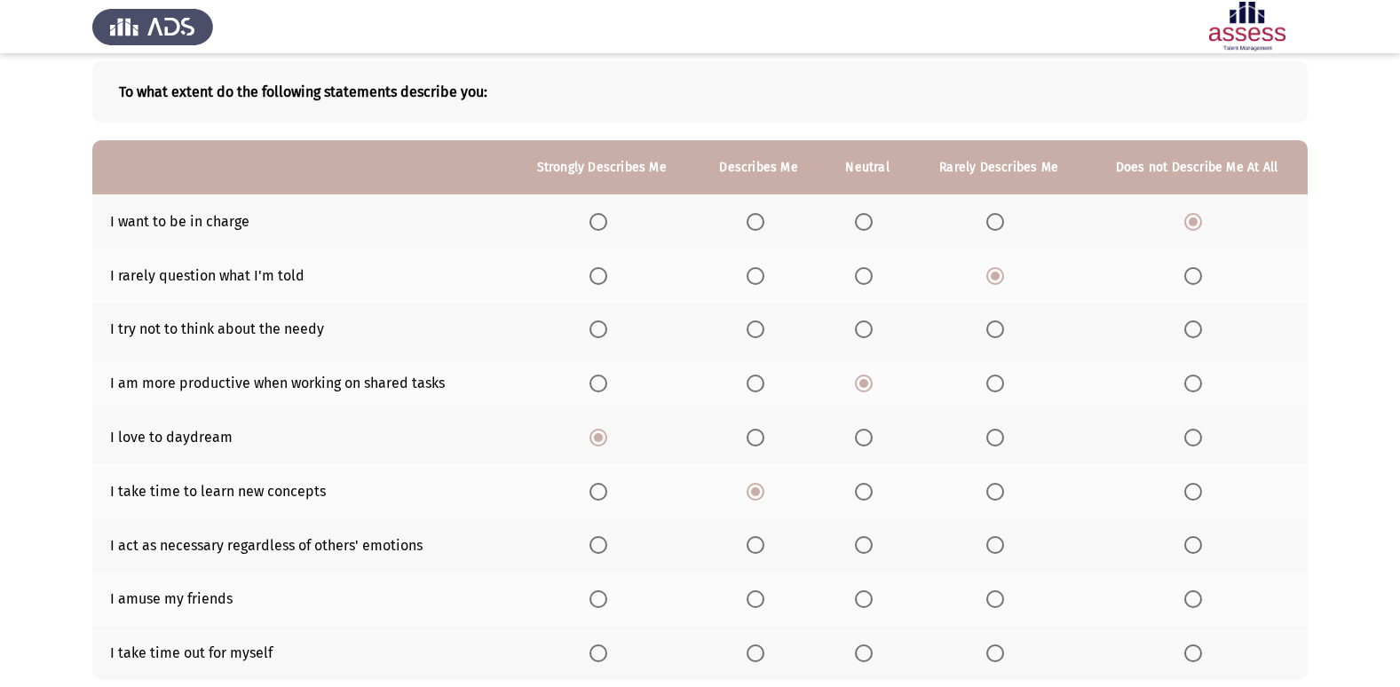
scroll to position [89, 0]
click at [751, 547] on span "Select an option" at bounding box center [756, 544] width 18 height 18
click at [751, 547] on input "Select an option" at bounding box center [756, 544] width 18 height 18
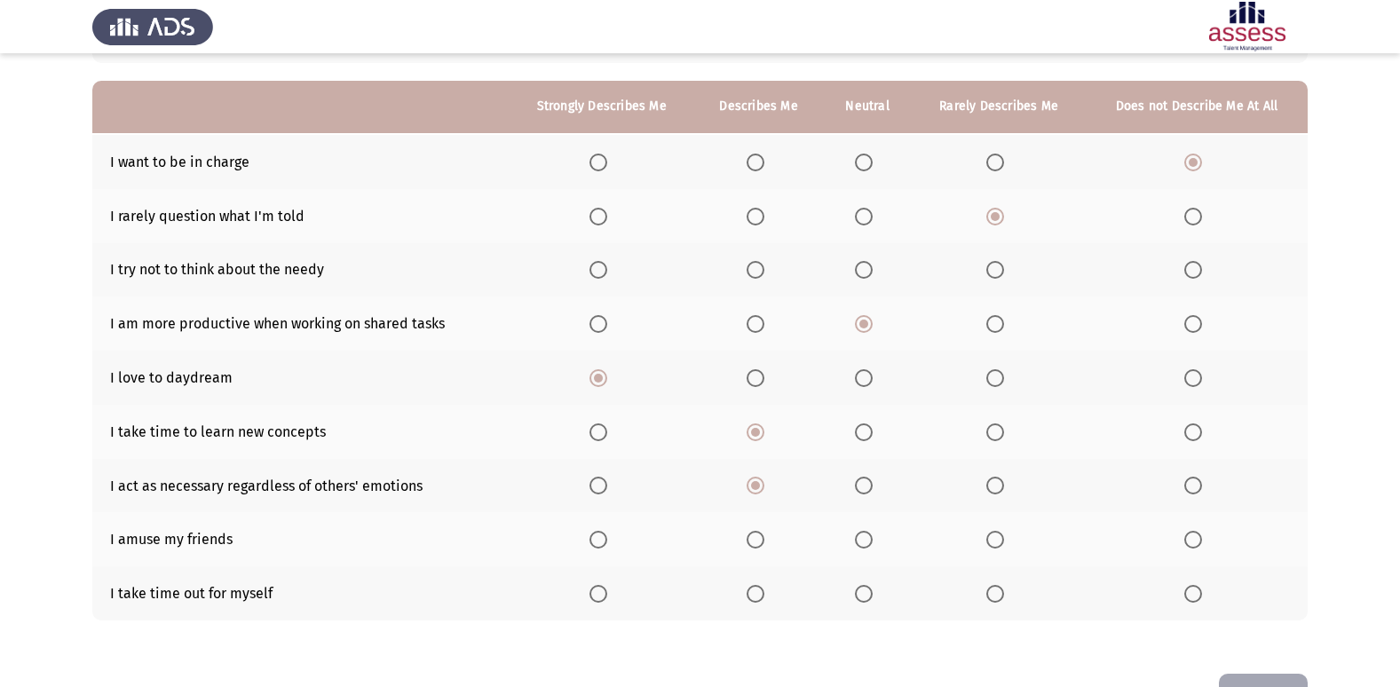
scroll to position [178, 0]
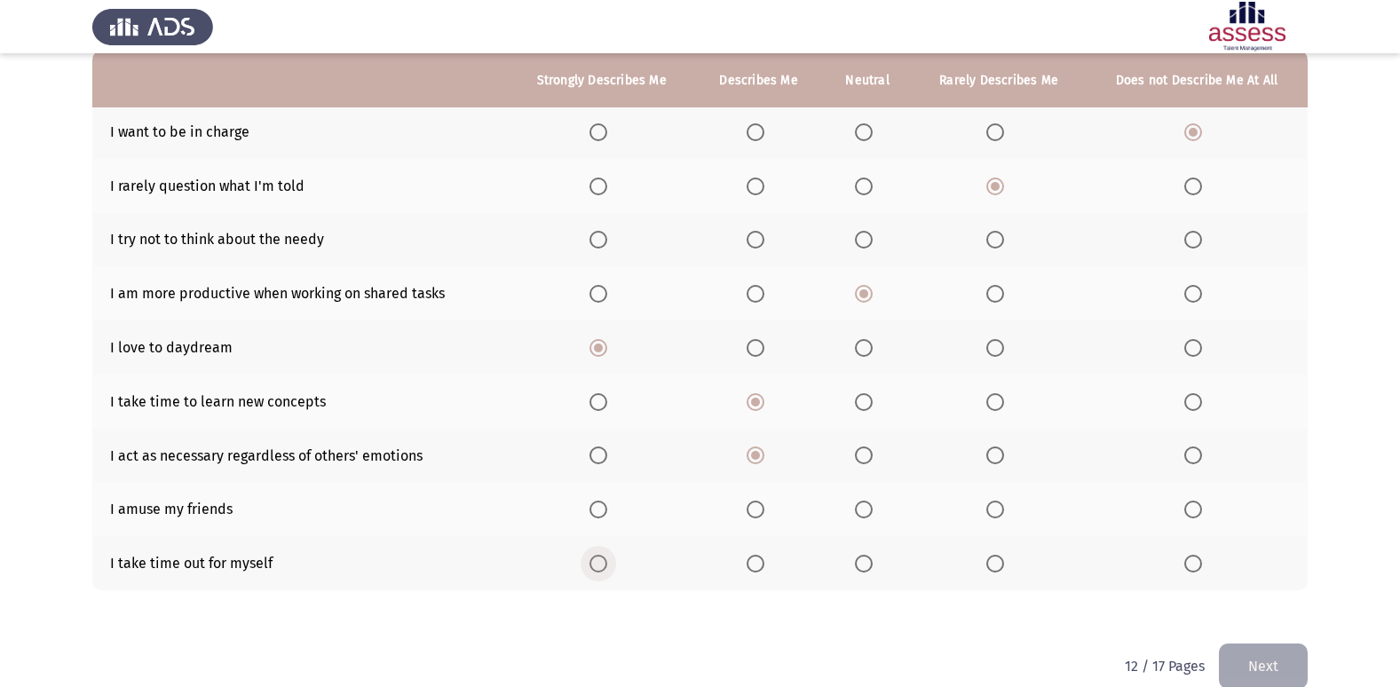
click at [593, 566] on span "Select an option" at bounding box center [599, 564] width 18 height 18
click at [593, 566] on input "Select an option" at bounding box center [599, 564] width 18 height 18
click at [862, 516] on span "Select an option" at bounding box center [864, 510] width 18 height 18
click at [862, 516] on input "Select an option" at bounding box center [864, 510] width 18 height 18
click at [757, 517] on span "Select an option" at bounding box center [756, 510] width 18 height 18
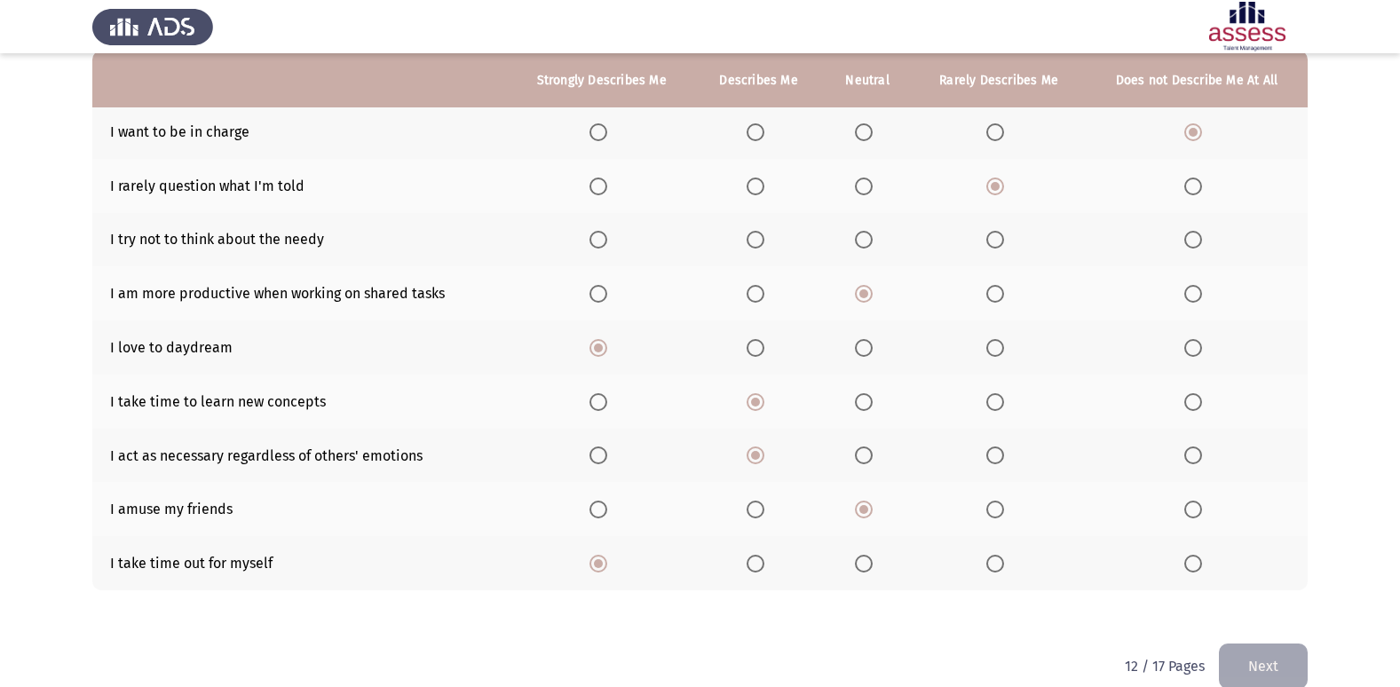
click at [757, 517] on input "Select an option" at bounding box center [756, 510] width 18 height 18
click at [999, 235] on span "Select an option" at bounding box center [996, 240] width 18 height 18
click at [999, 235] on input "Select an option" at bounding box center [996, 240] width 18 height 18
click at [1255, 669] on button "Next" at bounding box center [1263, 666] width 89 height 45
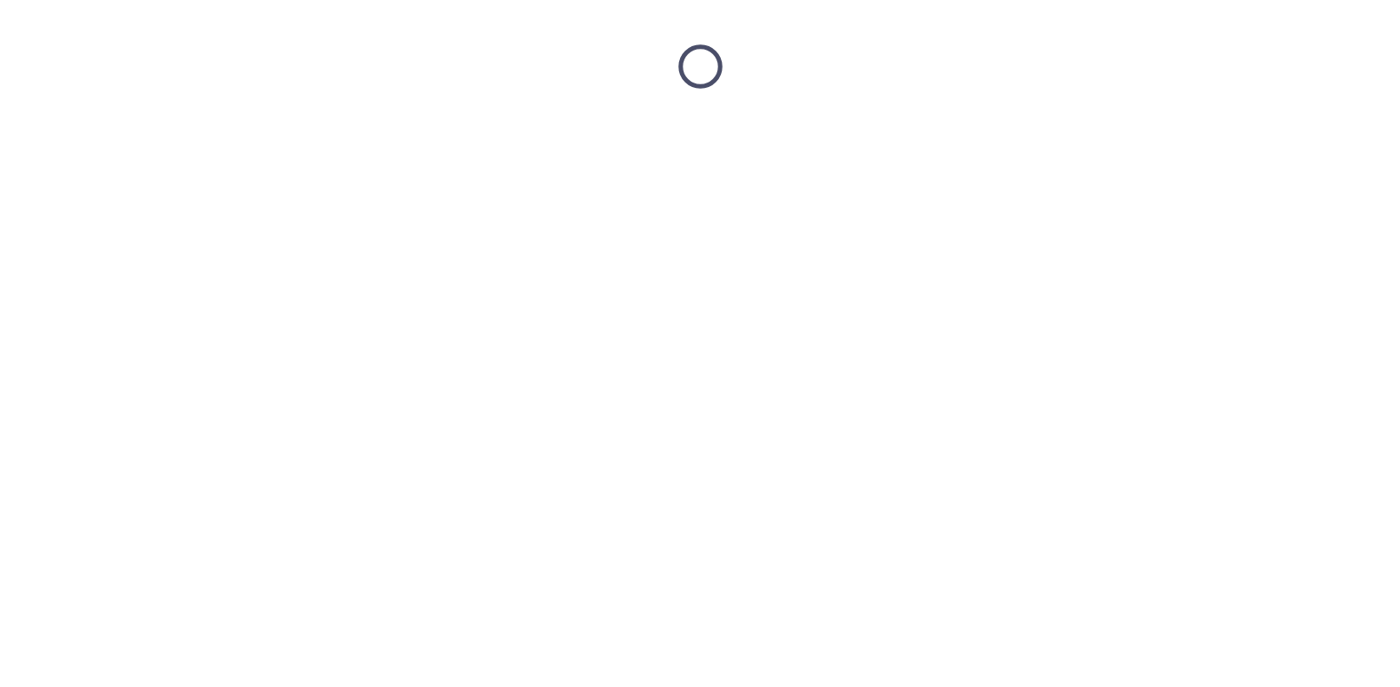
scroll to position [0, 0]
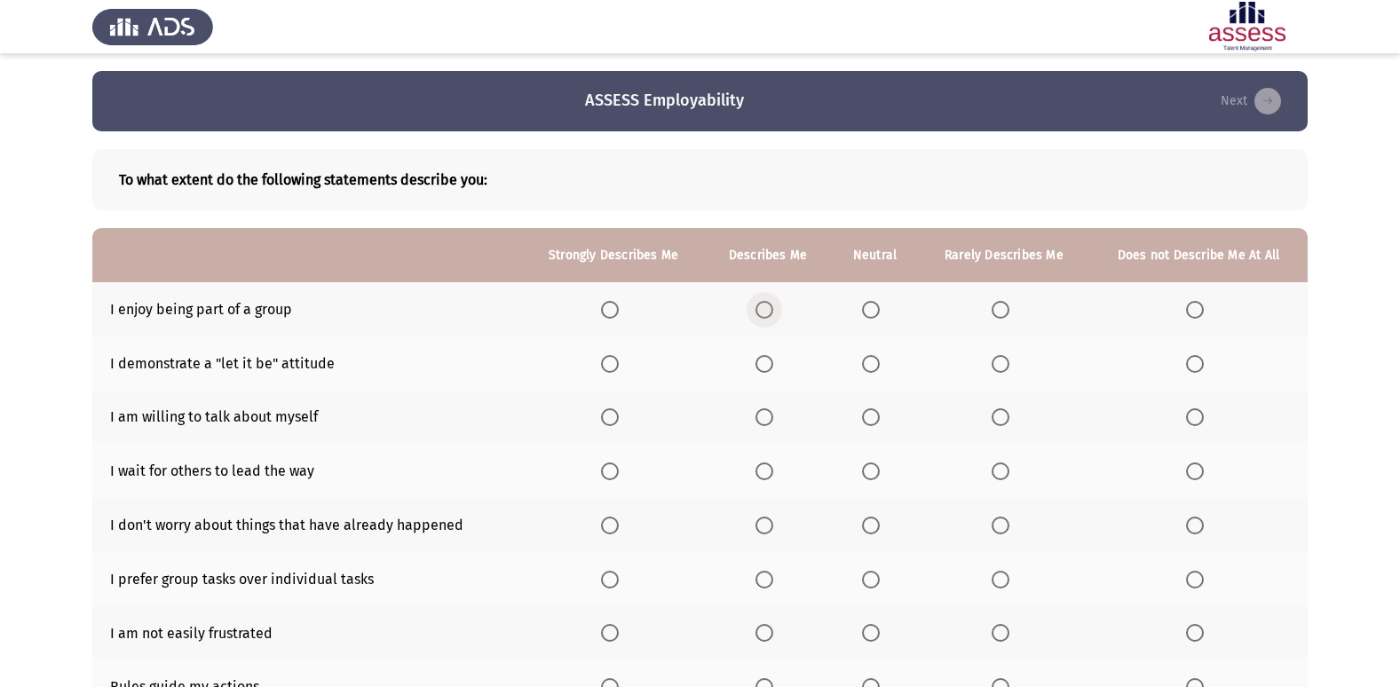
click at [763, 309] on span "Select an option" at bounding box center [765, 310] width 18 height 18
click at [763, 309] on input "Select an option" at bounding box center [765, 310] width 18 height 18
click at [1014, 371] on label "Select an option" at bounding box center [1004, 364] width 25 height 18
click at [1010, 371] on input "Select an option" at bounding box center [1001, 364] width 18 height 18
click at [991, 416] on th at bounding box center [1004, 418] width 171 height 54
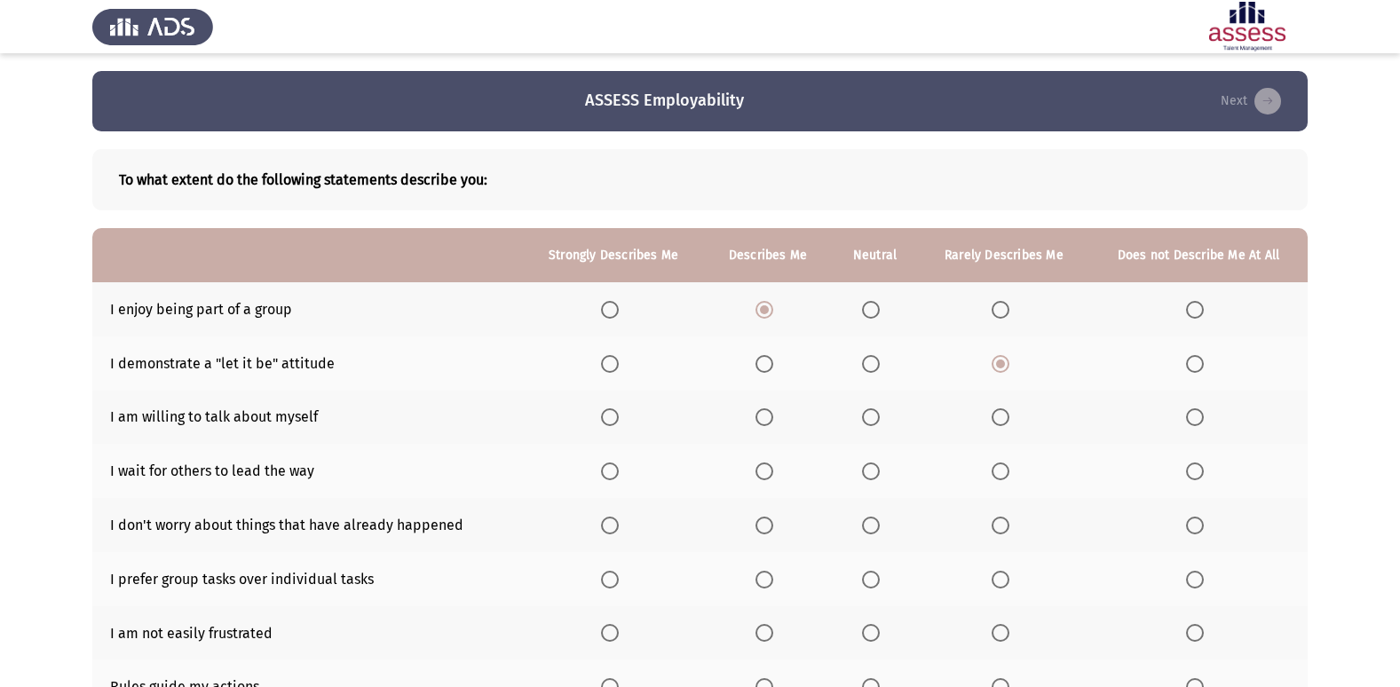
click at [1010, 416] on span "Select an option" at bounding box center [1001, 417] width 18 height 18
click at [1010, 416] on input "Select an option" at bounding box center [1001, 417] width 18 height 18
click at [1001, 470] on span "Select an option" at bounding box center [1001, 472] width 18 height 18
click at [1001, 470] on input "Select an option" at bounding box center [1001, 472] width 18 height 18
click at [1201, 527] on span "Select an option" at bounding box center [1195, 526] width 18 height 18
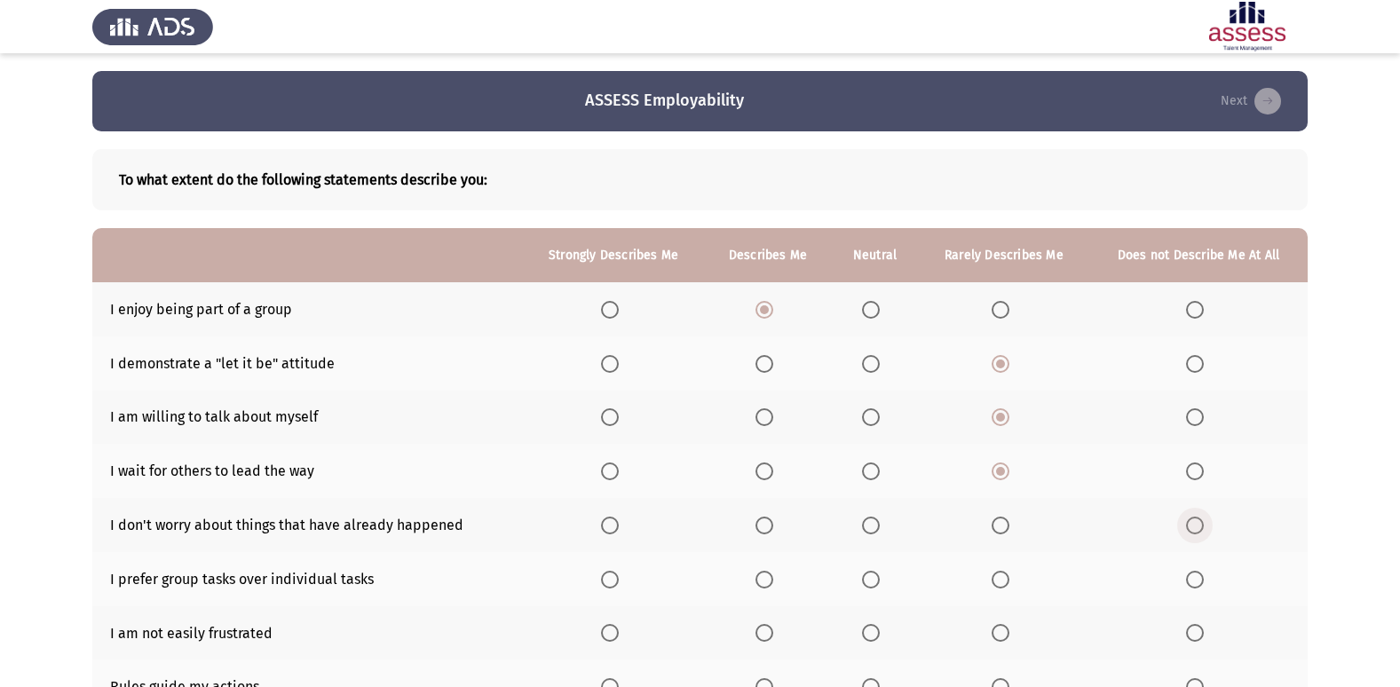
click at [1201, 527] on input "Select an option" at bounding box center [1195, 526] width 18 height 18
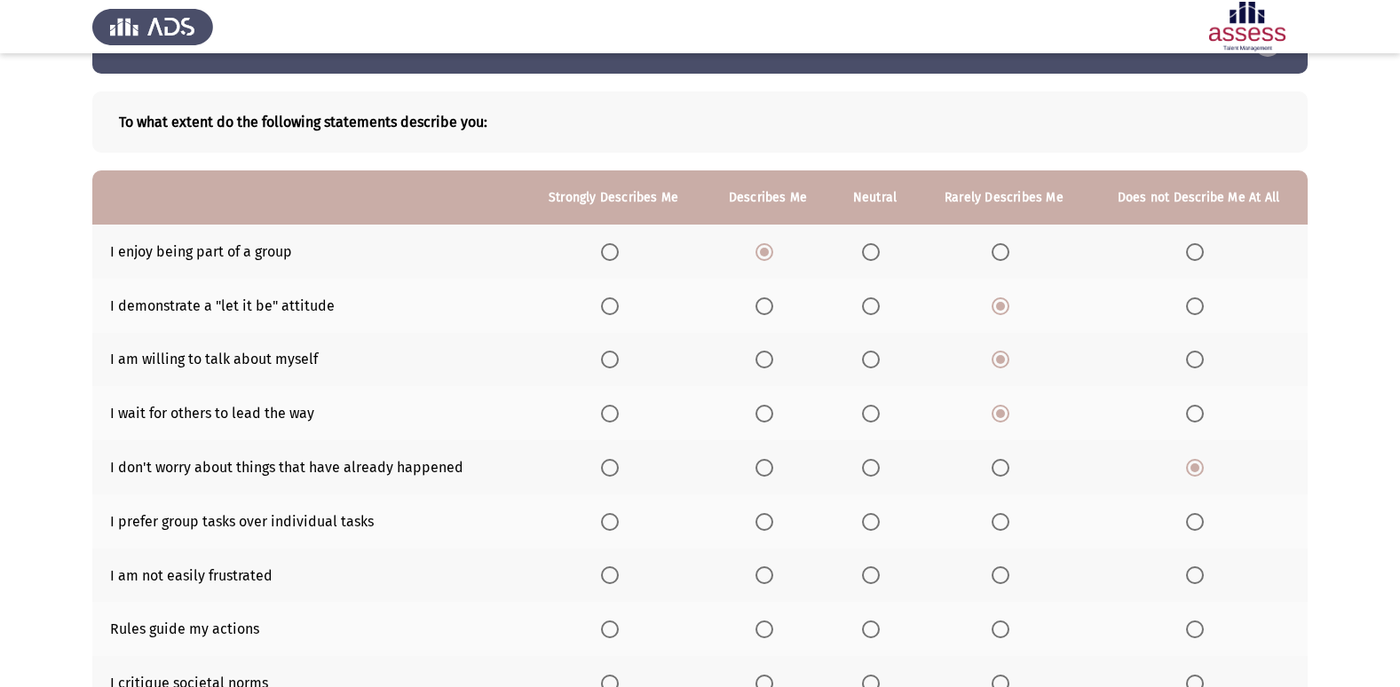
scroll to position [89, 0]
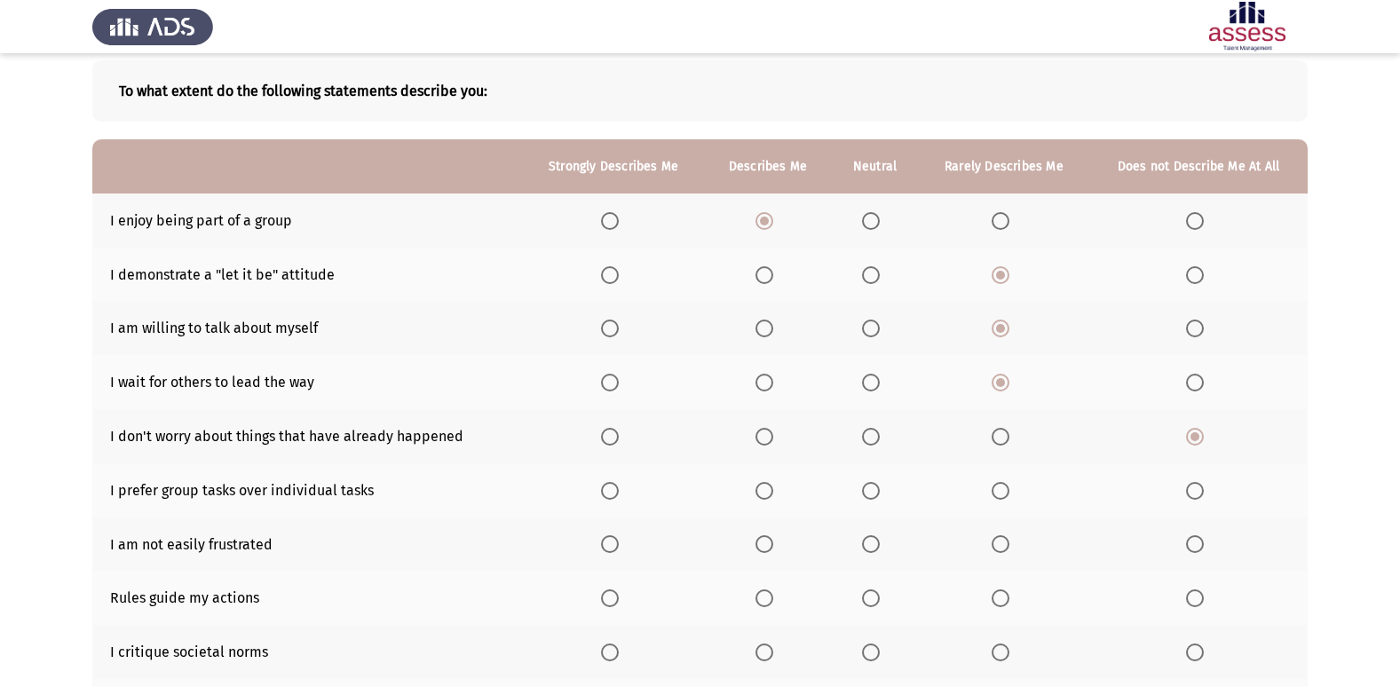
click at [875, 491] on span "Select an option" at bounding box center [871, 491] width 18 height 18
click at [875, 491] on input "Select an option" at bounding box center [871, 491] width 18 height 18
click at [1003, 544] on span "Select an option" at bounding box center [1001, 544] width 18 height 18
click at [1003, 544] on input "Select an option" at bounding box center [1001, 544] width 18 height 18
click at [767, 604] on span "Select an option" at bounding box center [765, 599] width 18 height 18
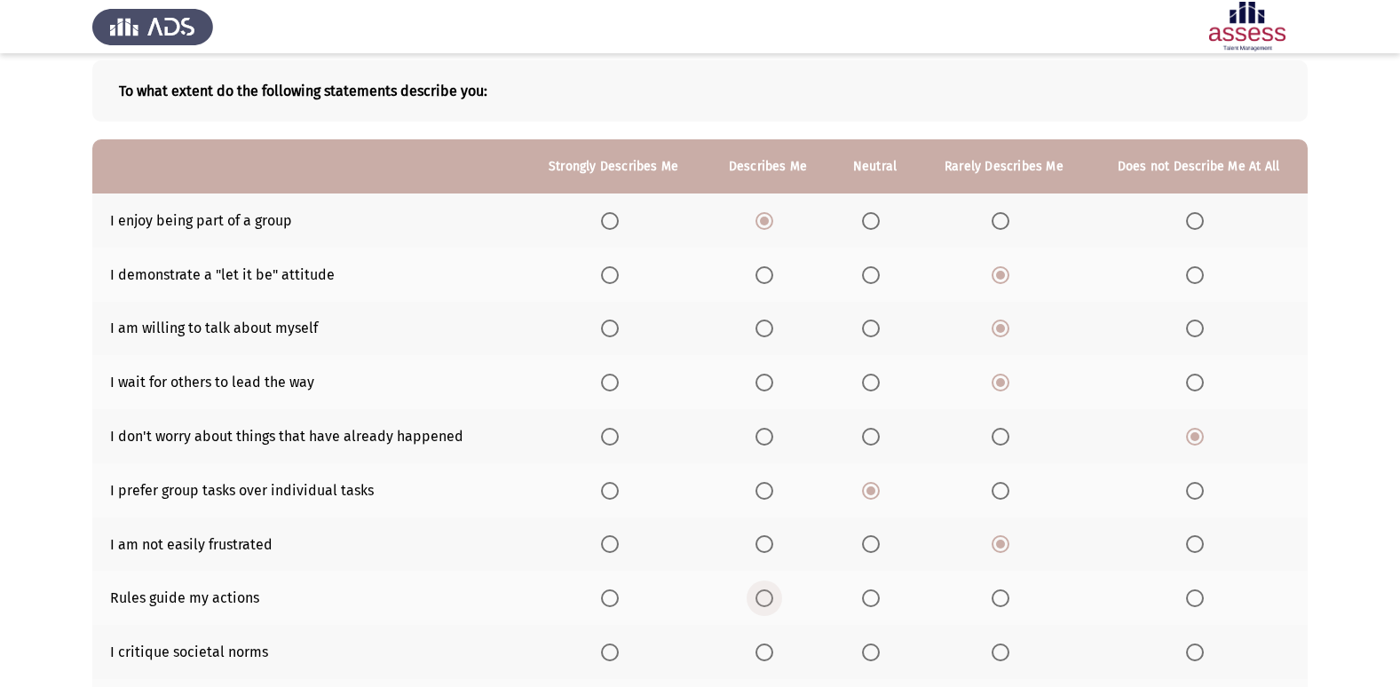
click at [767, 604] on input "Select an option" at bounding box center [765, 599] width 18 height 18
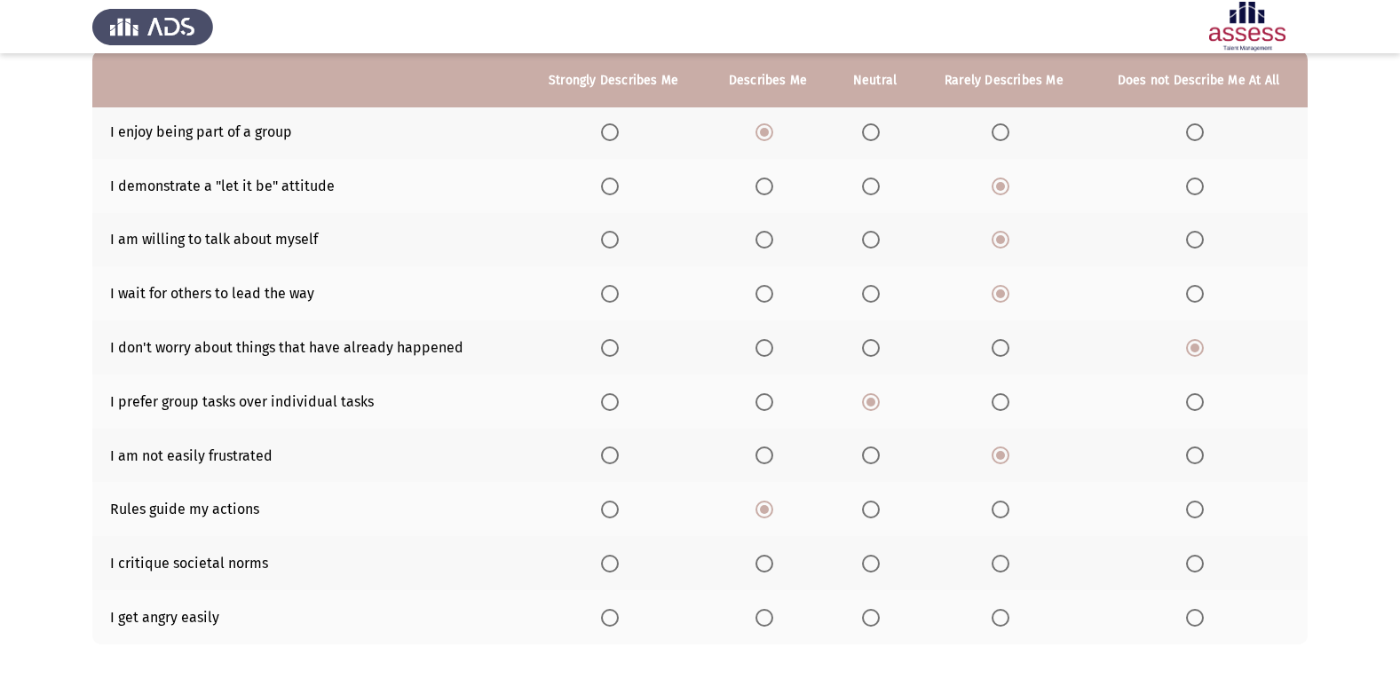
click at [995, 555] on span "Select an option" at bounding box center [1001, 564] width 18 height 18
click at [995, 555] on input "Select an option" at bounding box center [1001, 564] width 18 height 18
click at [766, 626] on span "Select an option" at bounding box center [765, 618] width 18 height 18
click at [766, 626] on input "Select an option" at bounding box center [765, 618] width 18 height 18
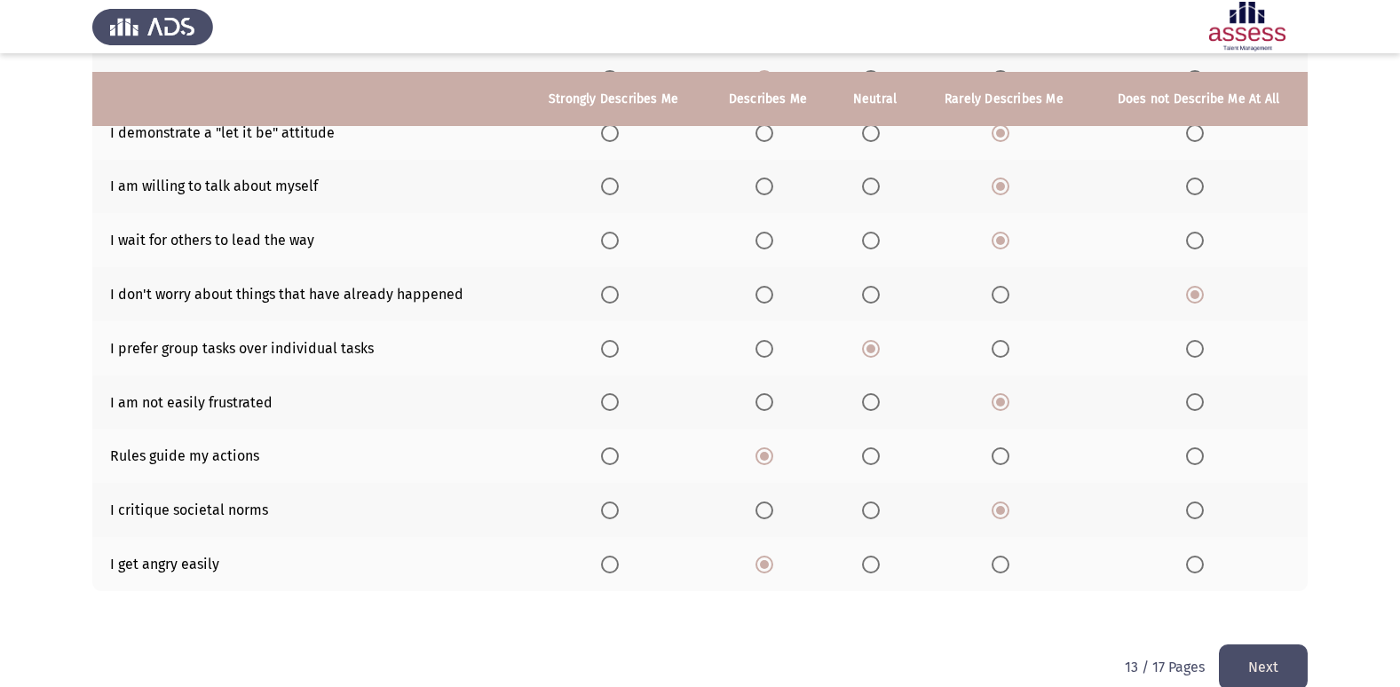
scroll to position [259, 0]
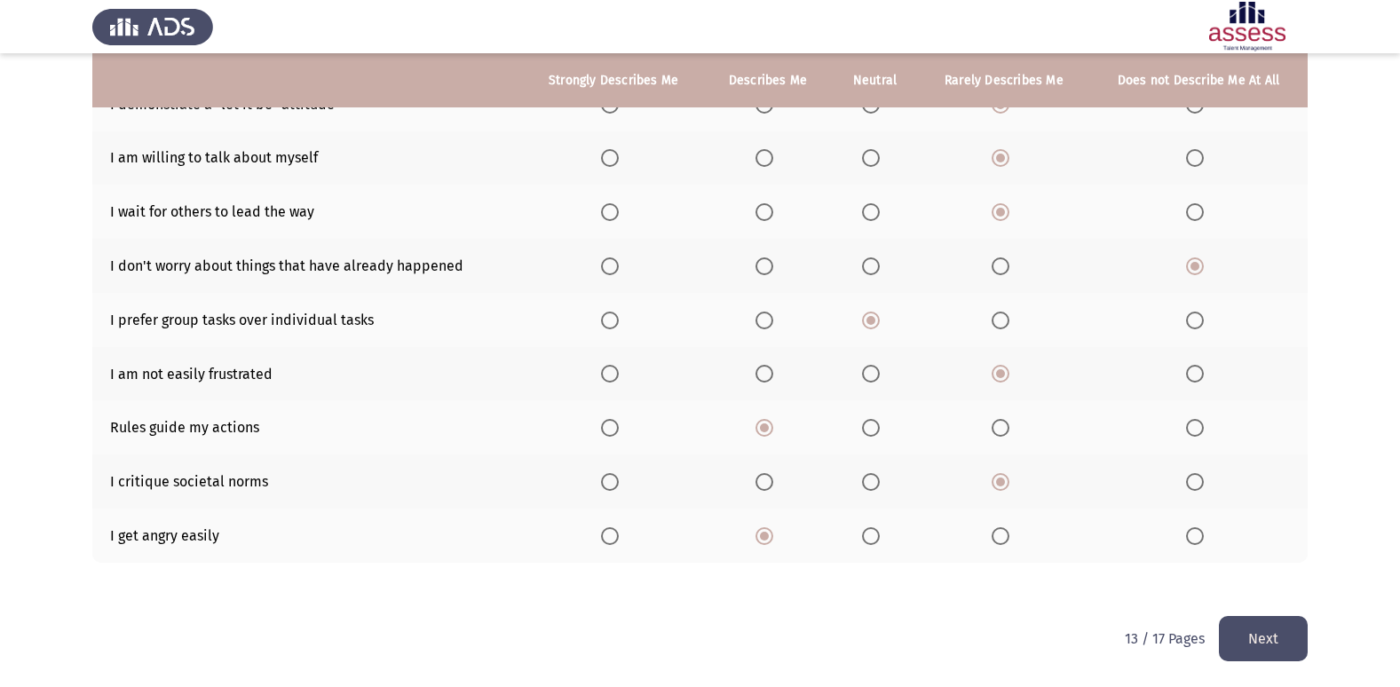
click at [1279, 646] on button "Next" at bounding box center [1263, 638] width 89 height 45
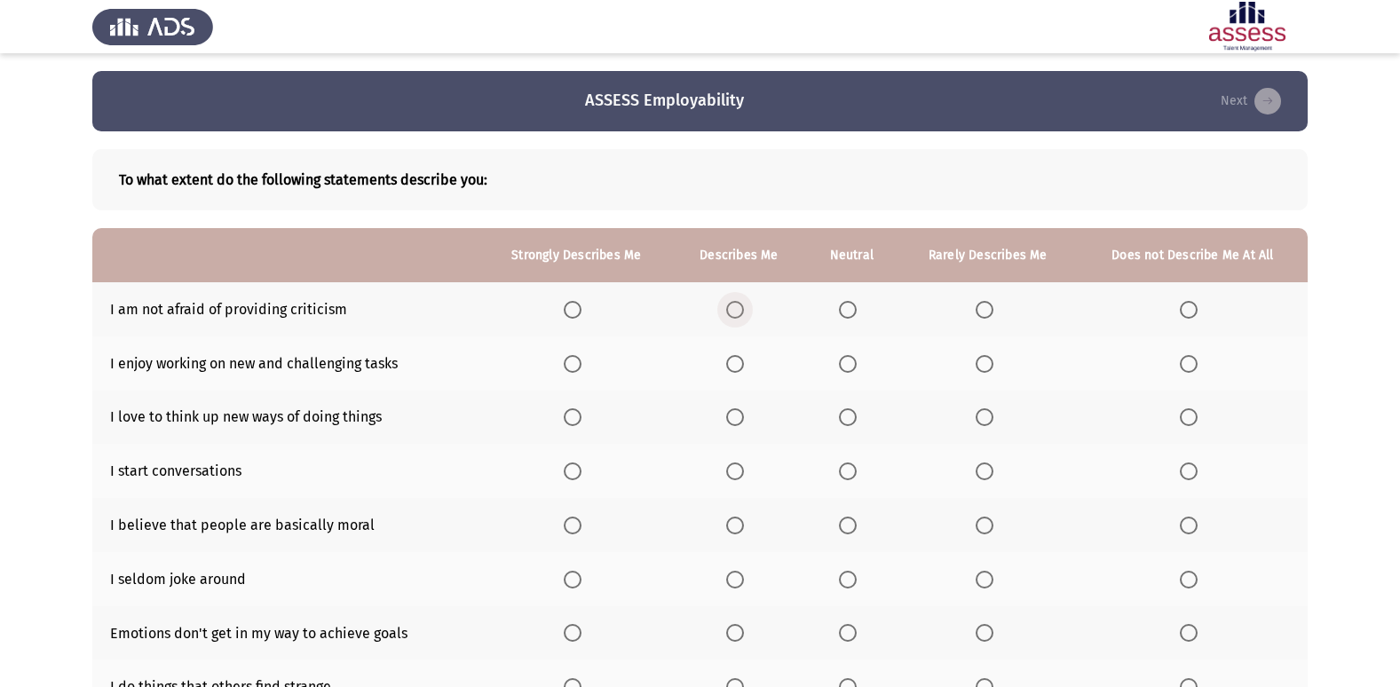
click at [741, 305] on span "Select an option" at bounding box center [735, 310] width 18 height 18
click at [741, 305] on input "Select an option" at bounding box center [735, 310] width 18 height 18
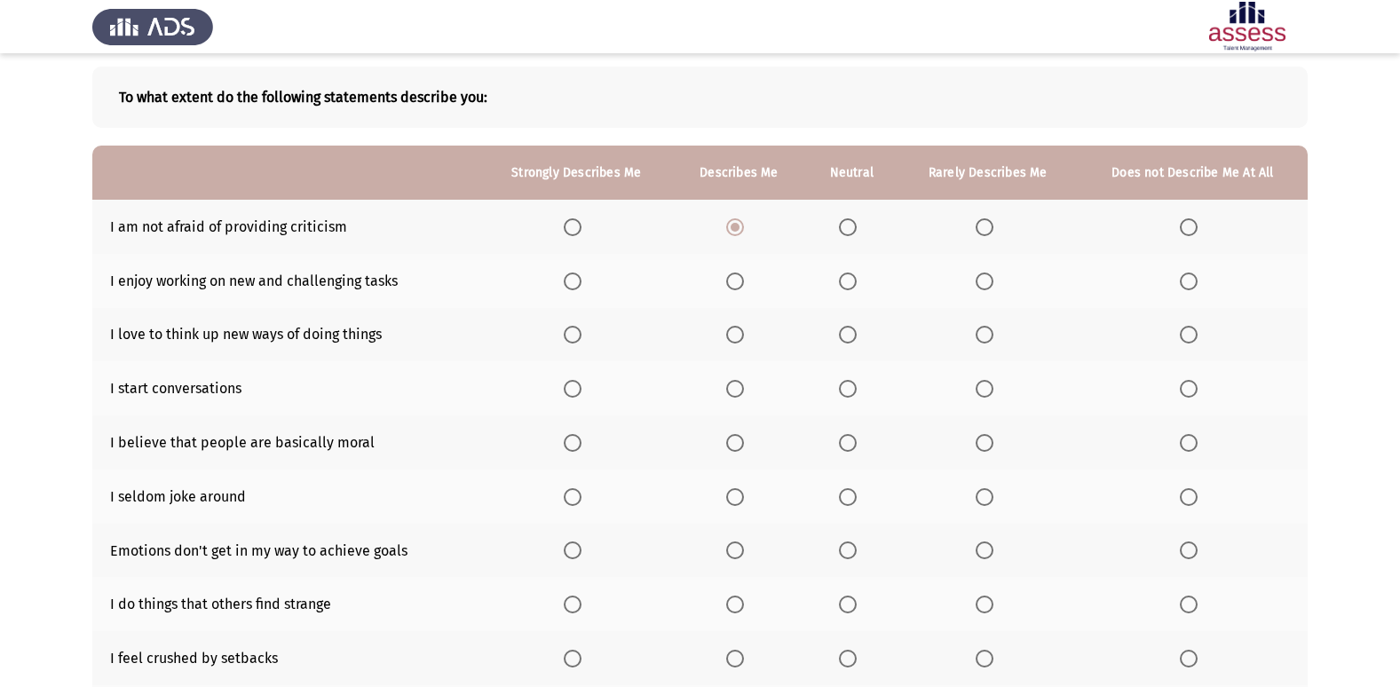
scroll to position [82, 0]
click at [843, 286] on span "Select an option" at bounding box center [848, 283] width 18 height 18
click at [843, 286] on input "Select an option" at bounding box center [848, 283] width 18 height 18
click at [749, 335] on label "Select an option" at bounding box center [738, 336] width 25 height 18
click at [744, 335] on input "Select an option" at bounding box center [735, 336] width 18 height 18
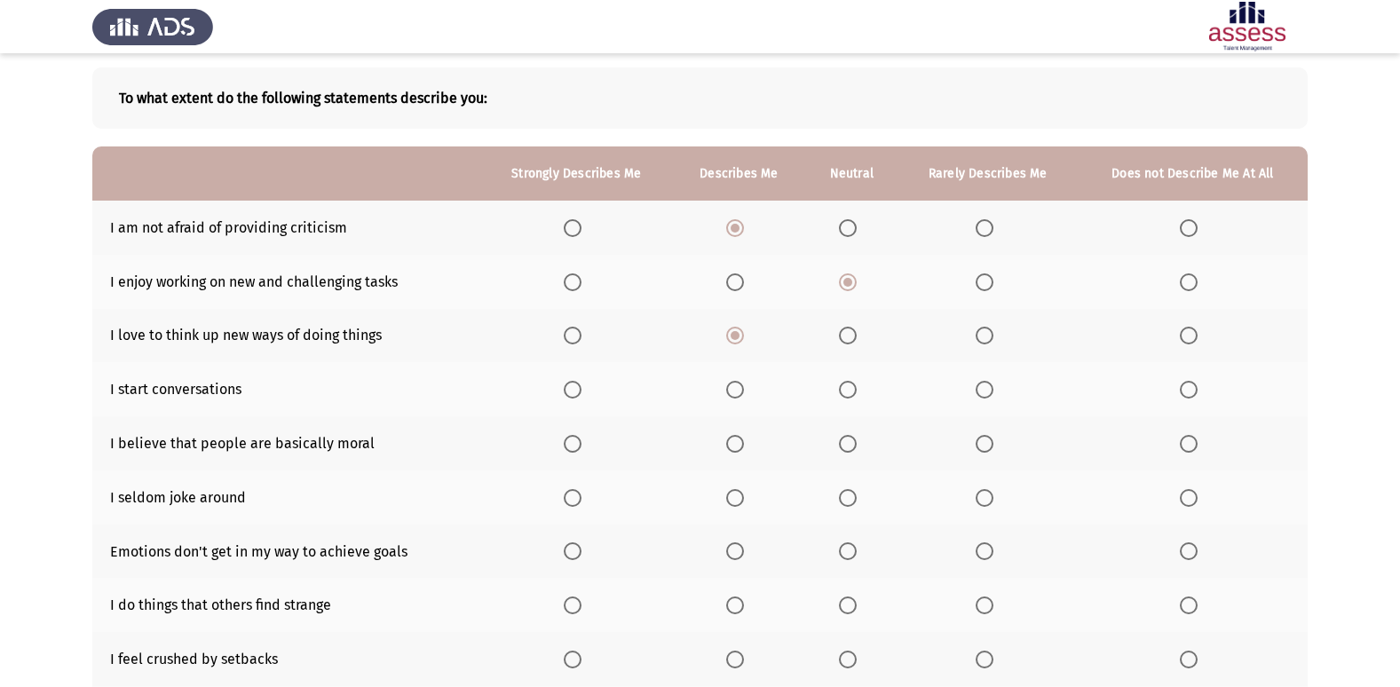
click at [989, 395] on span "Select an option" at bounding box center [985, 390] width 18 height 18
click at [989, 395] on input "Select an option" at bounding box center [985, 390] width 18 height 18
click at [979, 436] on span "Select an option" at bounding box center [985, 444] width 18 height 18
click at [979, 436] on input "Select an option" at bounding box center [985, 444] width 18 height 18
click at [575, 504] on span "Select an option" at bounding box center [573, 498] width 18 height 18
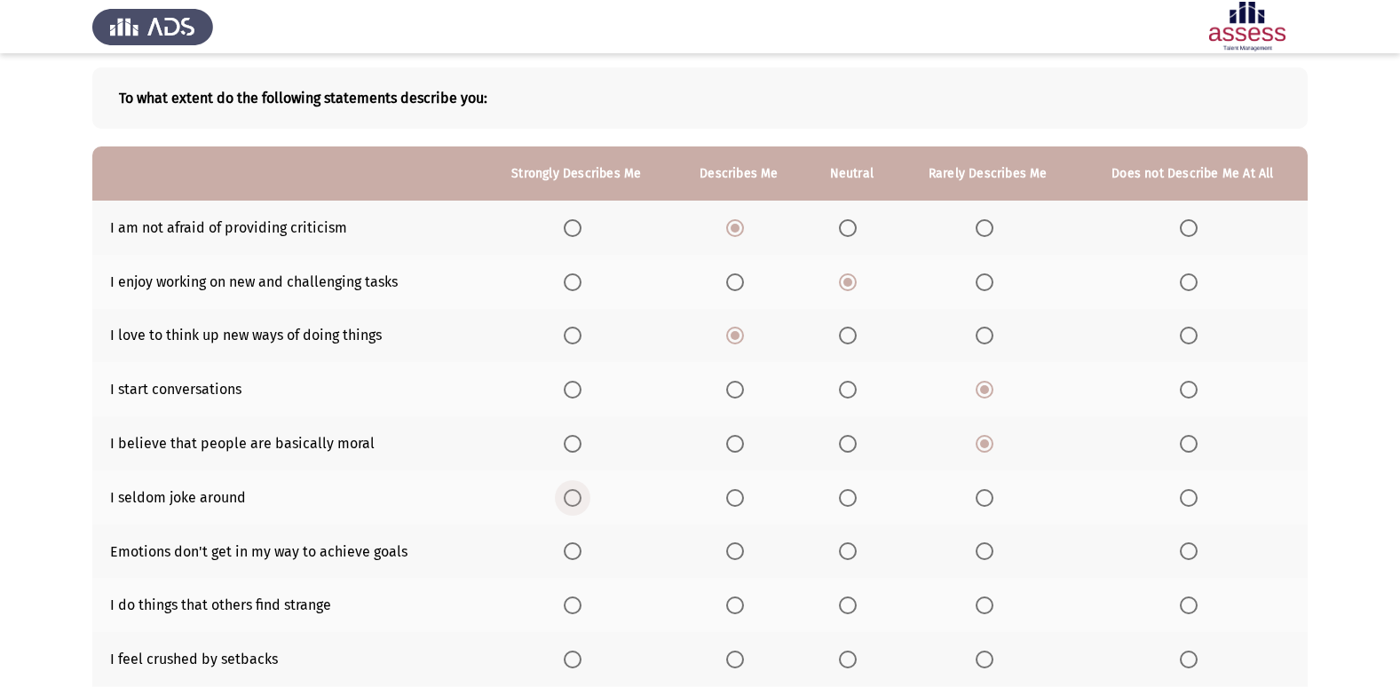
click at [575, 504] on input "Select an option" at bounding box center [573, 498] width 18 height 18
click at [739, 497] on span "Select an option" at bounding box center [735, 498] width 18 height 18
click at [739, 497] on input "Select an option" at bounding box center [735, 498] width 18 height 18
click at [978, 557] on span "Select an option" at bounding box center [985, 552] width 18 height 18
click at [978, 557] on input "Select an option" at bounding box center [985, 552] width 18 height 18
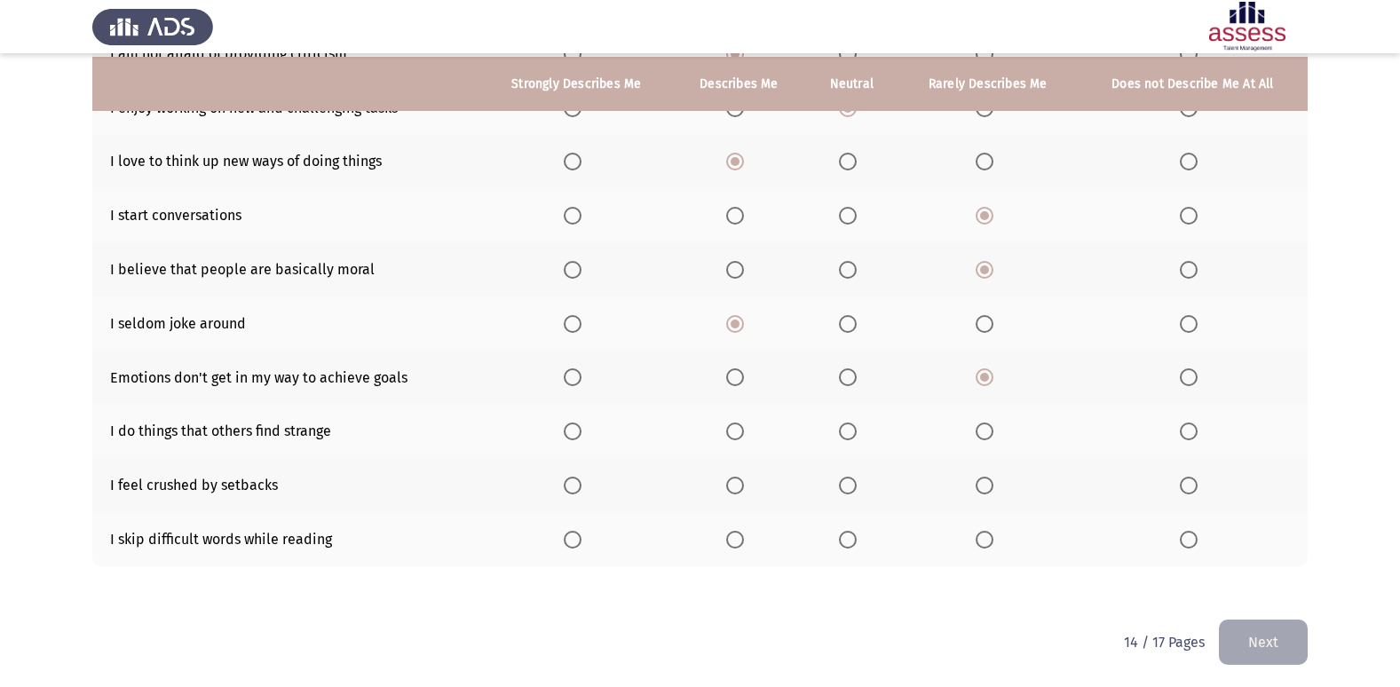
scroll to position [259, 0]
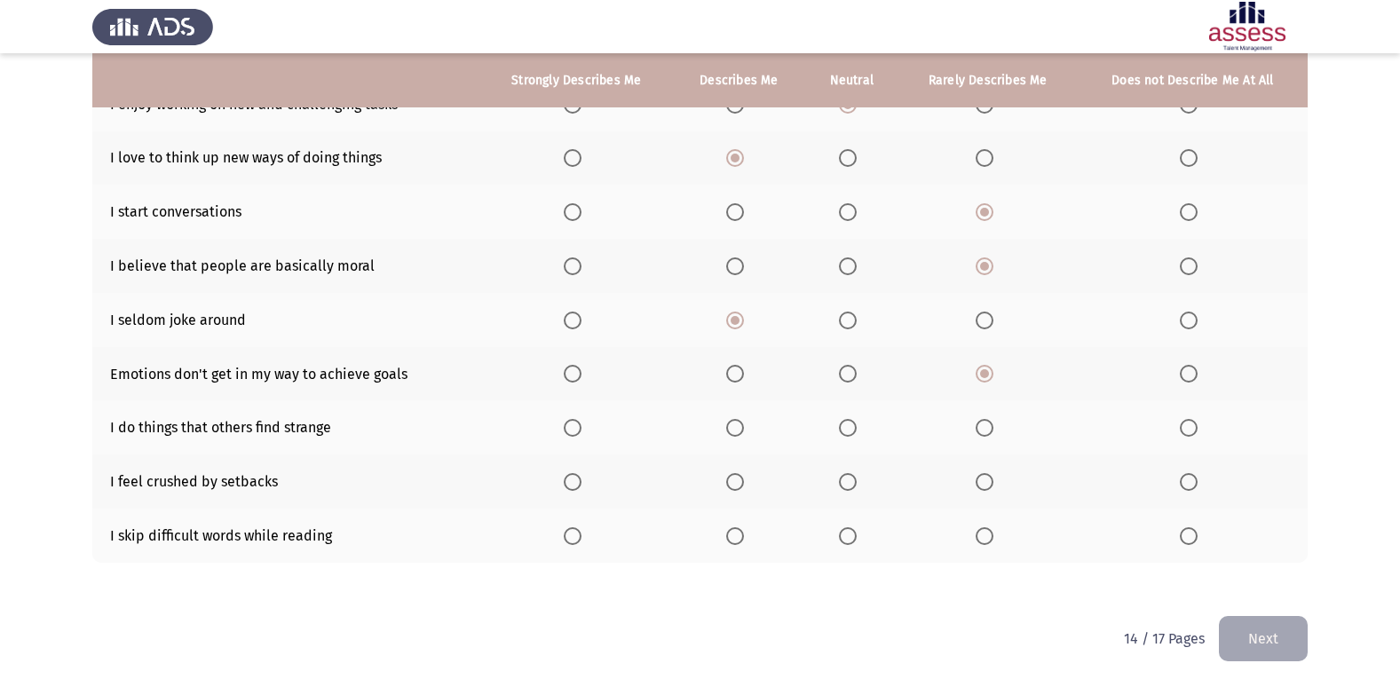
click at [994, 432] on span "Select an option" at bounding box center [985, 428] width 18 height 18
click at [994, 432] on input "Select an option" at bounding box center [985, 428] width 18 height 18
click at [742, 485] on span "Select an option" at bounding box center [735, 482] width 18 height 18
click at [742, 485] on input "Select an option" at bounding box center [735, 482] width 18 height 18
click at [971, 544] on th at bounding box center [987, 536] width 179 height 54
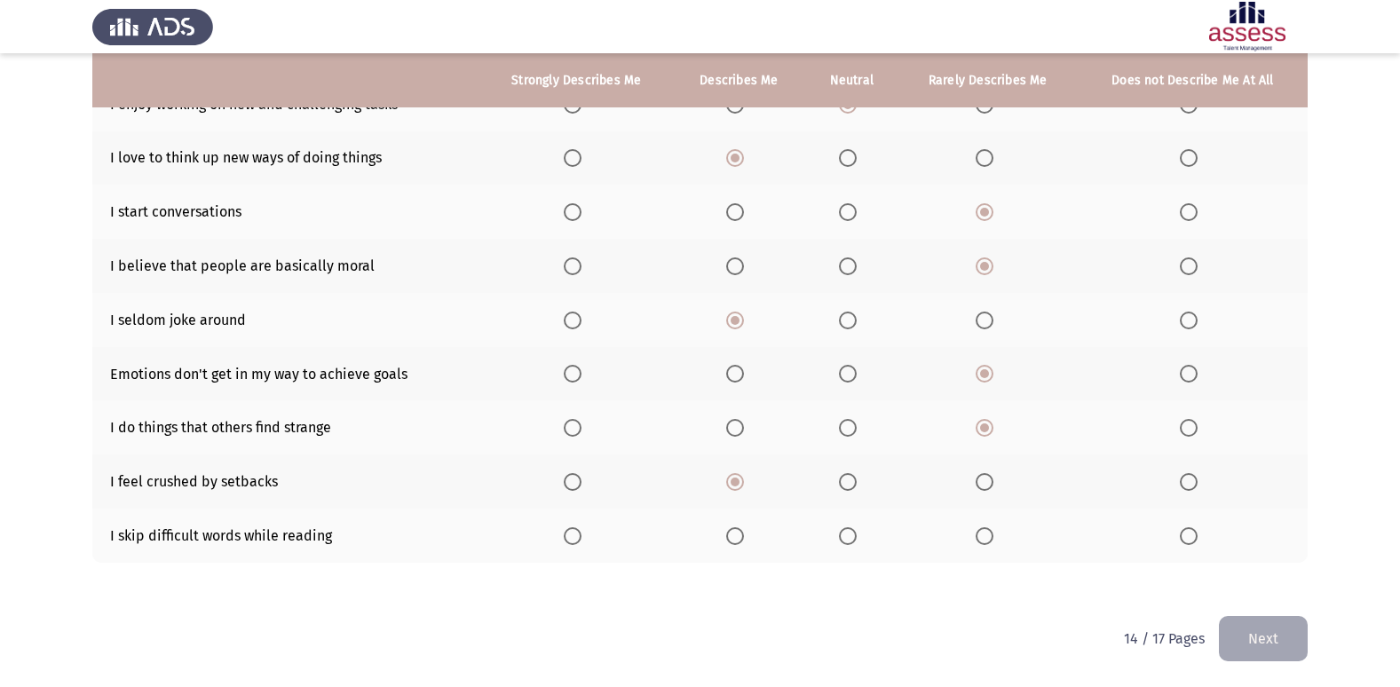
click at [982, 536] on span "Select an option" at bounding box center [985, 536] width 18 height 18
click at [982, 536] on input "Select an option" at bounding box center [985, 536] width 18 height 18
click at [1274, 628] on button "Next" at bounding box center [1263, 638] width 89 height 45
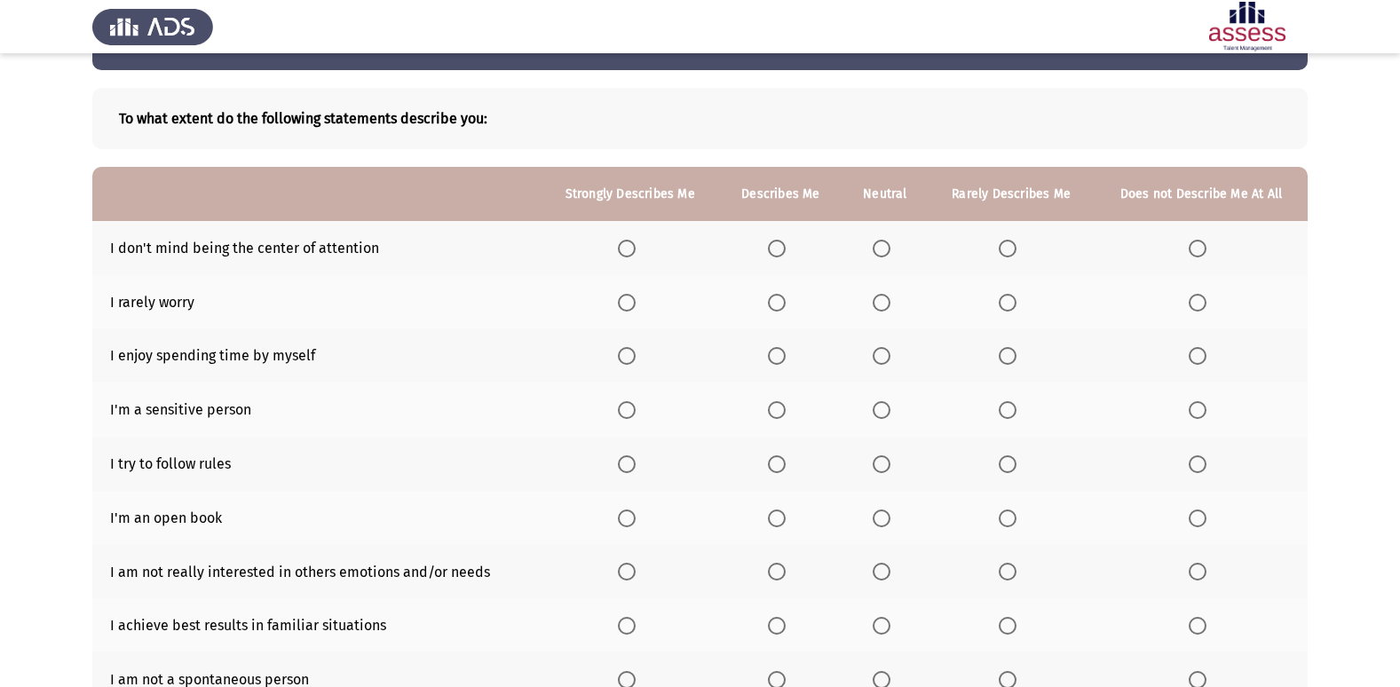
scroll to position [89, 0]
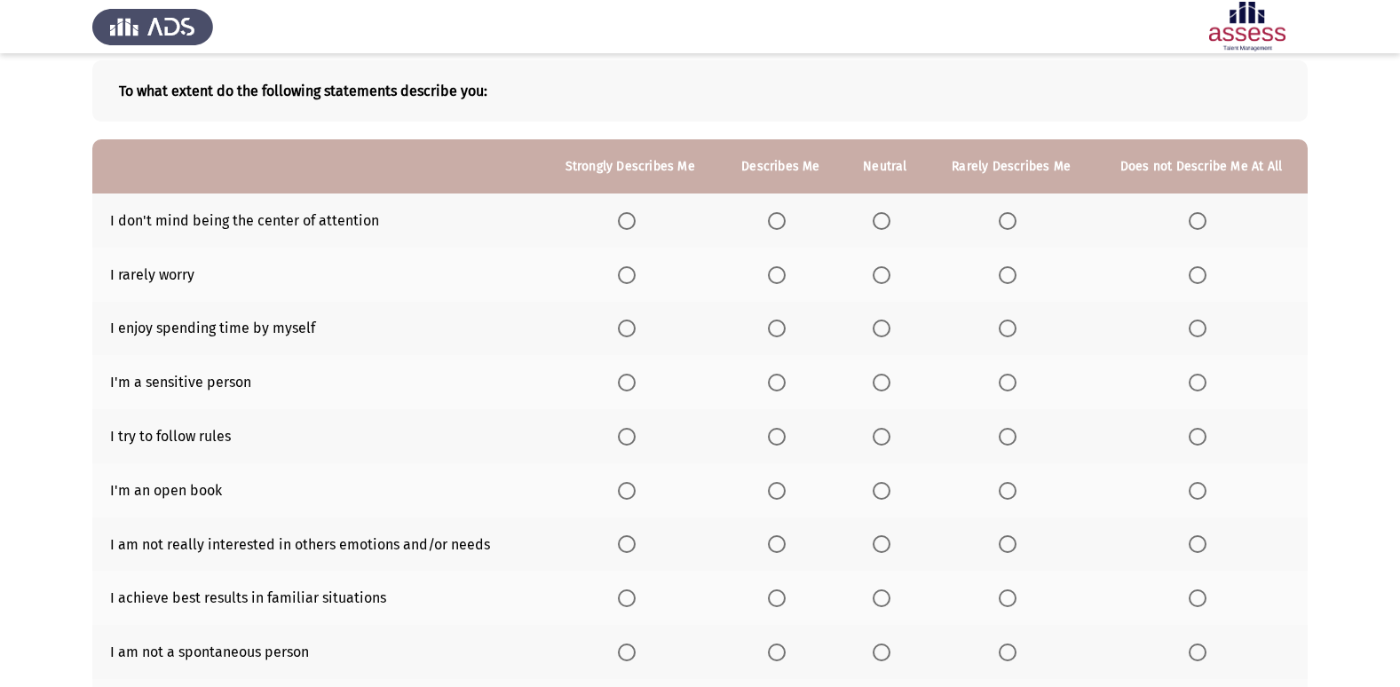
click at [1197, 217] on span "Select an option" at bounding box center [1198, 221] width 18 height 18
click at [1197, 217] on input "Select an option" at bounding box center [1198, 221] width 18 height 18
click at [1190, 274] on span "Select an option" at bounding box center [1198, 275] width 18 height 18
click at [1190, 274] on input "Select an option" at bounding box center [1198, 275] width 18 height 18
click at [631, 332] on span "Select an option" at bounding box center [627, 329] width 18 height 18
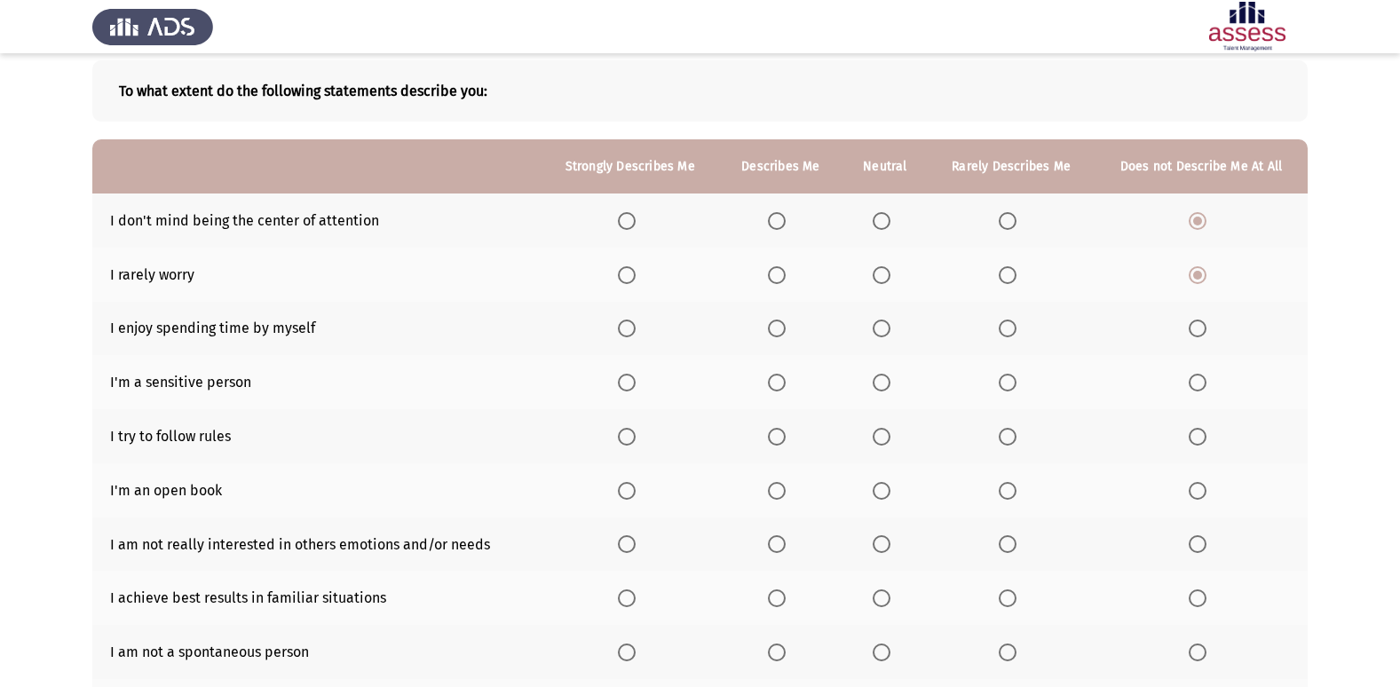
click at [631, 332] on input "Select an option" at bounding box center [627, 329] width 18 height 18
click at [623, 387] on span "Select an option" at bounding box center [627, 383] width 18 height 18
click at [623, 387] on input "Select an option" at bounding box center [627, 383] width 18 height 18
click at [634, 445] on span "Select an option" at bounding box center [627, 437] width 18 height 18
click at [634, 445] on input "Select an option" at bounding box center [627, 437] width 18 height 18
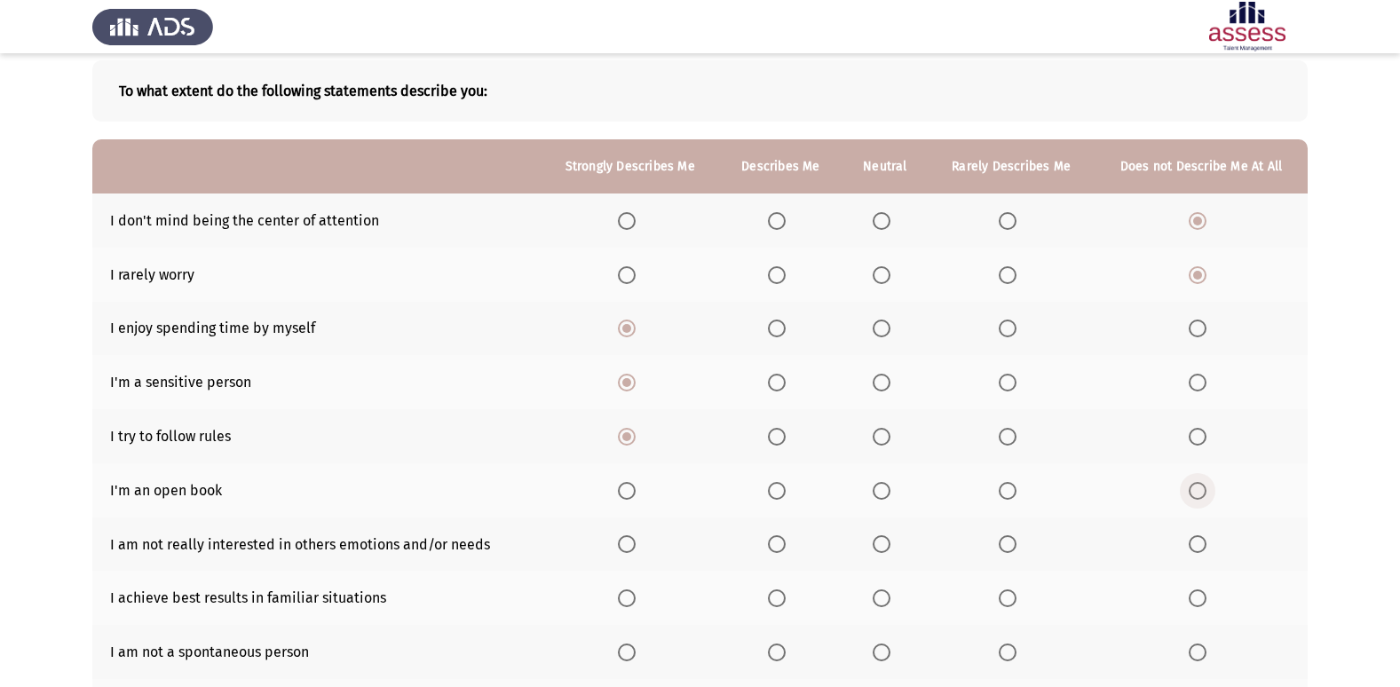
click at [1195, 497] on span "Select an option" at bounding box center [1198, 491] width 18 height 18
click at [1195, 497] on input "Select an option" at bounding box center [1198, 491] width 18 height 18
click at [1012, 550] on span "Select an option" at bounding box center [1008, 544] width 18 height 18
click at [1012, 550] on input "Select an option" at bounding box center [1008, 544] width 18 height 18
click at [780, 605] on span "Select an option" at bounding box center [777, 599] width 18 height 18
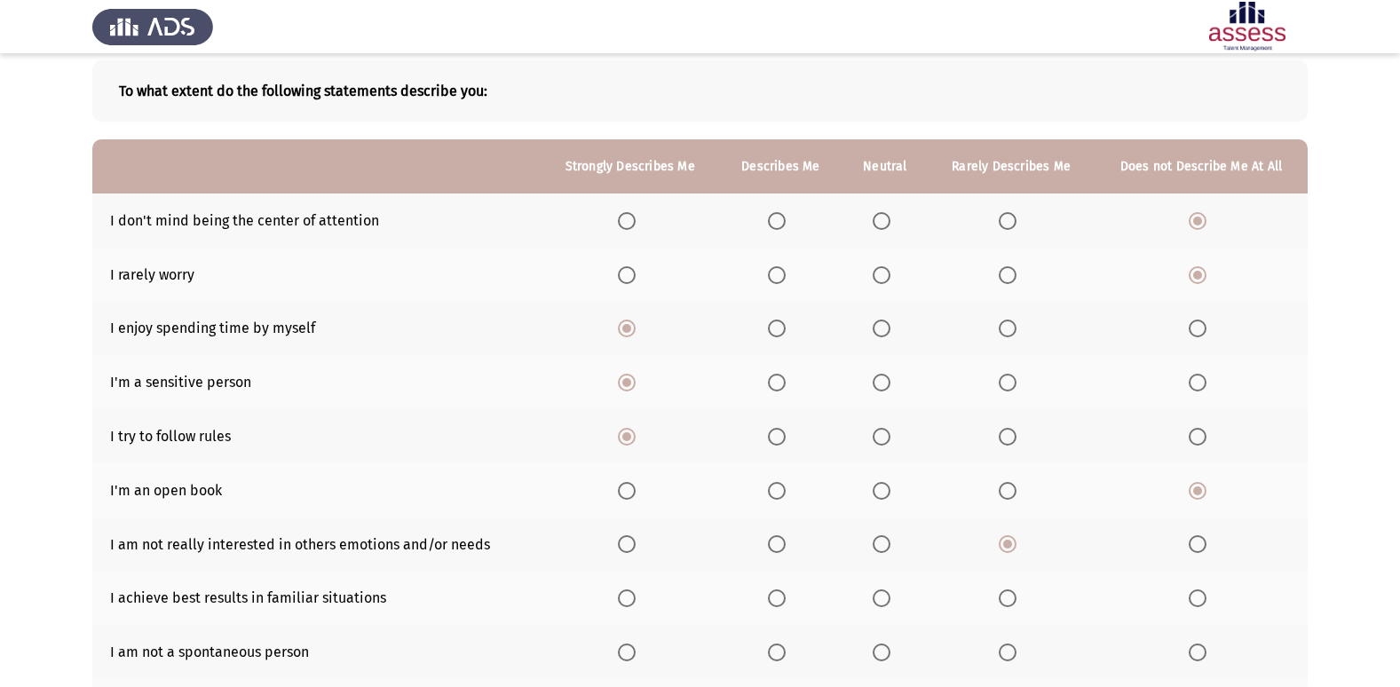
click at [780, 605] on input "Select an option" at bounding box center [777, 599] width 18 height 18
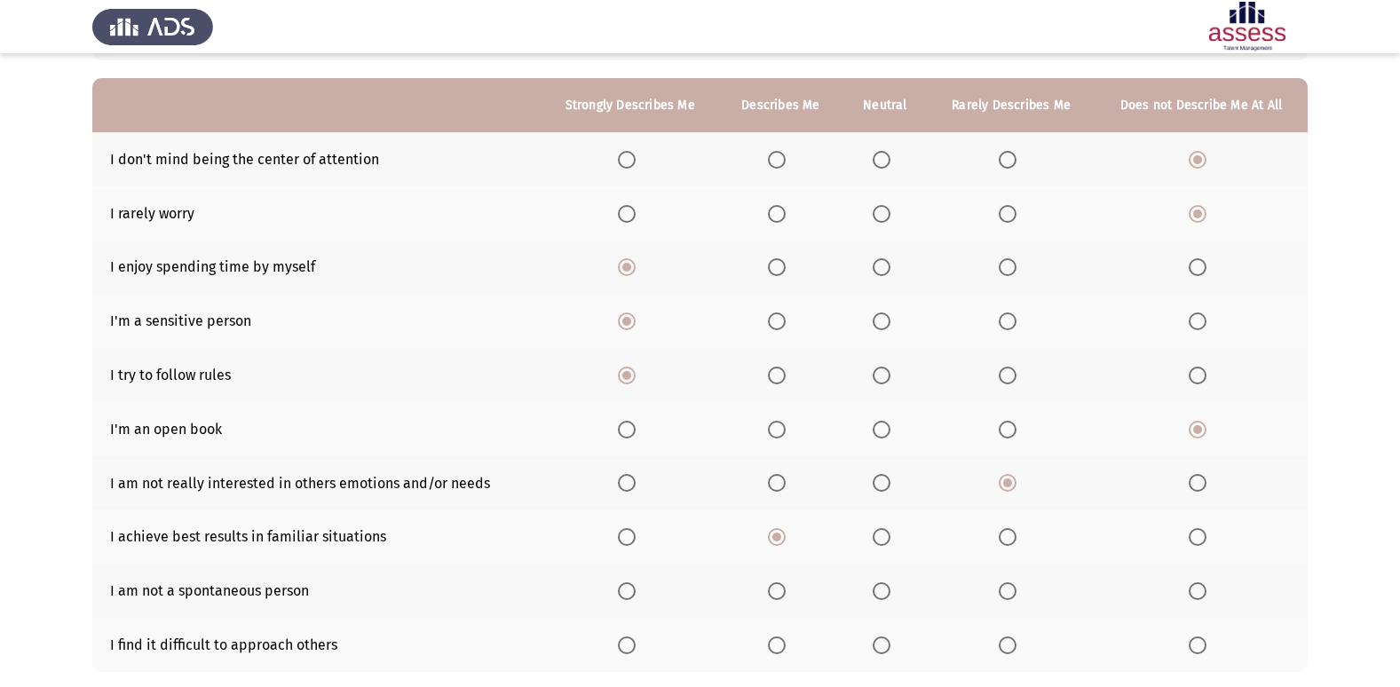
scroll to position [259, 0]
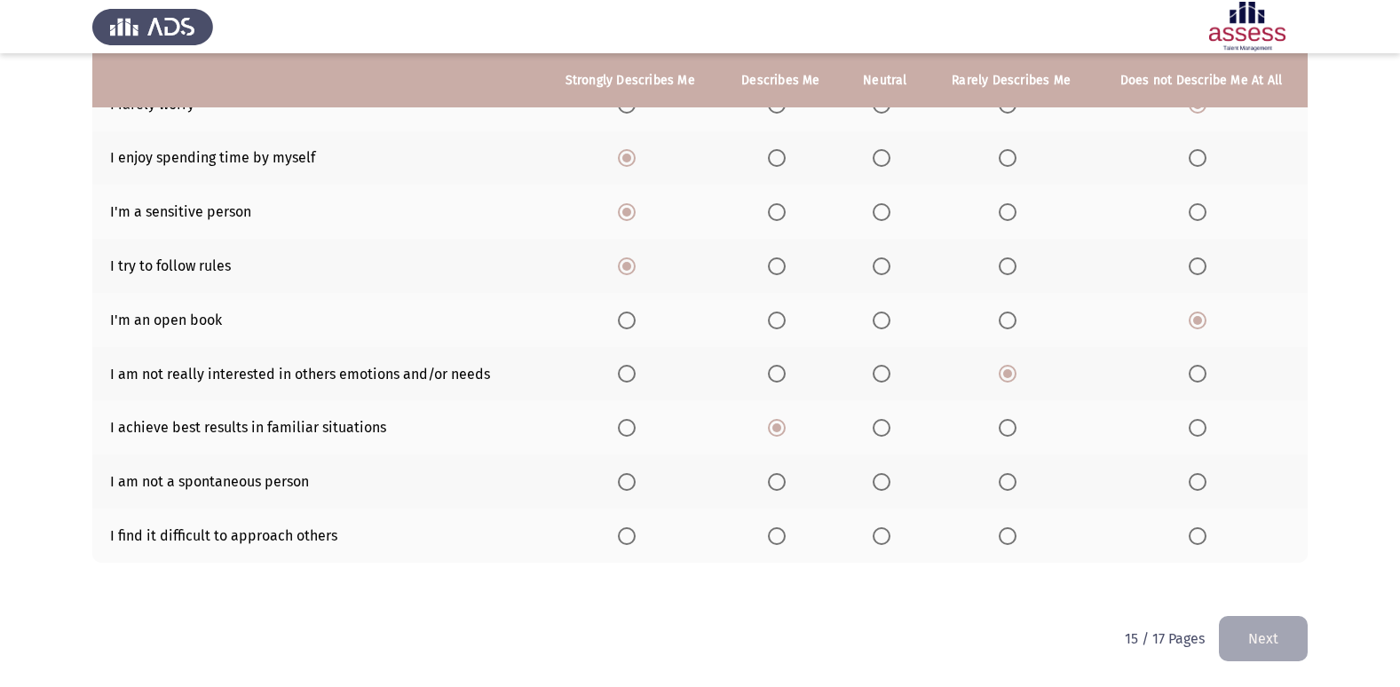
click at [786, 538] on span "Select an option" at bounding box center [777, 536] width 18 height 18
click at [786, 538] on input "Select an option" at bounding box center [777, 536] width 18 height 18
click at [887, 486] on span "Select an option" at bounding box center [882, 482] width 18 height 18
click at [887, 486] on input "Select an option" at bounding box center [882, 482] width 18 height 18
click at [1277, 646] on button "Next" at bounding box center [1263, 638] width 89 height 45
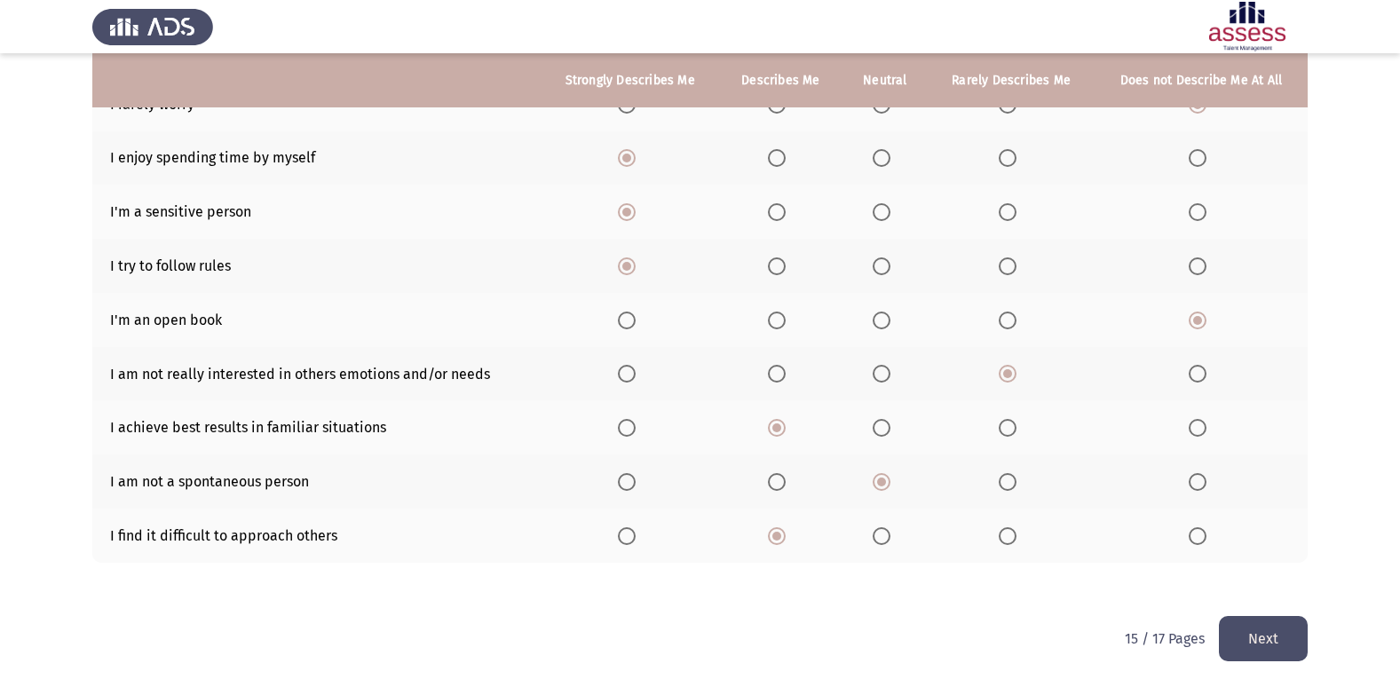
scroll to position [0, 0]
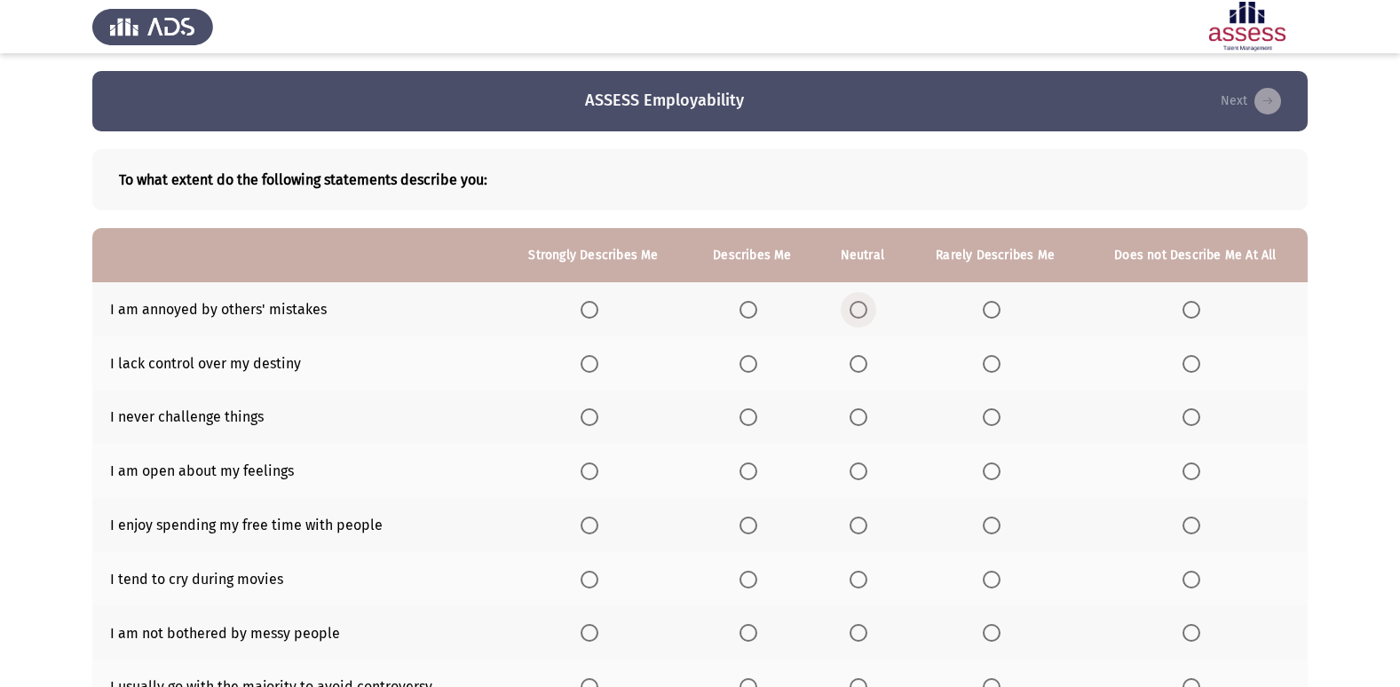
click at [862, 316] on span "Select an option" at bounding box center [859, 310] width 18 height 18
click at [862, 316] on input "Select an option" at bounding box center [859, 310] width 18 height 18
click at [1199, 361] on span "Select an option" at bounding box center [1192, 364] width 18 height 18
click at [1199, 361] on input "Select an option" at bounding box center [1192, 364] width 18 height 18
click at [987, 419] on span "Select an option" at bounding box center [992, 417] width 18 height 18
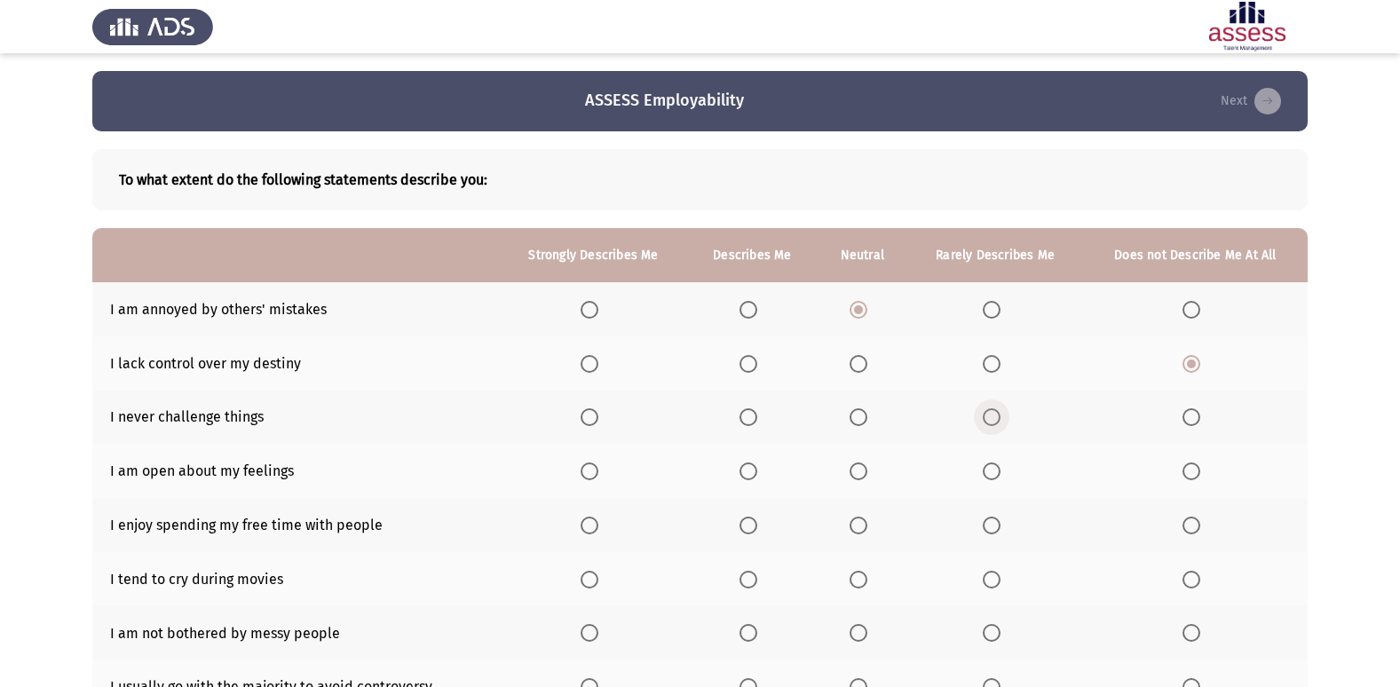
click at [987, 419] on input "Select an option" at bounding box center [992, 417] width 18 height 18
click at [1184, 474] on span "Select an option" at bounding box center [1192, 472] width 18 height 18
click at [1184, 474] on input "Select an option" at bounding box center [1192, 472] width 18 height 18
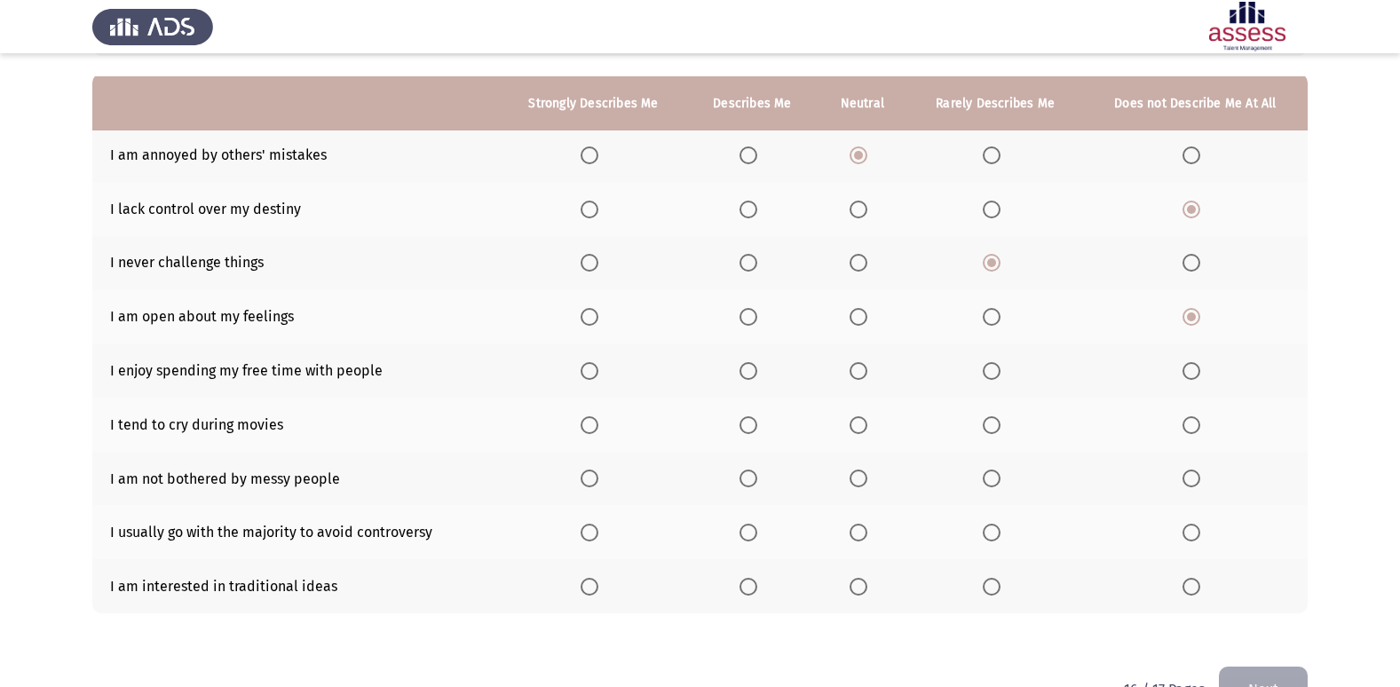
scroll to position [178, 0]
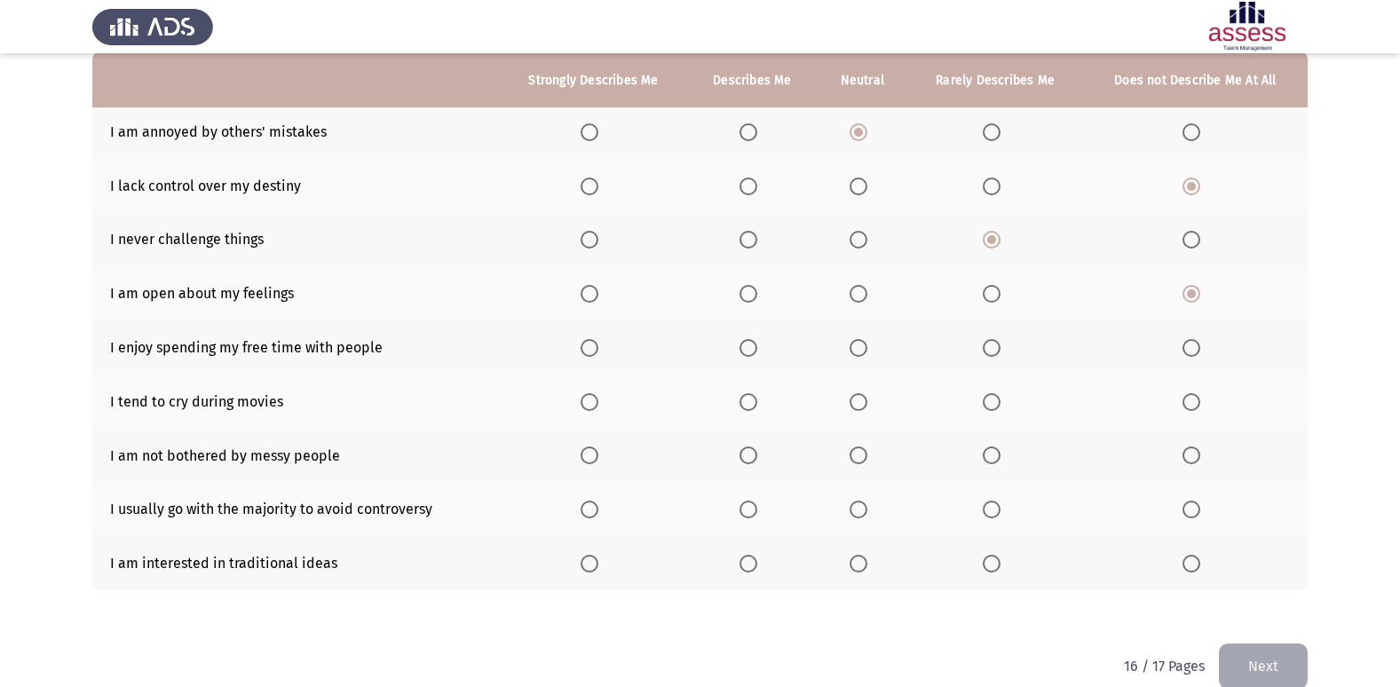
click at [850, 345] on th at bounding box center [862, 348] width 91 height 54
click at [860, 345] on span "Select an option" at bounding box center [859, 348] width 18 height 18
click at [860, 345] on input "Select an option" at bounding box center [859, 348] width 18 height 18
click at [595, 403] on span "Select an option" at bounding box center [590, 402] width 18 height 18
click at [595, 403] on input "Select an option" at bounding box center [590, 402] width 18 height 18
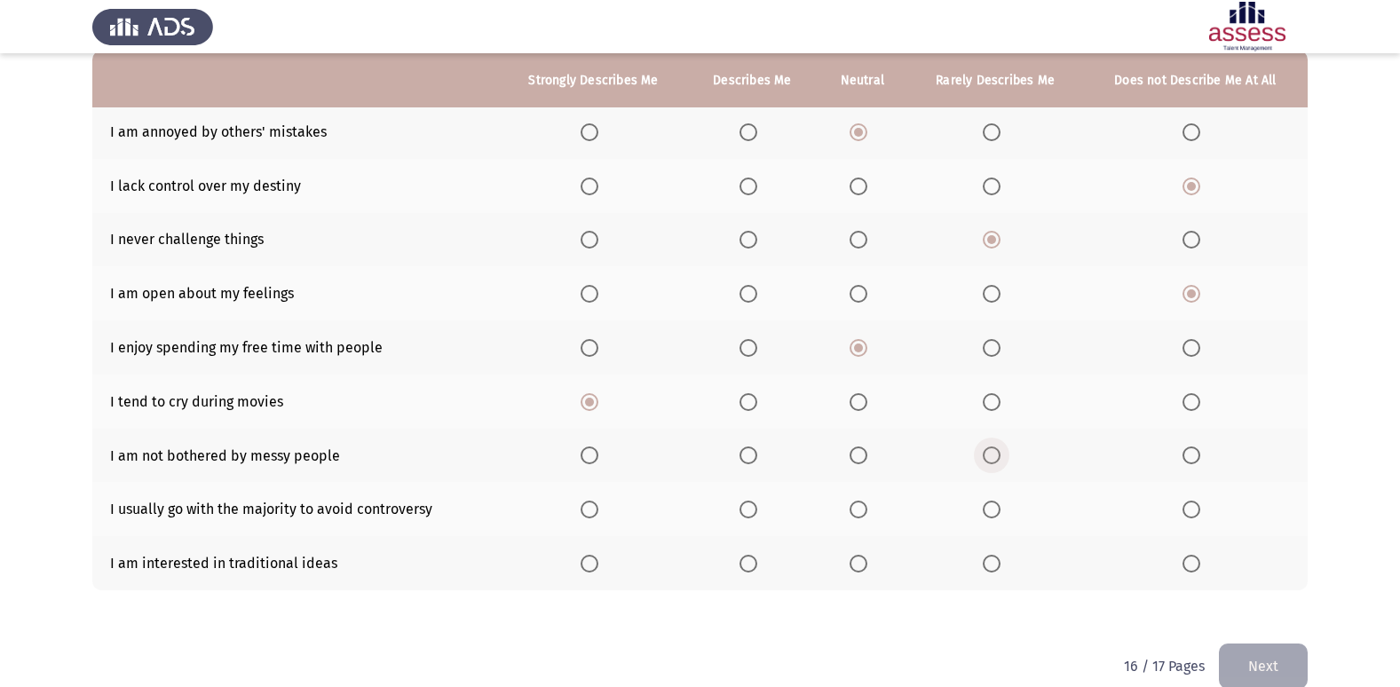
click at [997, 456] on span "Select an option" at bounding box center [992, 456] width 18 height 18
click at [997, 456] on input "Select an option" at bounding box center [992, 456] width 18 height 18
click at [996, 570] on span "Select an option" at bounding box center [992, 564] width 18 height 18
click at [996, 570] on input "Select an option" at bounding box center [992, 564] width 18 height 18
click at [987, 512] on span "Select an option" at bounding box center [992, 510] width 18 height 18
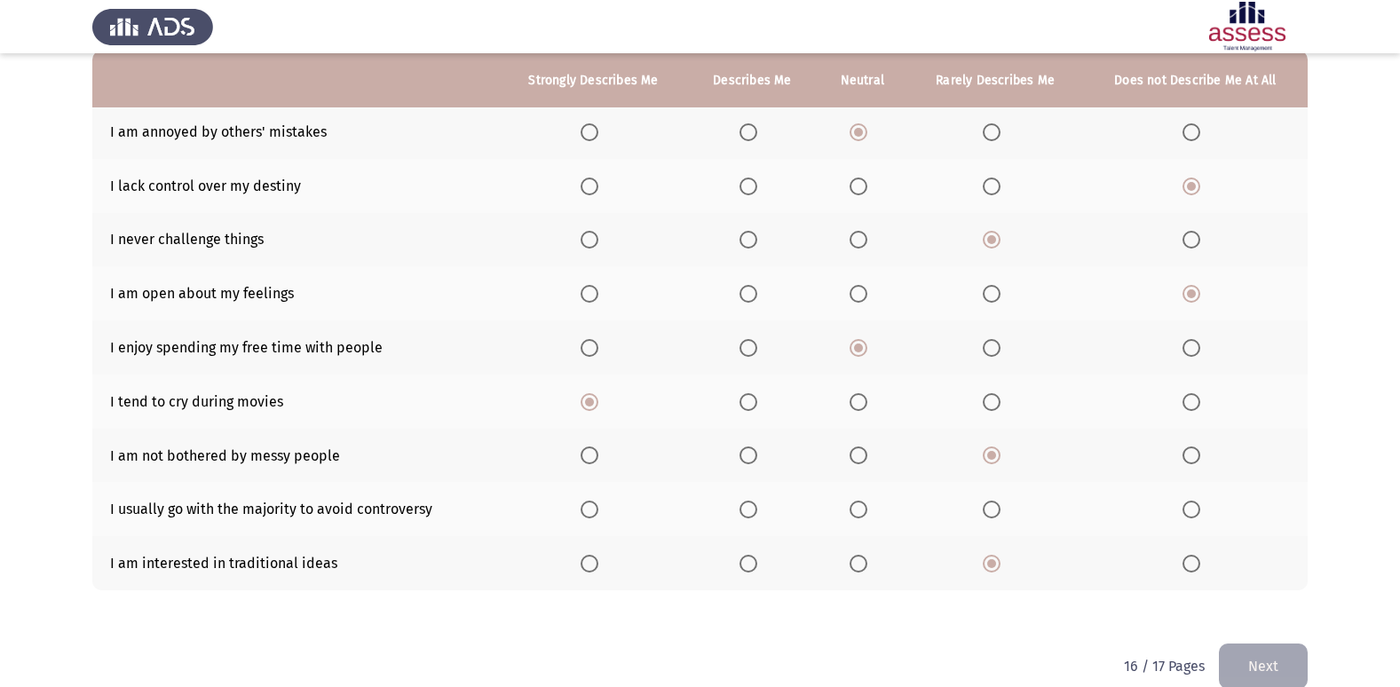
click at [987, 512] on input "Select an option" at bounding box center [992, 510] width 18 height 18
click at [1266, 670] on button "Next" at bounding box center [1263, 666] width 89 height 45
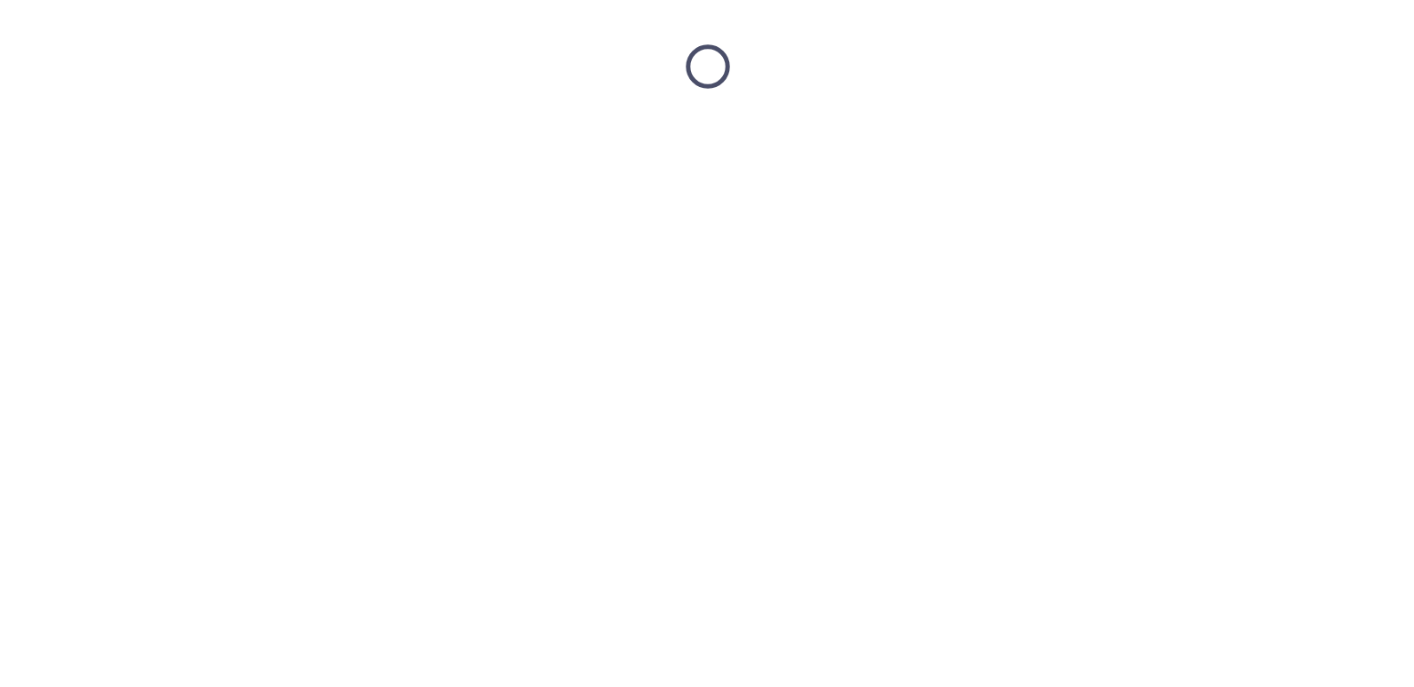
scroll to position [0, 0]
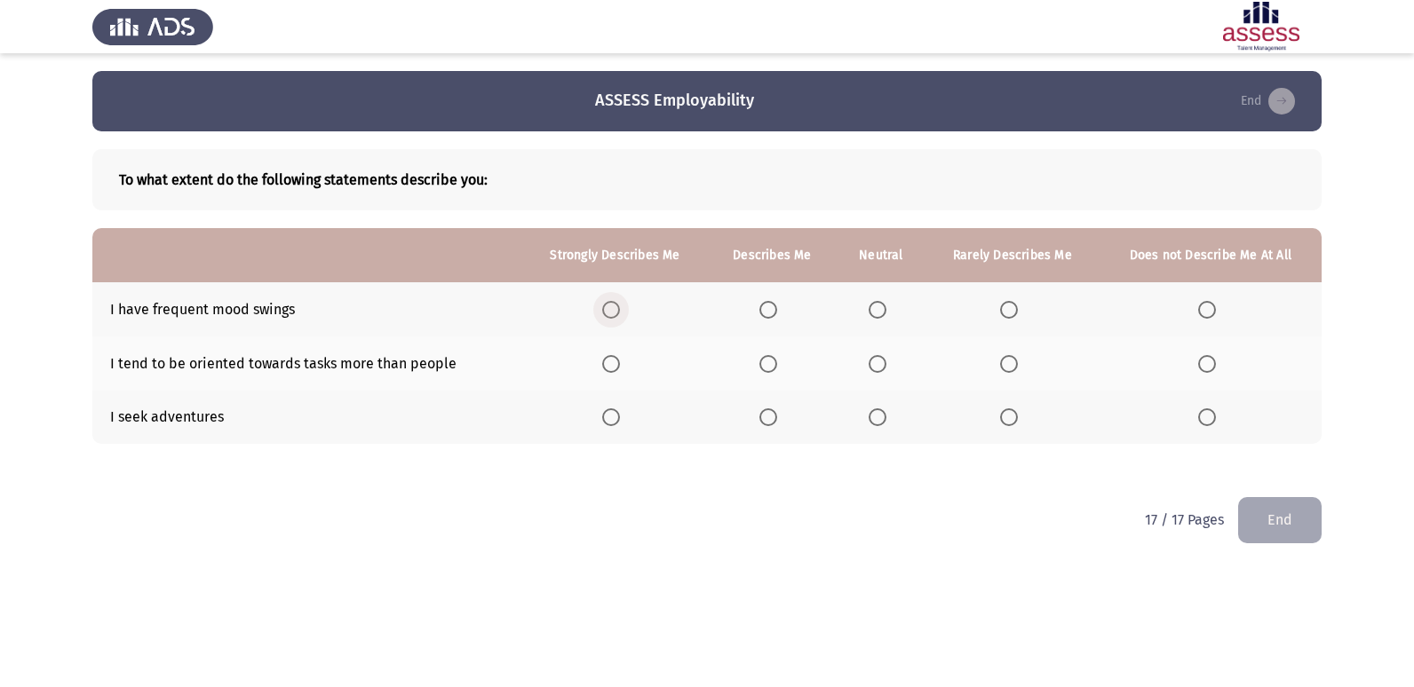
click at [611, 307] on span "Select an option" at bounding box center [611, 310] width 18 height 18
click at [611, 307] on input "Select an option" at bounding box center [611, 310] width 18 height 18
click at [775, 420] on span "Select an option" at bounding box center [768, 417] width 18 height 18
click at [775, 420] on input "Select an option" at bounding box center [768, 417] width 18 height 18
click at [876, 414] on span "Select an option" at bounding box center [878, 417] width 18 height 18
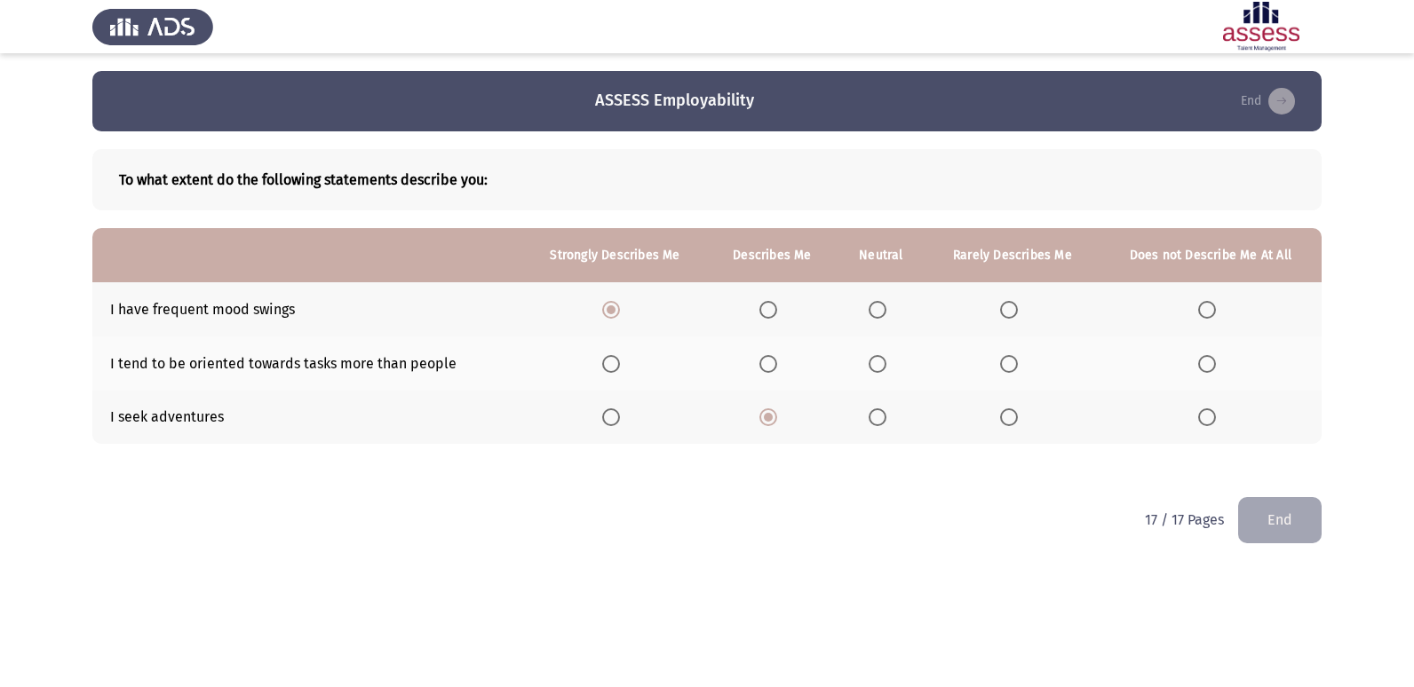
click at [876, 414] on input "Select an option" at bounding box center [878, 417] width 18 height 18
click at [780, 363] on label "Select an option" at bounding box center [771, 364] width 25 height 18
click at [777, 363] on input "Select an option" at bounding box center [768, 364] width 18 height 18
click at [1292, 518] on button "End" at bounding box center [1279, 519] width 83 height 45
